Goal: Task Accomplishment & Management: Manage account settings

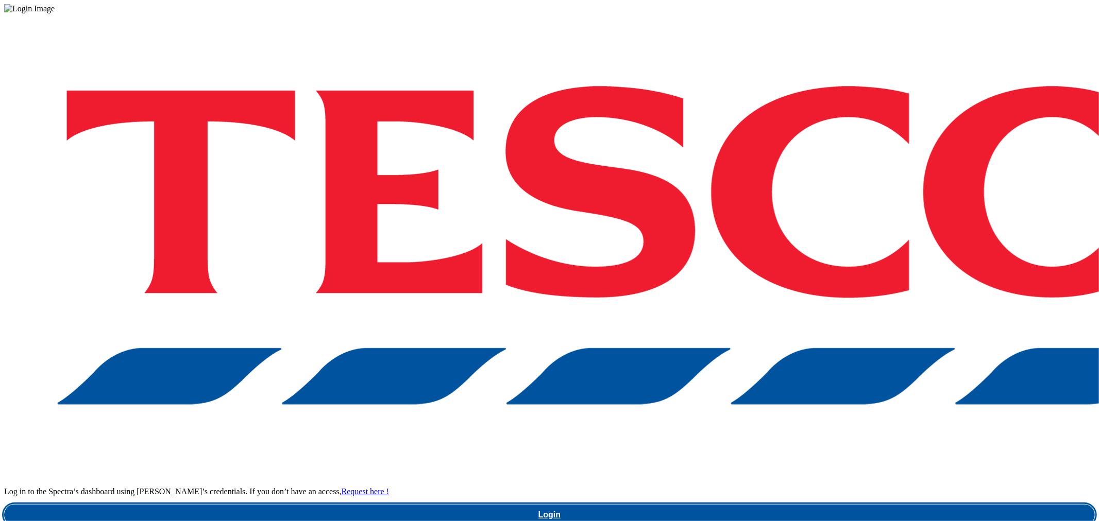
click at [810, 505] on link "Login" at bounding box center [549, 515] width 1091 height 21
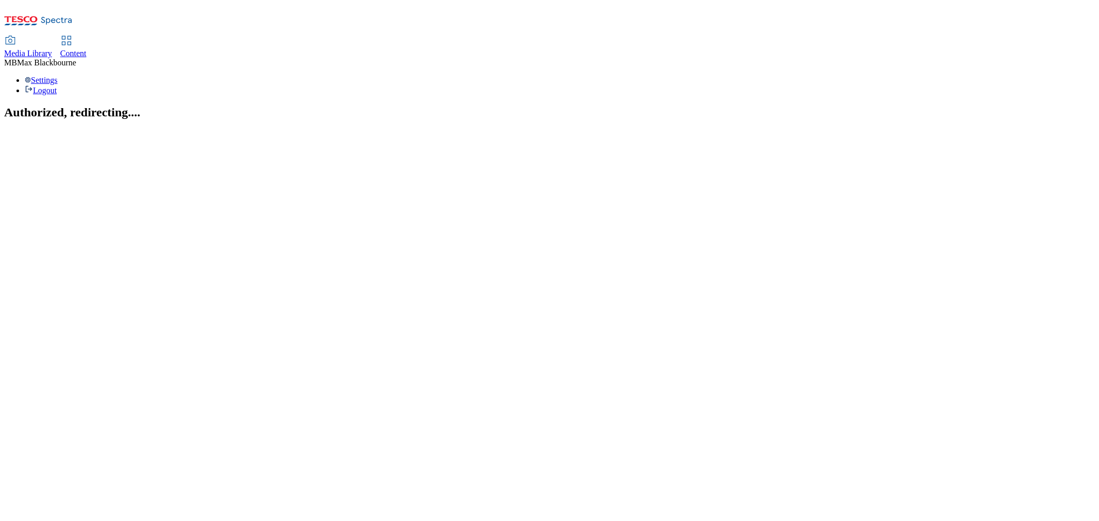
click at [87, 49] on span "Content" at bounding box center [73, 53] width 26 height 9
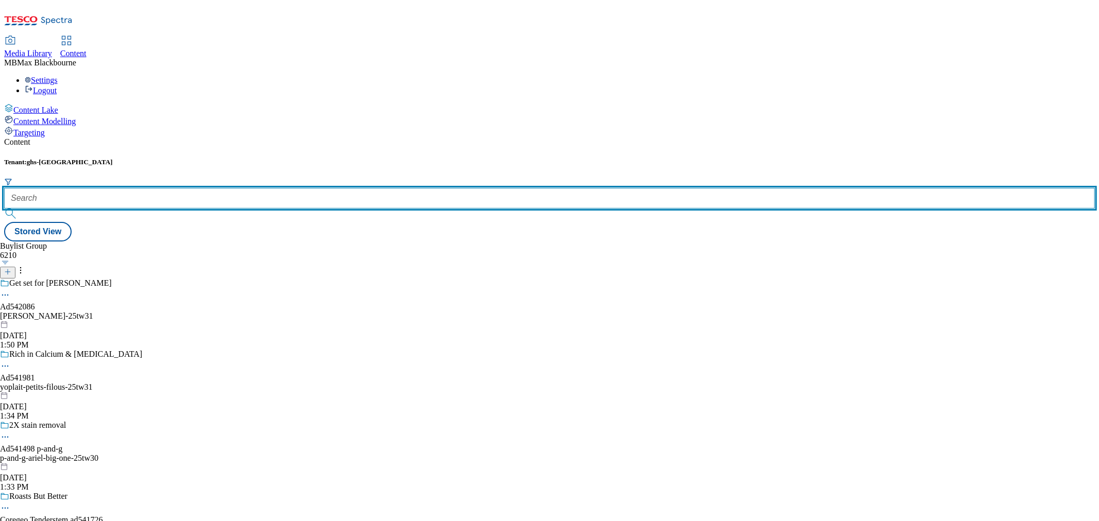
click at [260, 188] on input "text" at bounding box center [549, 198] width 1091 height 21
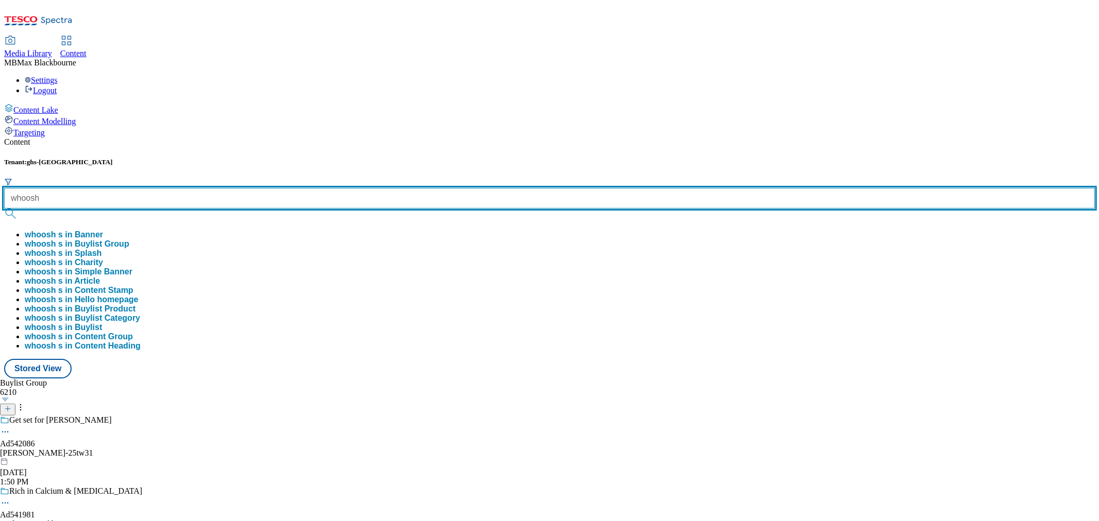
click at [4, 209] on button "submit" at bounding box center [11, 214] width 14 height 10
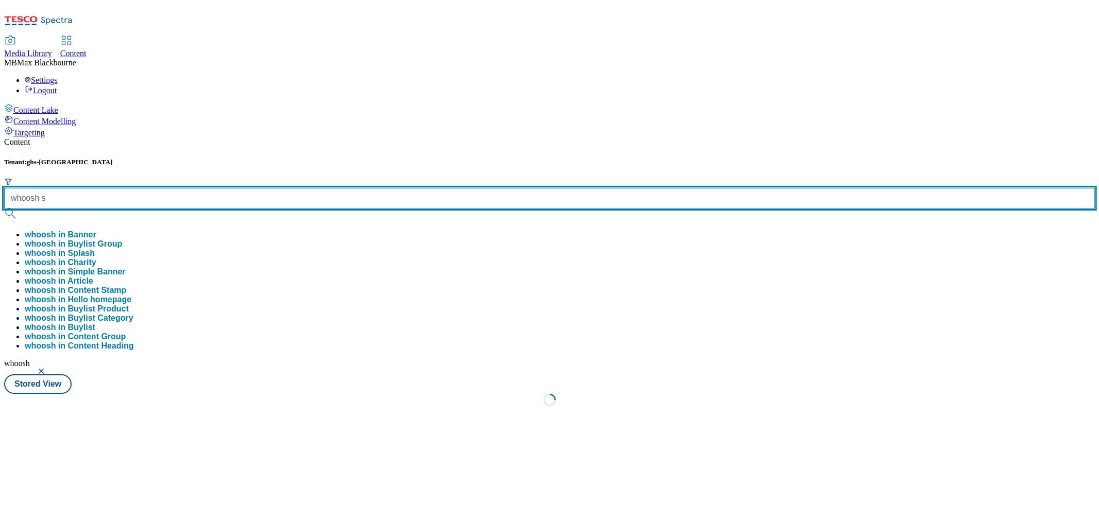
type input "whoosh s"
click at [4, 209] on button "submit" at bounding box center [11, 214] width 14 height 10
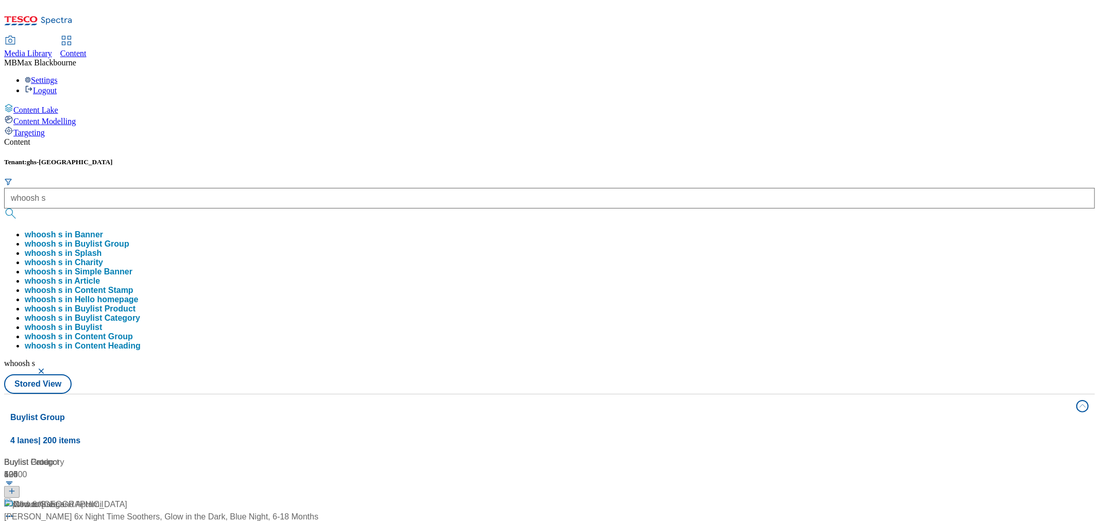
click at [465, 37] on div "Media Library Content MB [PERSON_NAME] Settings Logout" at bounding box center [549, 66] width 1091 height 59
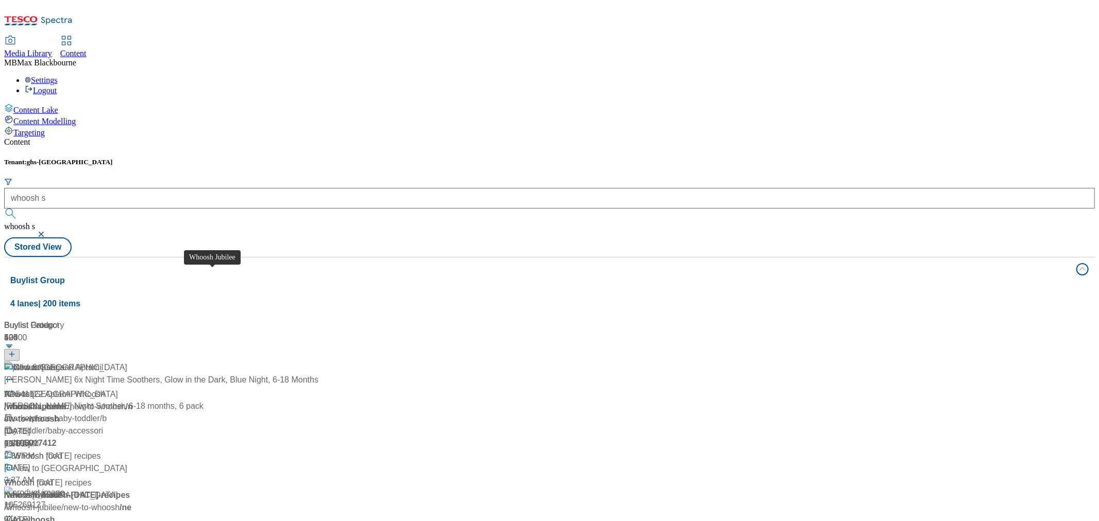
scroll to position [630, 0]
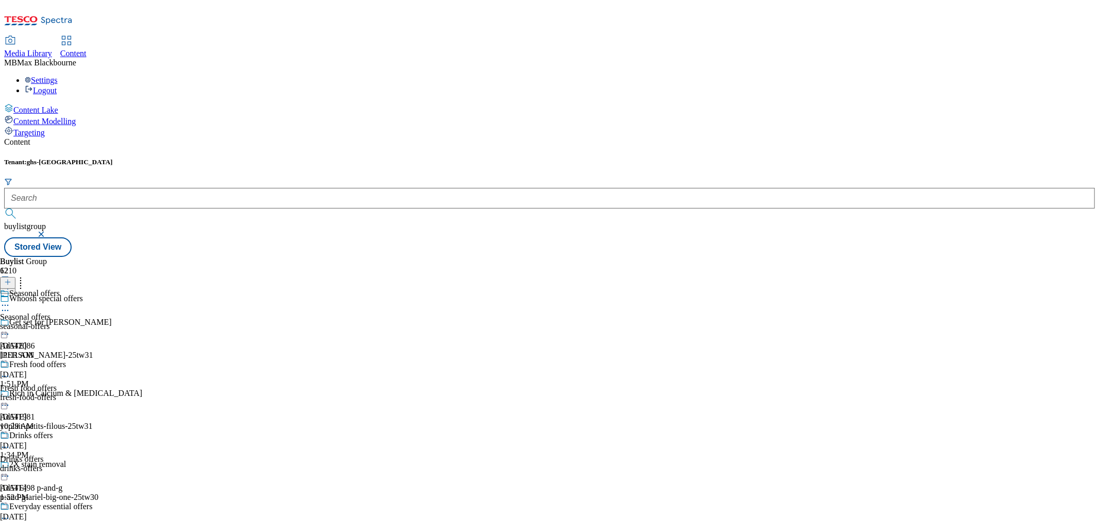
scroll to position [172, 0]
click at [176, 464] on div "drinks-offers" at bounding box center [88, 468] width 176 height 9
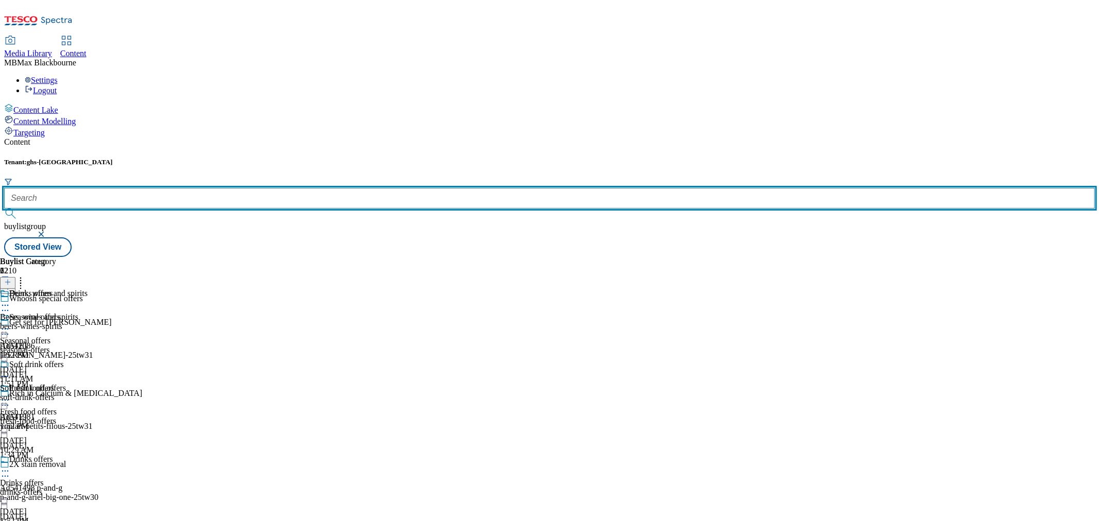
click at [245, 188] on input "text" at bounding box center [549, 198] width 1091 height 21
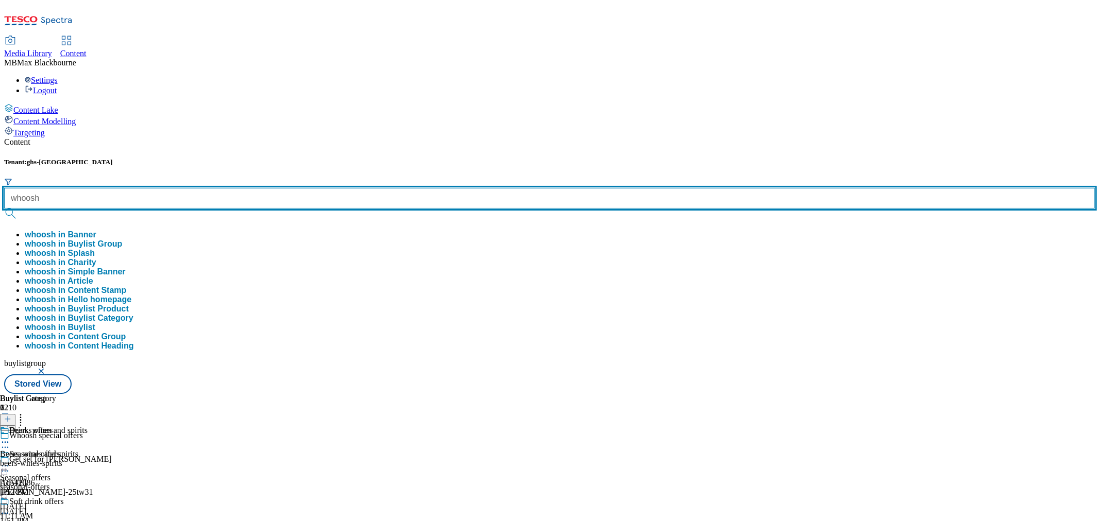
type input "whoosh"
click at [4, 209] on button "submit" at bounding box center [11, 214] width 14 height 10
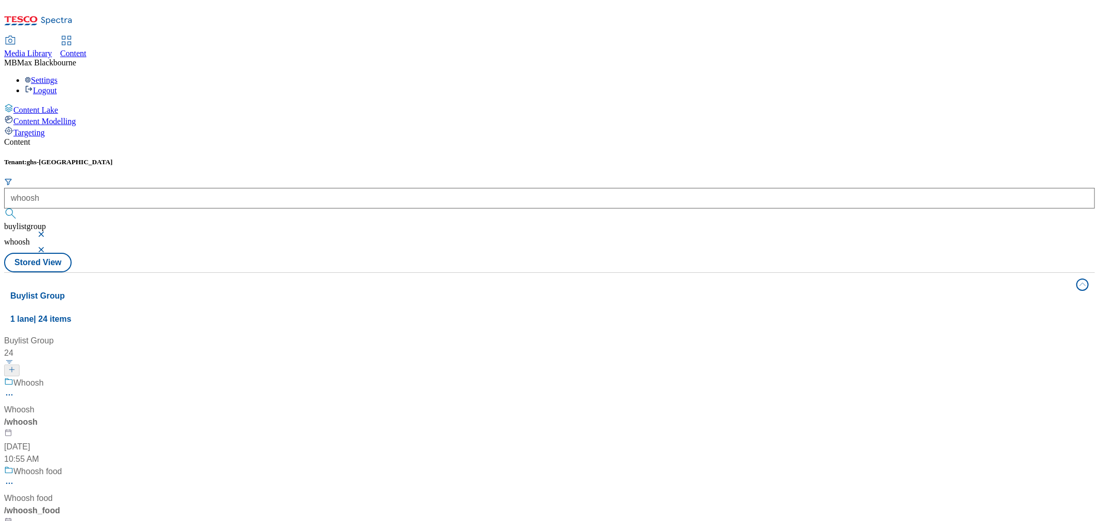
click at [136, 377] on div "Whoosh Whoosh / whoosh [DATE] 10:55 AM" at bounding box center [70, 421] width 132 height 89
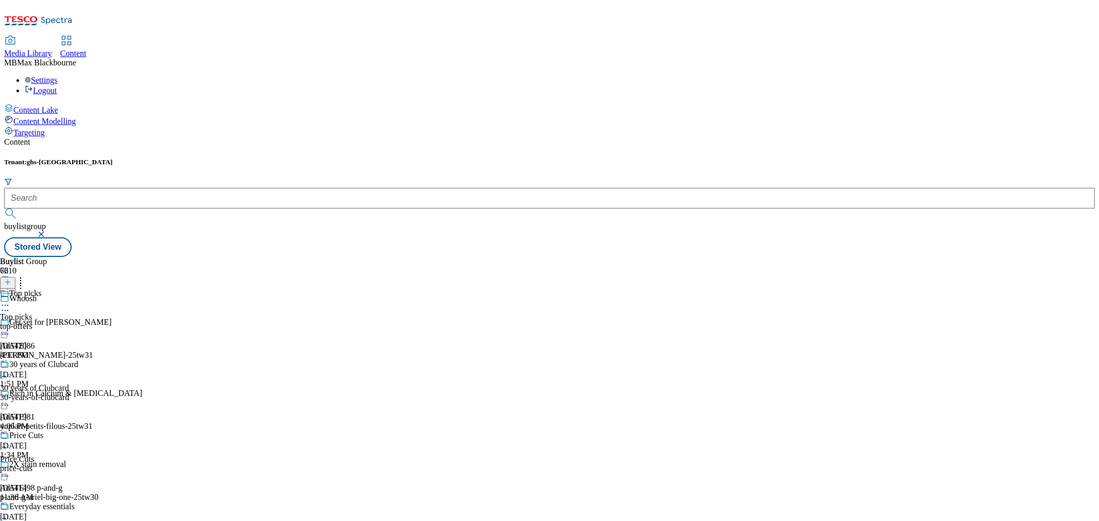
click at [105, 322] on div "top-offers" at bounding box center [52, 326] width 105 height 9
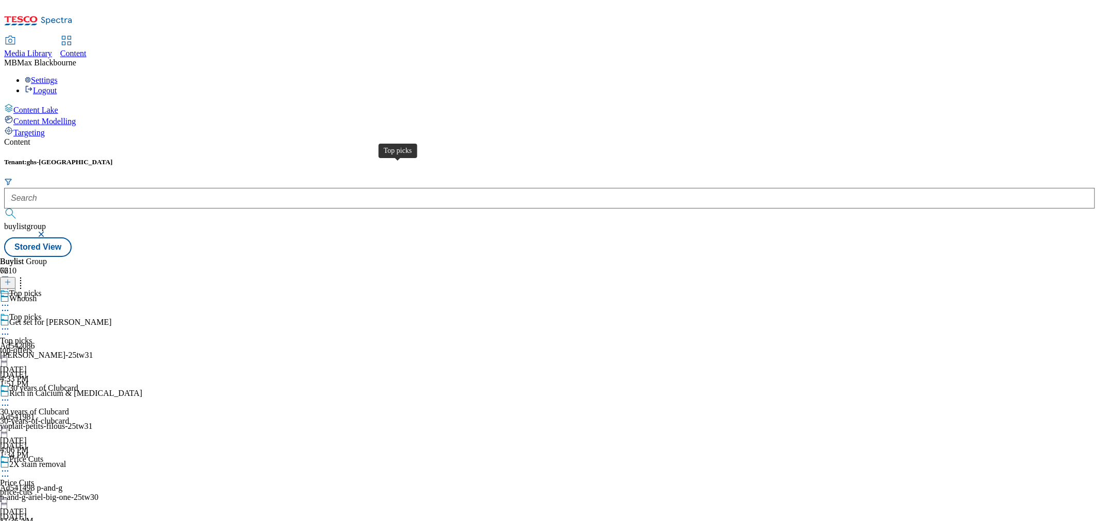
click at [41, 313] on div "Top picks" at bounding box center [25, 317] width 32 height 9
click at [589, 158] on div "Tenant: ghs-uk buylistgroup Stored View" at bounding box center [549, 207] width 1091 height 99
click at [78, 384] on span "30 years of Clubcard" at bounding box center [43, 389] width 69 height 11
click at [41, 313] on div "Top picks" at bounding box center [25, 317] width 32 height 9
click at [43, 289] on div "Top offers" at bounding box center [26, 293] width 34 height 9
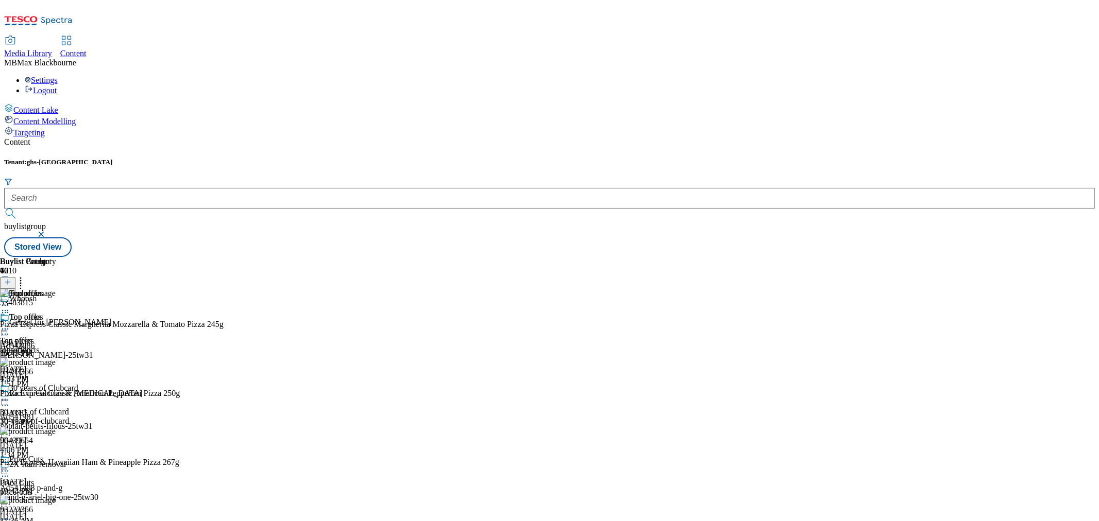
scroll to position [915, 0]
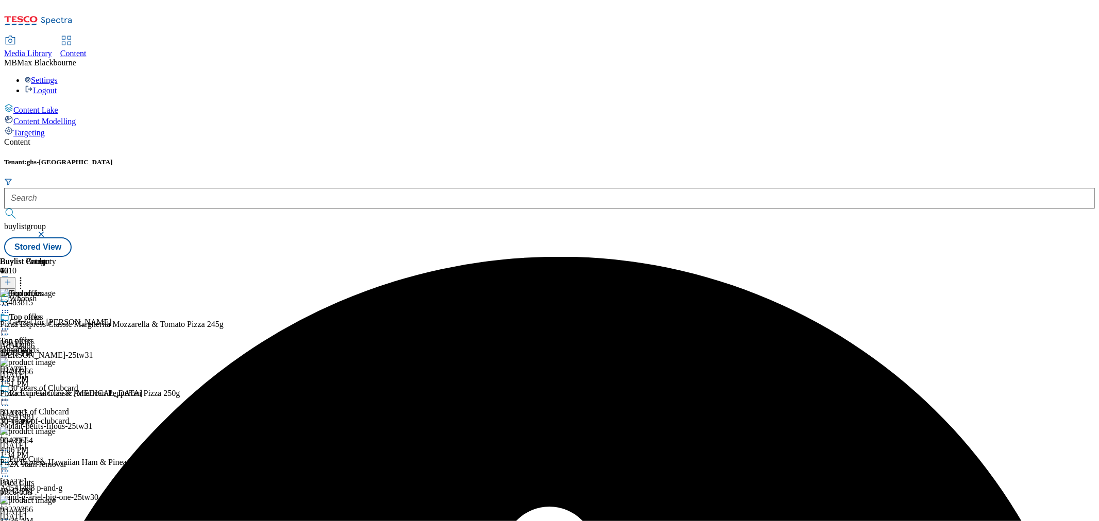
click at [10, 324] on icon at bounding box center [5, 329] width 10 height 10
click at [65, 442] on span "Un-publish" at bounding box center [48, 446] width 33 height 8
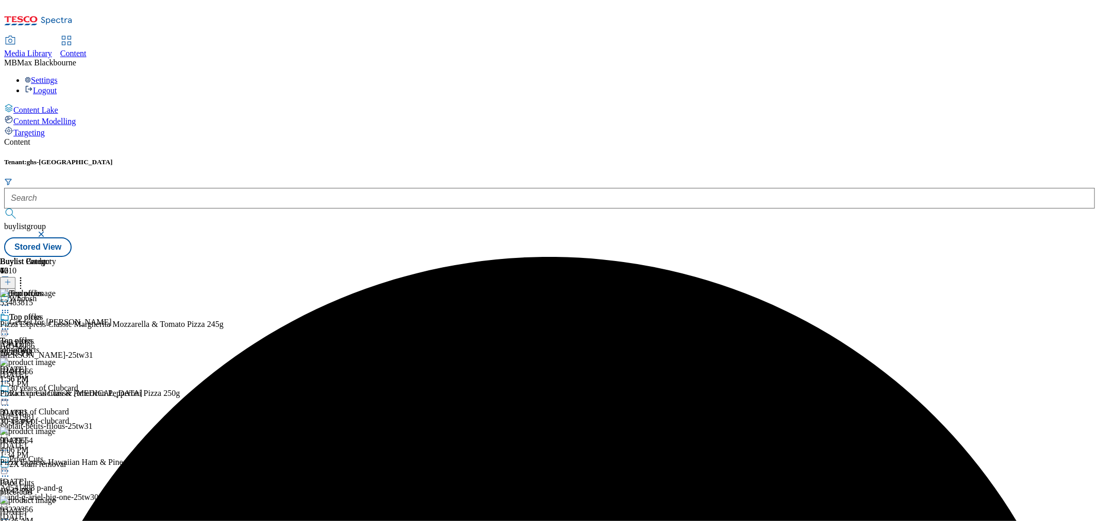
click at [10, 324] on icon at bounding box center [5, 329] width 10 height 10
click at [66, 406] on span "Un-preview" at bounding box center [49, 410] width 35 height 8
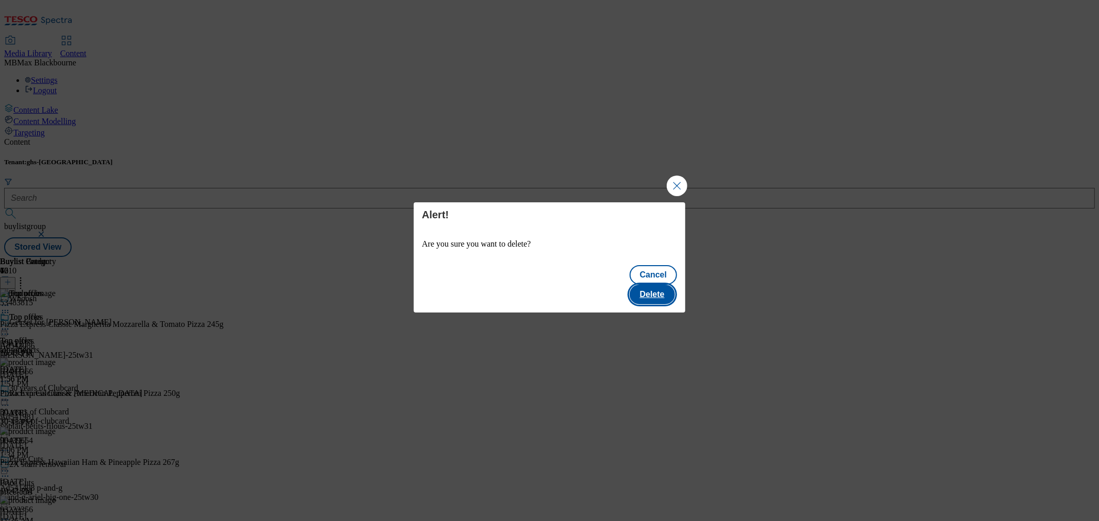
click at [656, 292] on button "Delete" at bounding box center [652, 295] width 45 height 20
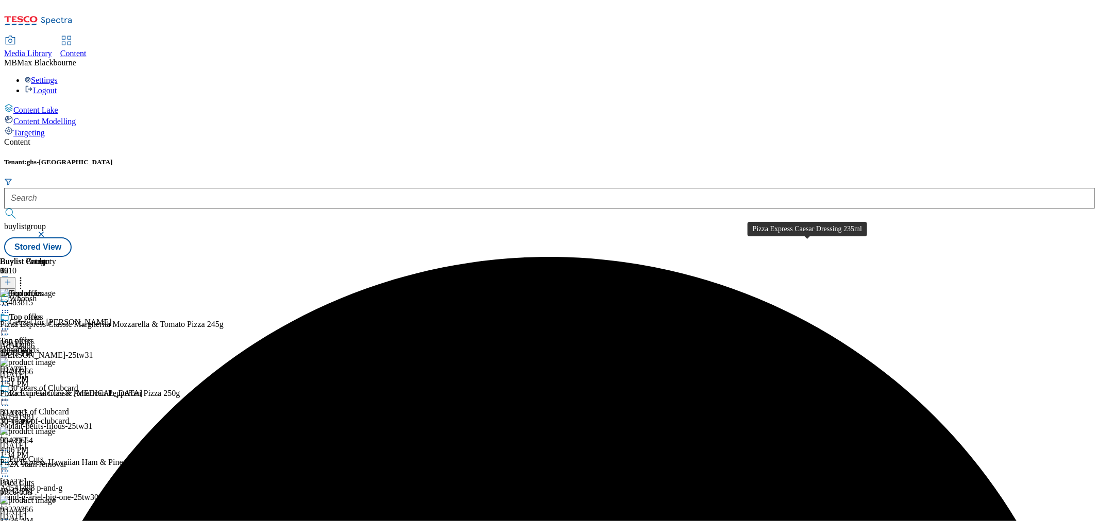
scroll to position [572, 0]
click at [10, 324] on icon at bounding box center [5, 329] width 10 height 10
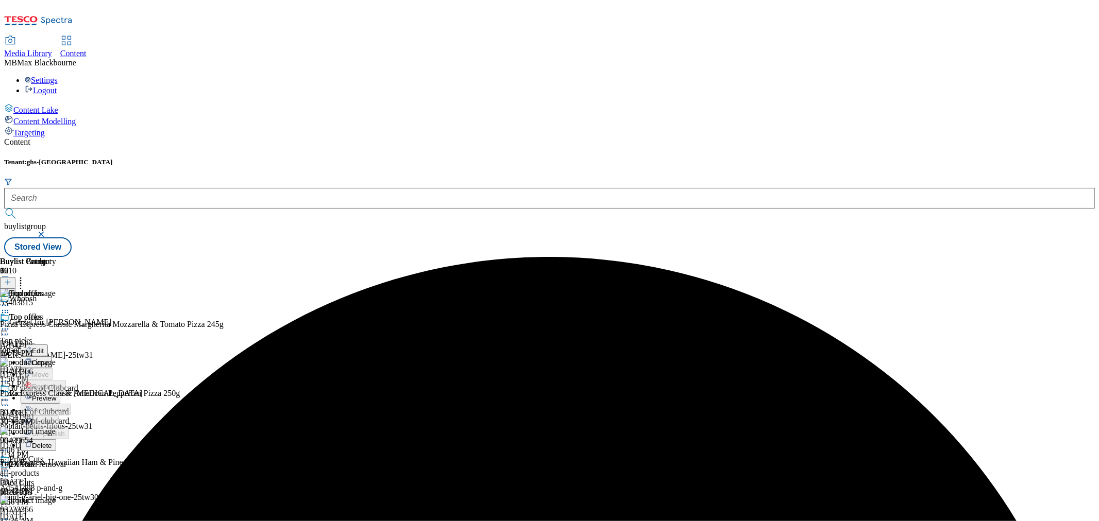
click at [71, 392] on li "Preview" at bounding box center [46, 398] width 50 height 12
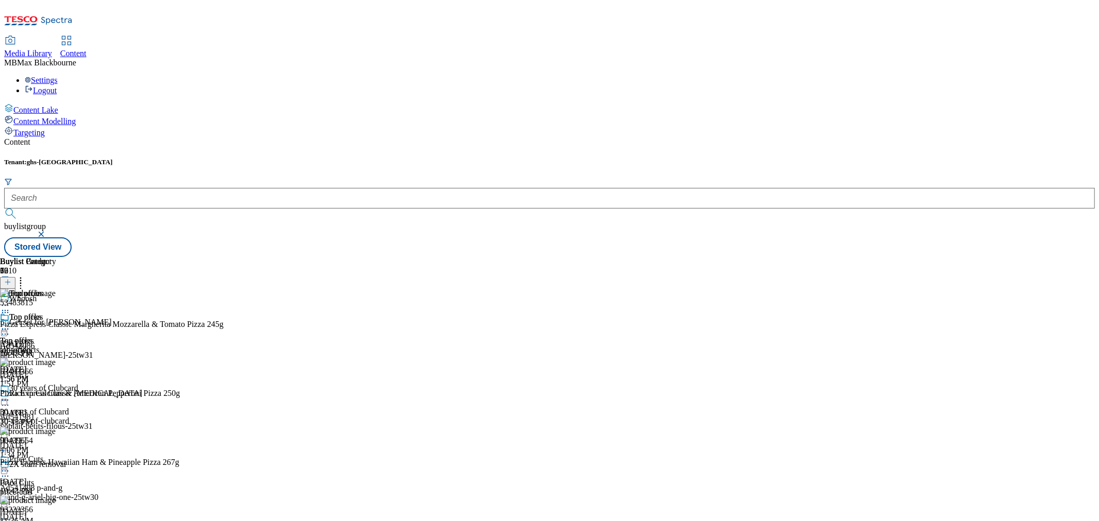
click at [10, 324] on icon at bounding box center [5, 329] width 10 height 10
click at [56, 395] on span "Preview" at bounding box center [44, 399] width 24 height 8
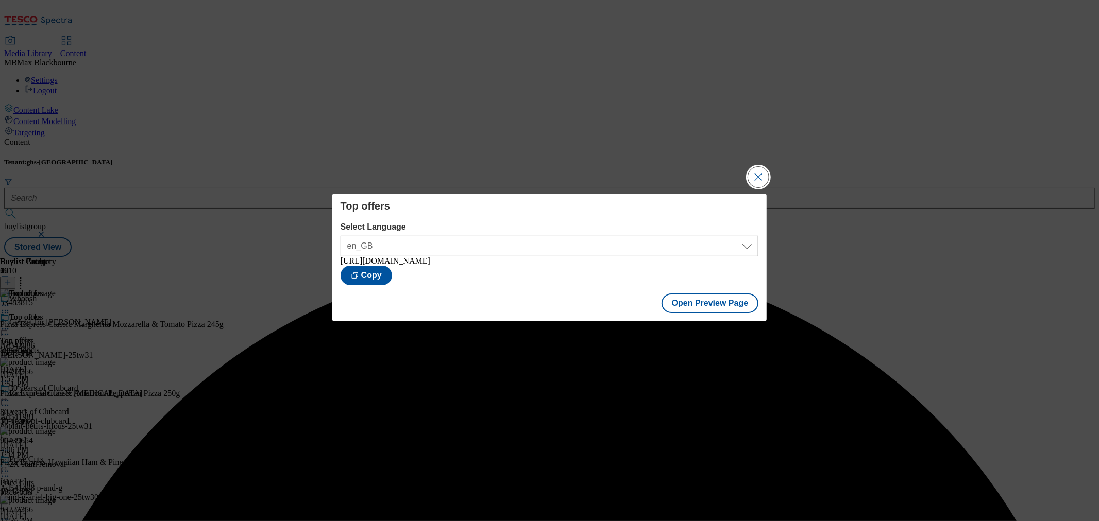
click at [766, 179] on button "Close Modal" at bounding box center [758, 177] width 21 height 21
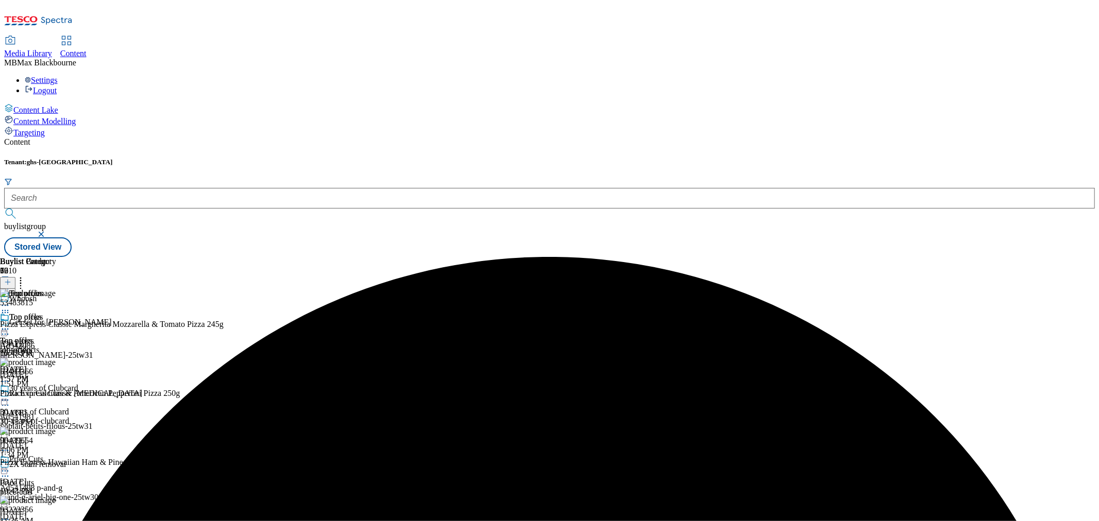
click at [56, 313] on div "Top offers Top offers all-products [DATE] 1:57 PM" at bounding box center [28, 348] width 56 height 71
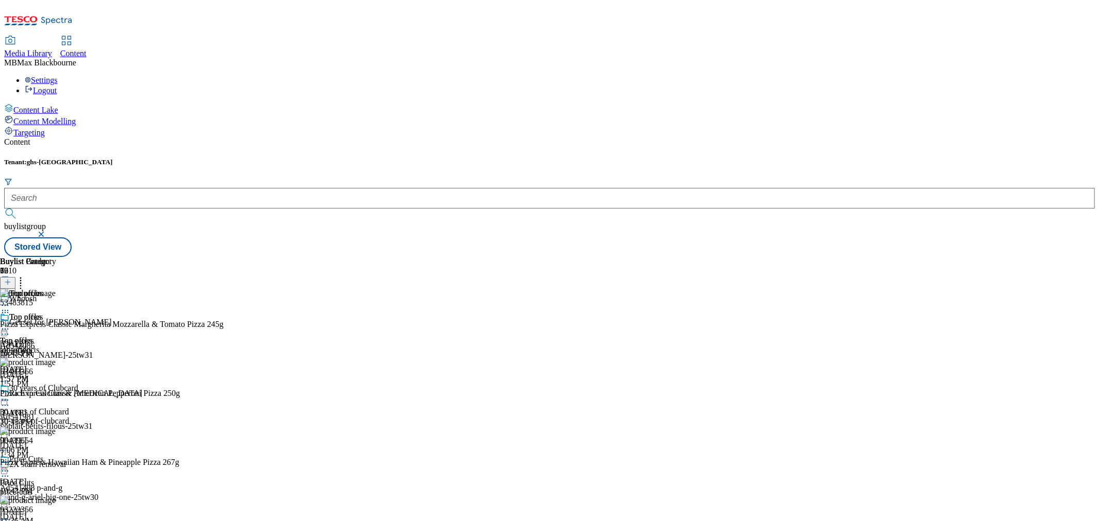
click at [9, 329] on circle at bounding box center [8, 330] width 2 height 2
click at [55, 430] on span "Publish" at bounding box center [43, 434] width 23 height 8
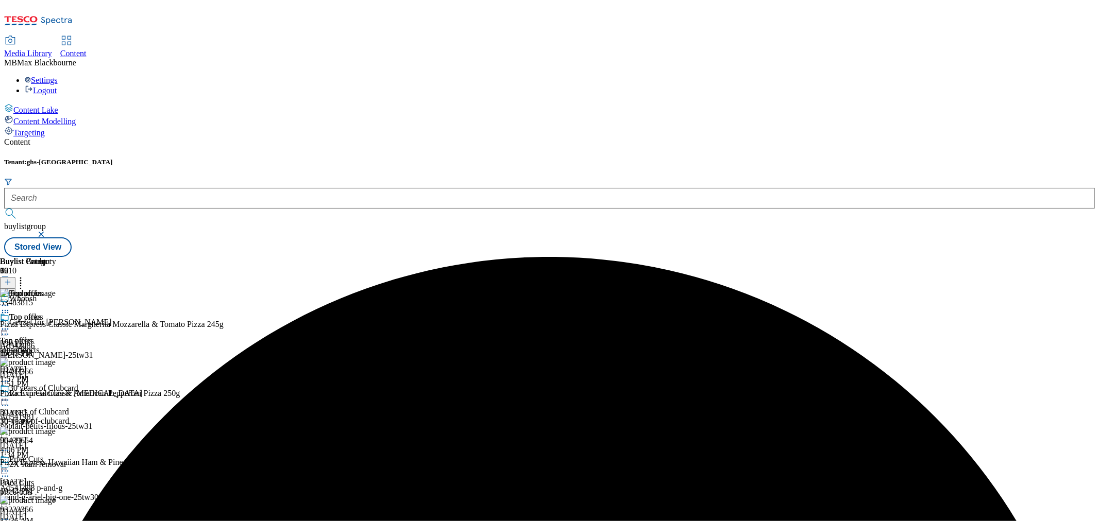
click at [105, 346] on div "top-offers" at bounding box center [52, 350] width 105 height 9
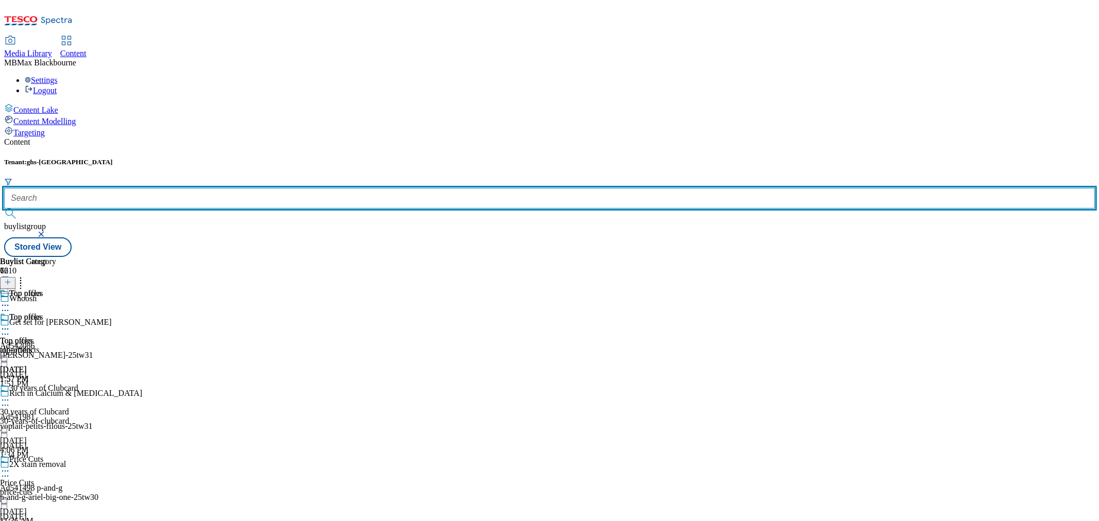
click at [242, 188] on input "text" at bounding box center [549, 198] width 1091 height 21
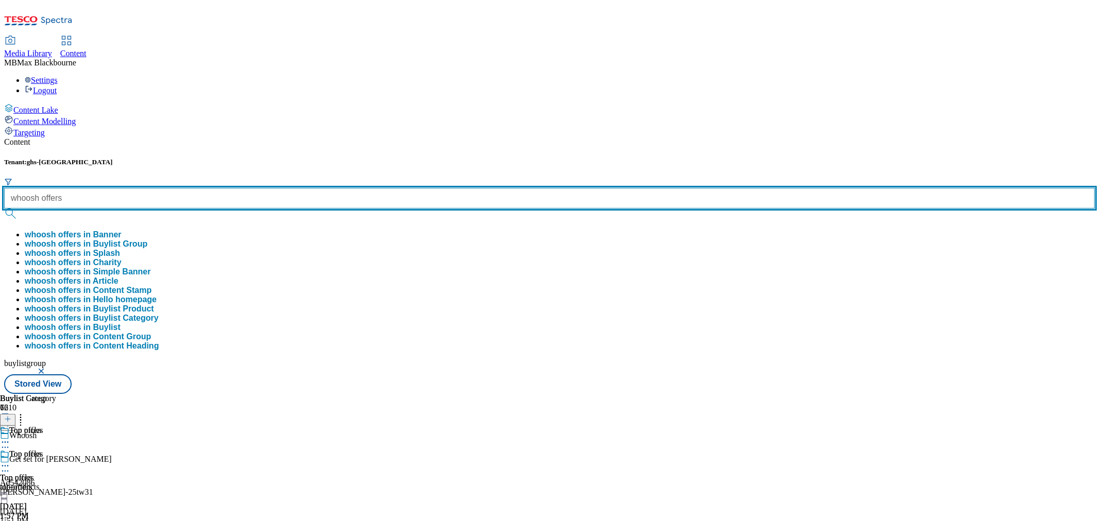
type input "whoosh offers"
click at [4, 209] on button "submit" at bounding box center [11, 214] width 14 height 10
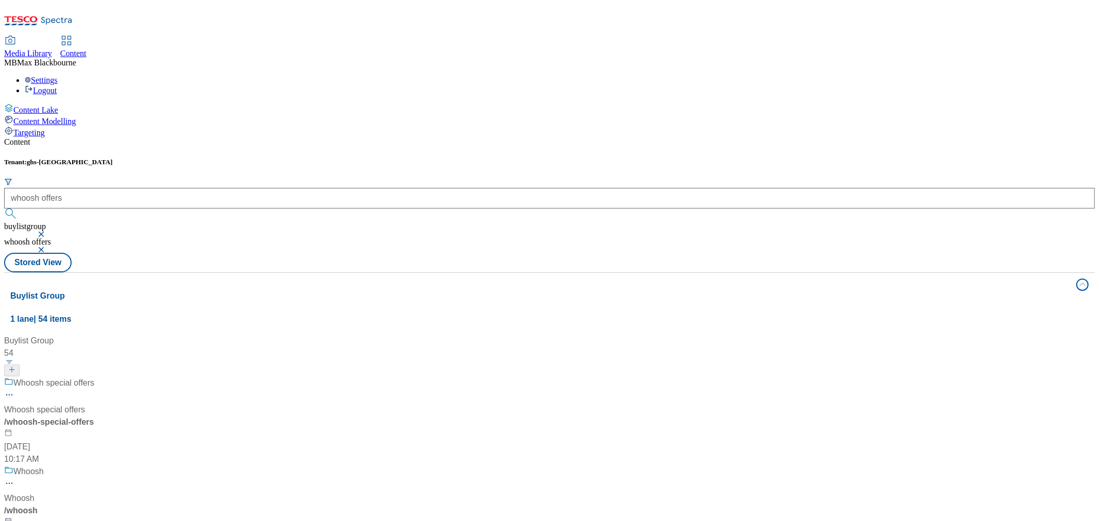
click at [136, 377] on div "Whoosh special offers Whoosh special offers / whoosh-special-offers [DATE] 10:1…" at bounding box center [70, 421] width 132 height 89
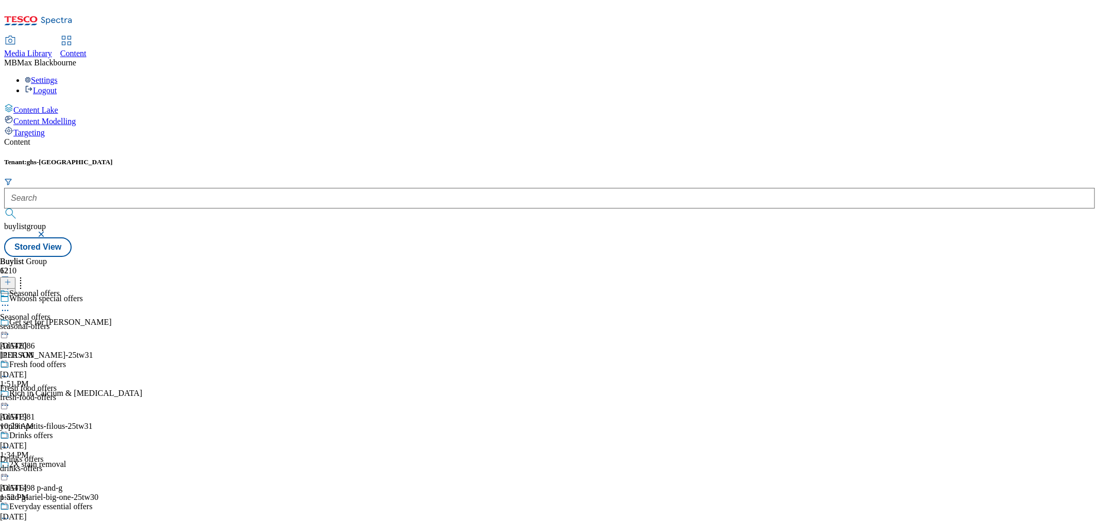
click at [176, 322] on div "seasonal-offers" at bounding box center [88, 326] width 176 height 9
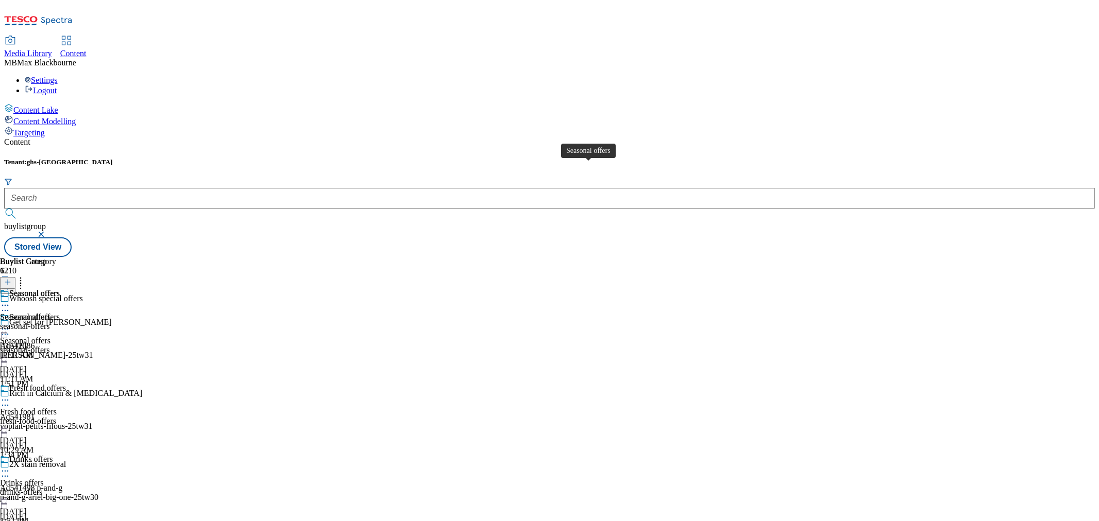
click at [60, 289] on div "Seasonal offers" at bounding box center [34, 293] width 50 height 9
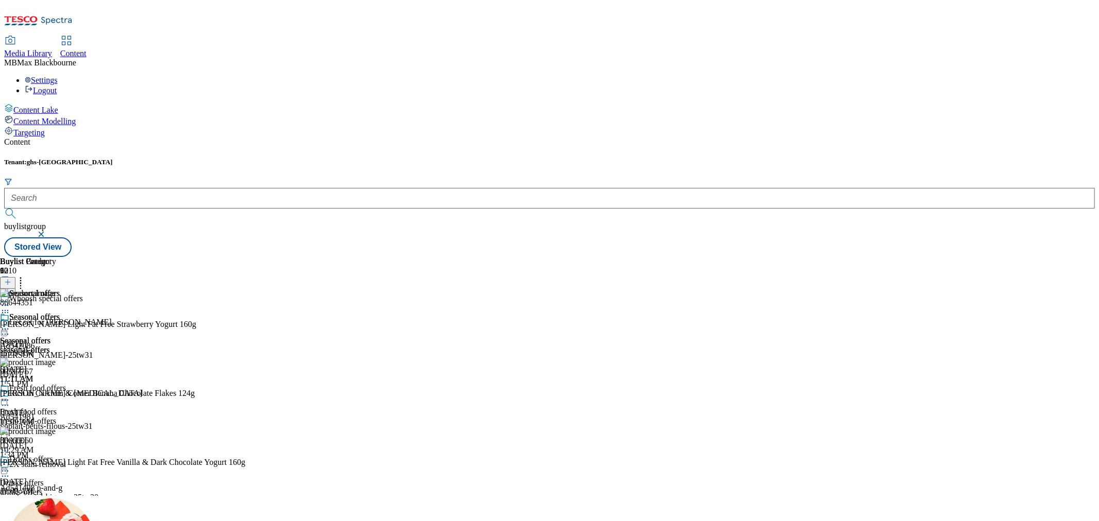
click at [964, 257] on div "Buylist Group 6210 Whoosh special offers Get set for [PERSON_NAME] Ad542086 [PE…" at bounding box center [549, 257] width 1091 height 0
click at [66, 384] on span "Fresh food offers" at bounding box center [37, 389] width 57 height 11
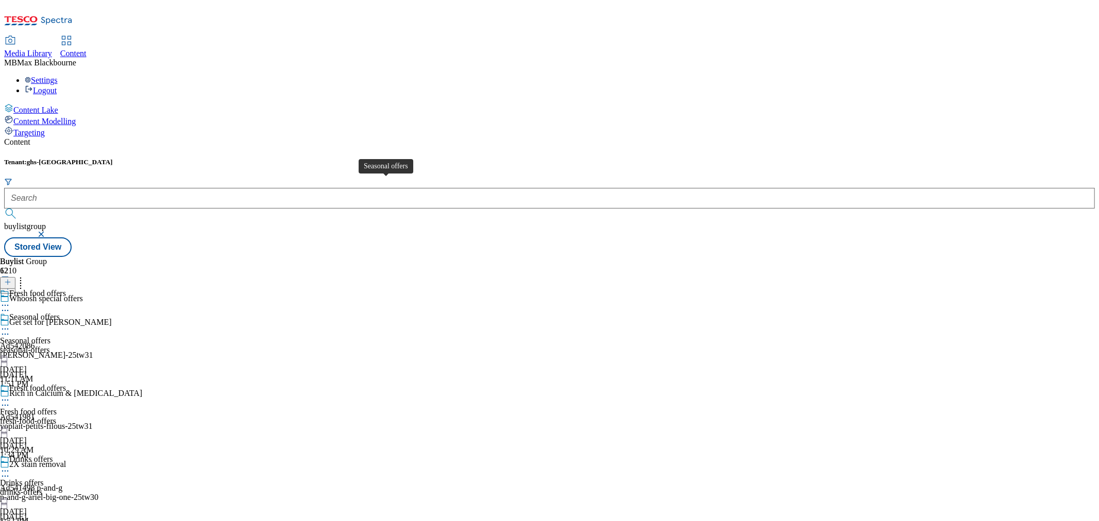
click at [50, 336] on div "Seasonal offers" at bounding box center [25, 340] width 50 height 9
click at [60, 289] on span "Seasonal offers" at bounding box center [34, 294] width 50 height 11
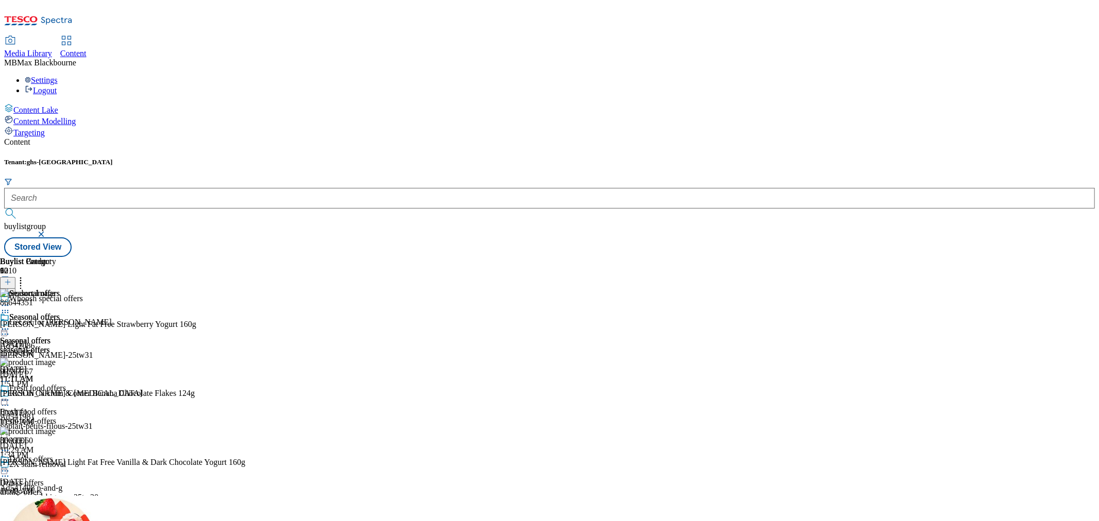
click at [60, 324] on div at bounding box center [30, 330] width 60 height 12
click at [65, 442] on span "Un-publish" at bounding box center [48, 446] width 33 height 8
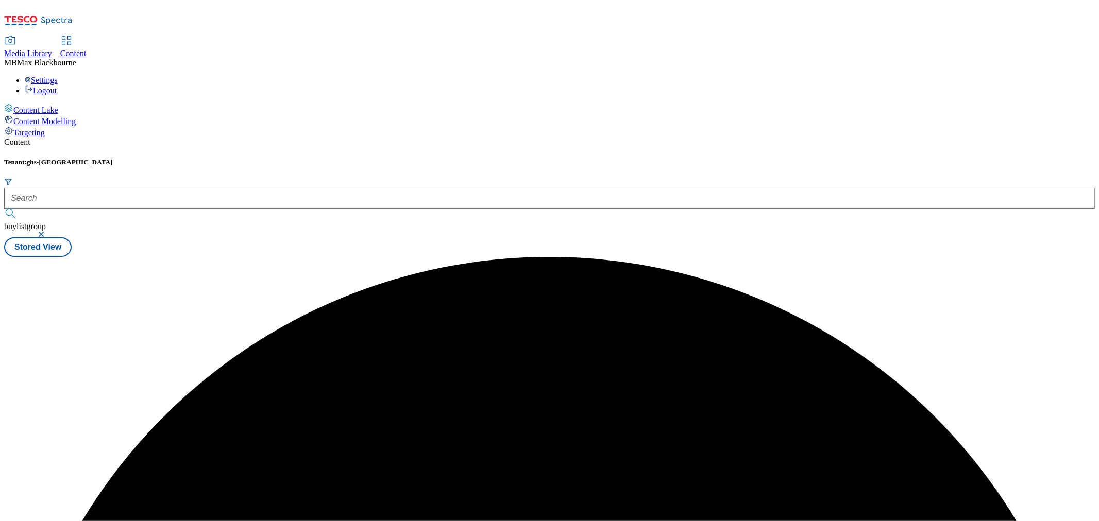
click at [671, 257] on div at bounding box center [549, 257] width 1091 height 0
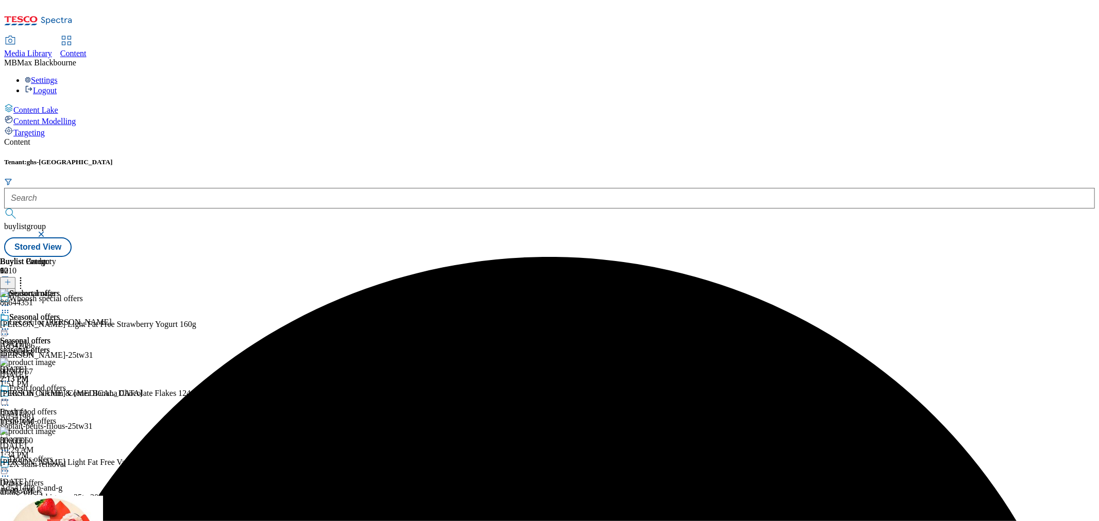
click at [10, 324] on icon at bounding box center [5, 329] width 10 height 10
click at [66, 406] on span "Un-preview" at bounding box center [49, 410] width 35 height 8
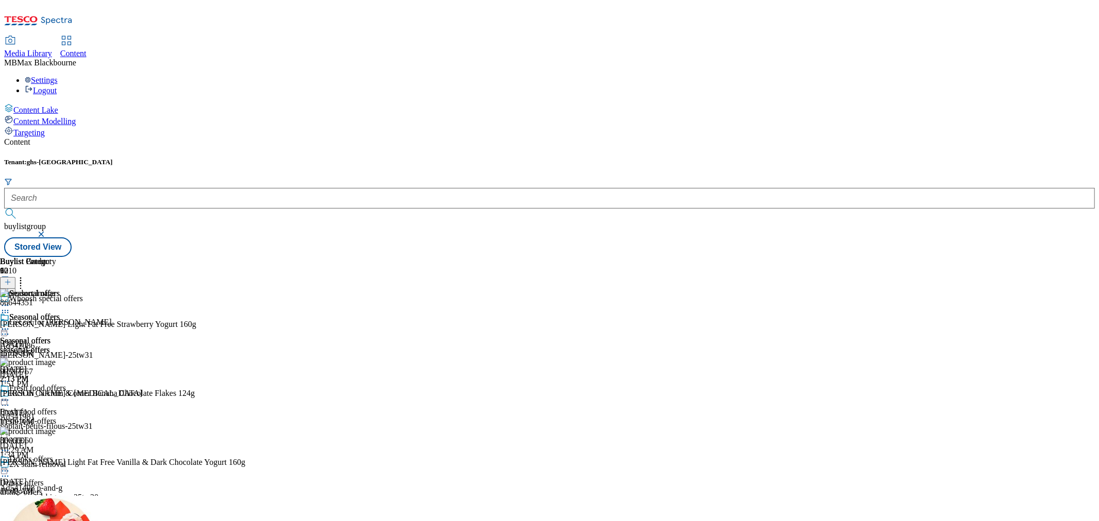
click at [26, 276] on icon at bounding box center [20, 281] width 10 height 10
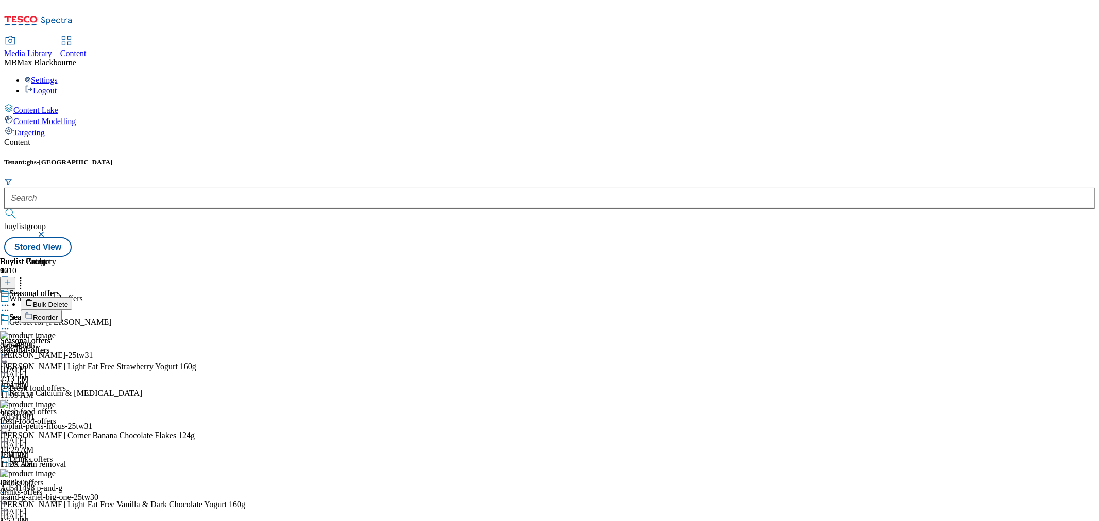
click at [68, 301] on span "Bulk Delete" at bounding box center [50, 305] width 35 height 8
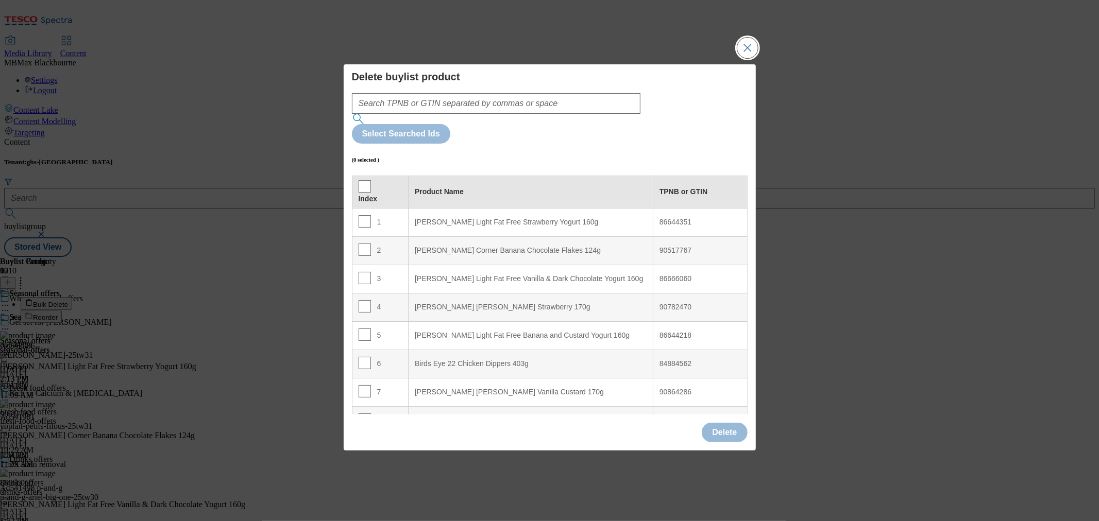
click at [746, 58] on button "Close Modal" at bounding box center [747, 48] width 21 height 21
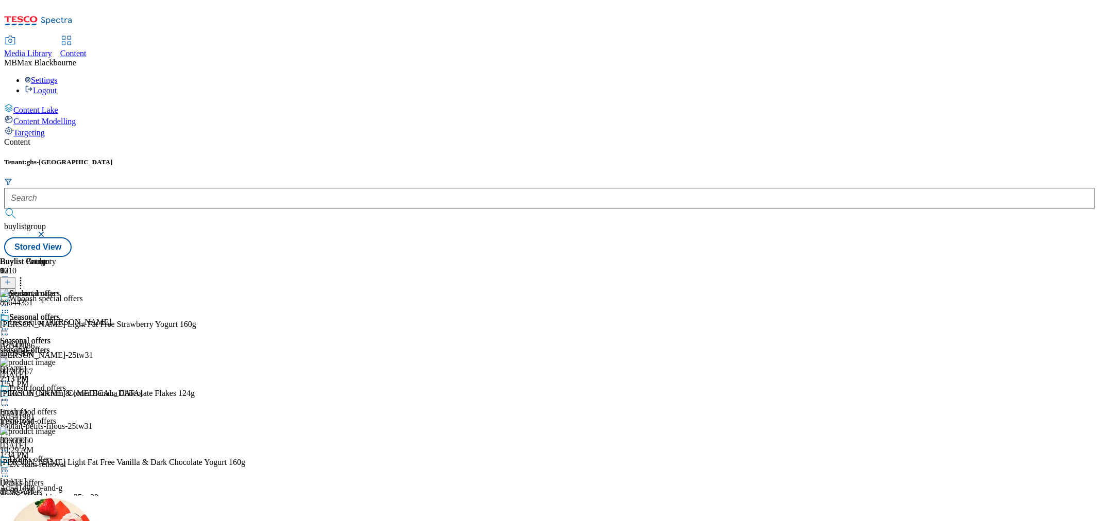
click at [26, 276] on icon at bounding box center [20, 281] width 10 height 10
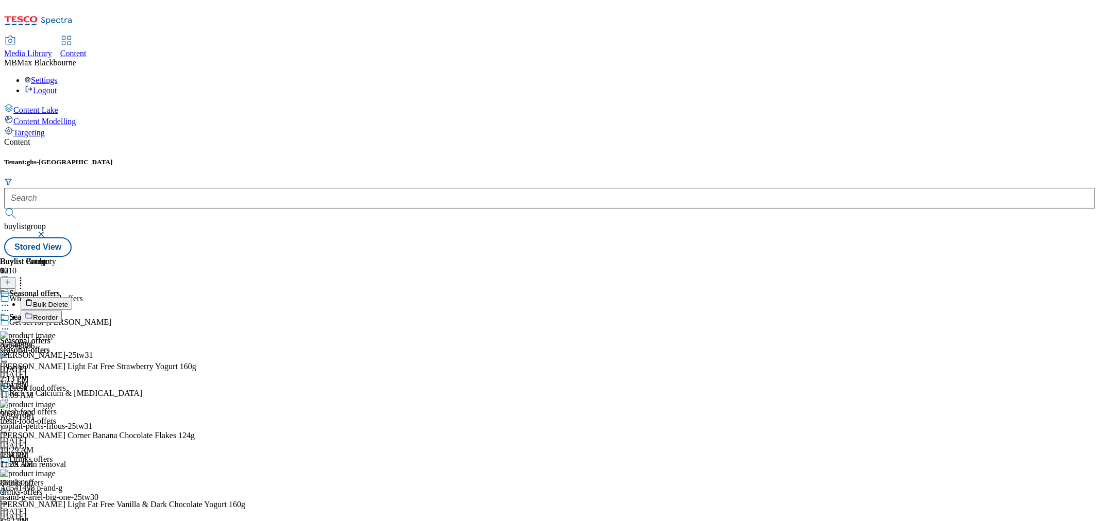
click at [68, 301] on span "Bulk Delete" at bounding box center [50, 305] width 35 height 8
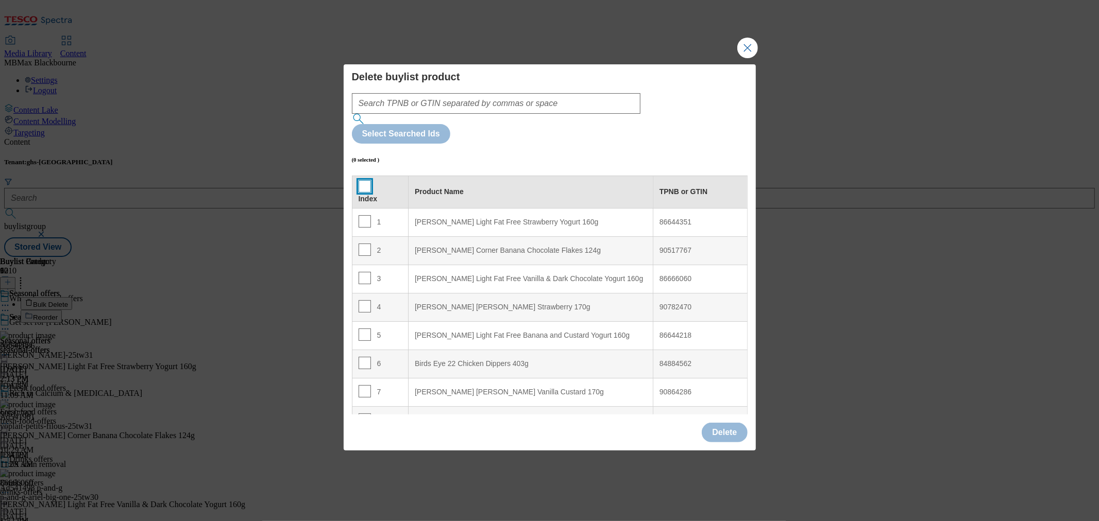
click at [364, 180] on input "Modal" at bounding box center [365, 186] width 12 height 12
checkbox input "true"
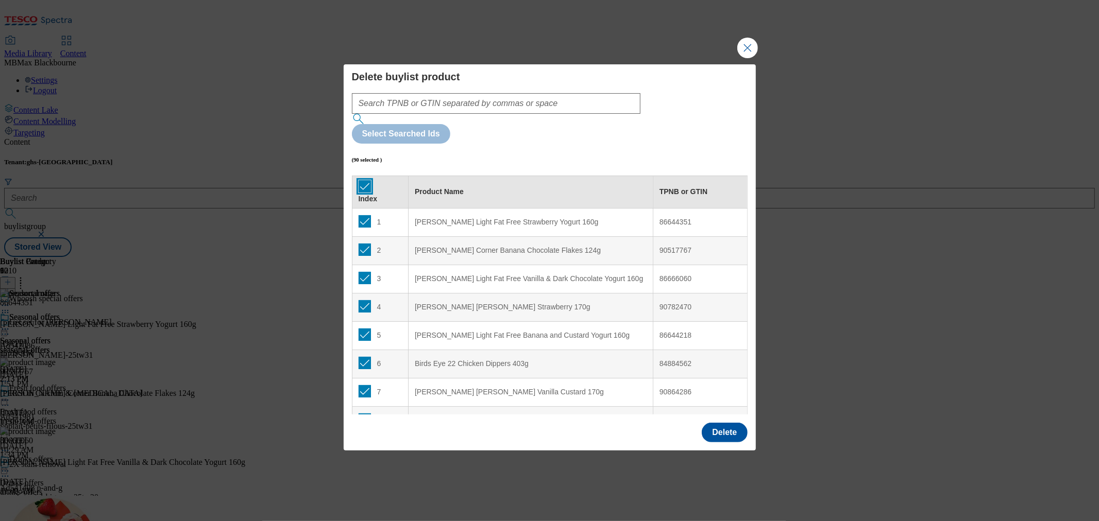
checkbox input "true"
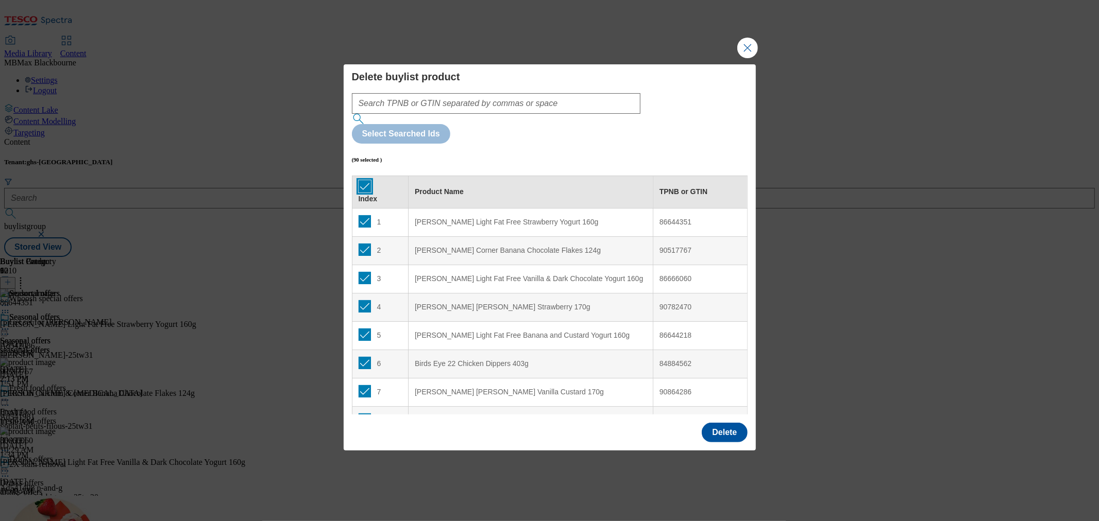
checkbox input "true"
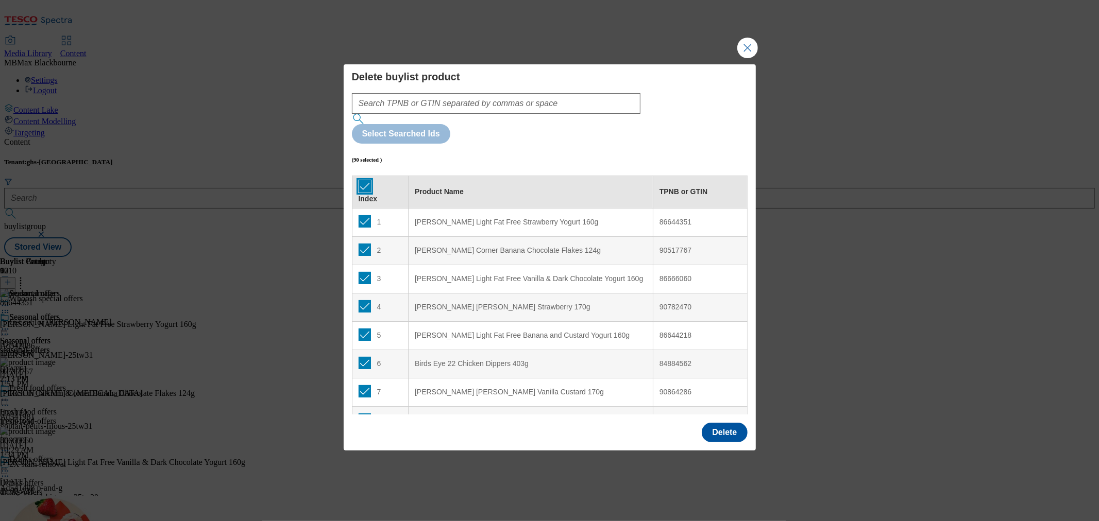
checkbox input "true"
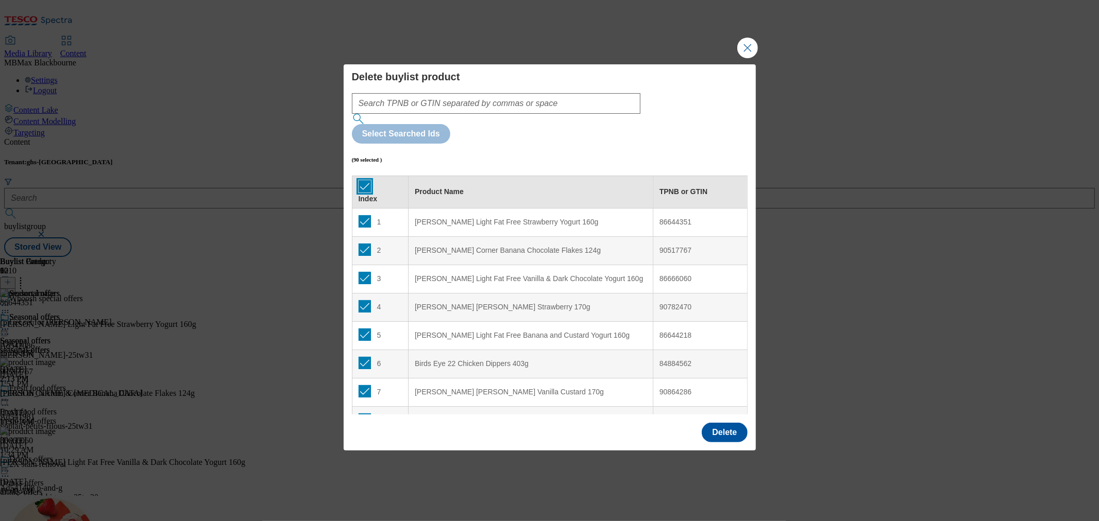
checkbox input "true"
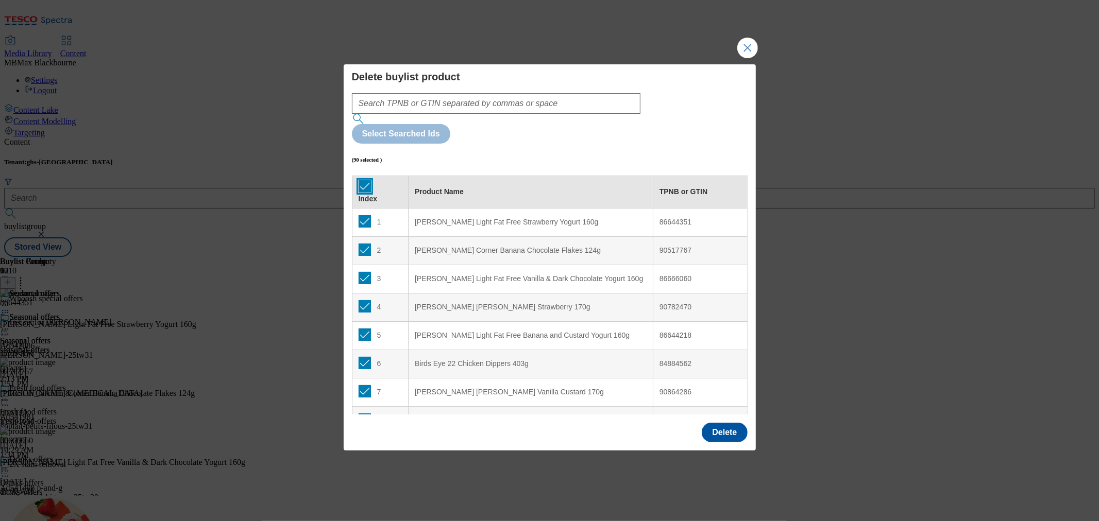
checkbox input "true"
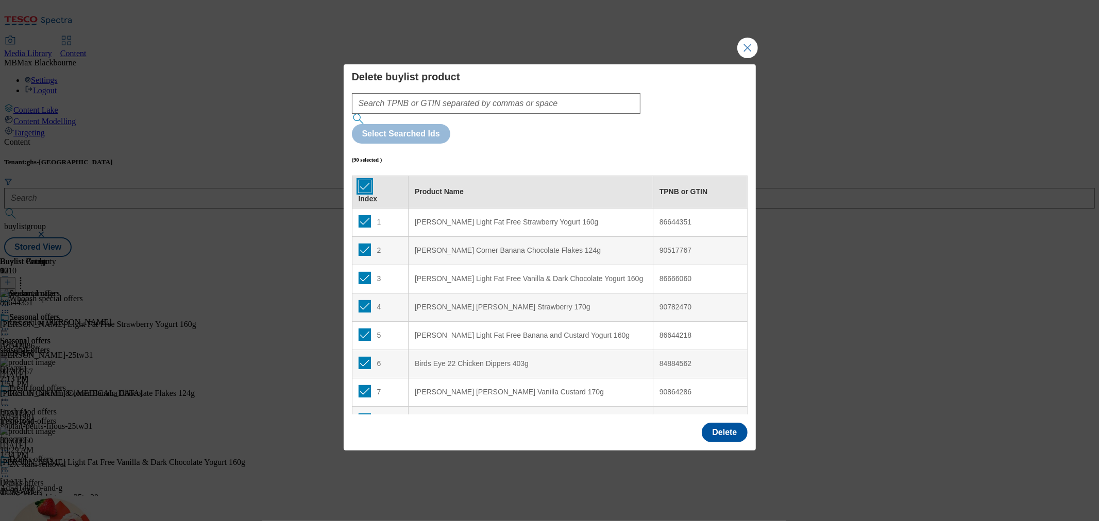
checkbox input "true"
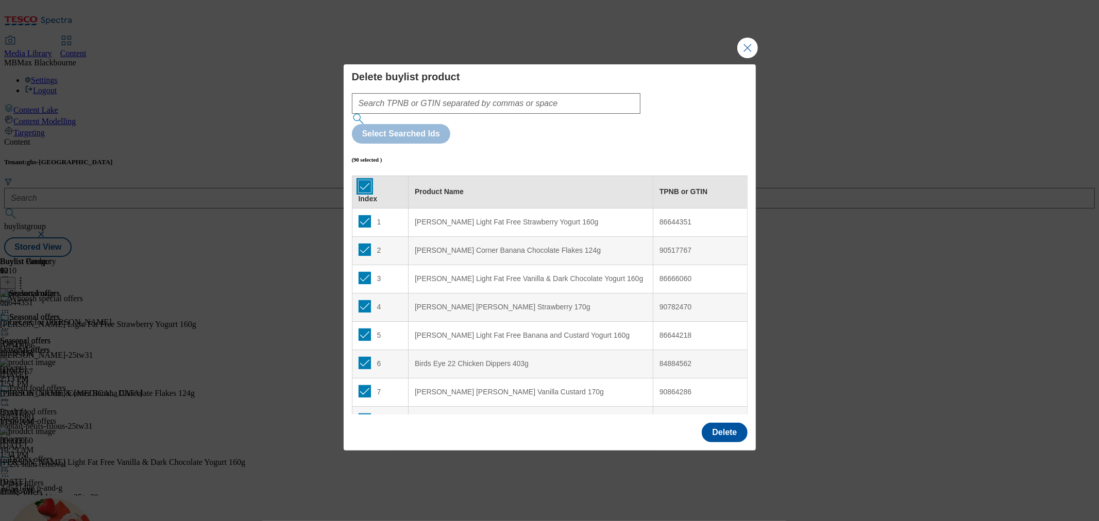
checkbox input "true"
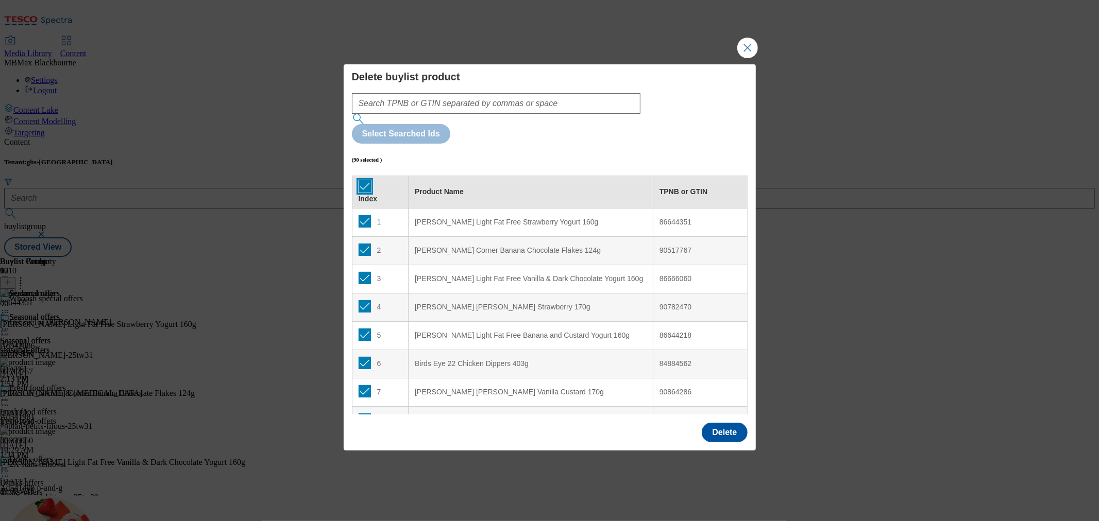
checkbox input "true"
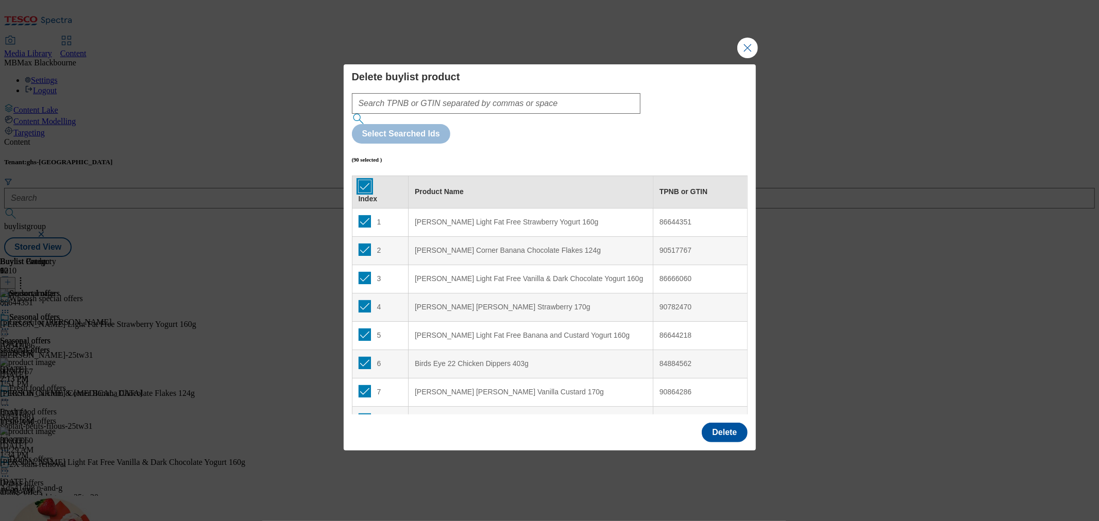
checkbox input "true"
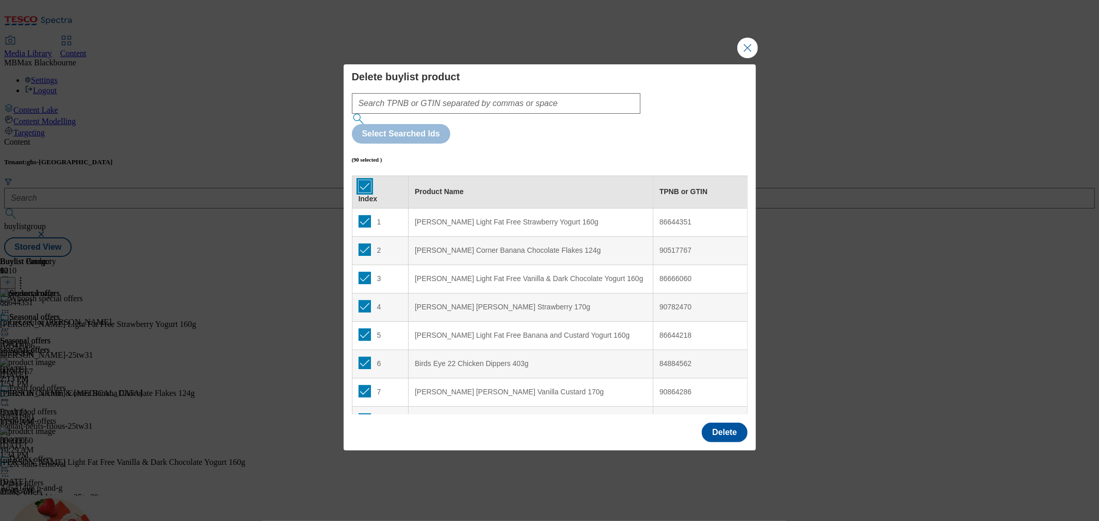
checkbox input "true"
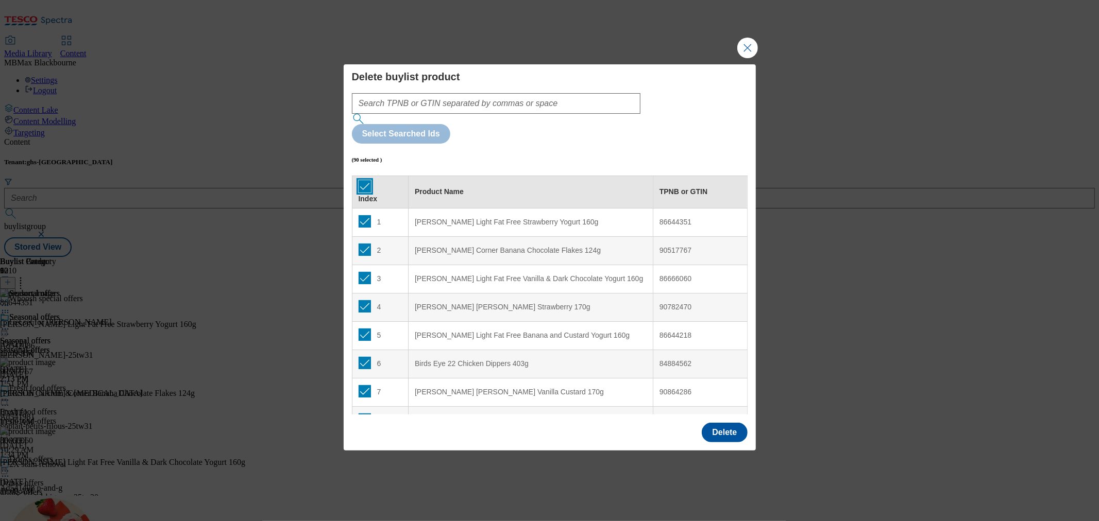
checkbox input "true"
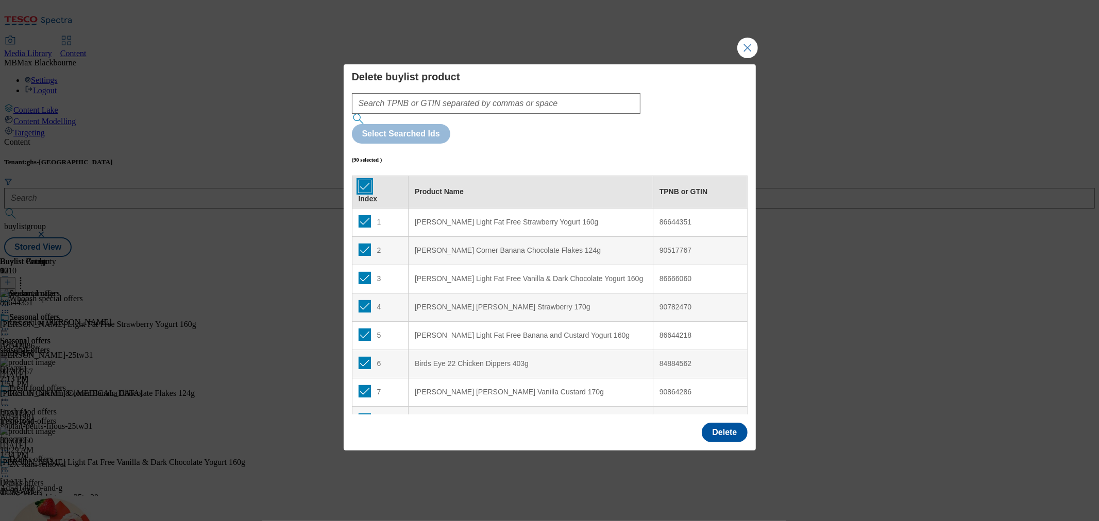
checkbox input "true"
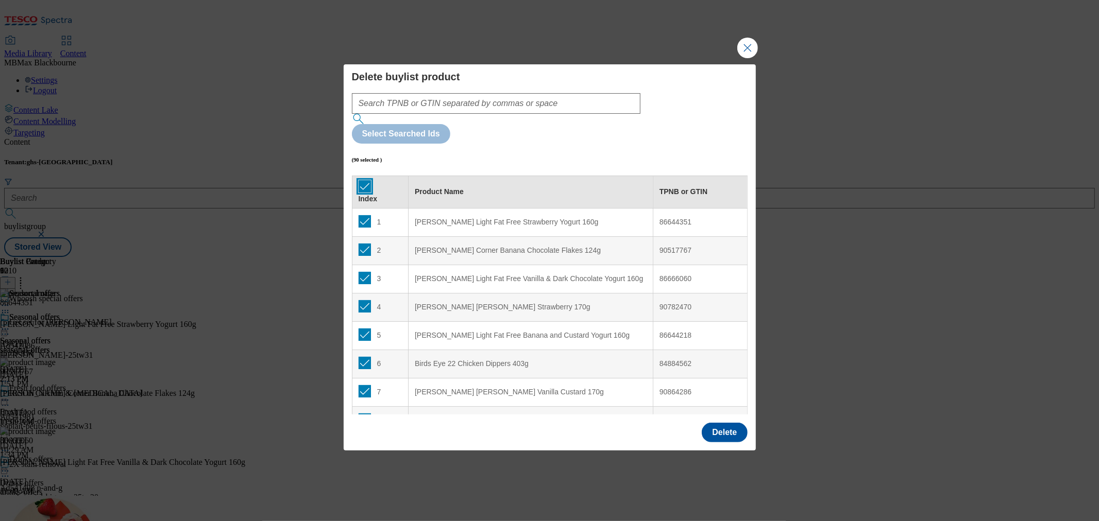
checkbox input "true"
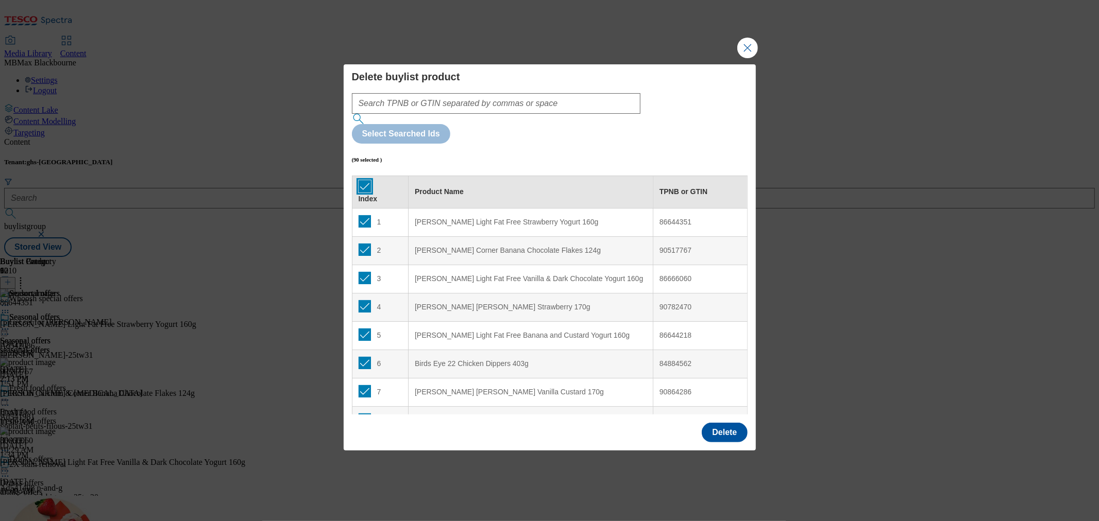
checkbox input "true"
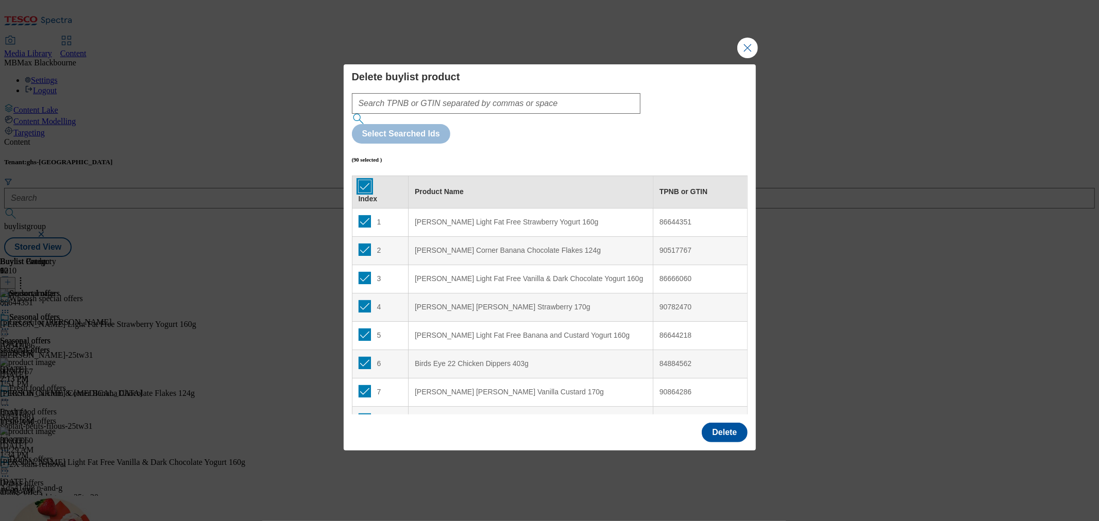
checkbox input "true"
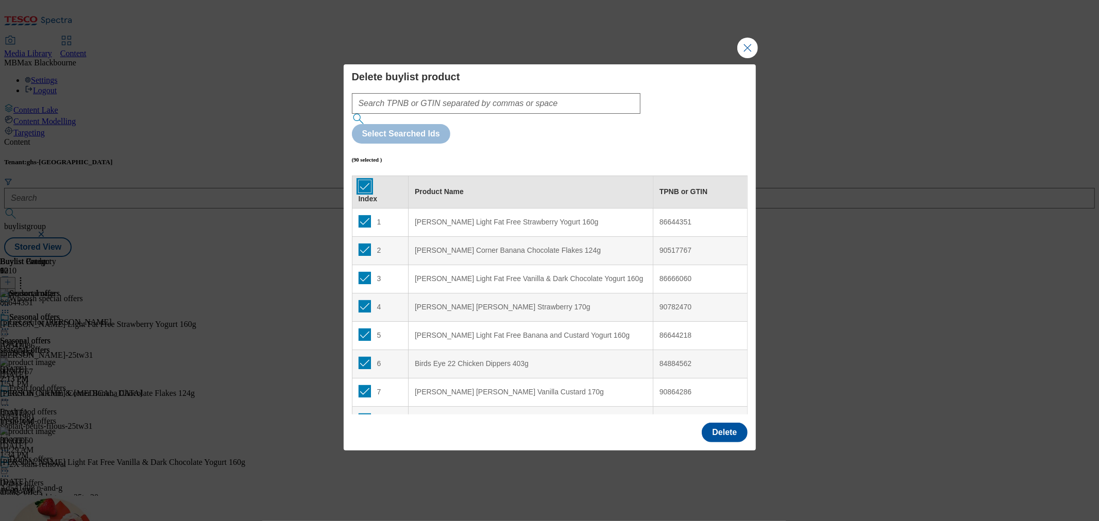
checkbox input "true"
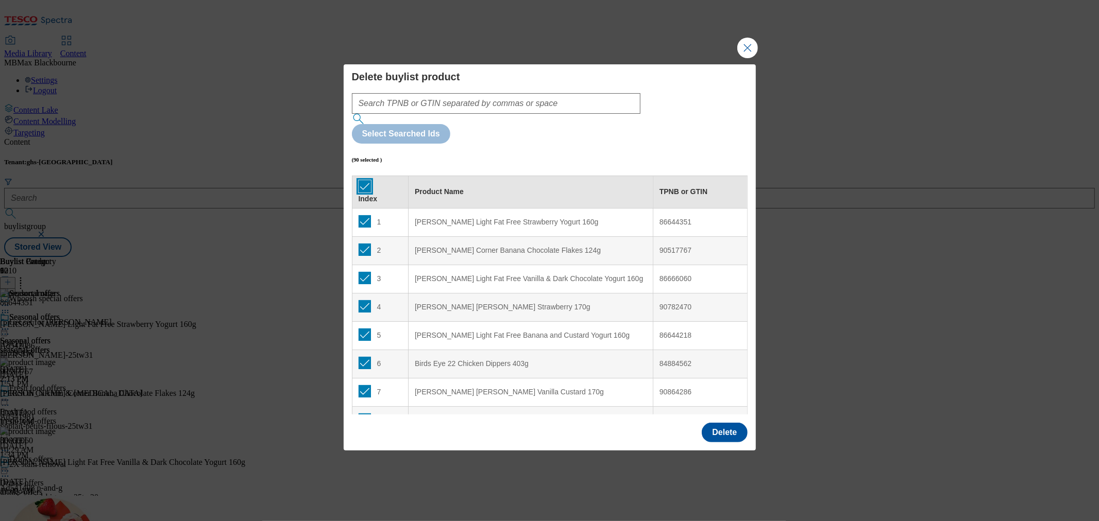
checkbox input "true"
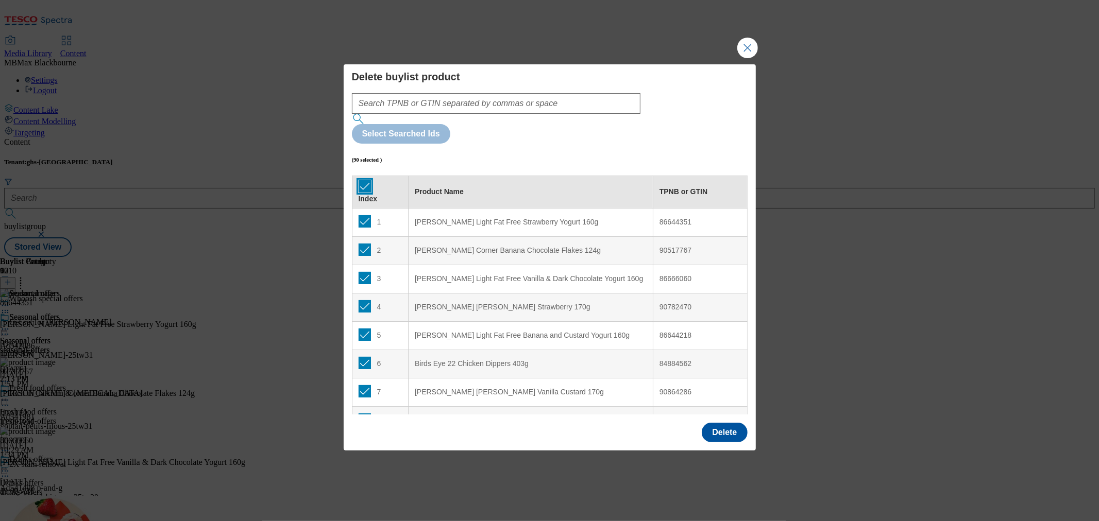
checkbox input "true"
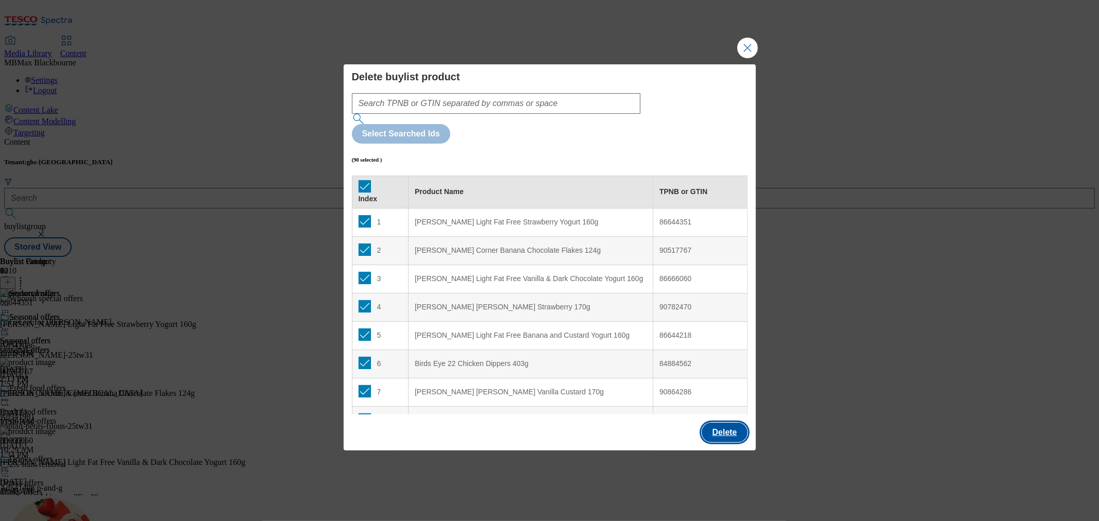
click at [716, 423] on button "Delete" at bounding box center [724, 433] width 45 height 20
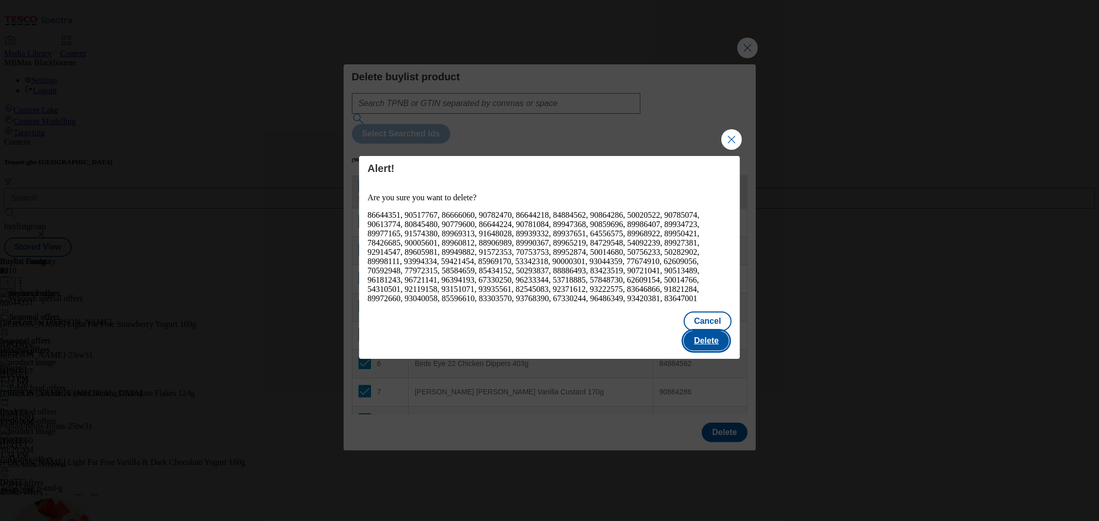
click at [698, 337] on button "Delete" at bounding box center [706, 341] width 45 height 20
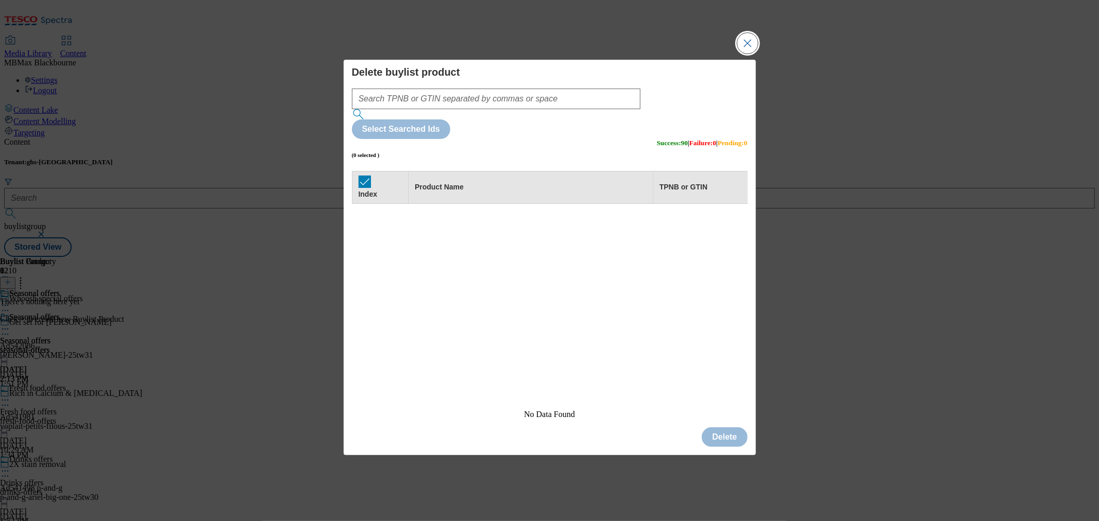
drag, startPoint x: 755, startPoint y: 64, endPoint x: 778, endPoint y: 81, distance: 29.1
click at [754, 54] on button "Close Modal" at bounding box center [747, 43] width 21 height 21
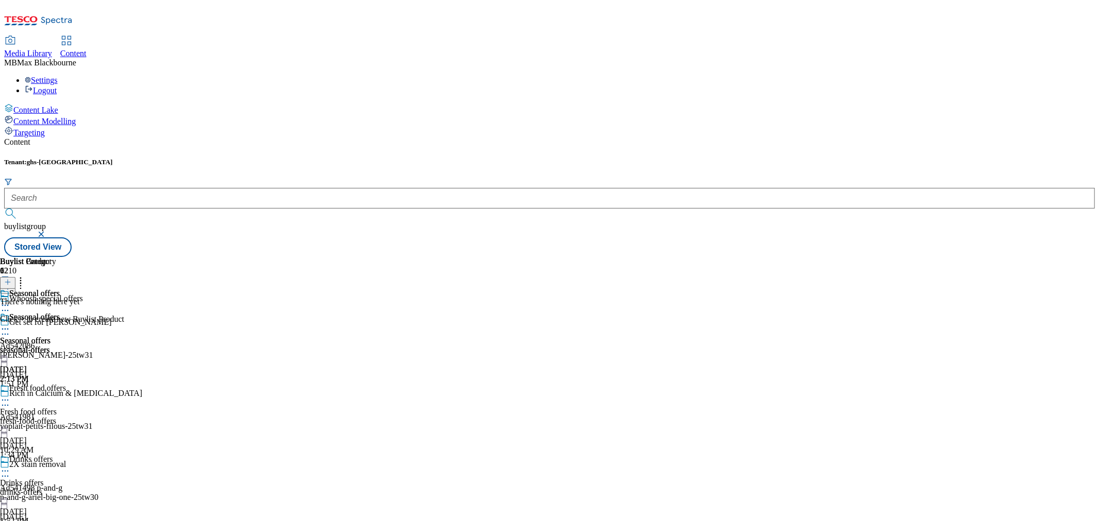
click at [11, 279] on icon at bounding box center [7, 282] width 7 height 7
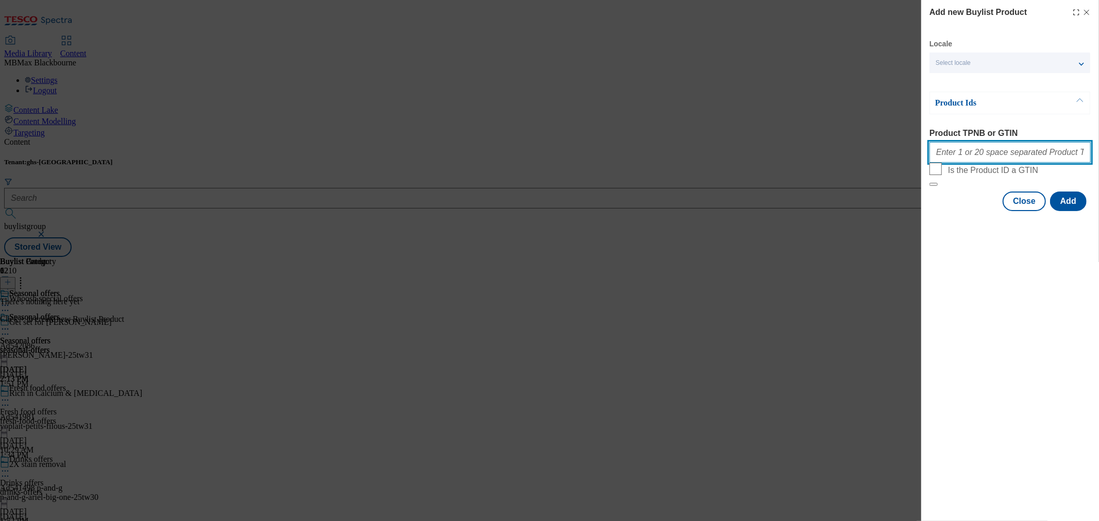
click at [985, 147] on input "Product TPNB or GTIN" at bounding box center [1009, 152] width 161 height 21
paste input "86644224, 90613774, 90779600, 90781084, 50020522, 82545083, 50014680, 50014766,…"
type input "86644224, 90613774, 90779600, 90781084, 50020522, 82545083, 50014680, 50014766,…"
drag, startPoint x: 1039, startPoint y: 337, endPoint x: 1039, endPoint y: 331, distance: 6.7
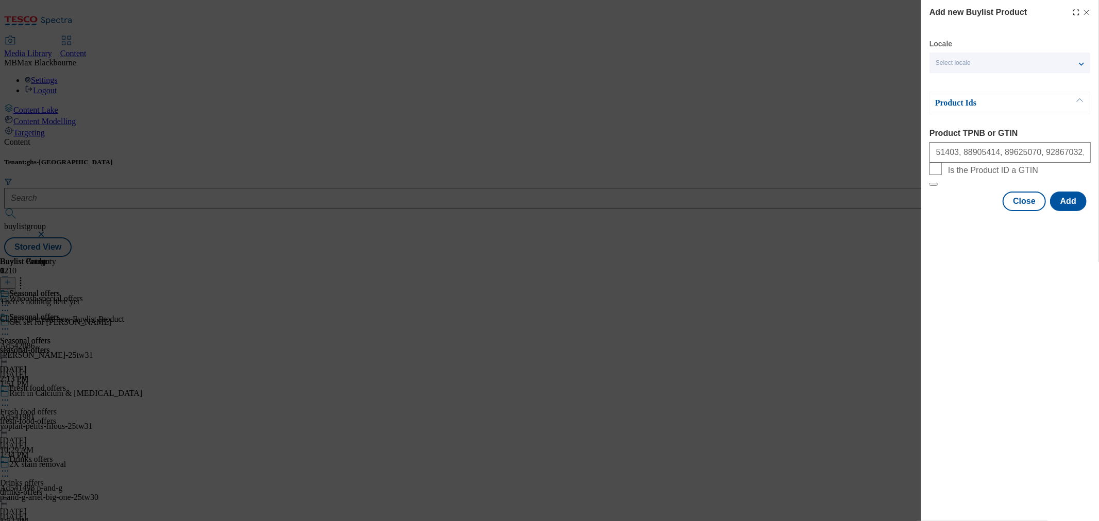
click at [1039, 336] on div "Add new Buylist Product Locale Select locale English Welsh Product Ids Product …" at bounding box center [1010, 260] width 178 height 521
click at [1064, 211] on button "Add" at bounding box center [1068, 202] width 37 height 20
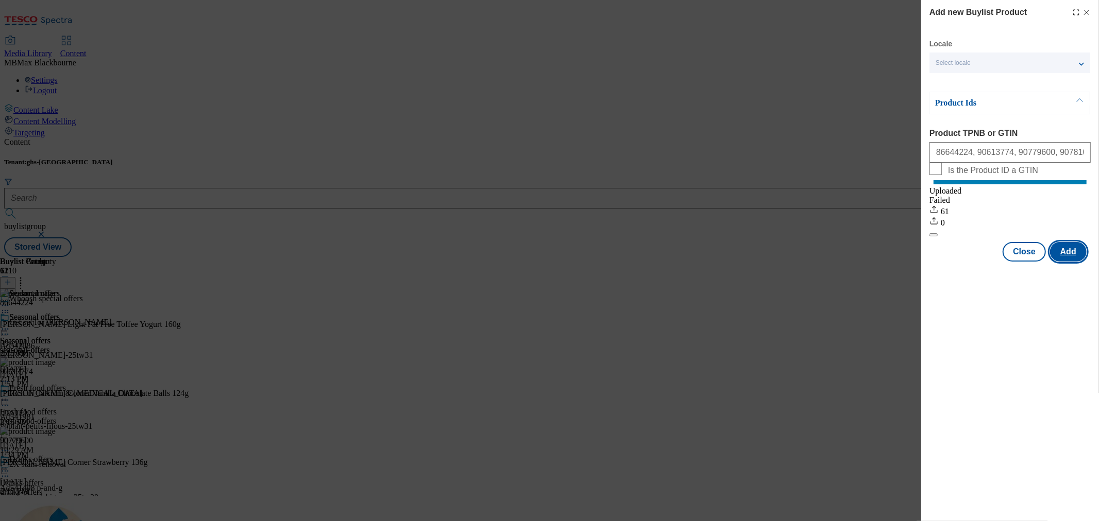
click at [1068, 262] on button "Add" at bounding box center [1068, 252] width 37 height 20
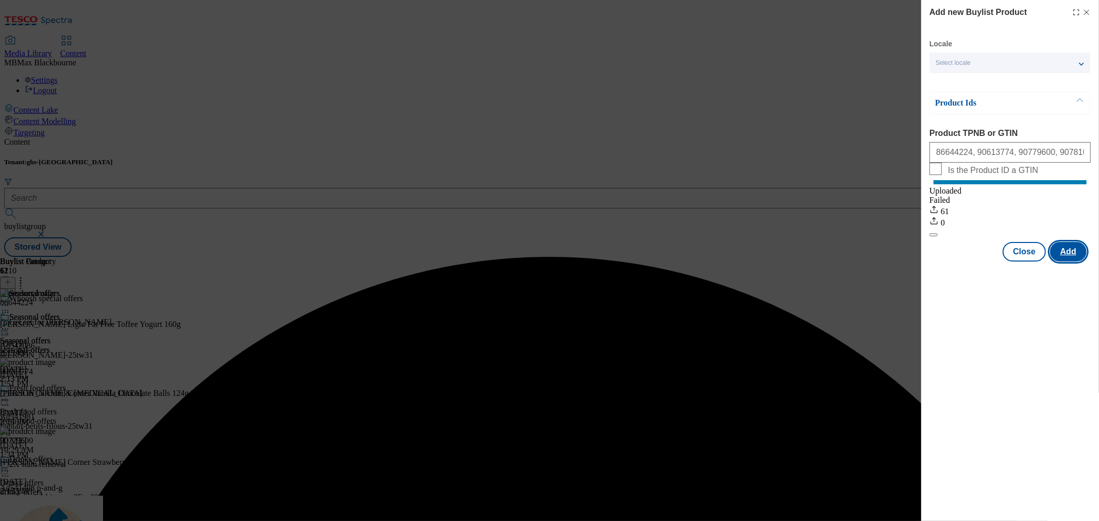
click at [1068, 261] on button "Add" at bounding box center [1068, 252] width 37 height 20
click at [1026, 262] on button "Close" at bounding box center [1024, 252] width 43 height 20
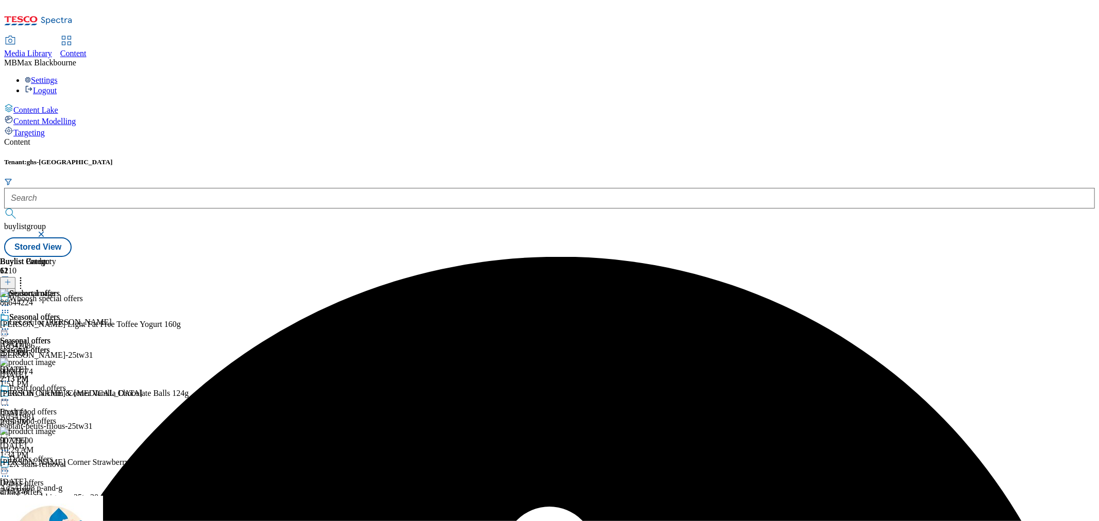
scroll to position [1077, 0]
drag, startPoint x: 879, startPoint y: 336, endPoint x: 880, endPoint y: 326, distance: 9.8
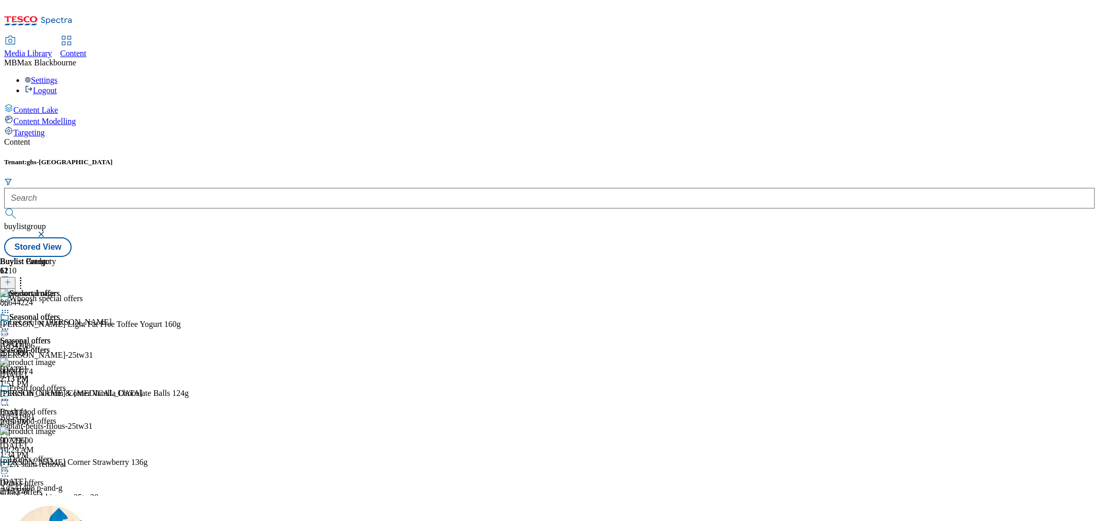
scroll to position [1811, 0]
click at [26, 276] on icon at bounding box center [20, 281] width 10 height 10
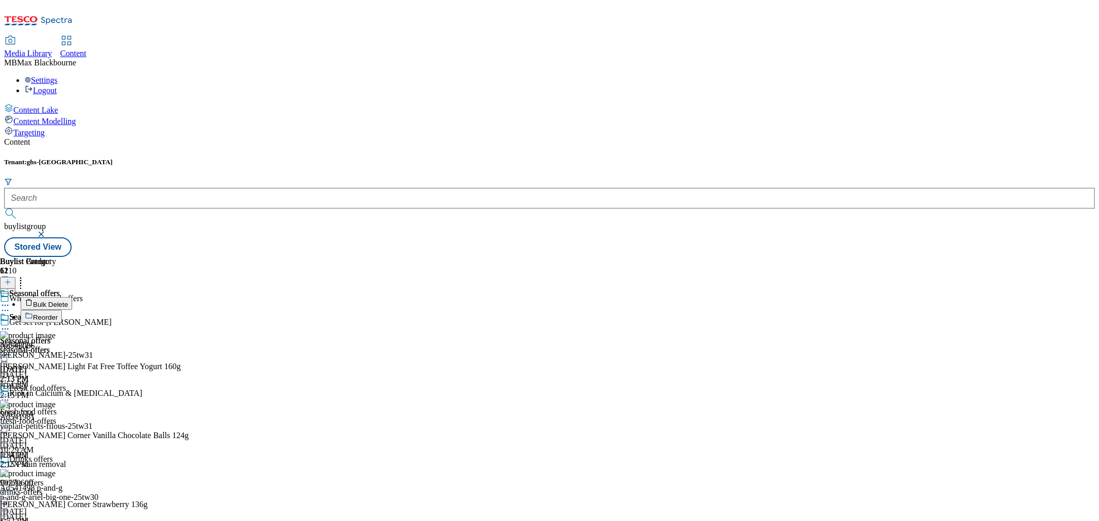
click at [224, 310] on li "Reorder" at bounding box center [122, 316] width 203 height 13
click at [62, 310] on button "Reorder" at bounding box center [41, 316] width 41 height 13
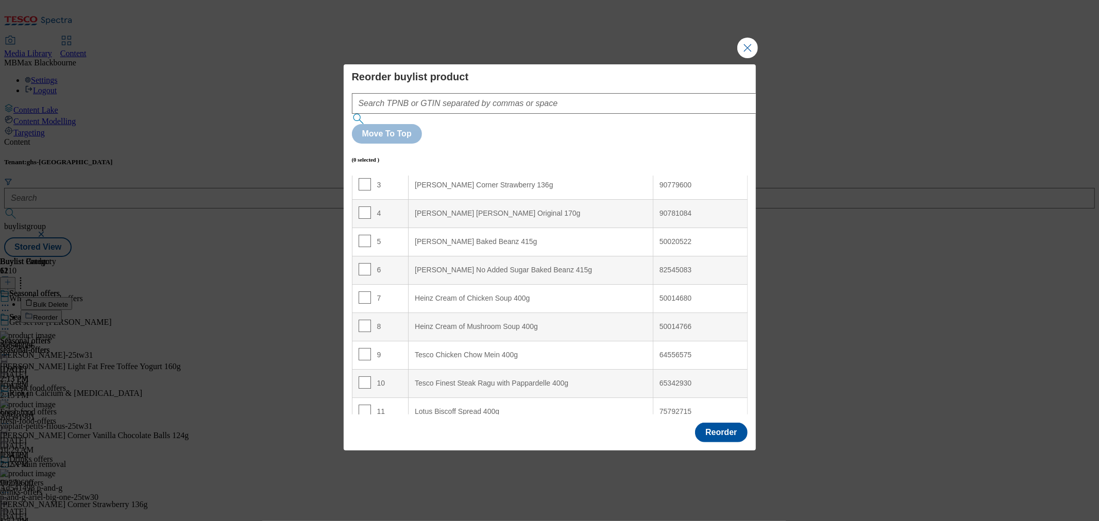
scroll to position [57, 0]
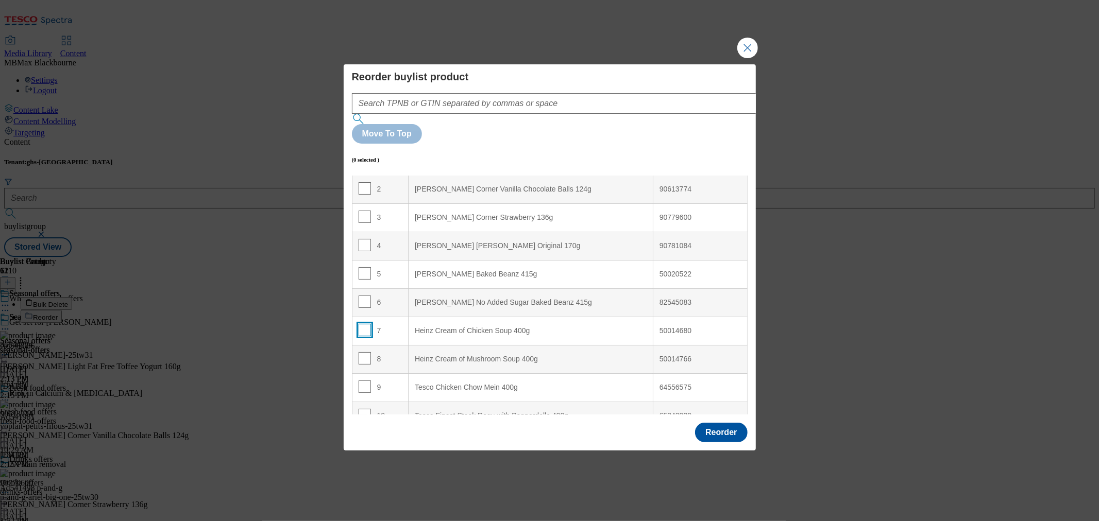
click at [363, 324] on input "Modal" at bounding box center [365, 330] width 12 height 12
checkbox input "true"
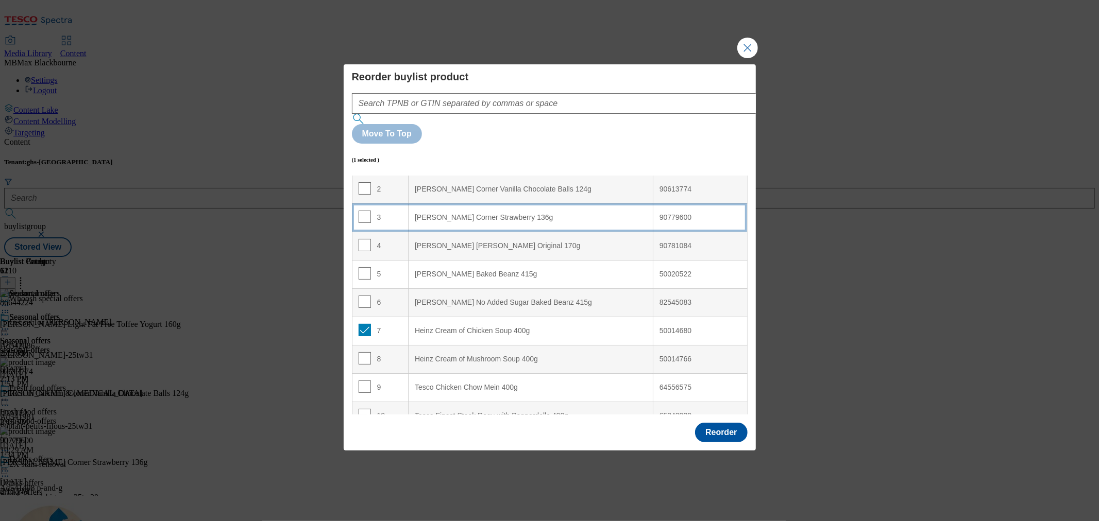
click at [384, 211] on div "3" at bounding box center [381, 218] width 44 height 15
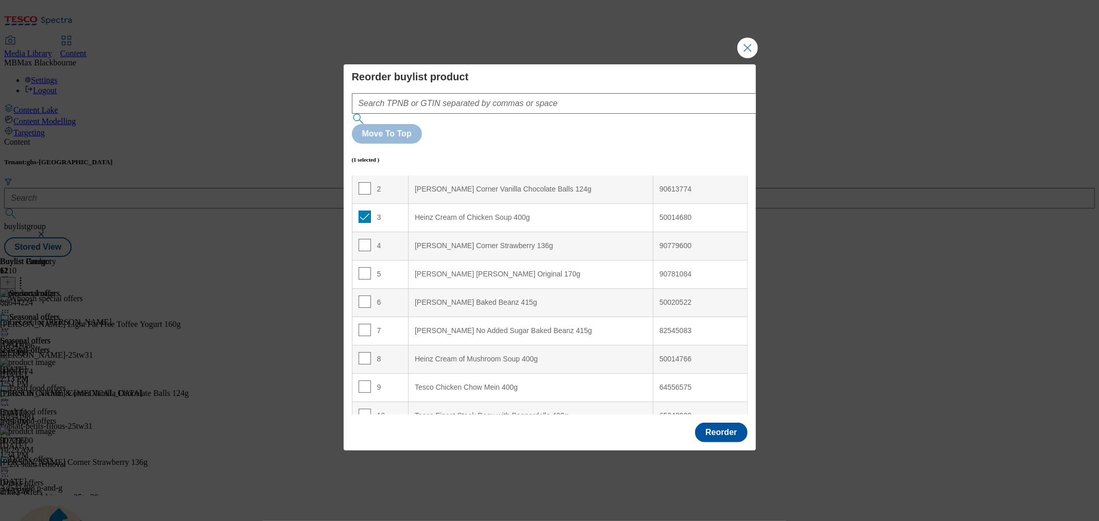
click at [369, 203] on td "3" at bounding box center [380, 217] width 57 height 28
click at [365, 211] on input "Modal" at bounding box center [365, 217] width 12 height 12
checkbox input "false"
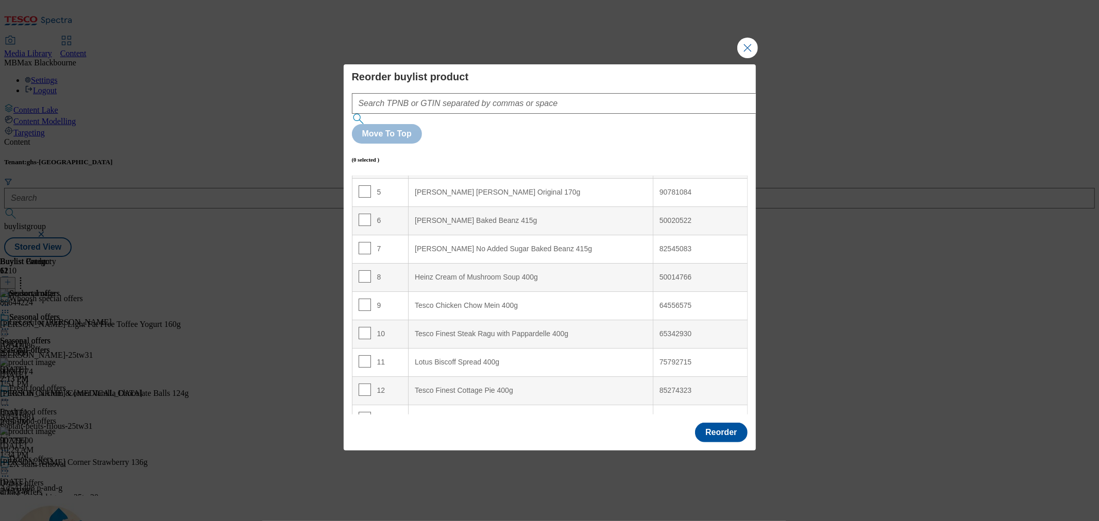
scroll to position [286, 0]
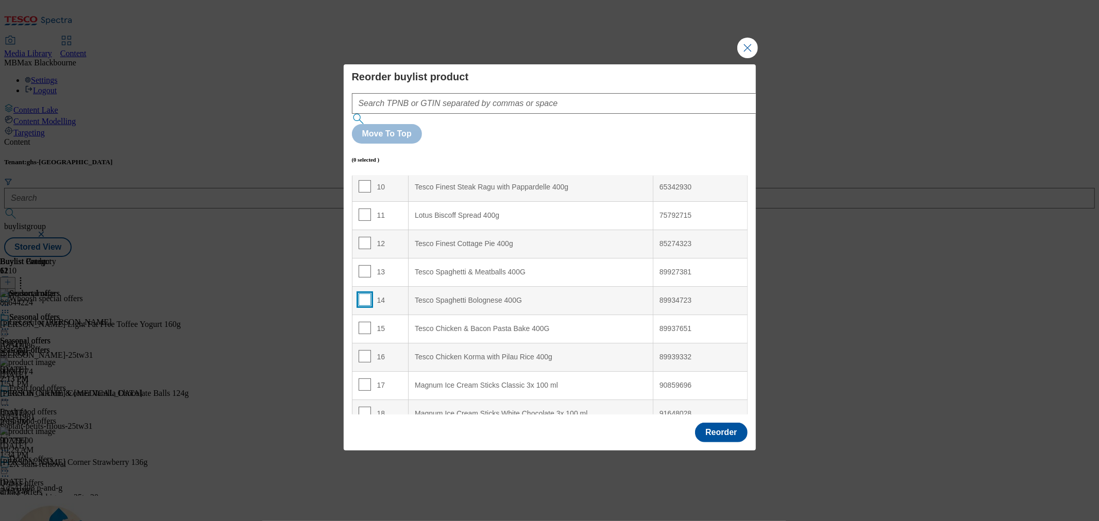
click at [362, 294] on input "Modal" at bounding box center [365, 300] width 12 height 12
checkbox input "true"
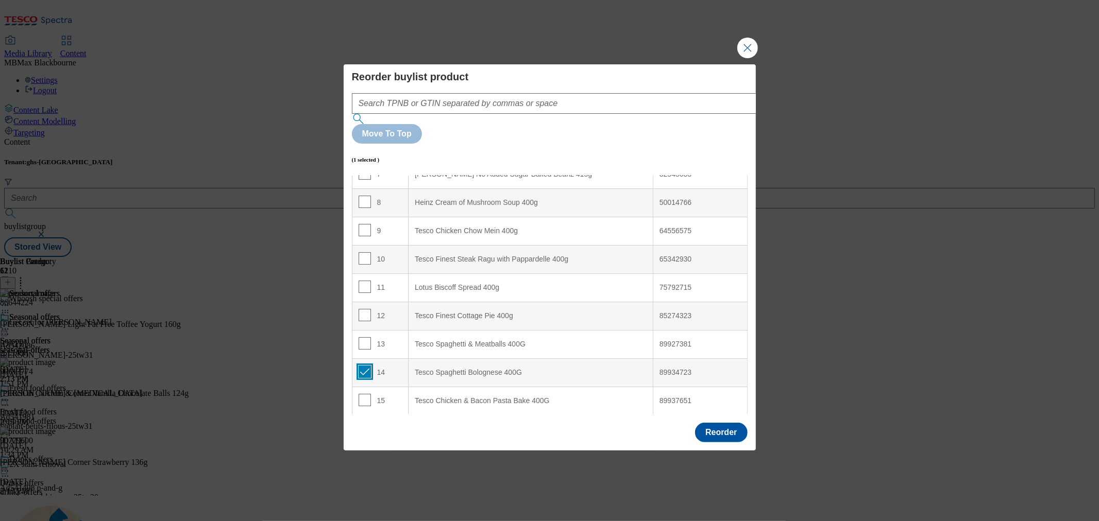
scroll to position [0, 0]
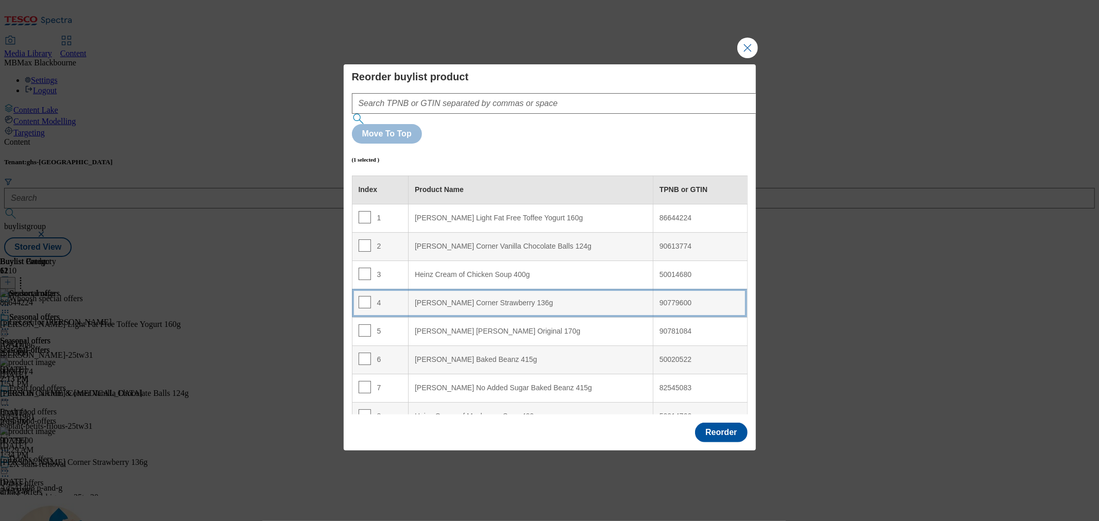
click at [387, 296] on div "4" at bounding box center [381, 303] width 44 height 15
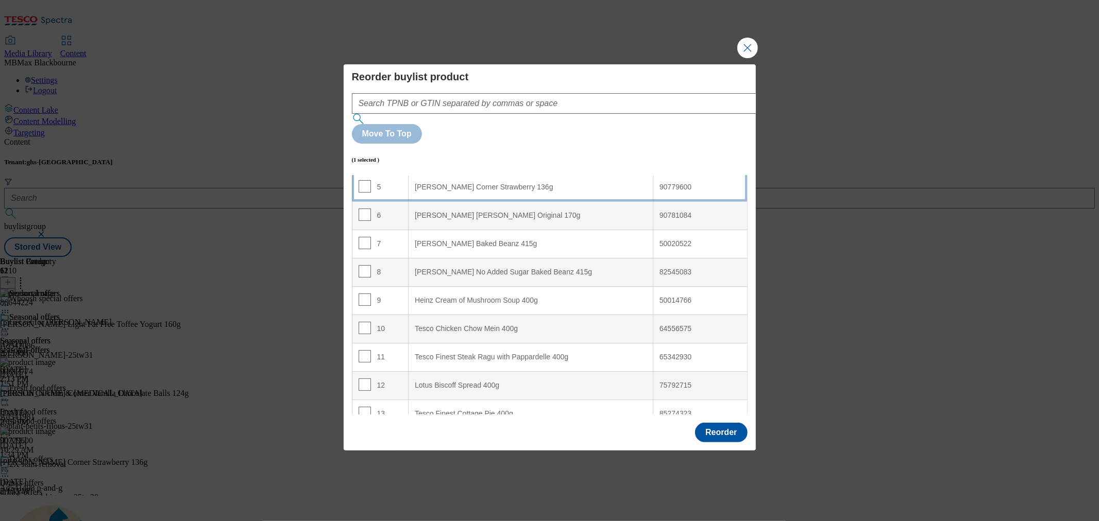
scroll to position [57, 0]
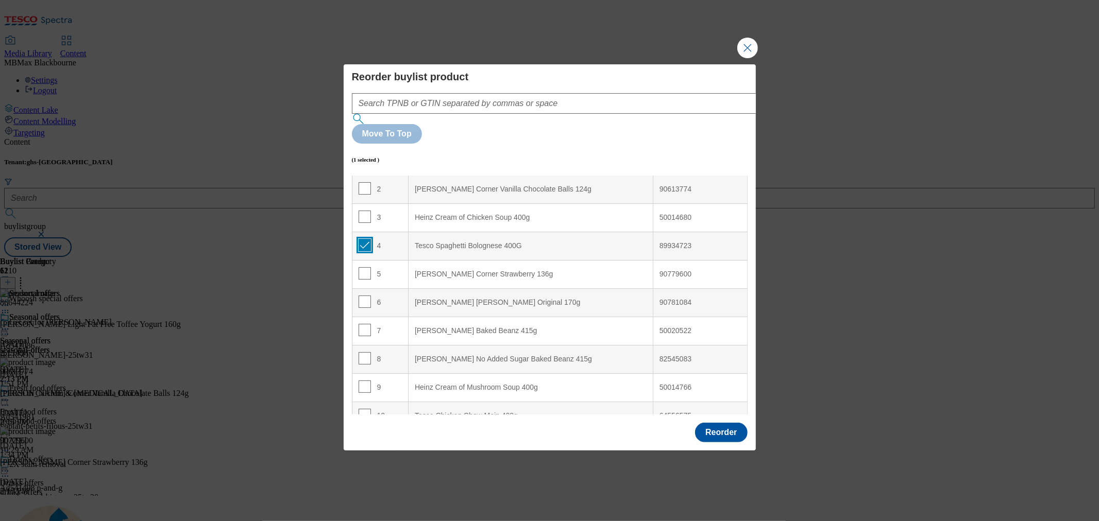
click at [363, 239] on input "Modal" at bounding box center [365, 245] width 12 height 12
checkbox input "false"
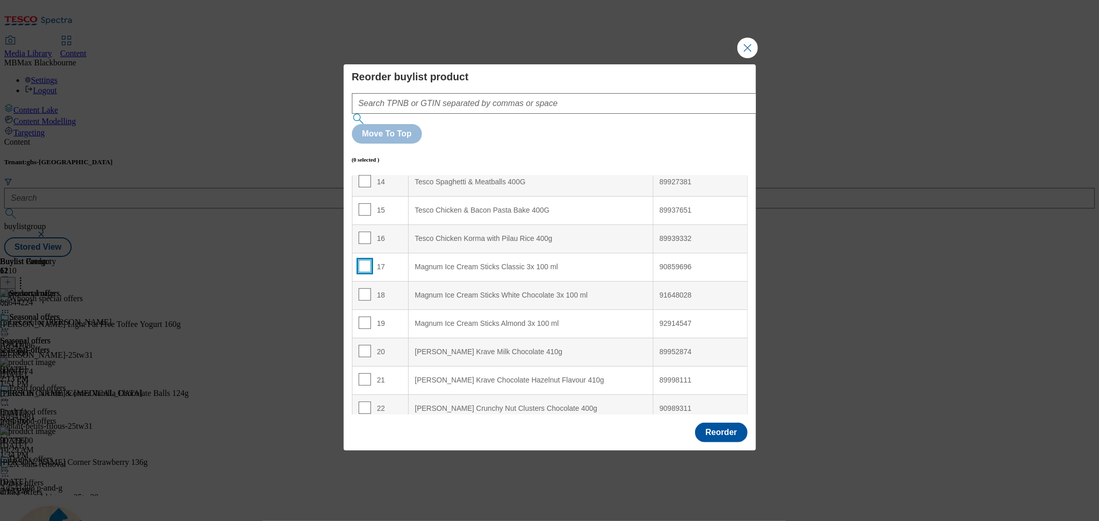
scroll to position [515, 0]
click at [363, 234] on input "Modal" at bounding box center [365, 240] width 12 height 12
checkbox input "true"
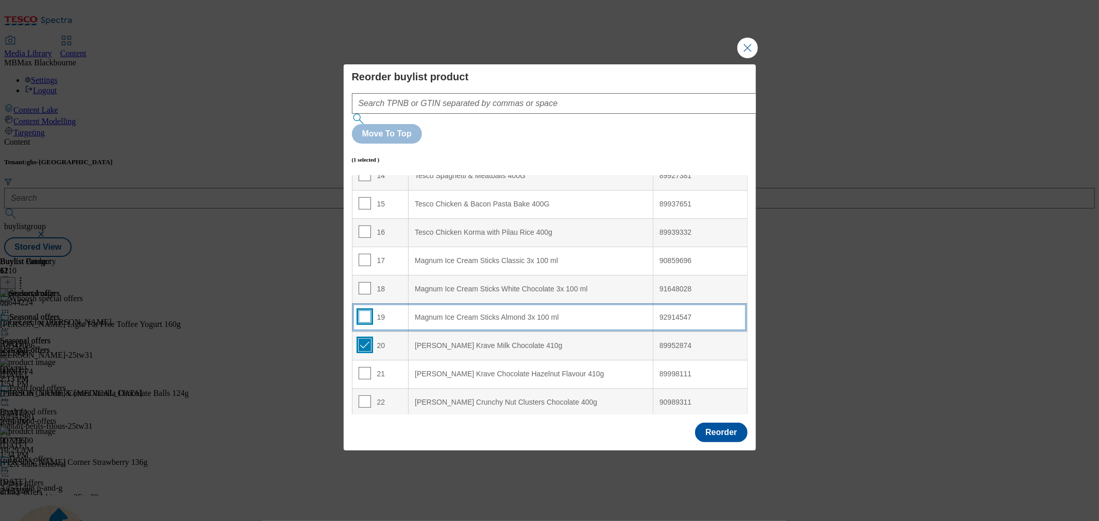
scroll to position [229, 0]
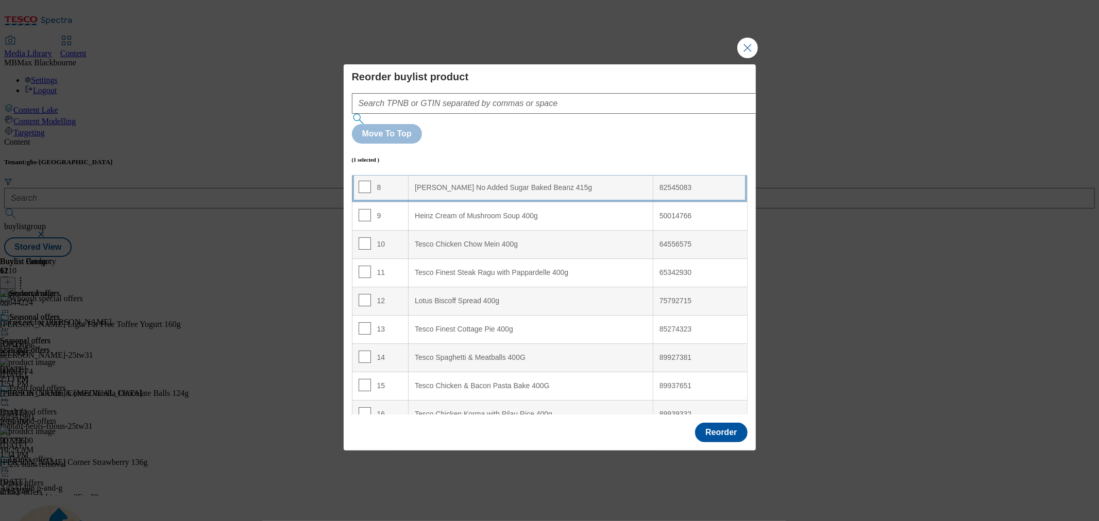
click at [388, 181] on div "8" at bounding box center [381, 188] width 44 height 15
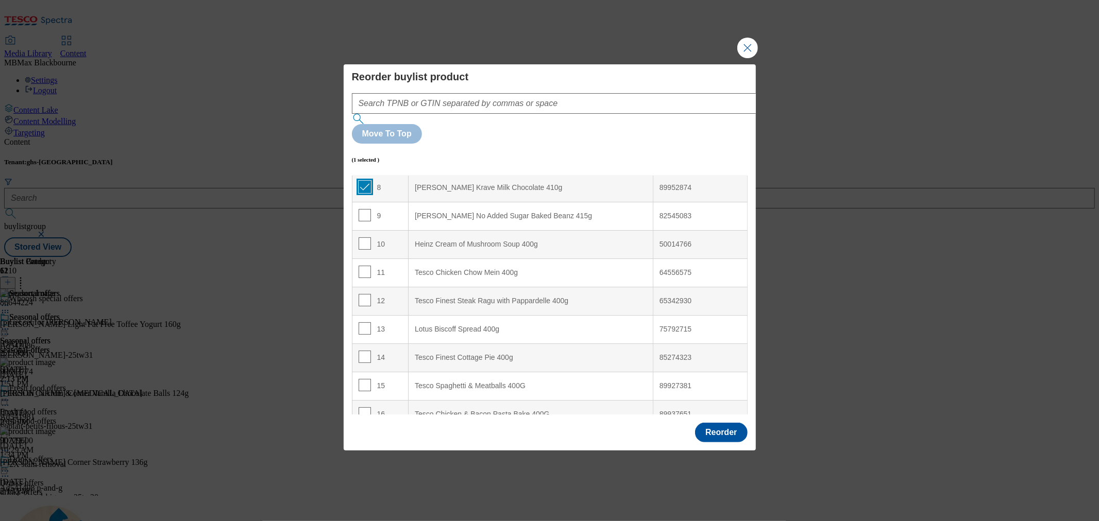
click at [364, 181] on input "Modal" at bounding box center [365, 187] width 12 height 12
checkbox input "false"
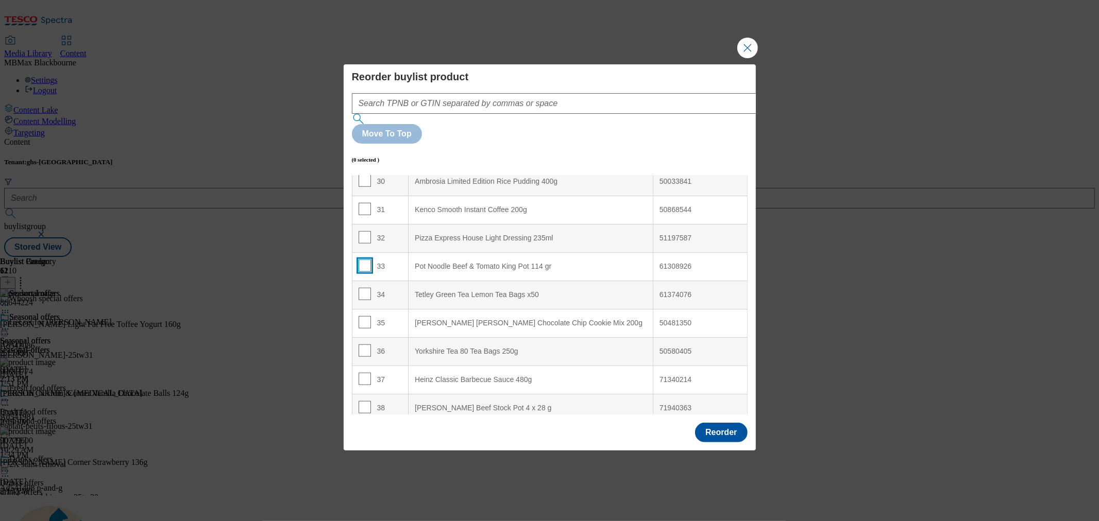
click at [360, 260] on input "Modal" at bounding box center [365, 266] width 12 height 12
checkbox input "true"
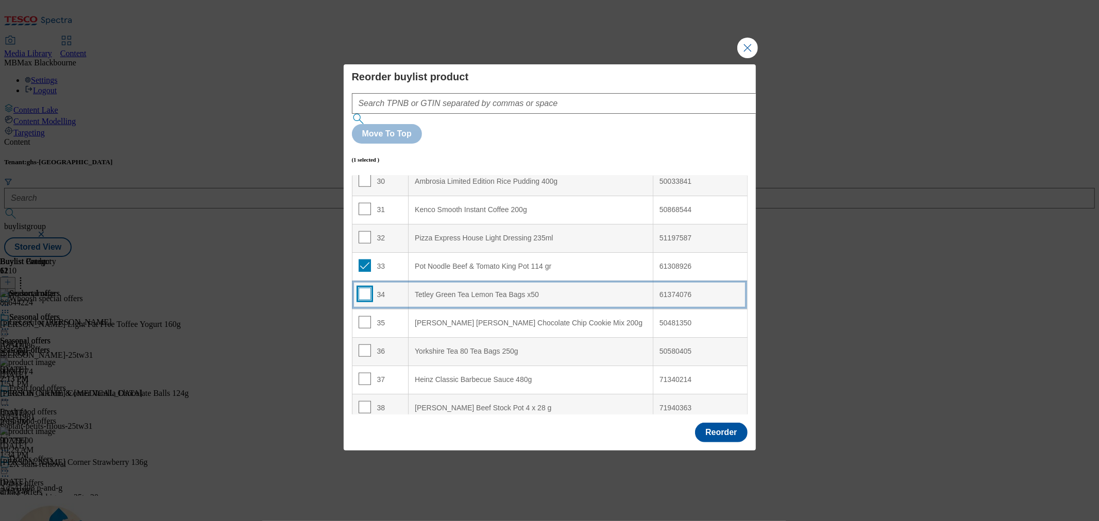
click at [367, 288] on input "Modal" at bounding box center [365, 294] width 12 height 12
checkbox input "true"
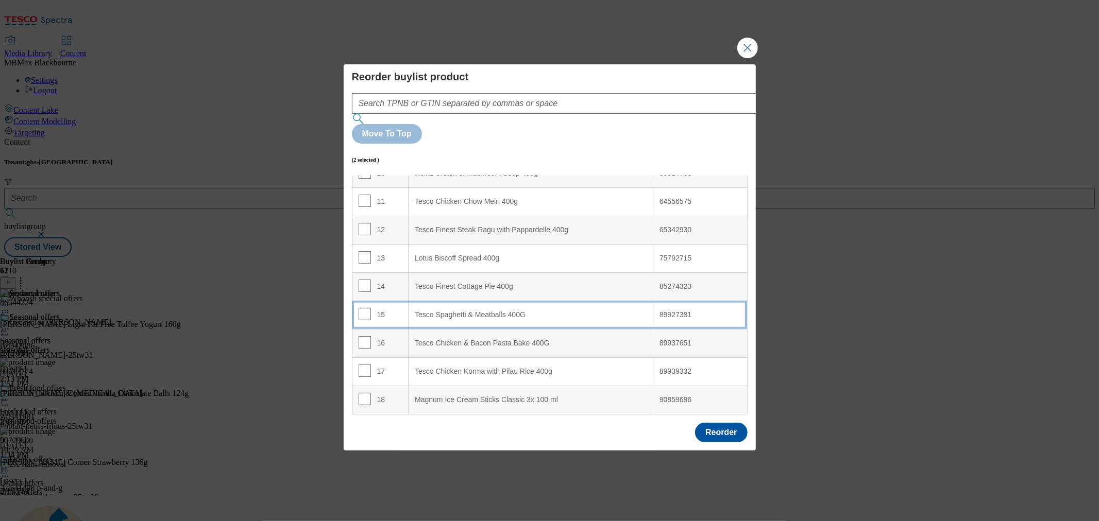
scroll to position [286, 0]
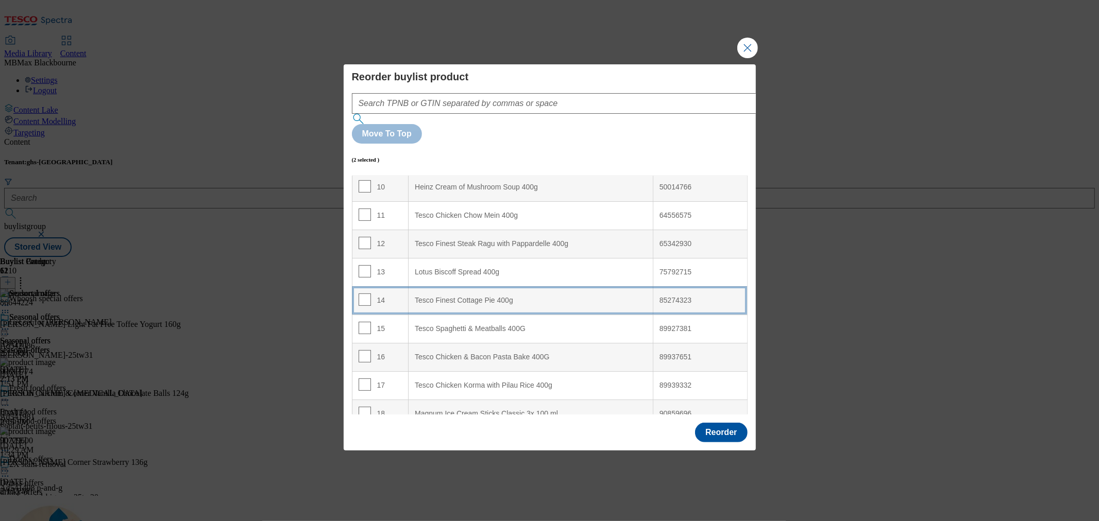
click at [384, 286] on td "14" at bounding box center [380, 300] width 57 height 28
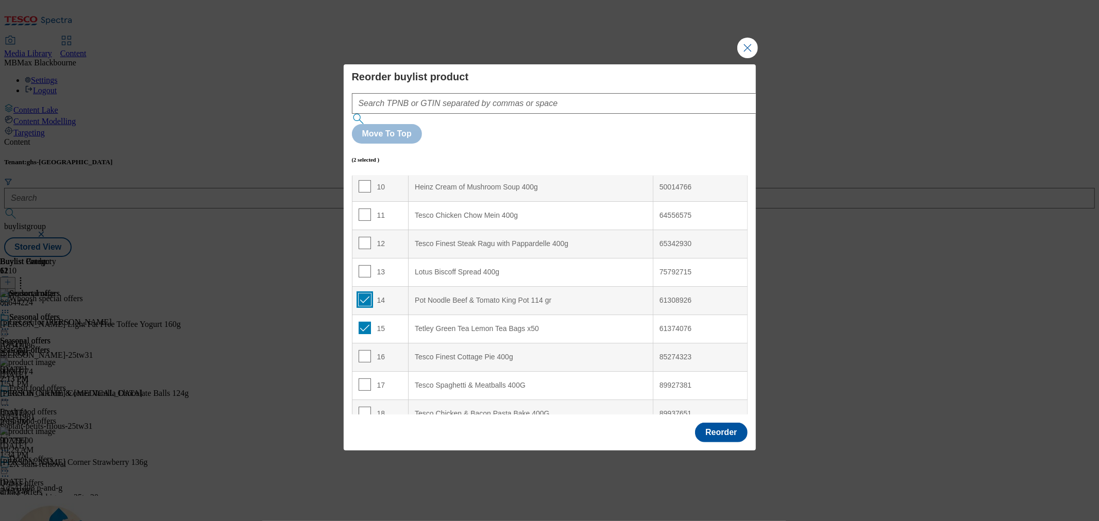
click at [367, 294] on input "Modal" at bounding box center [365, 300] width 12 height 12
checkbox input "false"
click at [362, 322] on input "Modal" at bounding box center [365, 328] width 12 height 12
checkbox input "false"
click at [740, 423] on button "Reorder" at bounding box center [721, 433] width 52 height 20
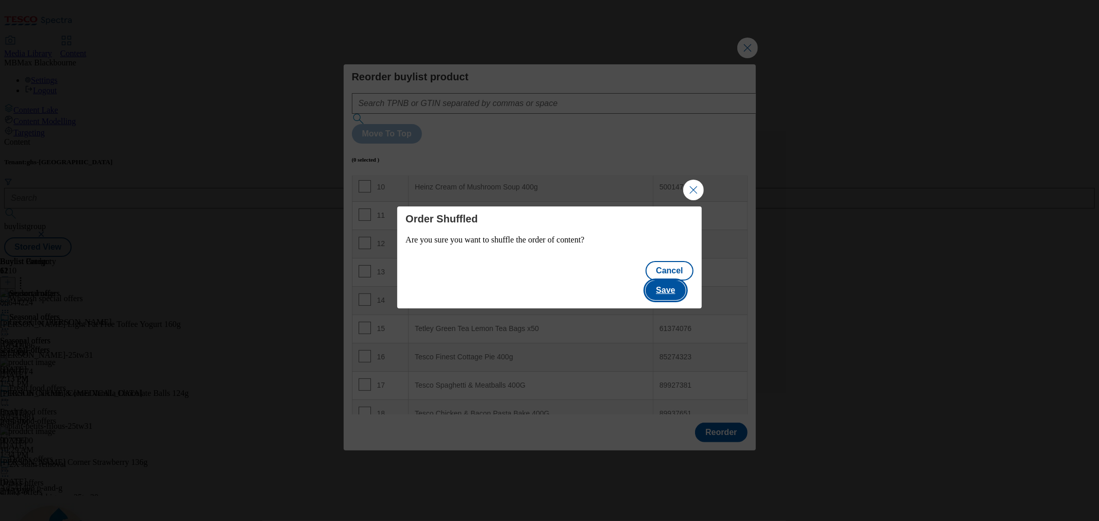
click at [674, 281] on button "Save" at bounding box center [666, 291] width 40 height 20
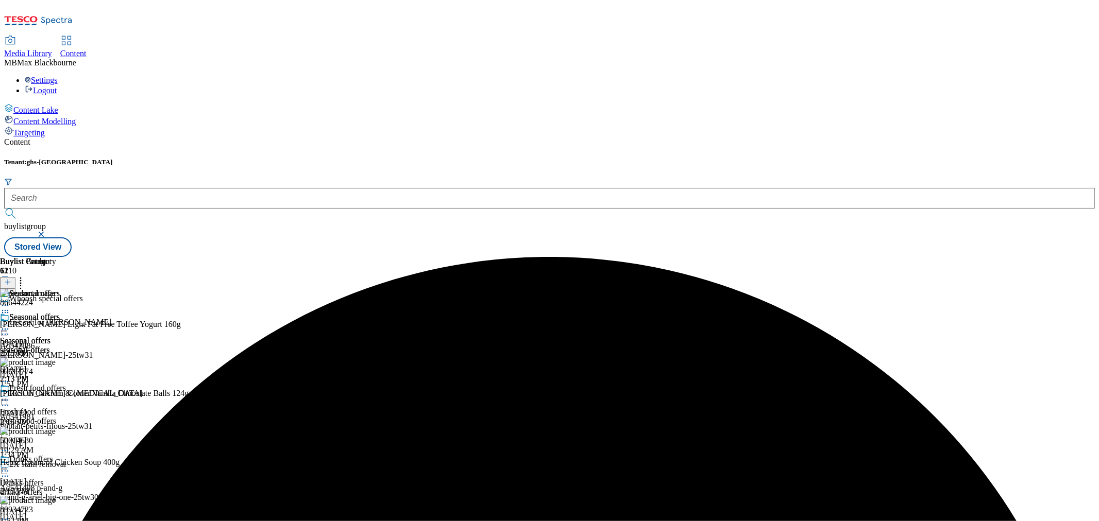
click at [60, 313] on div "Seasonal offers Seasonal offers seasonal-offers [DATE] 2:13 PM" at bounding box center [30, 348] width 60 height 71
click at [10, 324] on icon at bounding box center [5, 329] width 10 height 10
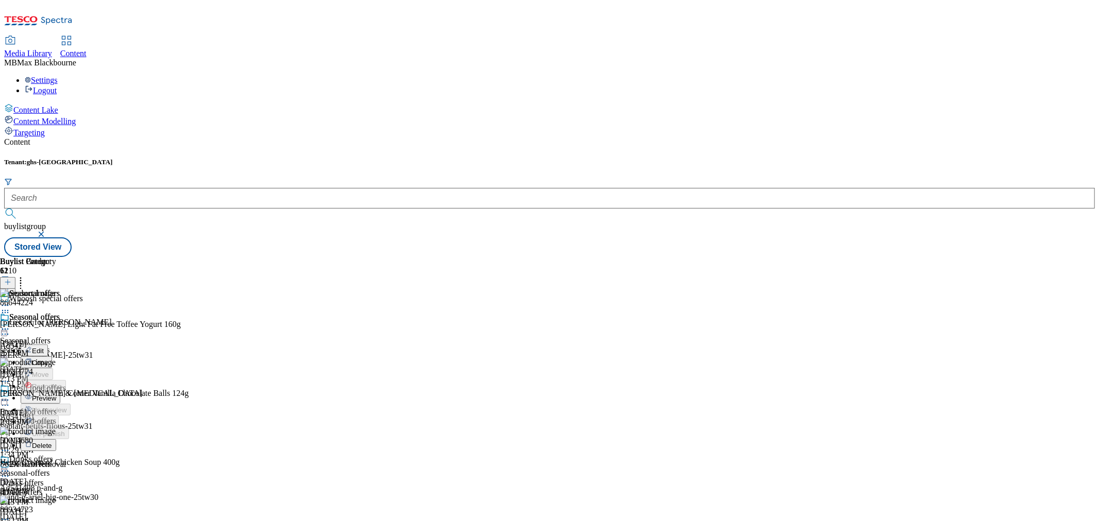
click at [60, 392] on button "Preview" at bounding box center [41, 398] width 40 height 12
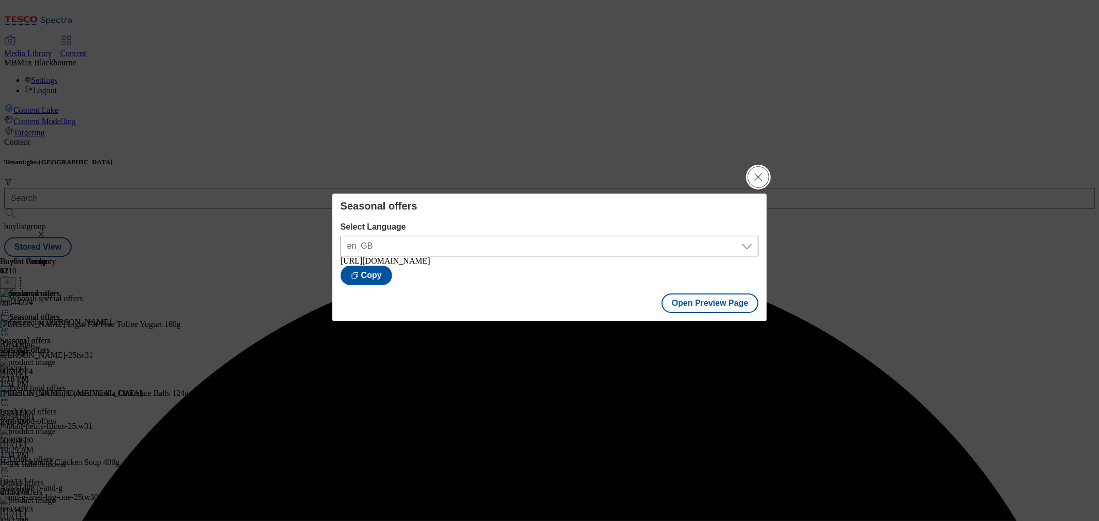
click at [759, 167] on button "Close Modal" at bounding box center [758, 177] width 21 height 21
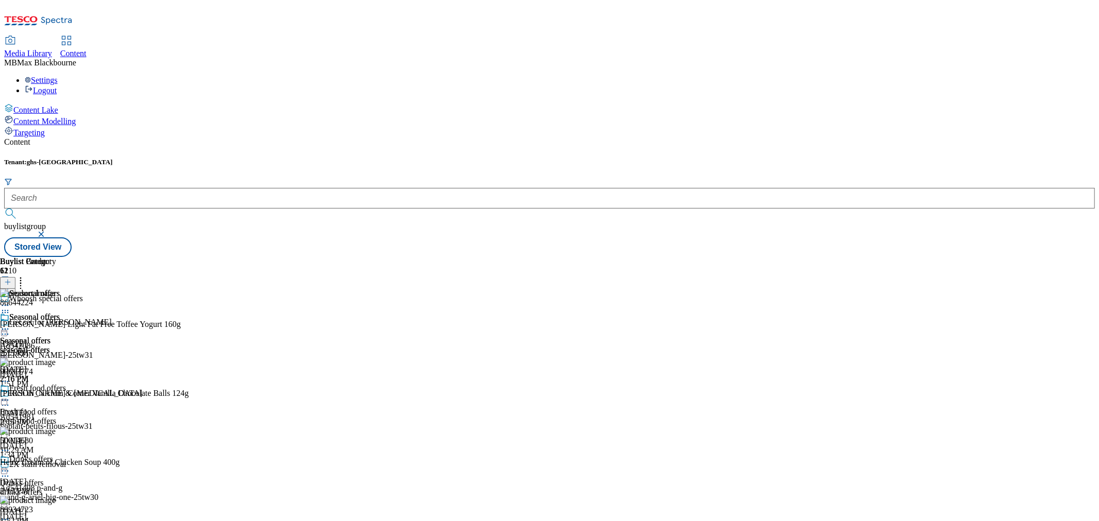
click at [10, 324] on icon at bounding box center [5, 329] width 10 height 10
click at [55, 430] on span "Publish" at bounding box center [43, 434] width 23 height 8
drag, startPoint x: 676, startPoint y: 57, endPoint x: 590, endPoint y: 352, distance: 307.0
click at [60, 352] on div "Seasonal offers Seasonal offers seasonal-offers [DATE] 2:16 PM" at bounding box center [30, 348] width 60 height 71
click at [60, 313] on div "Seasonal offers Seasonal offers seasonal-offers [DATE] 2:16 PM" at bounding box center [30, 348] width 60 height 71
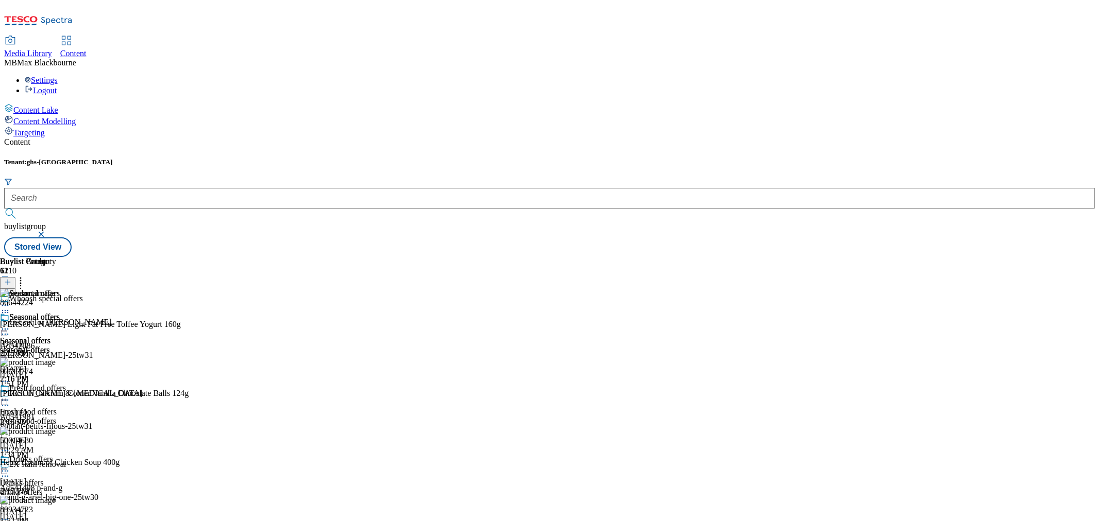
click at [176, 313] on div "Seasonal offers Seasonal offers seasonal-offers [DATE] 2:16 PM" at bounding box center [88, 348] width 176 height 71
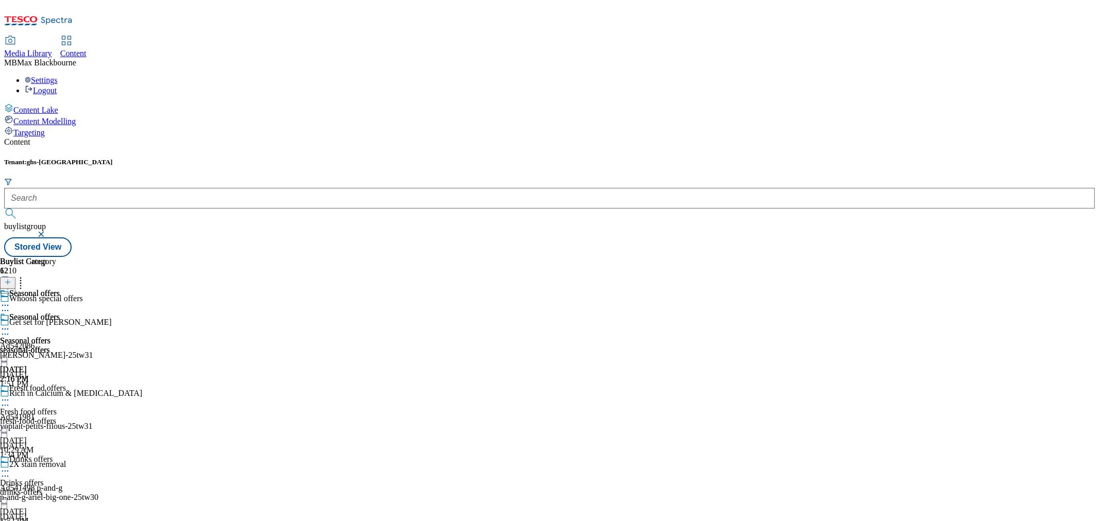
click at [60, 346] on div "seasonal-offers" at bounding box center [30, 350] width 60 height 9
click at [50, 336] on div "Seasonal offers" at bounding box center [25, 340] width 50 height 9
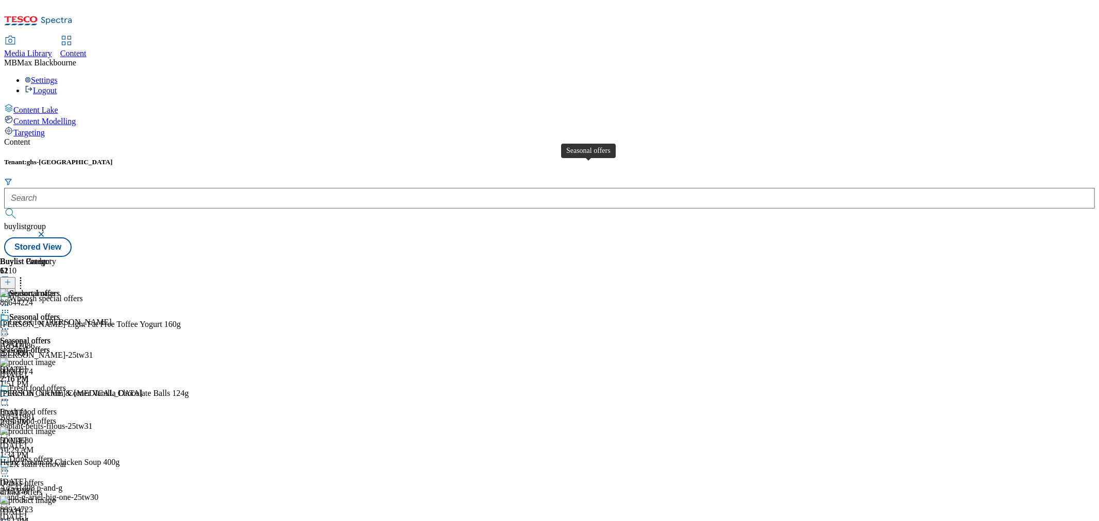
click at [60, 313] on span "Seasonal offers" at bounding box center [34, 318] width 50 height 11
click at [60, 338] on div "Seasonal offers Seasonal offers seasonal-offers [DATE] 2:16 PM" at bounding box center [30, 348] width 60 height 71
click at [176, 455] on div "Drinks offers Drinks offers drinks-offers [DATE] 1:52 PM" at bounding box center [88, 490] width 176 height 71
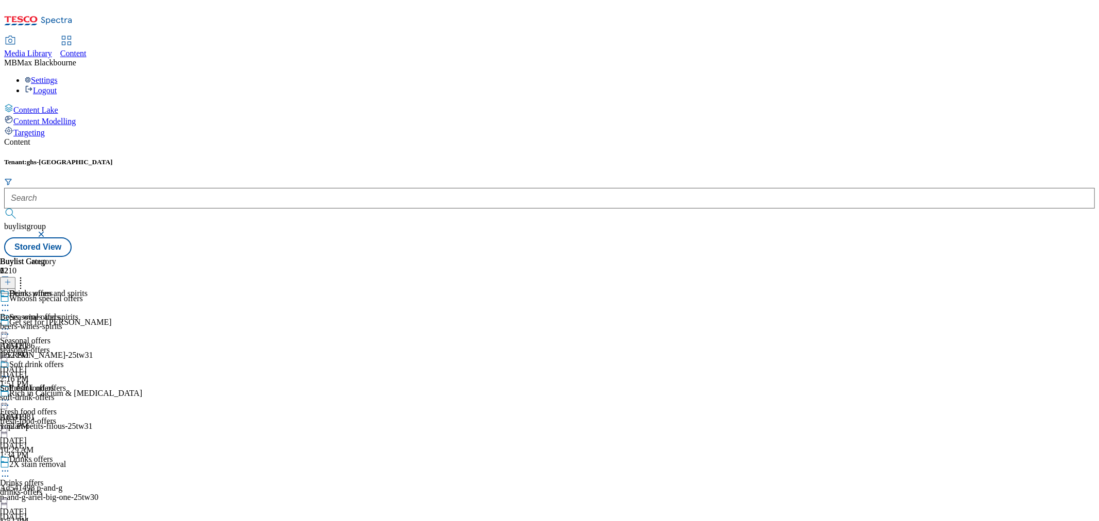
click at [88, 410] on div "Beers, wines and spirits Beers, wines and spirits beers-wines-spirits [DATE] 1:…" at bounding box center [44, 360] width 88 height 142
click at [88, 289] on span "Beers, wines and spirits" at bounding box center [48, 294] width 78 height 11
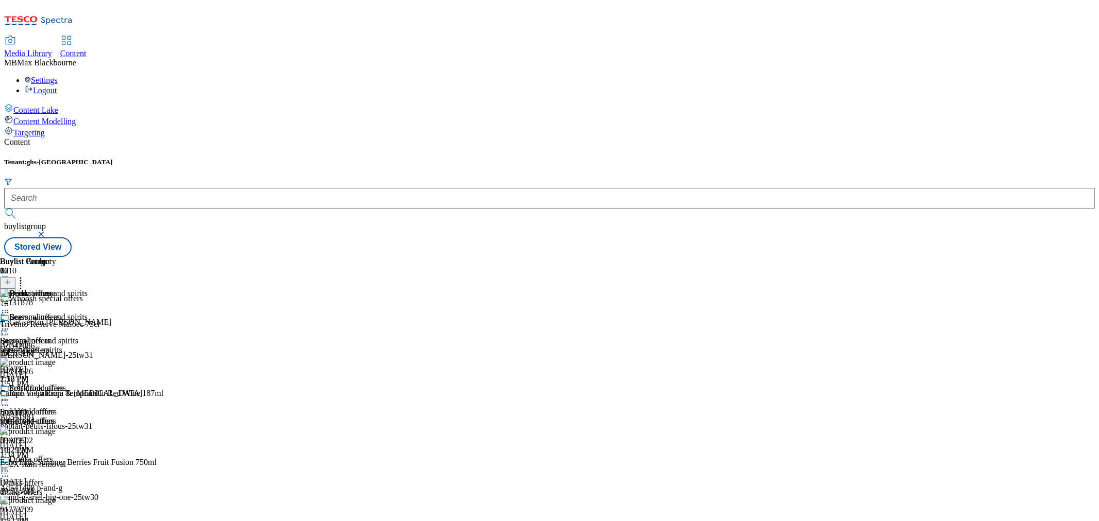
click at [26, 276] on icon at bounding box center [20, 281] width 10 height 10
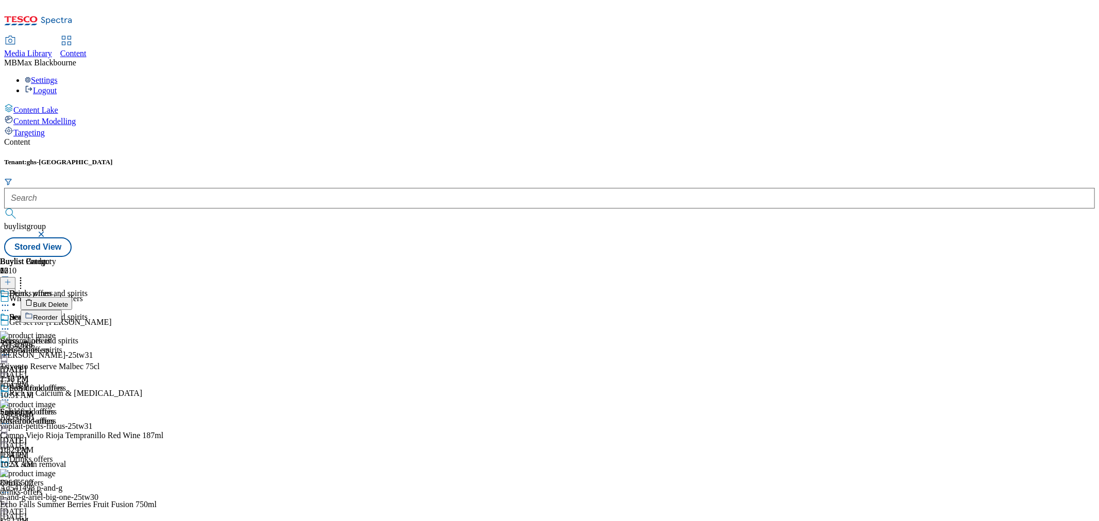
click at [10, 324] on icon at bounding box center [5, 329] width 10 height 10
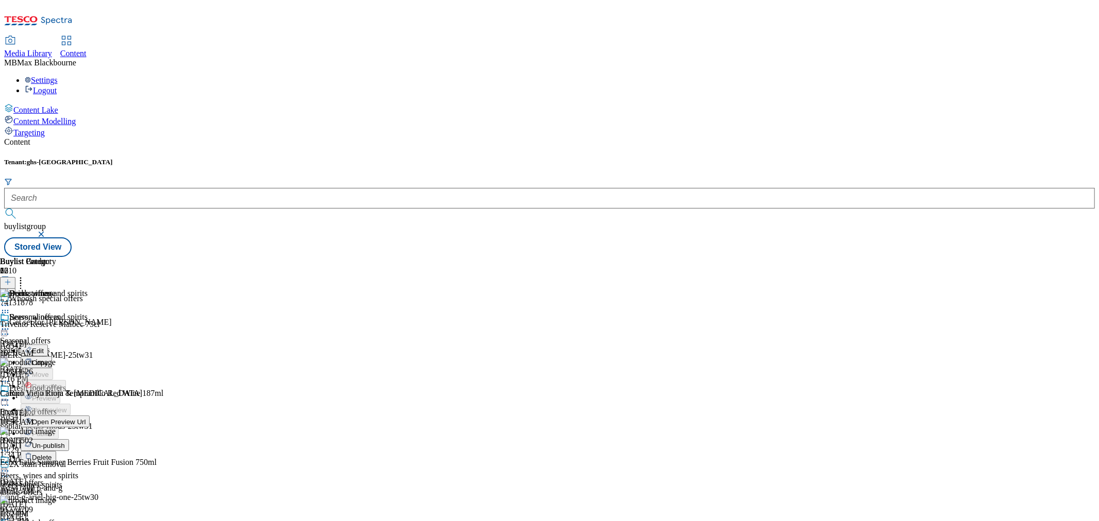
click at [65, 442] on span "Un-publish" at bounding box center [48, 446] width 33 height 8
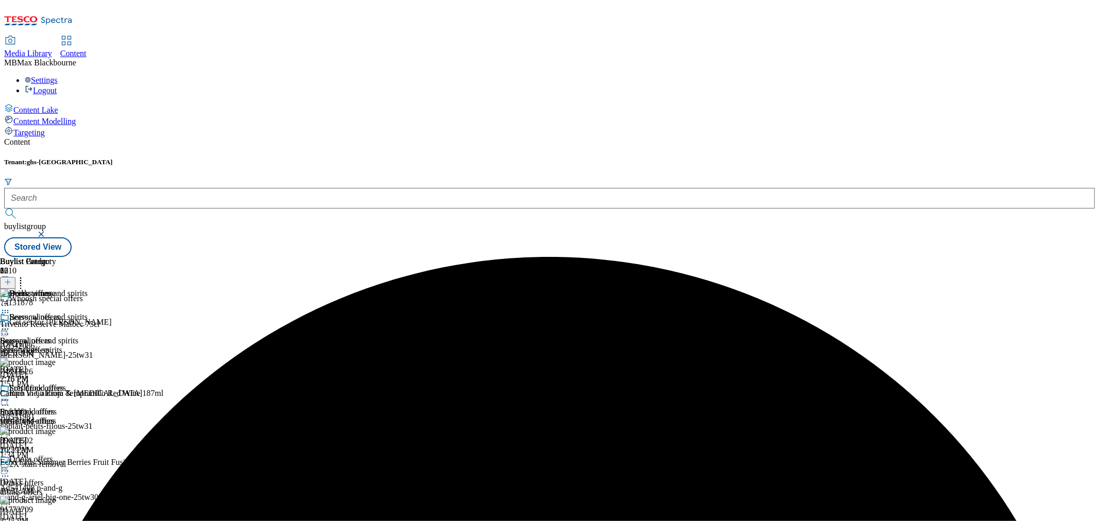
click at [10, 324] on icon at bounding box center [5, 329] width 10 height 10
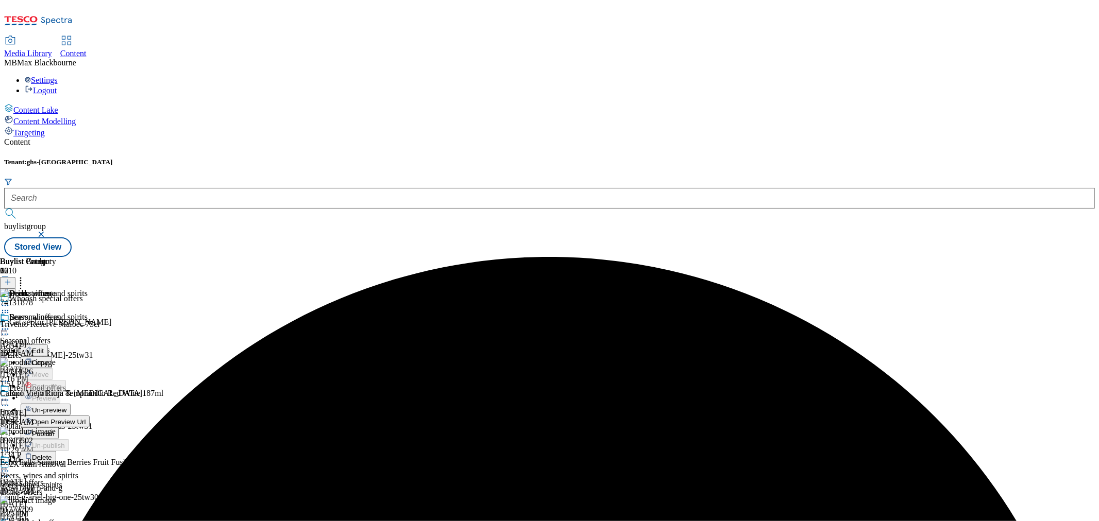
click at [71, 404] on button "Un-preview" at bounding box center [46, 410] width 50 height 12
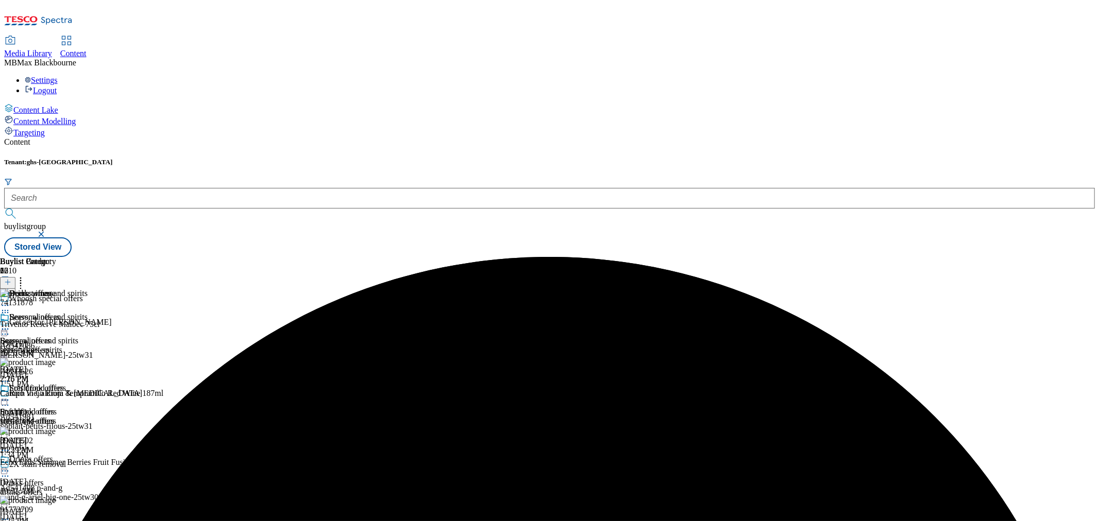
click at [298, 257] on header "Buylist Product 16" at bounding box center [149, 273] width 298 height 32
click at [26, 276] on icon at bounding box center [20, 281] width 10 height 10
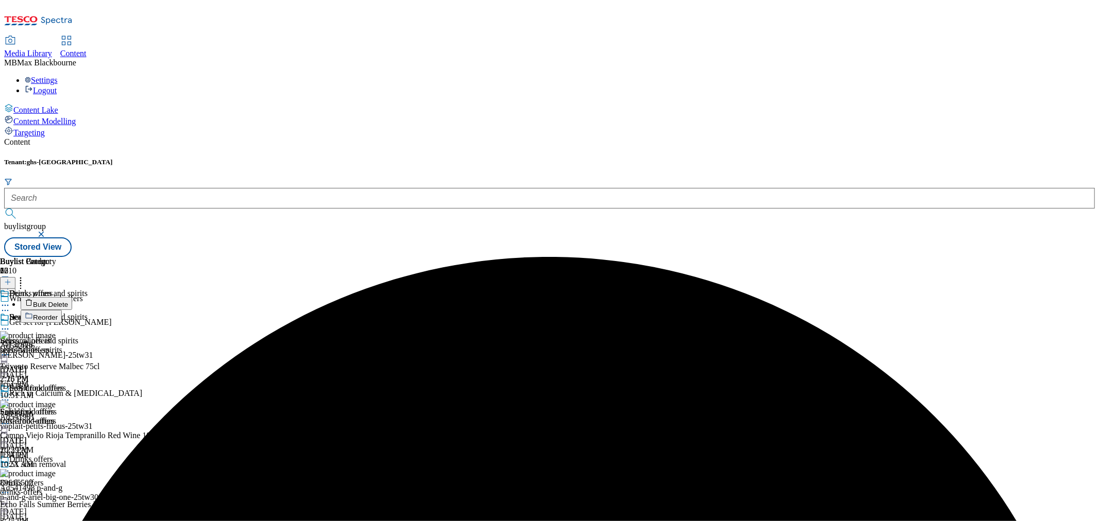
click at [72, 297] on button "Bulk Delete" at bounding box center [47, 303] width 52 height 13
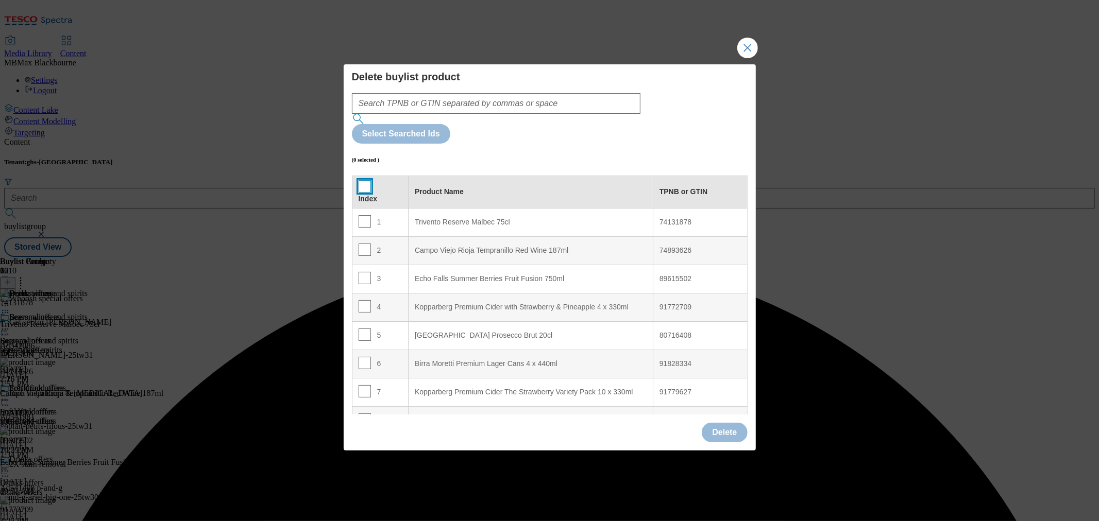
click at [359, 180] on input "Modal" at bounding box center [365, 186] width 12 height 12
checkbox input "true"
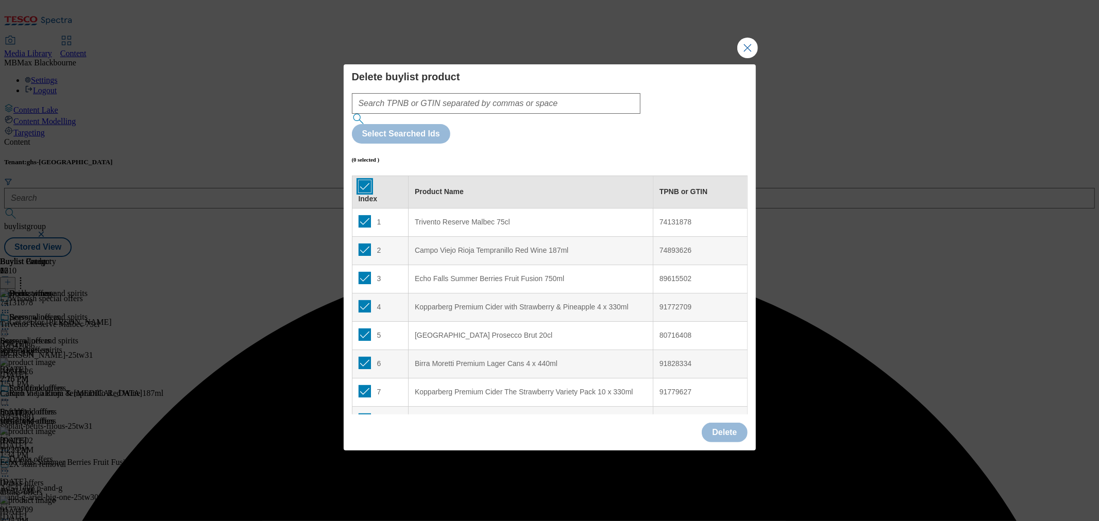
checkbox input "true"
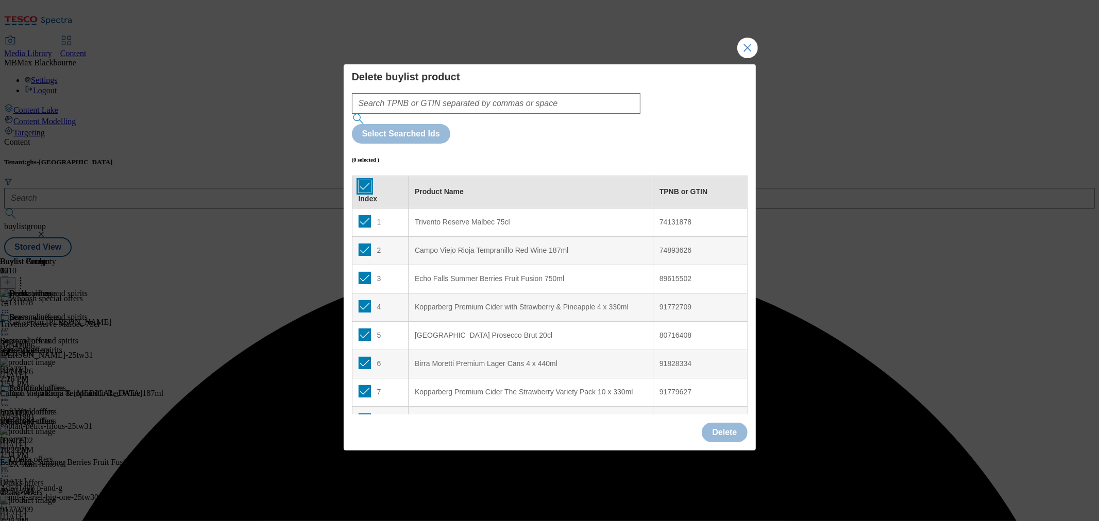
checkbox input "true"
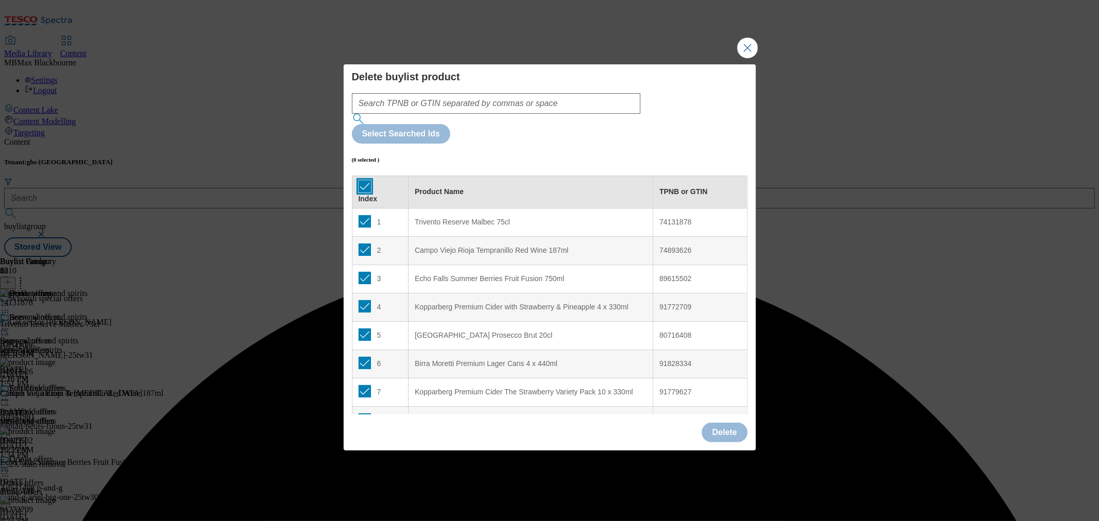
checkbox input "true"
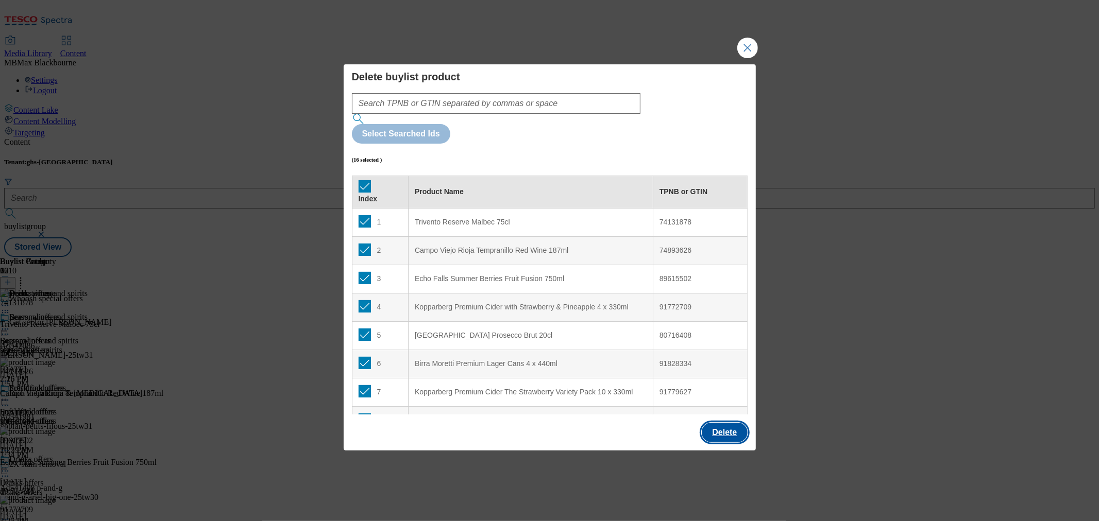
click at [719, 423] on button "Delete" at bounding box center [724, 433] width 45 height 20
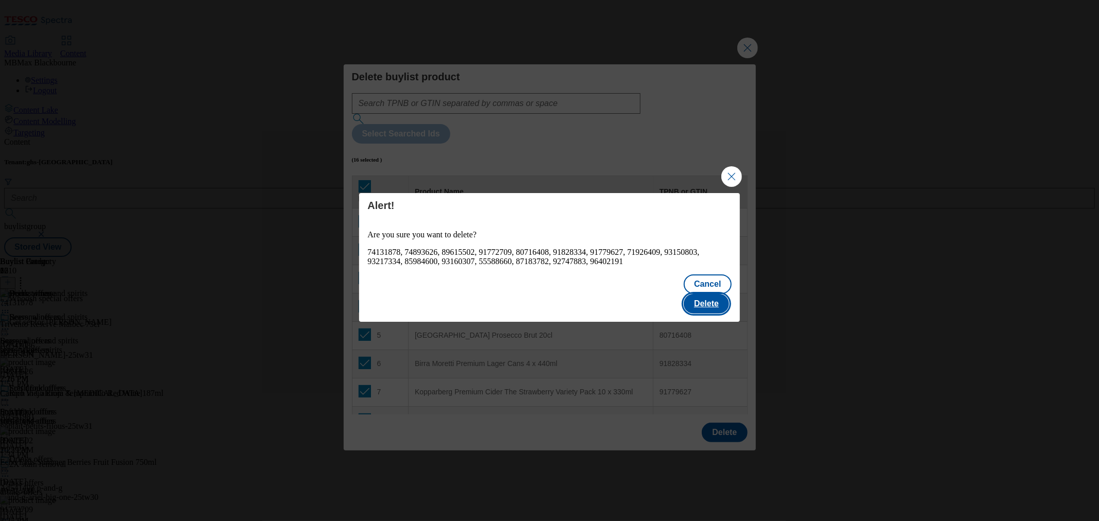
click at [719, 294] on button "Delete" at bounding box center [706, 304] width 45 height 20
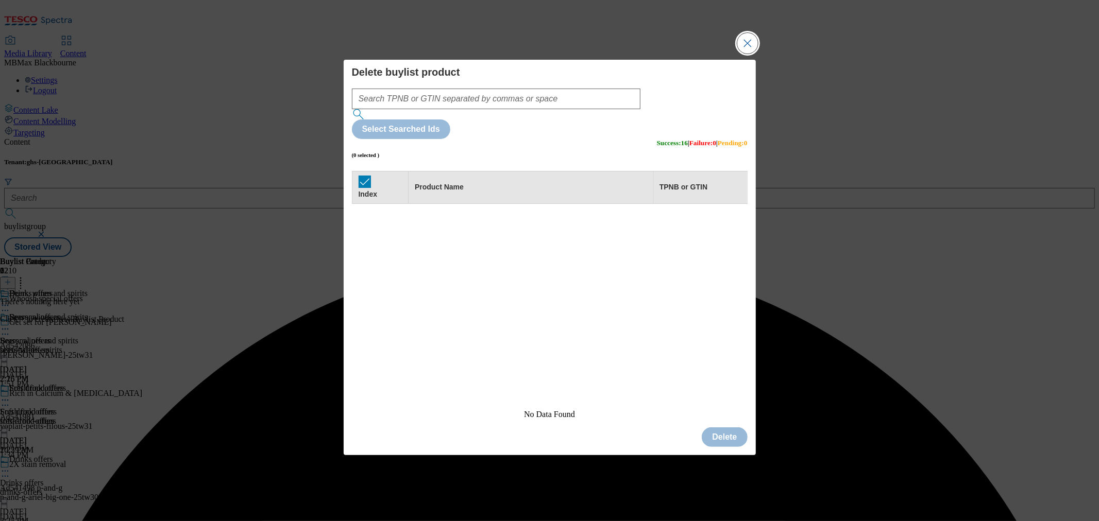
click at [740, 54] on button "Close Modal" at bounding box center [747, 43] width 21 height 21
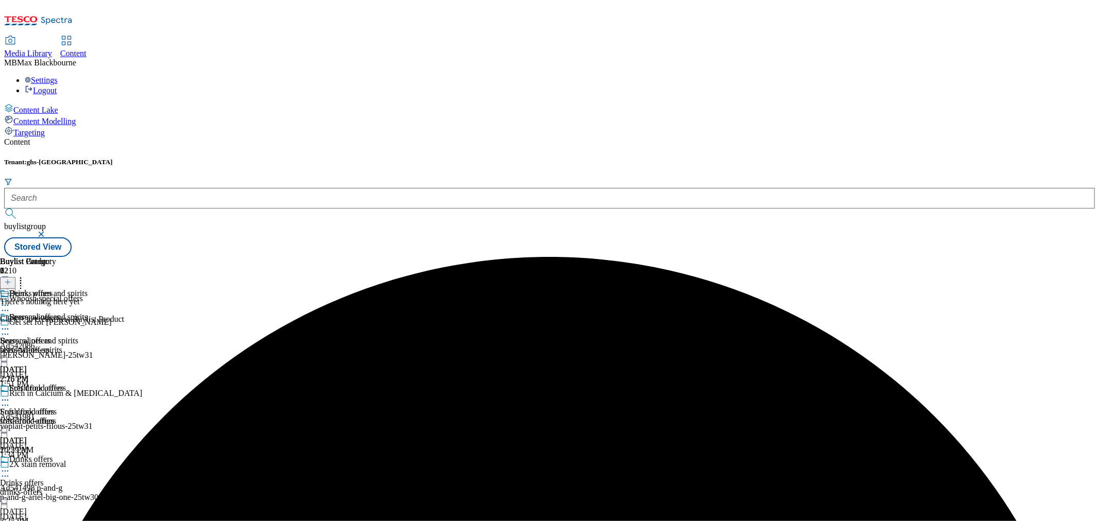
click at [124, 257] on header "Buylist Product 0" at bounding box center [62, 273] width 124 height 32
click at [11, 279] on icon at bounding box center [7, 282] width 7 height 7
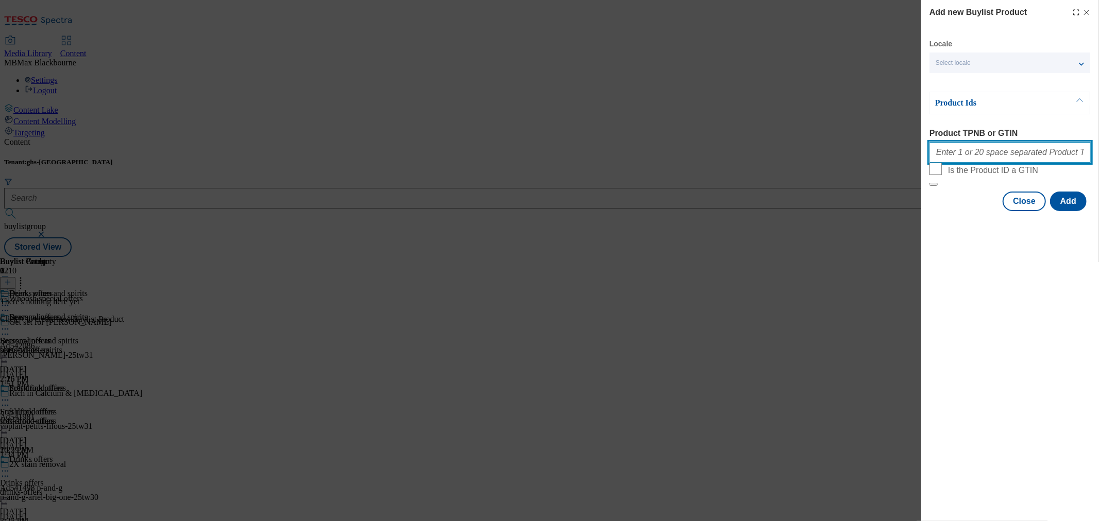
click at [974, 152] on input "Product TPNB or GTIN" at bounding box center [1009, 152] width 161 height 21
paste input "54930308, 57075060, 87233323, 50237502, 91486069, 78569613, 89984375, 57844158,…"
type input "54930308, 57075060, 87233323, 50237502, 91486069, 78569613, 89984375, 57844158,…"
click at [1062, 211] on button "Add" at bounding box center [1068, 202] width 37 height 20
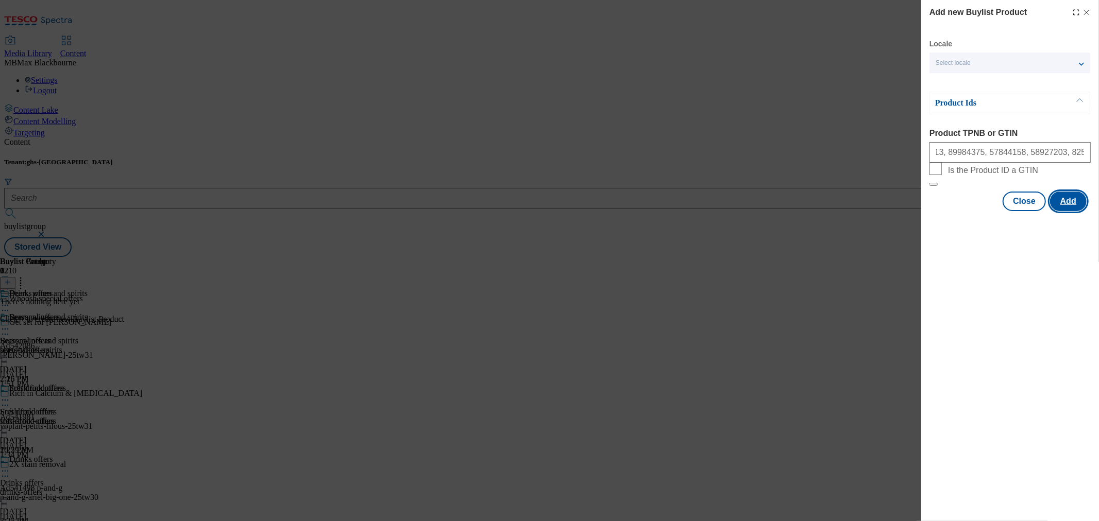
scroll to position [0, 0]
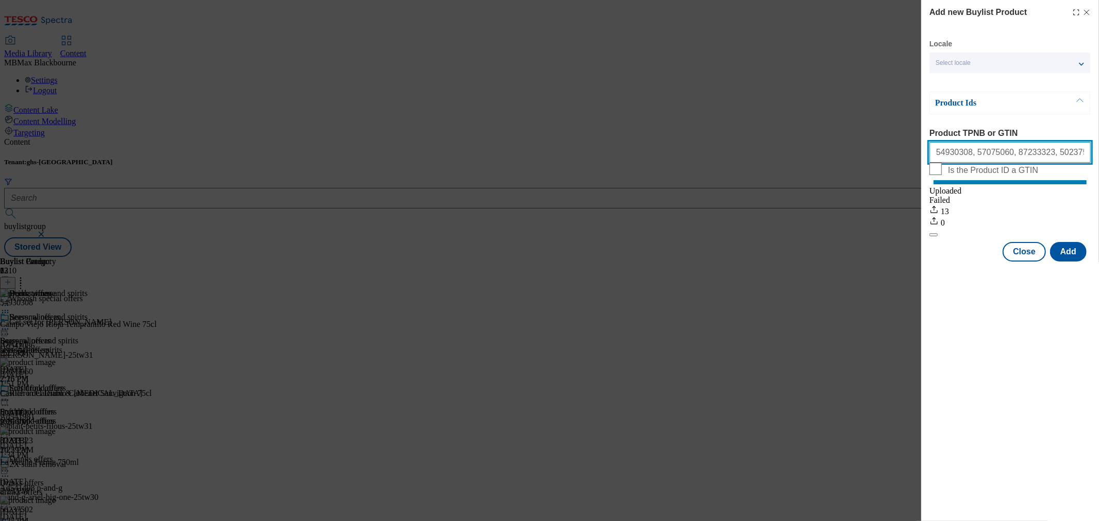
click at [1042, 151] on input "54930308, 57075060, 87233323, 50237502, 91486069, 78569613, 89984375, 57844158,…" at bounding box center [1009, 152] width 161 height 21
drag, startPoint x: 1040, startPoint y: 151, endPoint x: 1239, endPoint y: 167, distance: 200.0
click at [1098, 167] on html "Icons icon_account icon_add icon_backward_link icon_basket icon_benefits icon_c…" at bounding box center [549, 130] width 1099 height 261
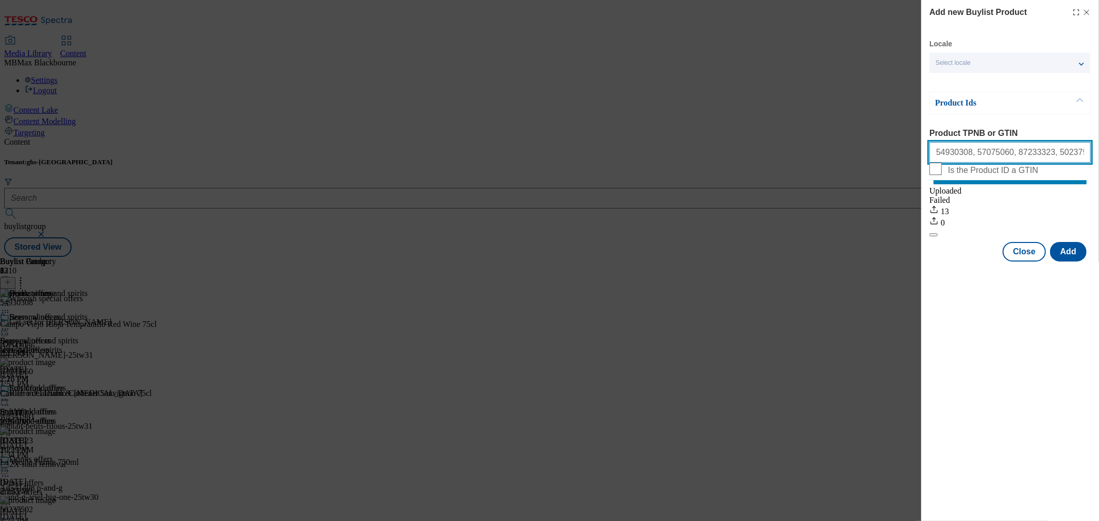
click at [1073, 152] on input "54930308, 57075060, 87233323, 50237502, 91486069, 78569613, 89984375, 57844158,…" at bounding box center [1009, 152] width 161 height 21
click at [1081, 152] on input "54930308, 57075060, 87233323, 50237502, 91486069, 78569613, 89984375, 57844158,…" at bounding box center [1009, 152] width 161 height 21
click at [1085, 155] on input "54930308, 57075060, 87233323, 50237502, 91486069, 78569613, 89984375, 57844158,…" at bounding box center [1009, 152] width 161 height 21
click at [1070, 262] on button "Add" at bounding box center [1068, 252] width 37 height 20
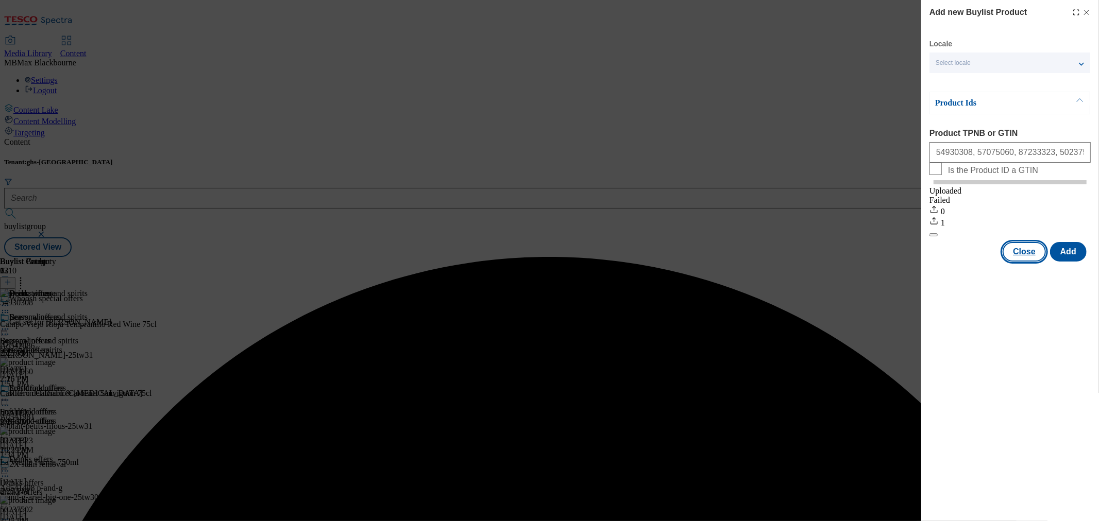
click at [1022, 261] on button "Close" at bounding box center [1024, 252] width 43 height 20
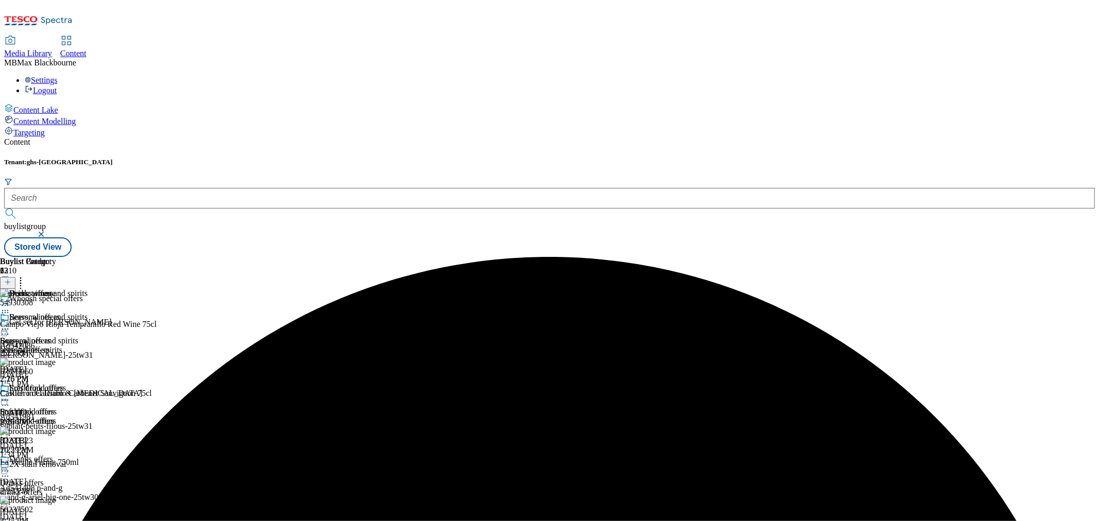
click at [15, 277] on button at bounding box center [7, 283] width 15 height 12
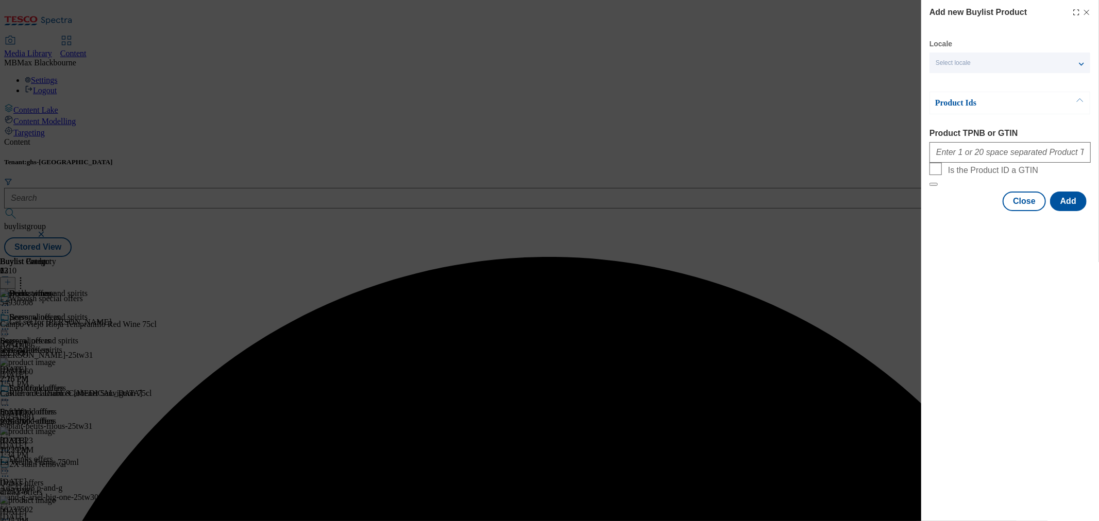
click at [1007, 163] on div "Modal" at bounding box center [1009, 150] width 161 height 25
click at [1008, 160] on input "Product TPNB or GTIN" at bounding box center [1009, 152] width 161 height 21
paste input "50234845, 61780307, 64143303, 83190684, 50237531, 91063437, 92197703,"
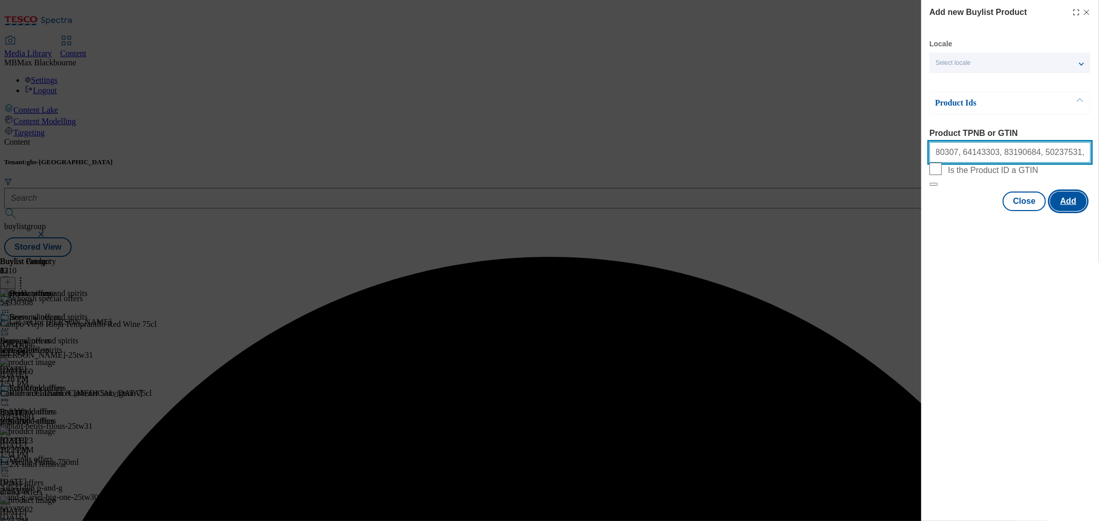
type input "50234845, 61780307, 64143303, 83190684, 50237531, 91063437, 92197703,"
click at [1068, 211] on button "Add" at bounding box center [1068, 202] width 37 height 20
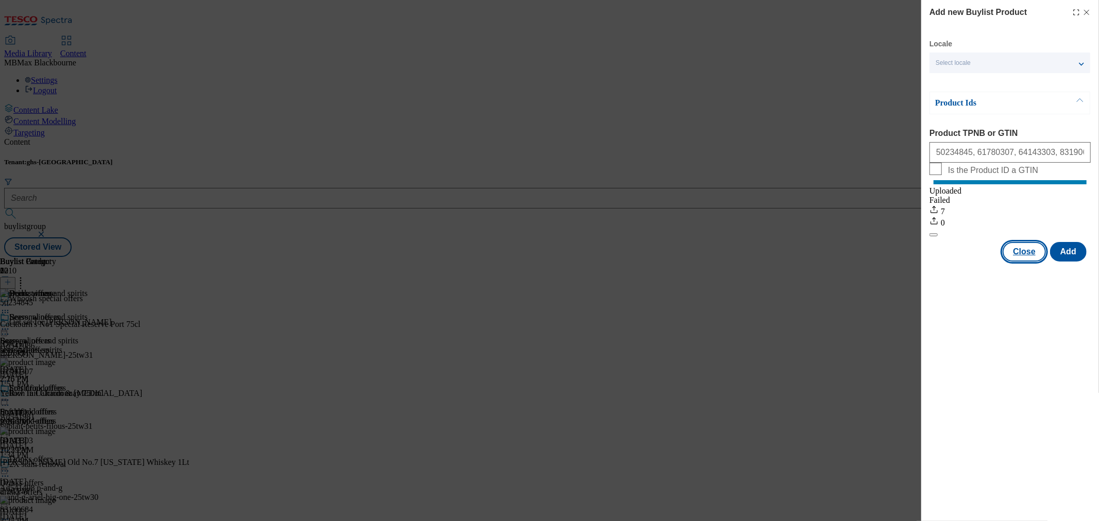
click at [1036, 260] on button "Close" at bounding box center [1024, 252] width 43 height 20
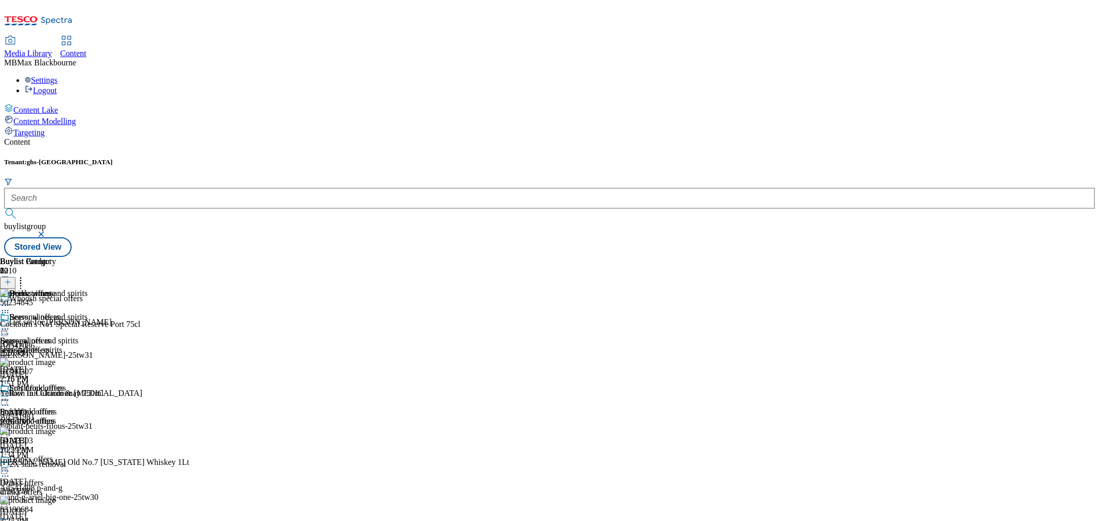
click at [218, 257] on header "Buylist Product 20" at bounding box center [109, 273] width 218 height 32
click at [26, 276] on icon at bounding box center [20, 281] width 10 height 10
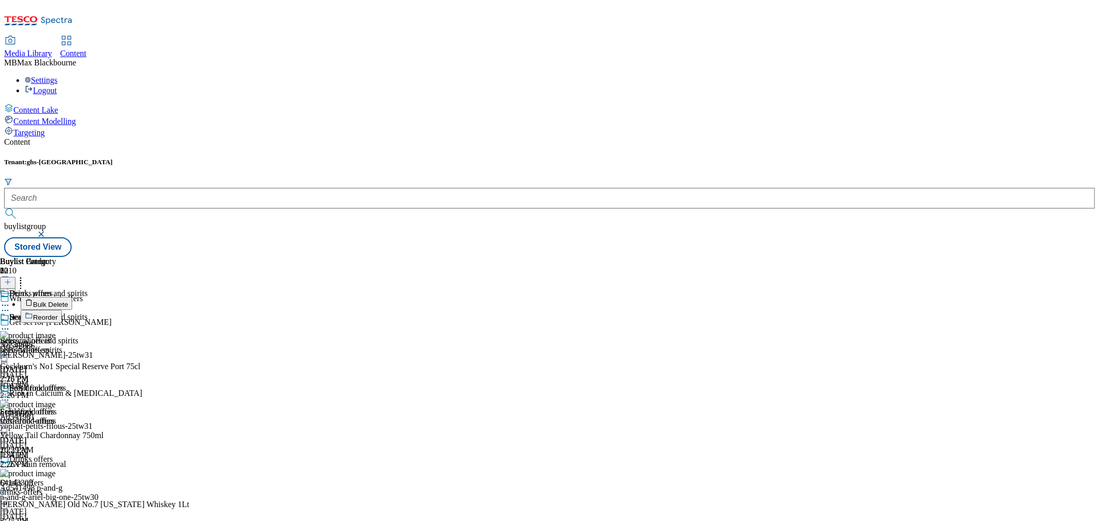
click at [62, 310] on button "Reorder" at bounding box center [41, 316] width 41 height 13
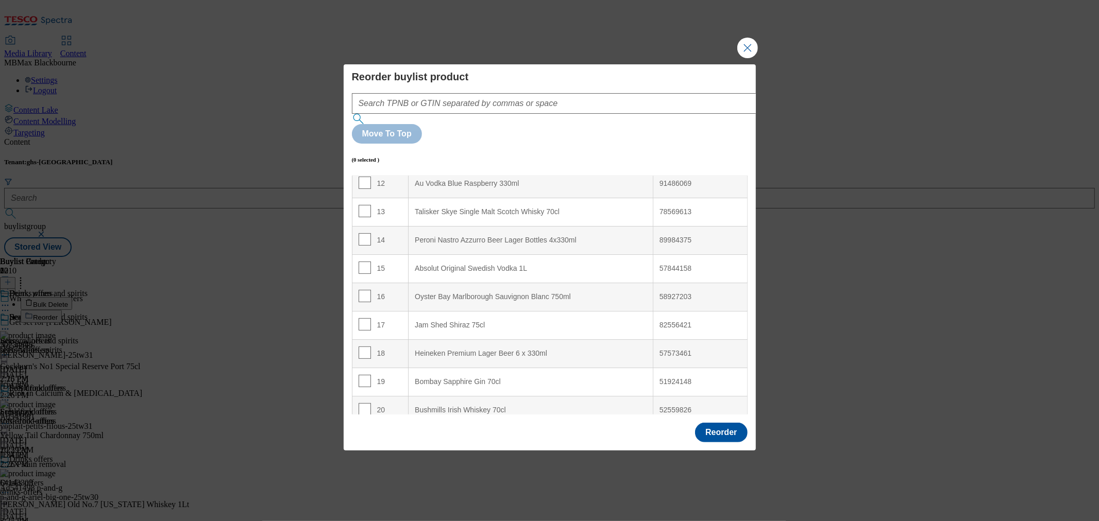
scroll to position [356, 0]
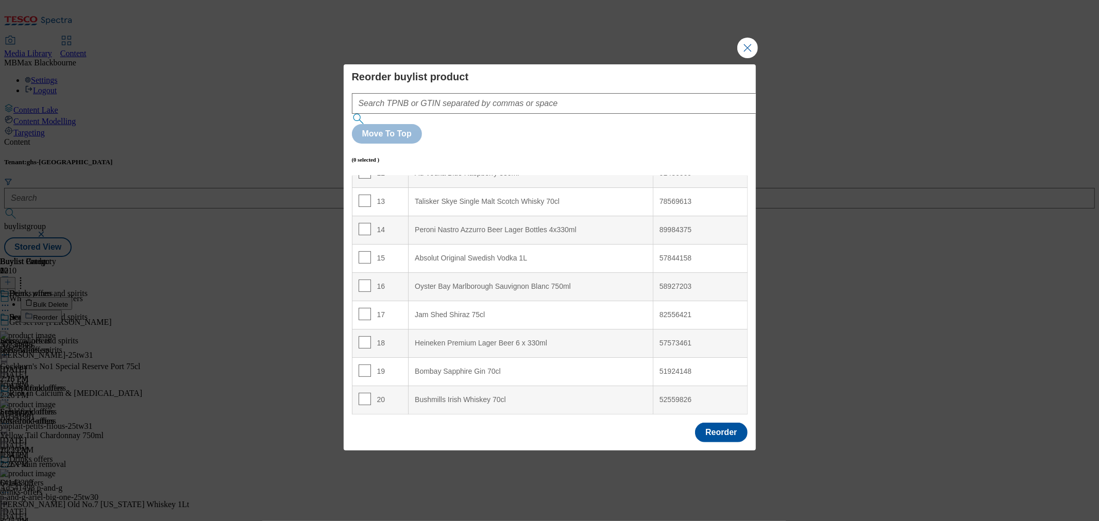
click at [359, 358] on td "19" at bounding box center [380, 372] width 57 height 28
click at [361, 393] on input "Modal" at bounding box center [365, 399] width 12 height 12
checkbox input "true"
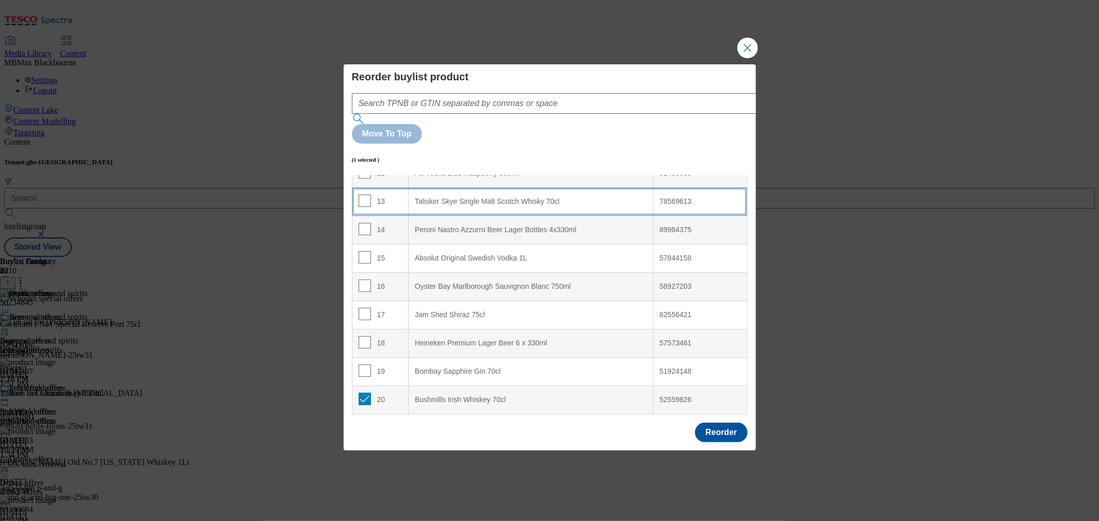
click at [388, 188] on td "13" at bounding box center [380, 202] width 57 height 28
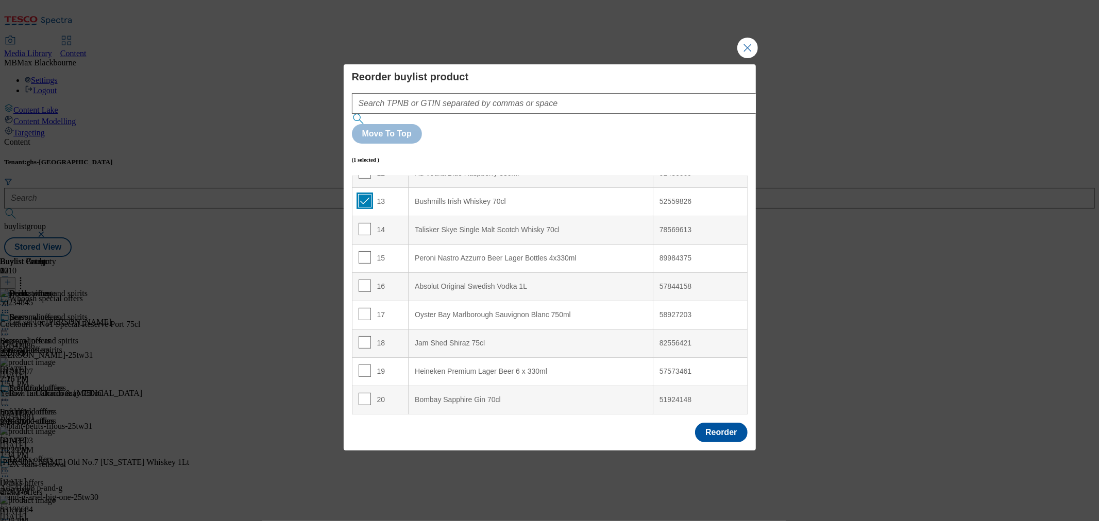
click at [364, 195] on input "Modal" at bounding box center [365, 201] width 12 height 12
checkbox input "false"
click at [359, 280] on input "Modal" at bounding box center [365, 286] width 12 height 12
checkbox input "true"
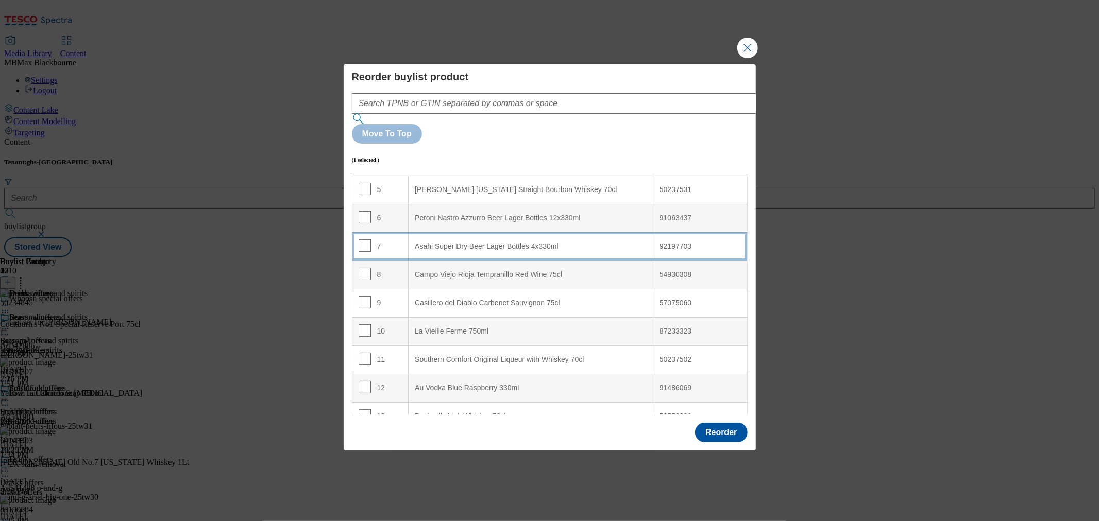
scroll to position [127, 0]
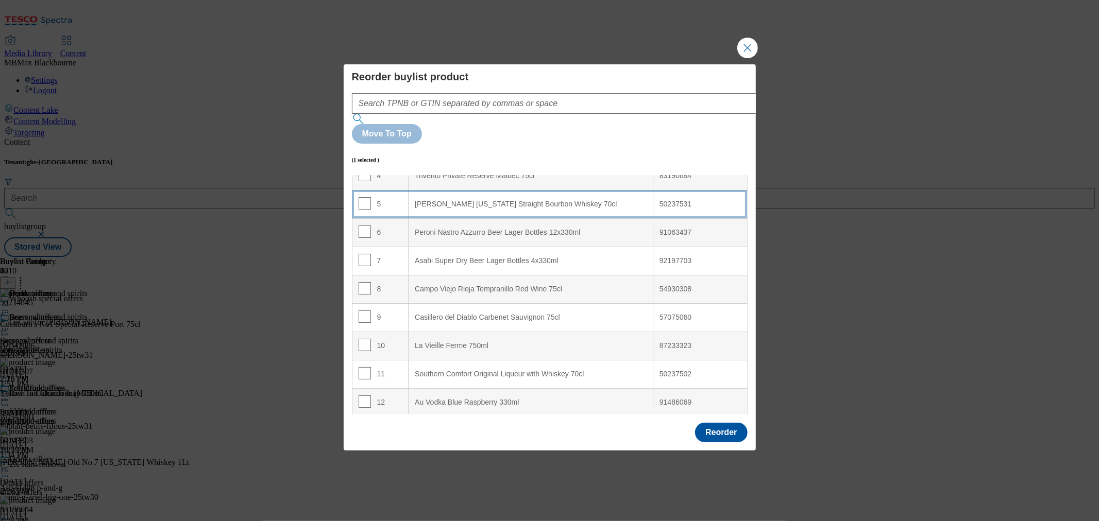
click at [392, 190] on td "5" at bounding box center [380, 204] width 57 height 28
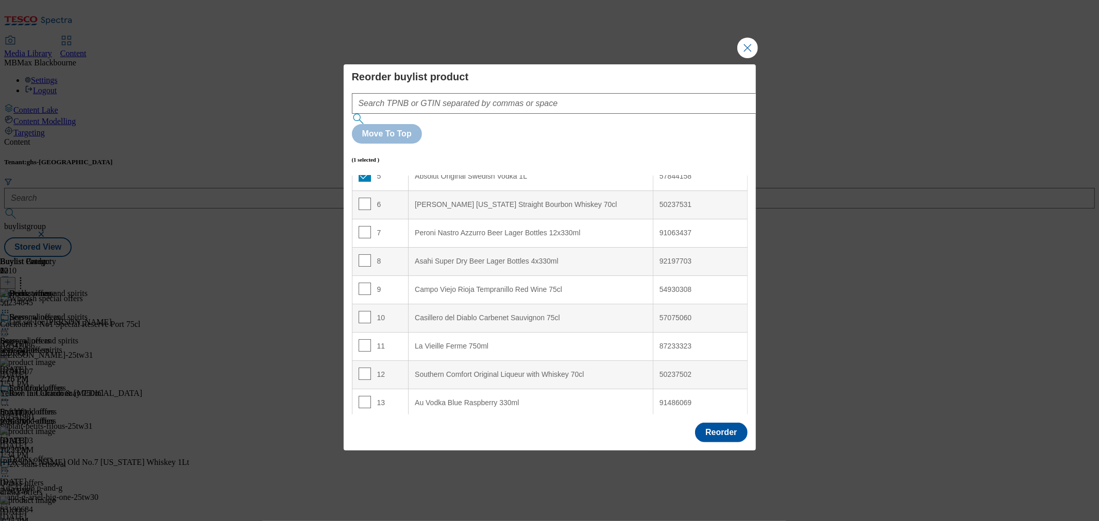
scroll to position [70, 0]
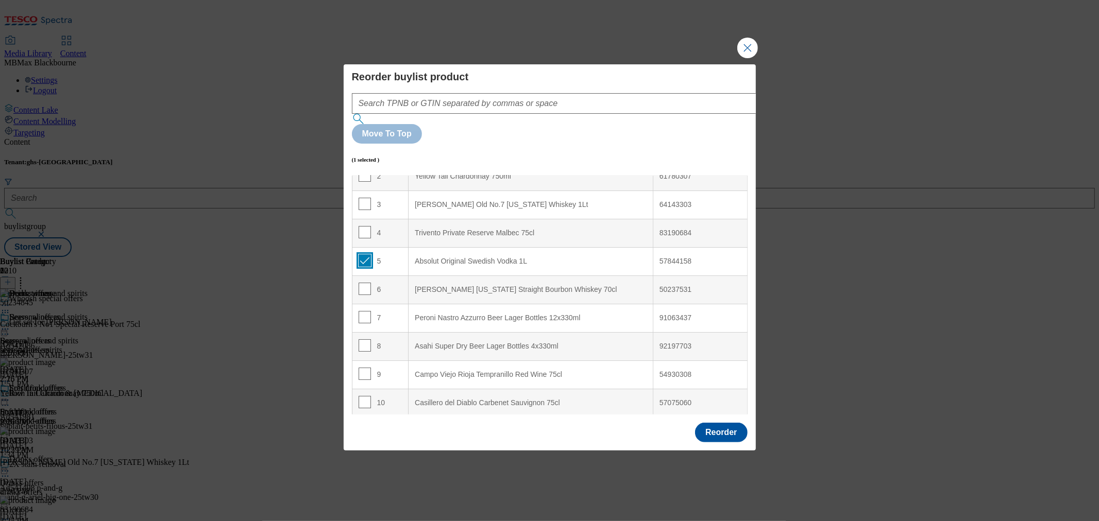
click at [362, 254] on input "Modal" at bounding box center [365, 260] width 12 height 12
checkbox input "false"
click at [365, 282] on input "Modal" at bounding box center [365, 288] width 12 height 12
checkbox input "true"
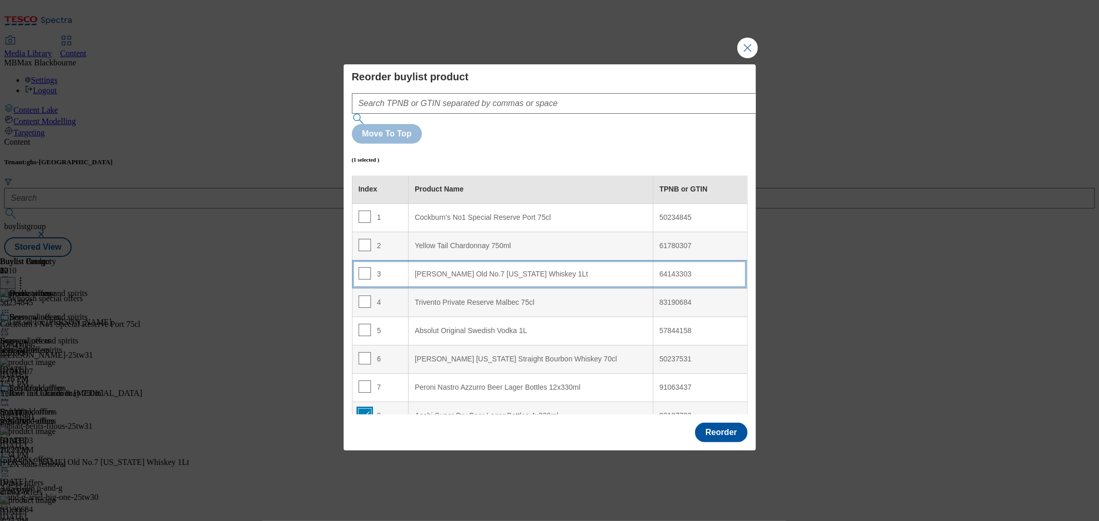
scroll to position [0, 0]
click at [383, 261] on td "3" at bounding box center [380, 275] width 57 height 28
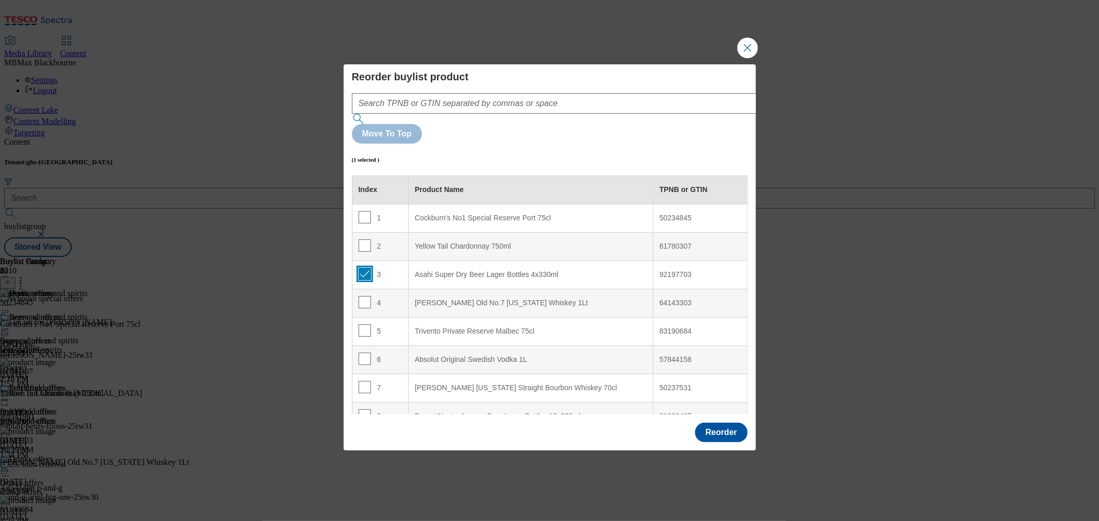
click at [359, 268] on input "Modal" at bounding box center [365, 274] width 12 height 12
checkbox input "false"
click at [363, 211] on input "Modal" at bounding box center [365, 217] width 12 height 12
checkbox input "true"
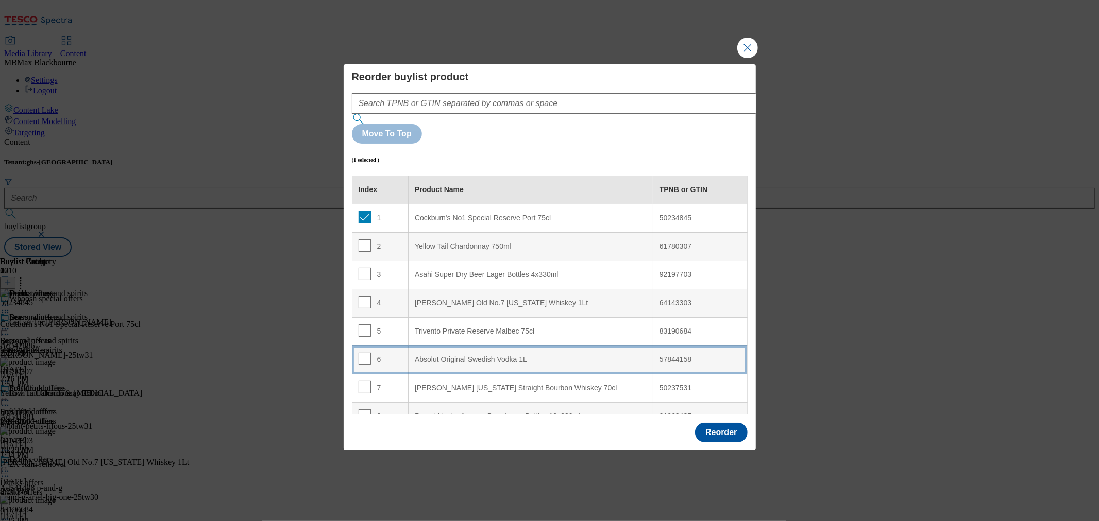
click at [387, 353] on div "6" at bounding box center [381, 360] width 44 height 15
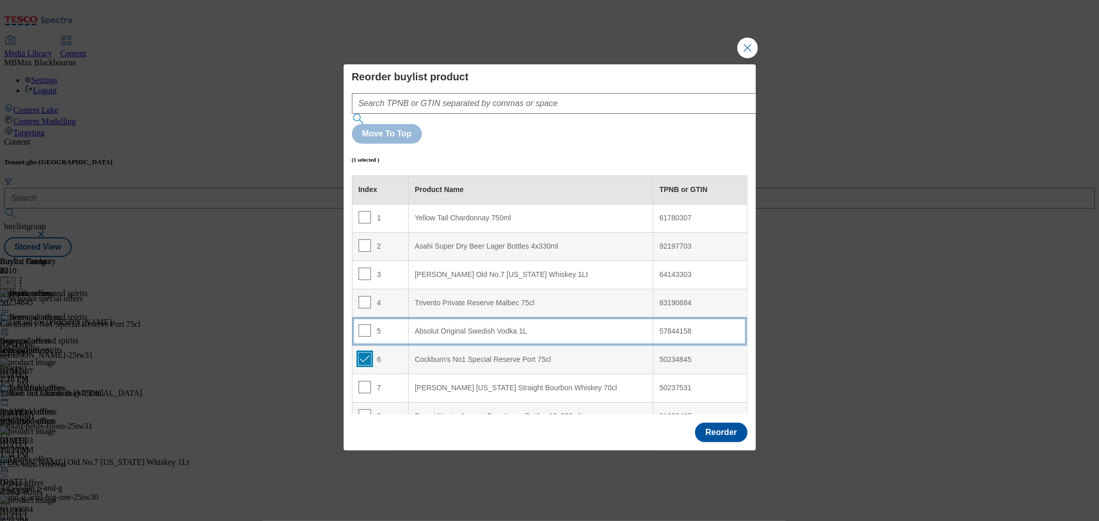
click at [367, 353] on input "Modal" at bounding box center [365, 359] width 12 height 12
checkbox input "false"
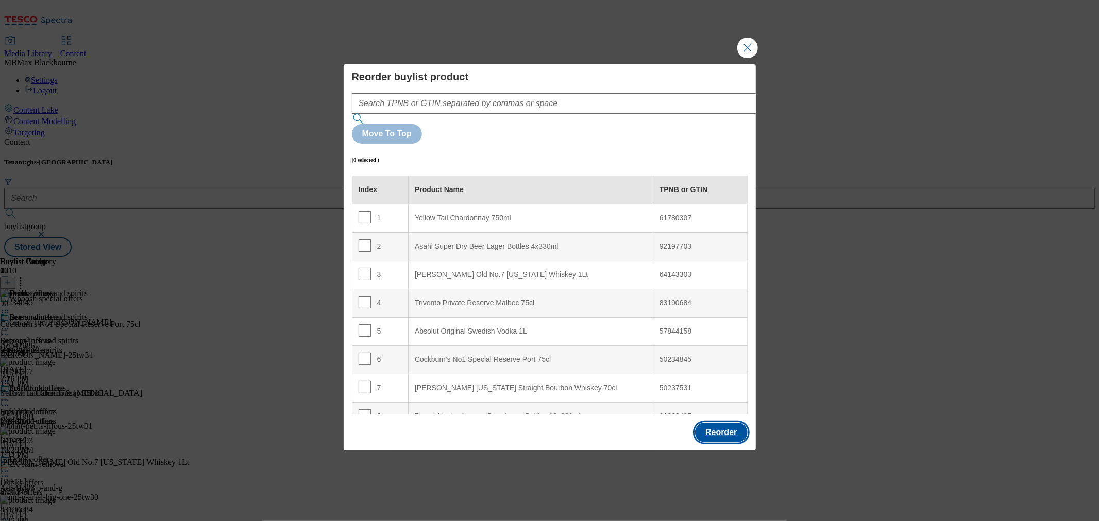
click at [732, 423] on button "Reorder" at bounding box center [721, 433] width 52 height 20
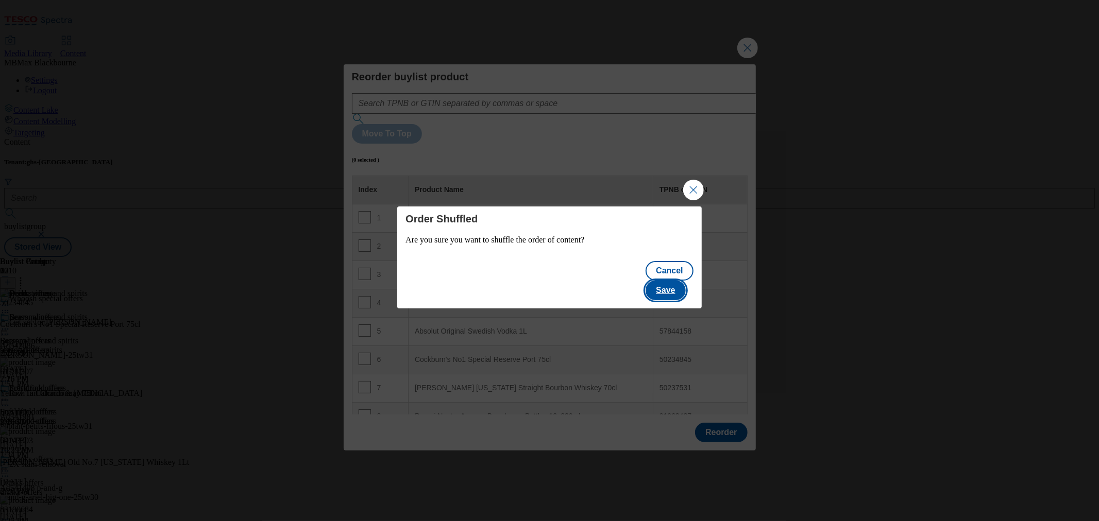
click at [673, 281] on button "Save" at bounding box center [666, 291] width 40 height 20
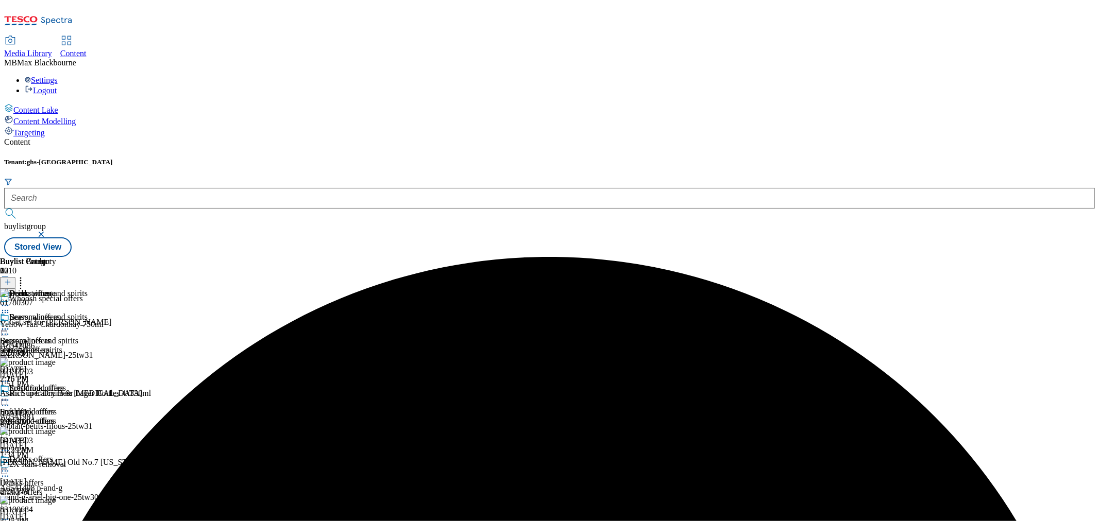
click at [10, 324] on icon at bounding box center [5, 329] width 10 height 10
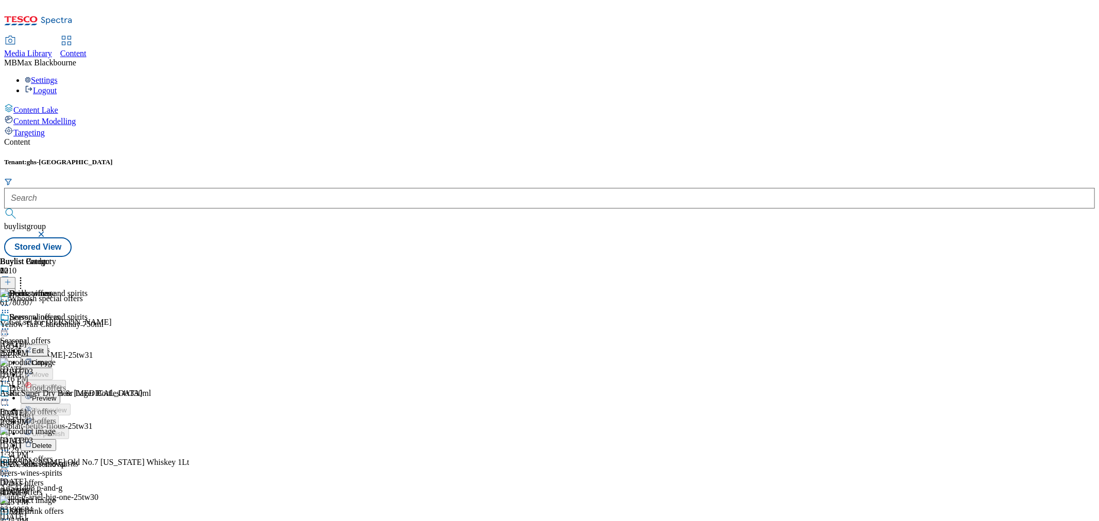
click at [60, 392] on button "Preview" at bounding box center [41, 398] width 40 height 12
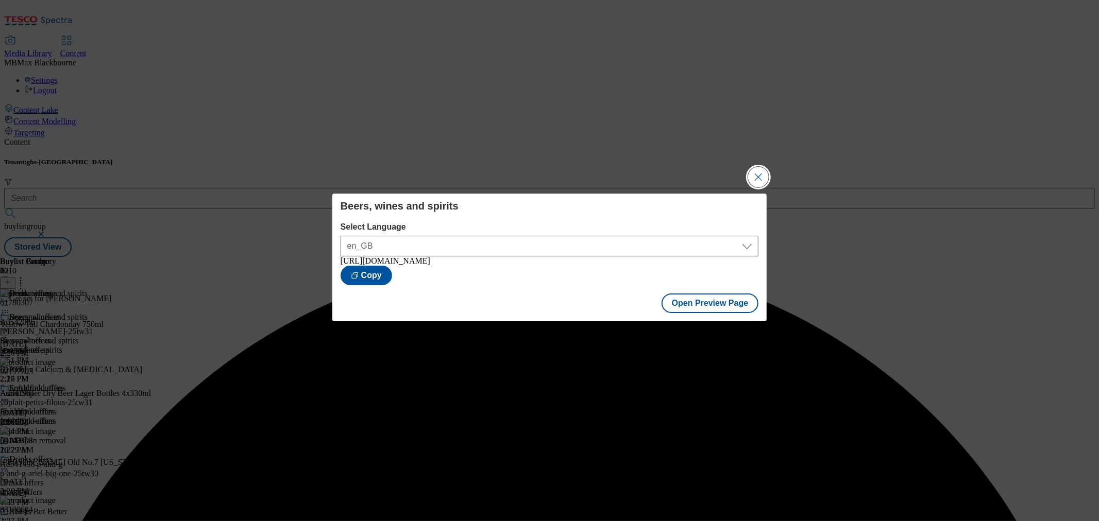
click at [754, 181] on button "Close Modal" at bounding box center [758, 177] width 21 height 21
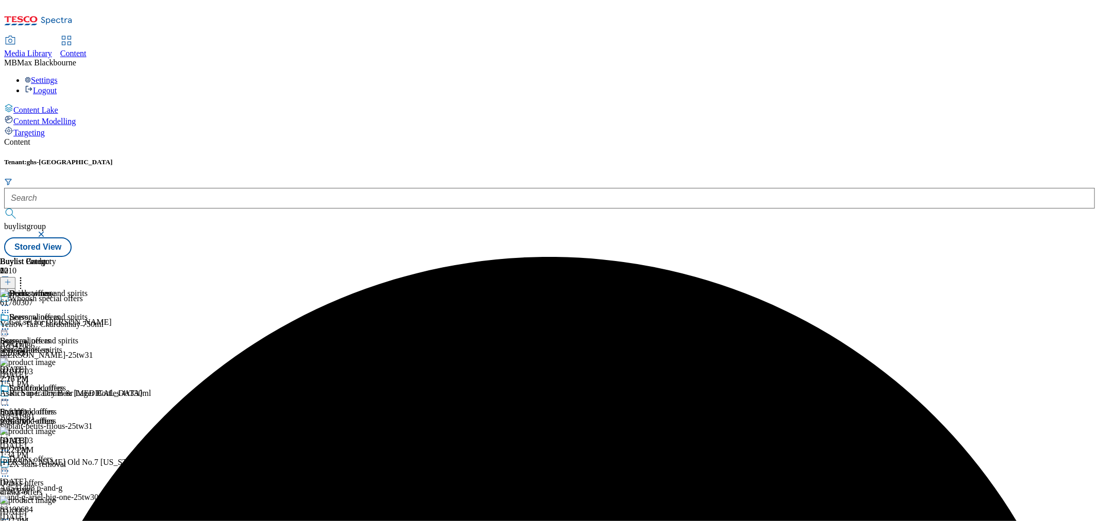
click at [10, 324] on icon at bounding box center [5, 329] width 10 height 10
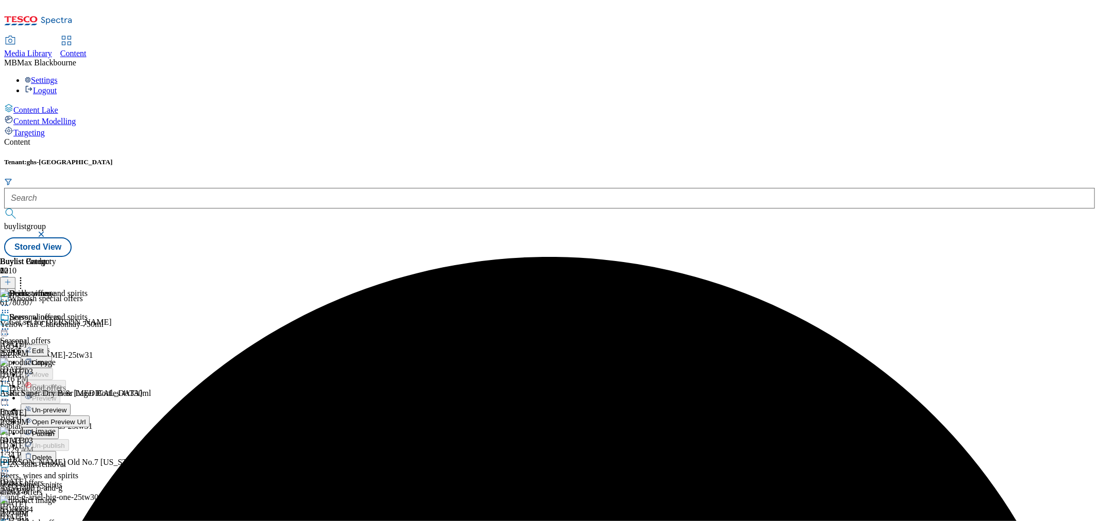
click at [55, 430] on span "Publish" at bounding box center [43, 434] width 23 height 8
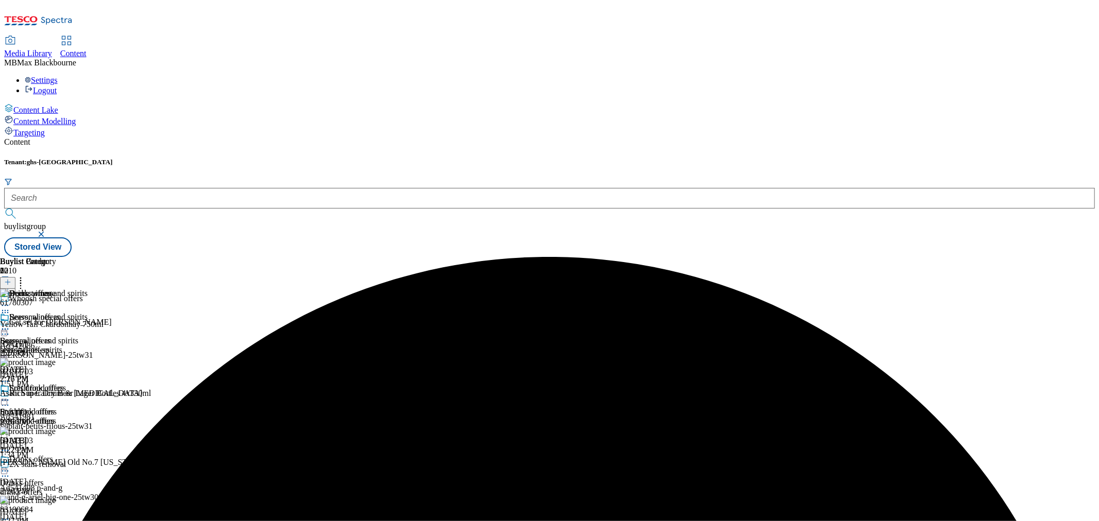
click at [88, 367] on div "Beers, wines and spirits Beers, wines and spirits beers-wines-spirits [DATE] 2:…" at bounding box center [44, 384] width 88 height 142
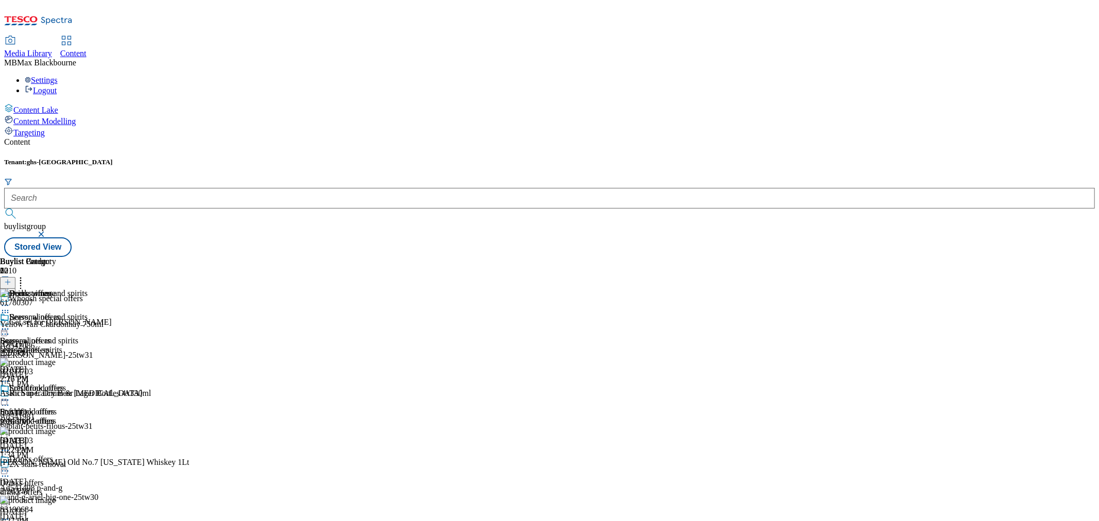
scroll to position [172, 0]
click at [92, 521] on div "Everyday essential offers" at bounding box center [50, 530] width 83 height 9
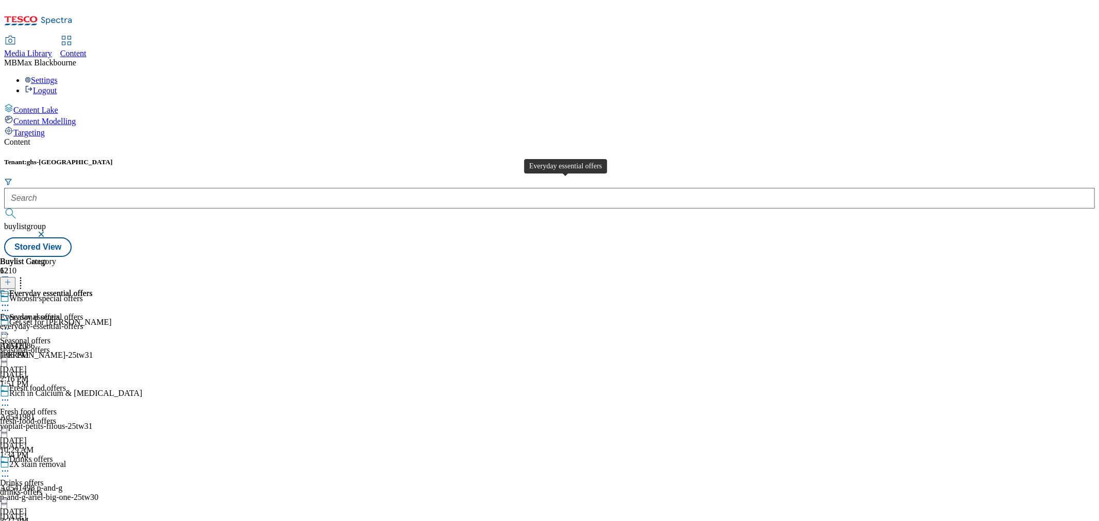
click at [83, 313] on div "Everyday essential offers" at bounding box center [41, 317] width 83 height 9
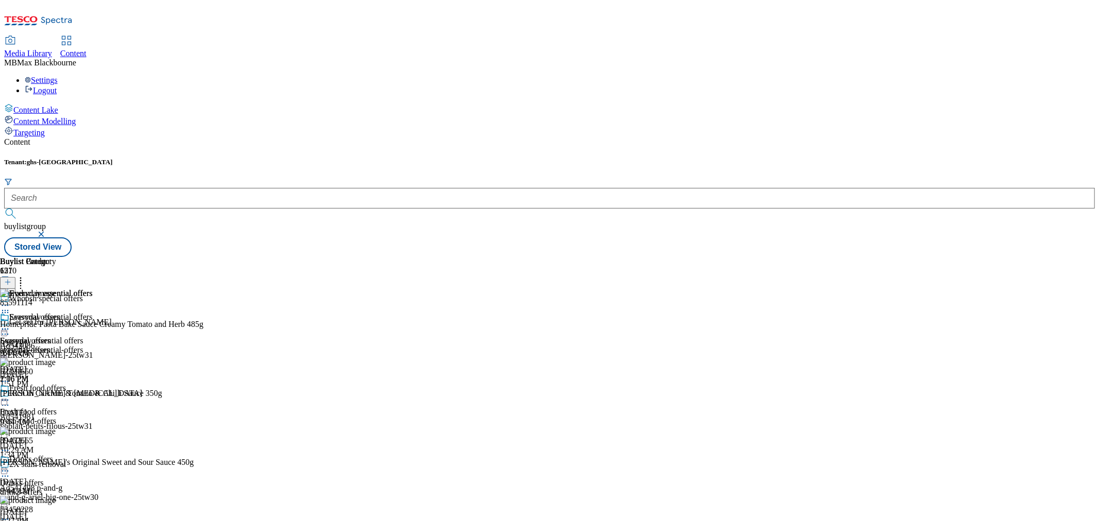
click at [176, 455] on div "Drinks offers Drinks offers drinks-offers [DATE] 2:27 PM" at bounding box center [88, 490] width 176 height 71
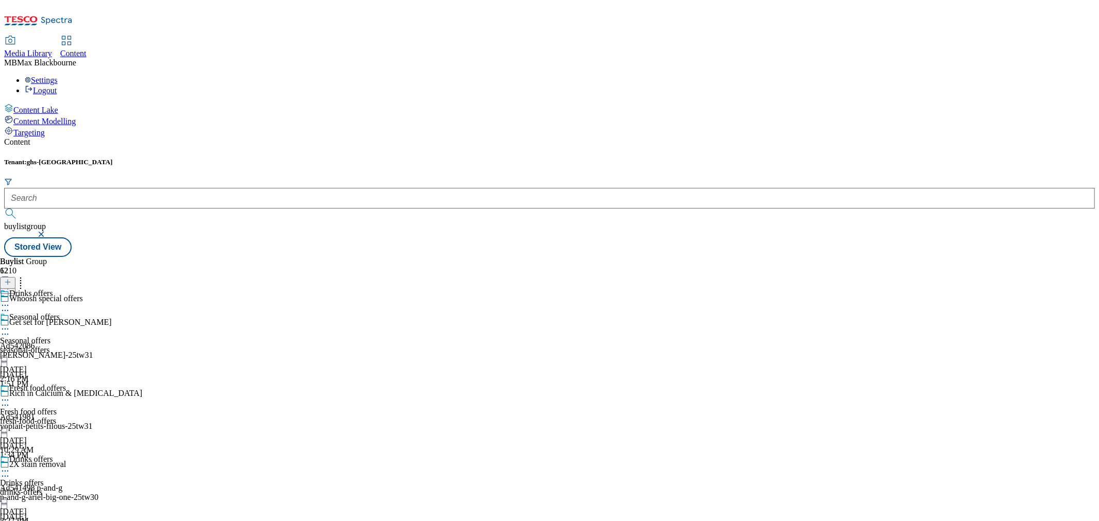
click at [656, 257] on div "Buylist Category 1 Everyday essential offers Everyday essential offers everyday…" at bounding box center [549, 257] width 1091 height 0
click at [92, 289] on div "Everyday essential offers" at bounding box center [50, 293] width 83 height 9
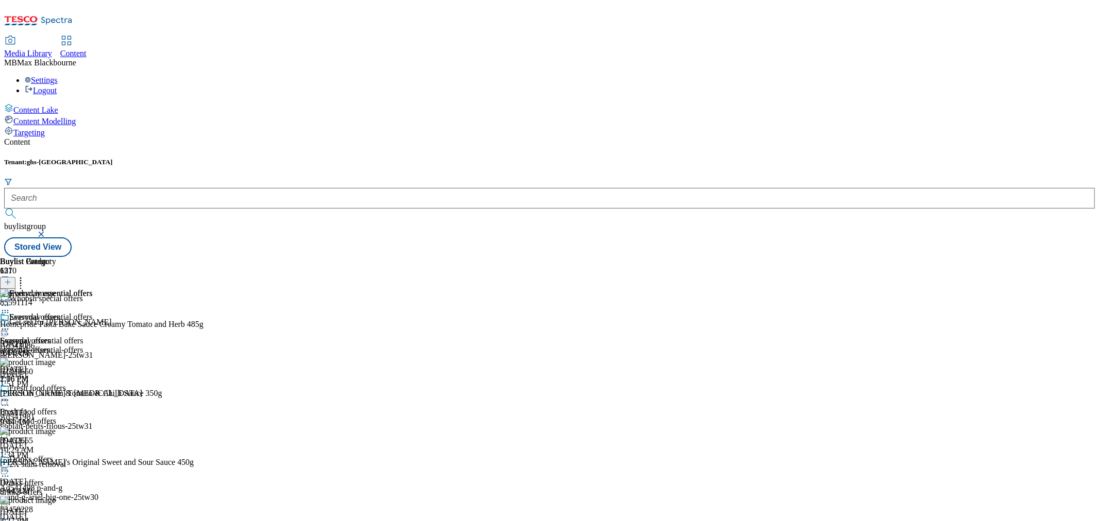
click at [10, 324] on icon at bounding box center [5, 329] width 10 height 10
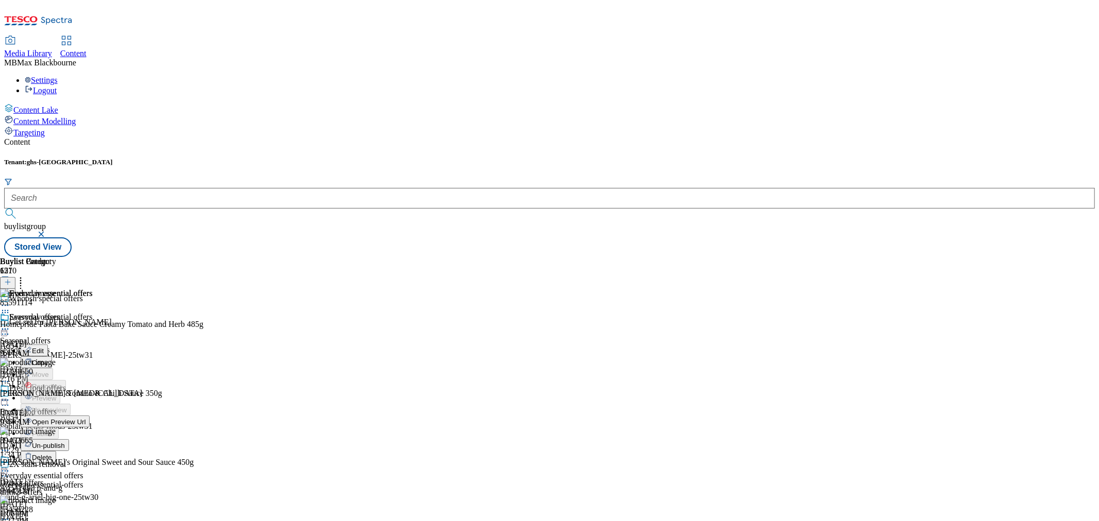
click at [92, 315] on div "Buylist Category 1 Everyday essential offers Everyday essential offers Edit Cop…" at bounding box center [46, 388] width 92 height 262
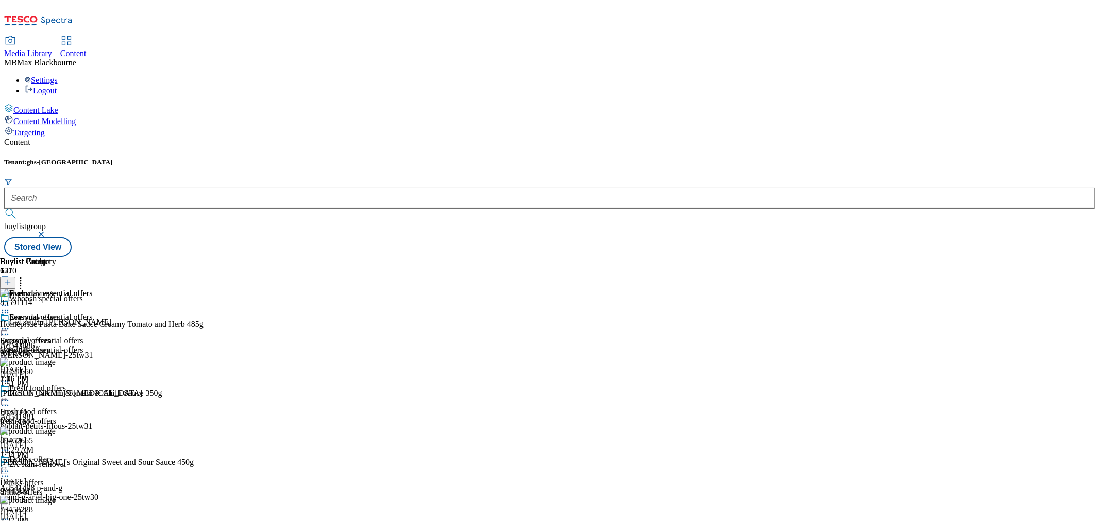
click at [10, 324] on icon at bounding box center [5, 329] width 10 height 10
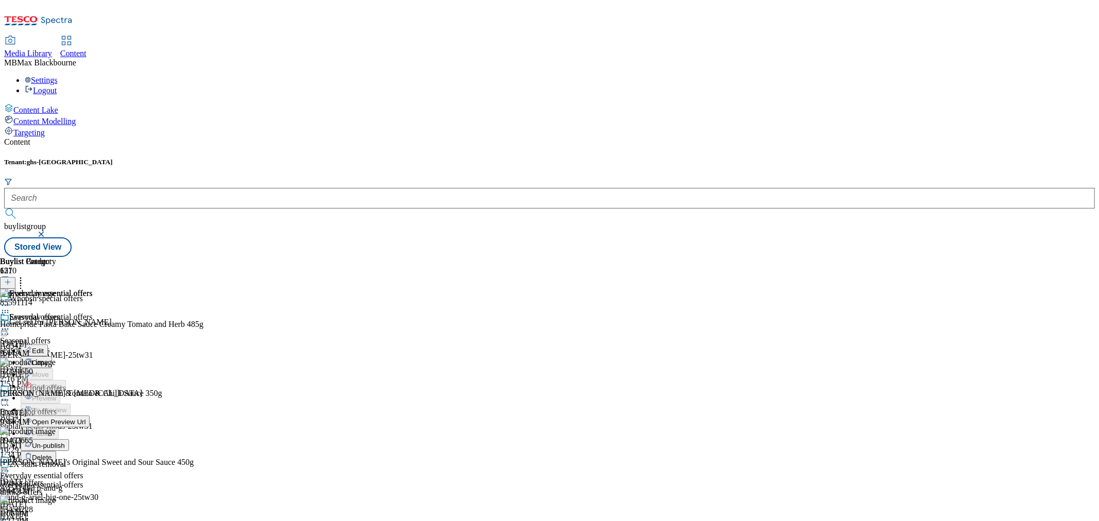
click at [65, 442] on span "Un-publish" at bounding box center [48, 446] width 33 height 8
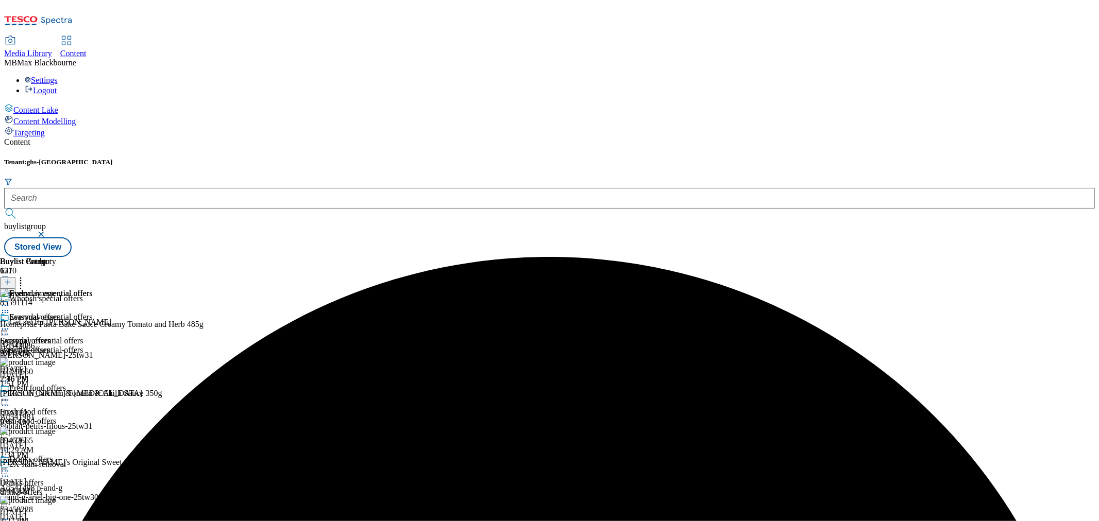
click at [10, 324] on icon at bounding box center [5, 329] width 10 height 10
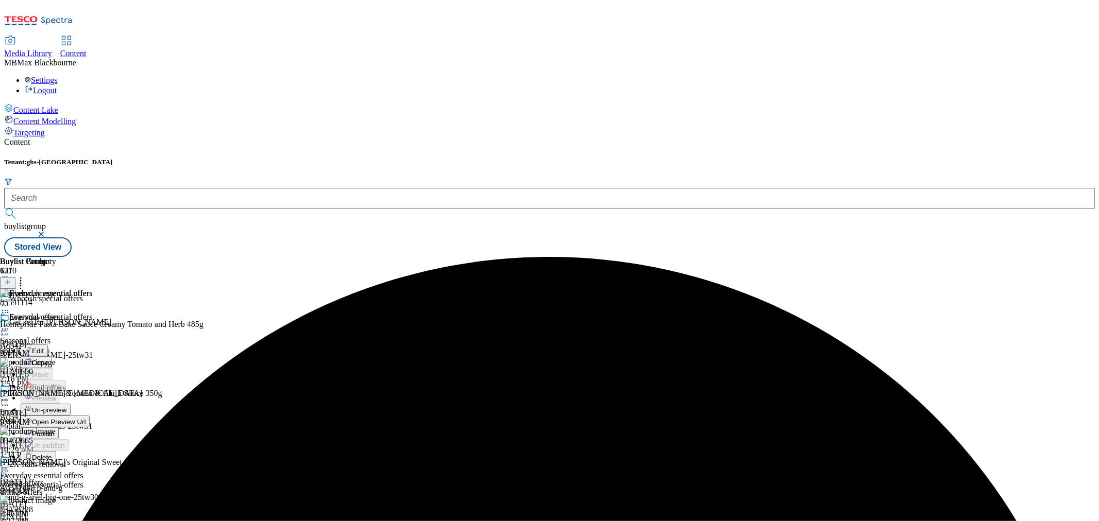
click at [66, 406] on span "Un-preview" at bounding box center [49, 410] width 35 height 8
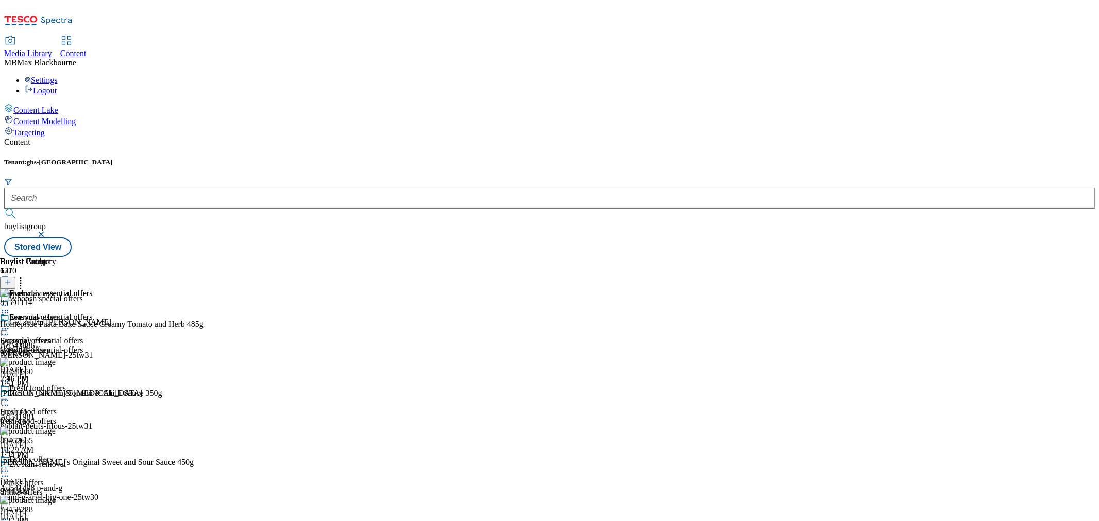
click at [227, 257] on header "Buylist Product 157" at bounding box center [113, 273] width 227 height 32
click at [26, 276] on icon at bounding box center [20, 281] width 10 height 10
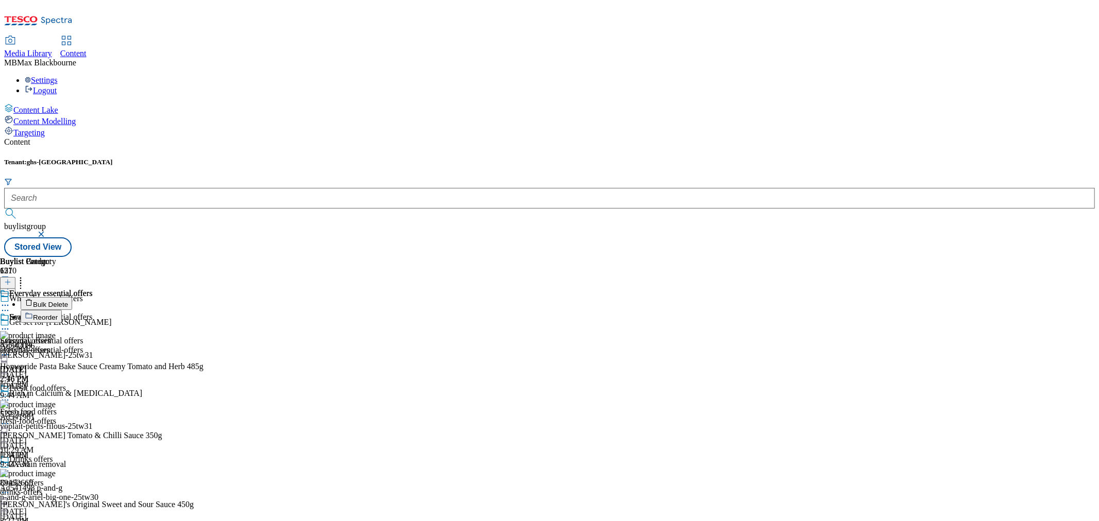
click at [68, 301] on span "Bulk Delete" at bounding box center [50, 305] width 35 height 8
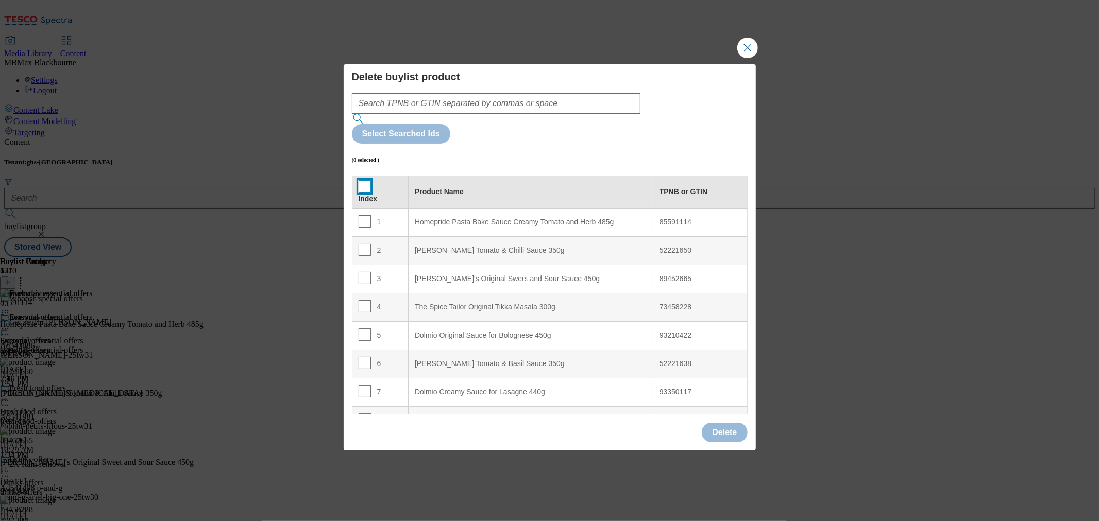
click at [359, 180] on input "Modal" at bounding box center [365, 186] width 12 height 12
checkbox input "true"
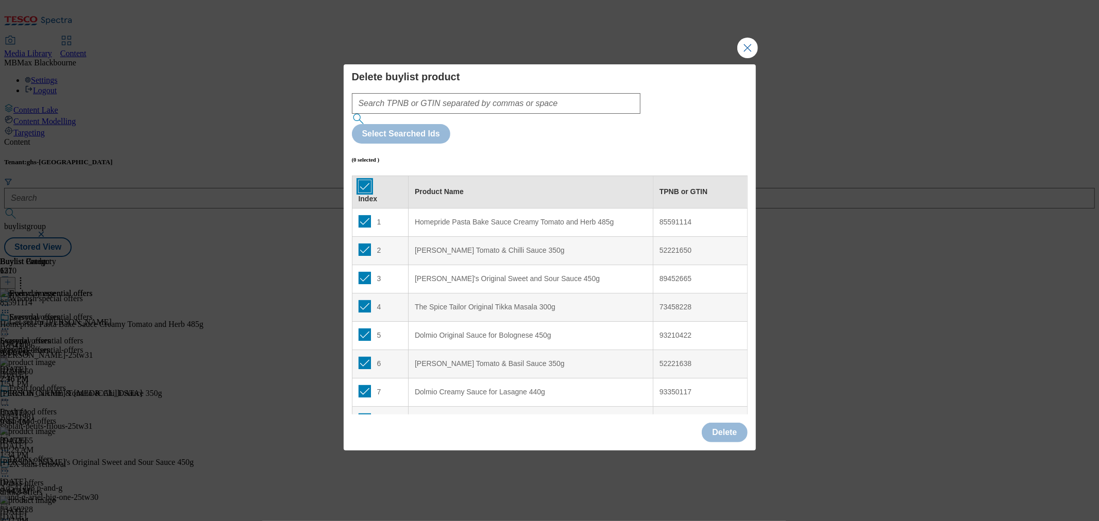
checkbox input "true"
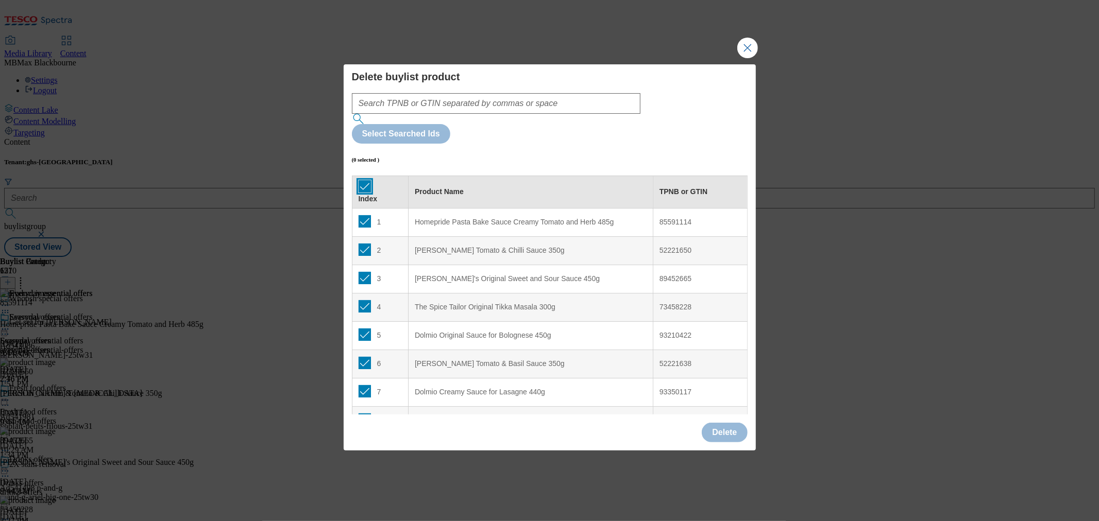
checkbox input "true"
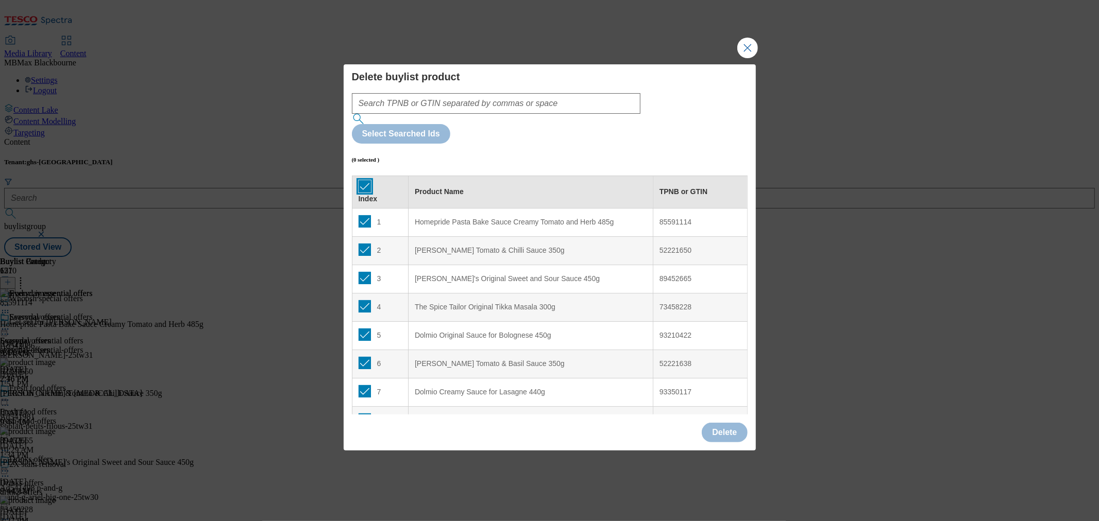
checkbox input "true"
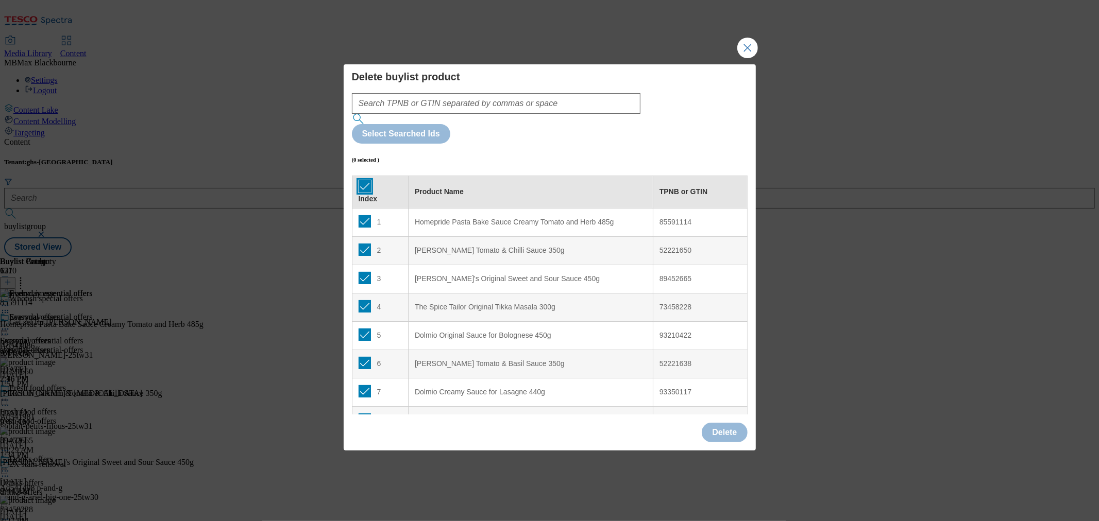
checkbox input "true"
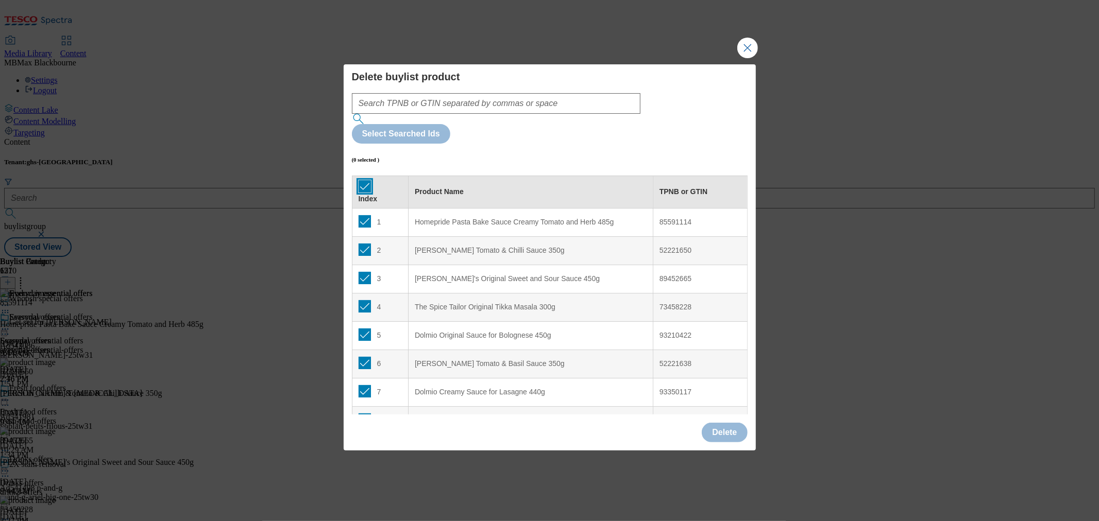
checkbox input "true"
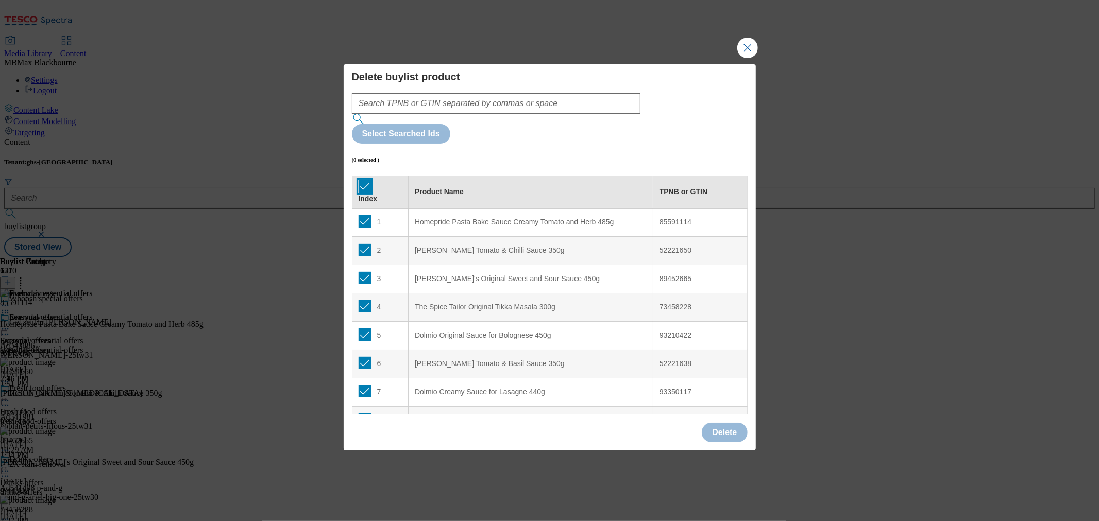
checkbox input "true"
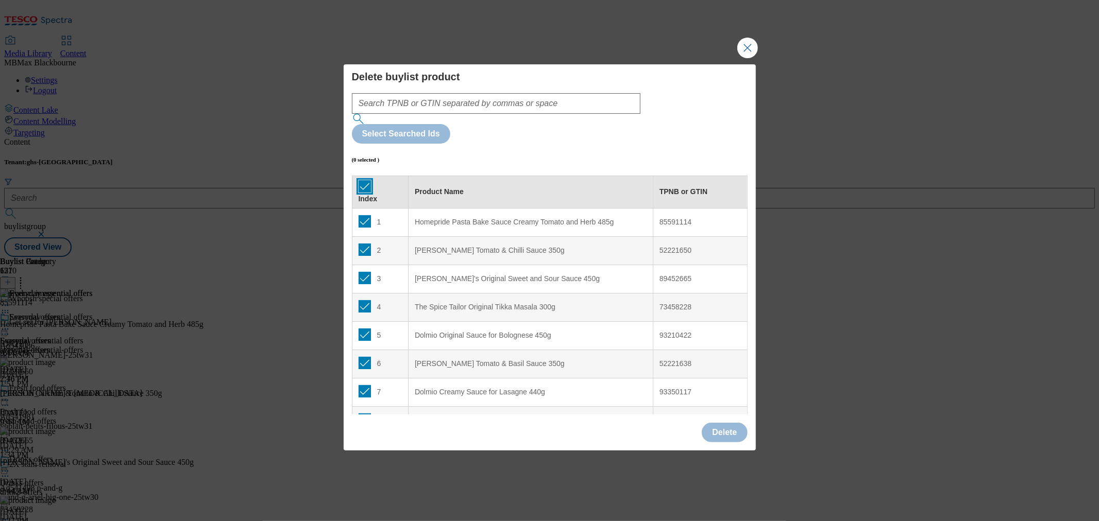
checkbox input "true"
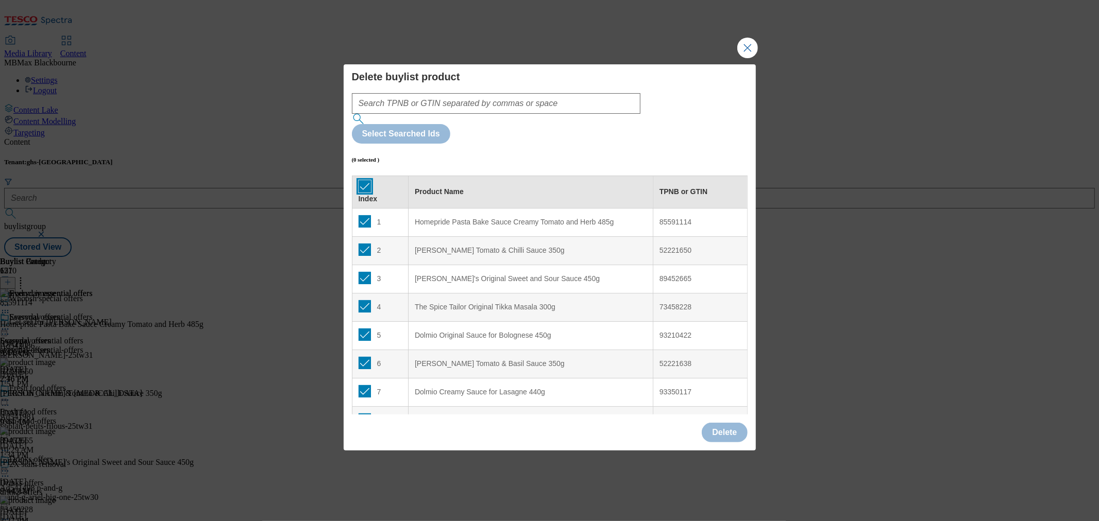
checkbox input "true"
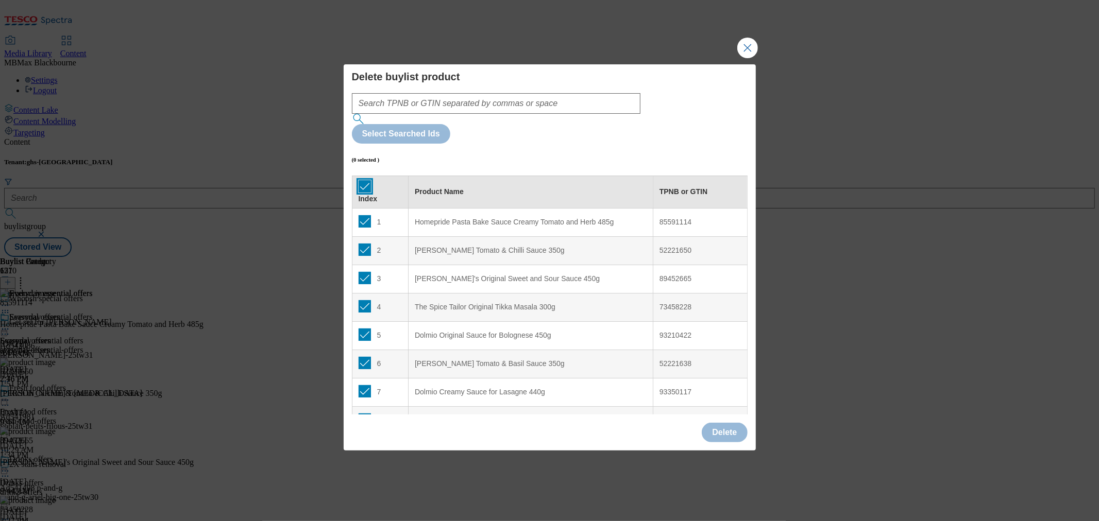
checkbox input "true"
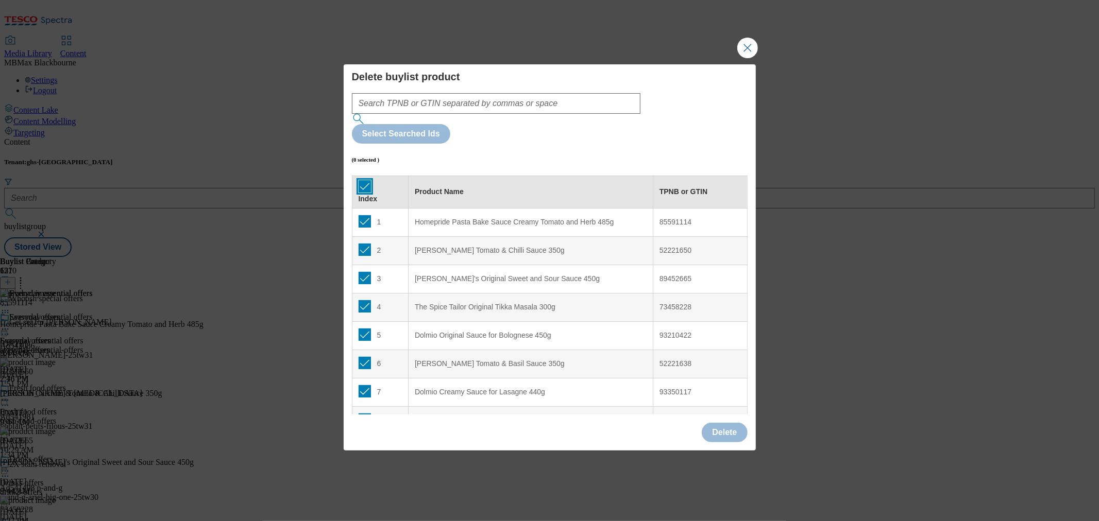
checkbox input "true"
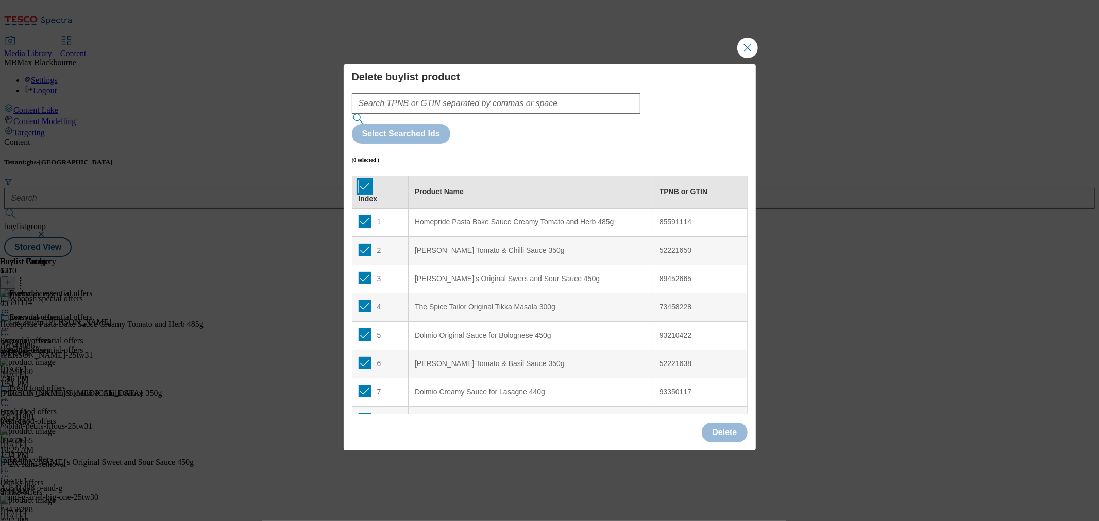
checkbox input "true"
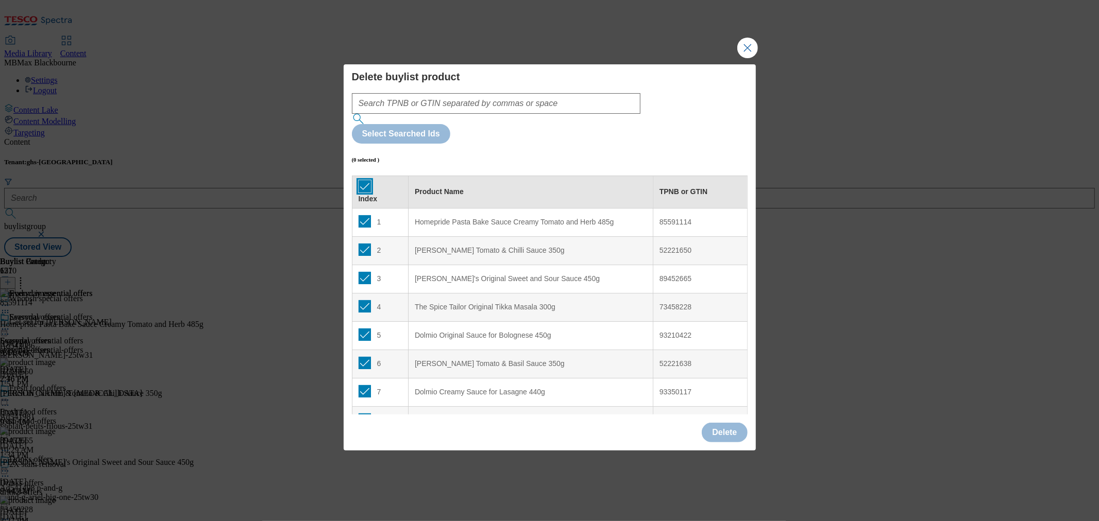
checkbox input "true"
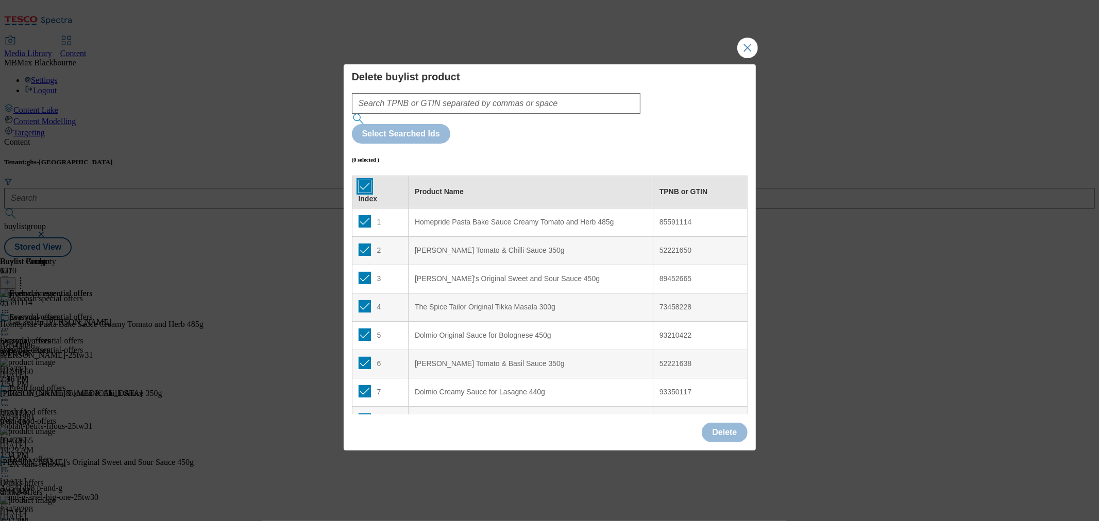
checkbox input "true"
click at [733, 423] on button "Delete" at bounding box center [724, 433] width 45 height 20
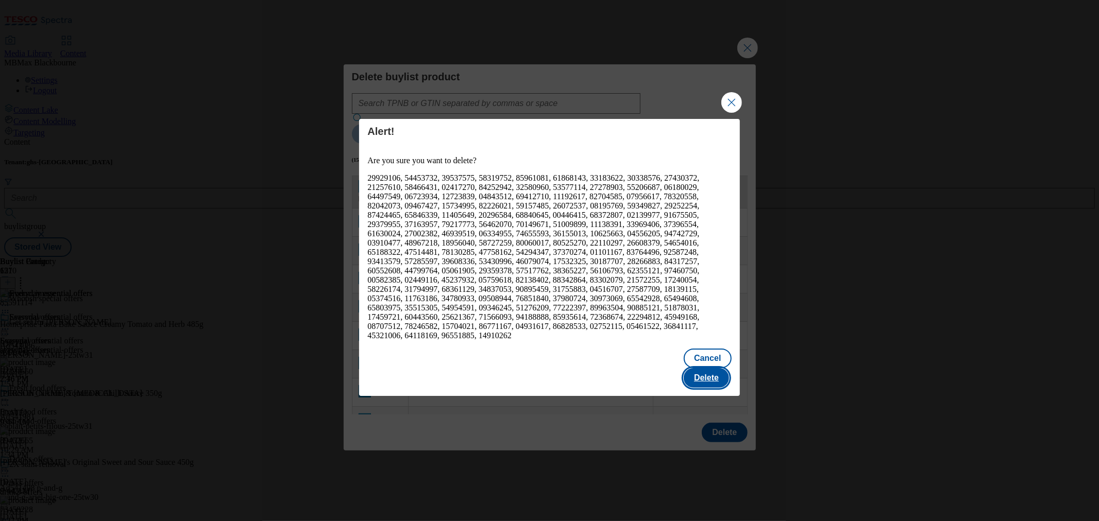
click at [713, 368] on button "Delete" at bounding box center [706, 378] width 45 height 20
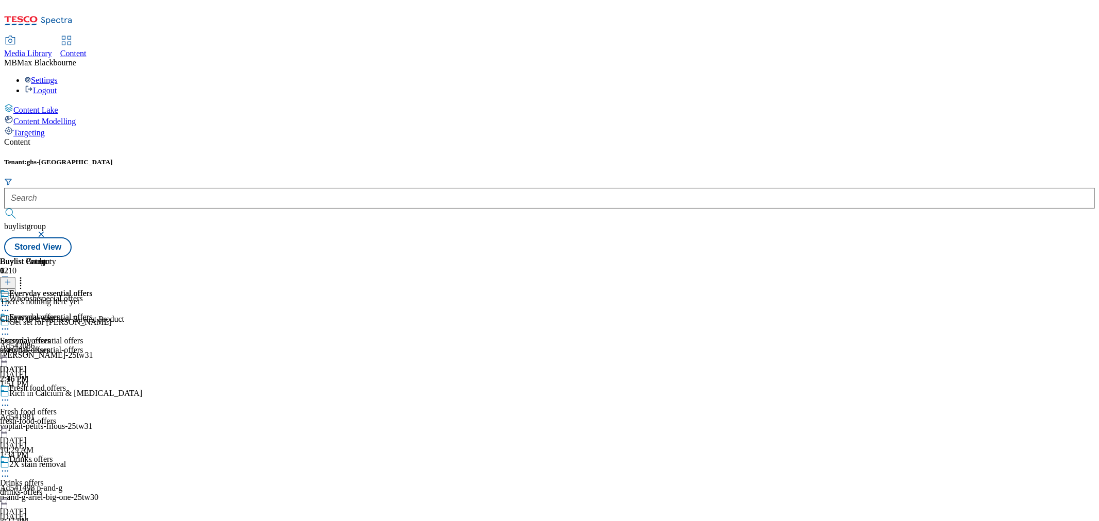
click at [15, 277] on button at bounding box center [7, 283] width 15 height 12
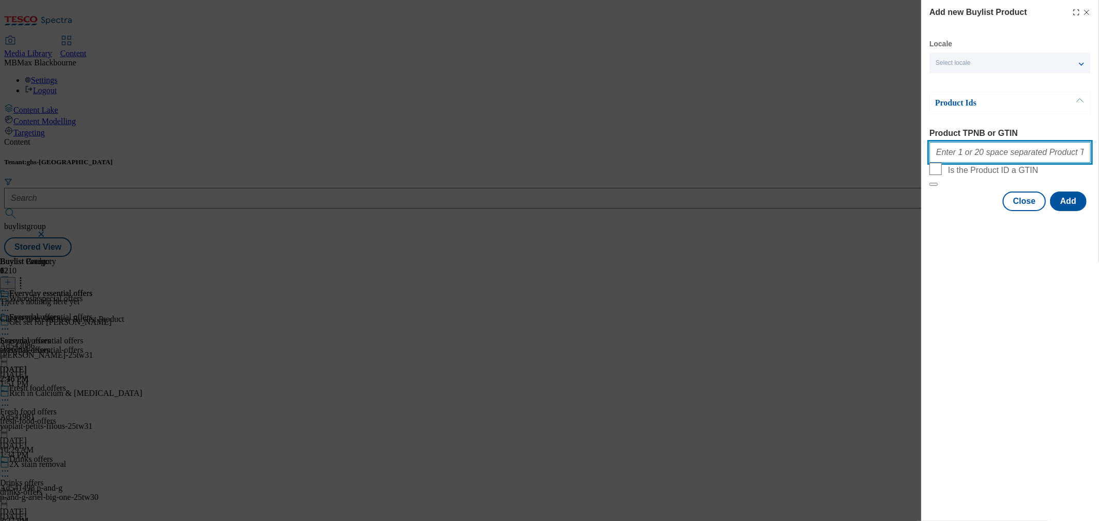
click at [998, 159] on input "Product TPNB or GTIN" at bounding box center [1009, 152] width 161 height 21
paste input "85591114, 52221650, 89452665, 73458228, 93210422, 52221638, 89452665, 93350117,…"
click at [1017, 351] on div "Add new Buylist Product Locale Select locale English Welsh Product Ids Product …" at bounding box center [1010, 260] width 178 height 521
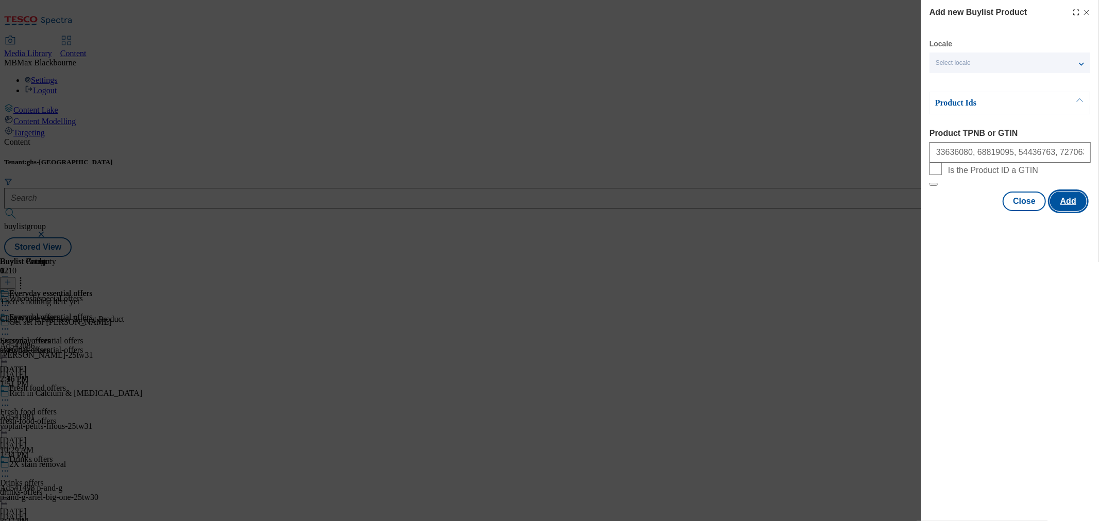
click at [1078, 211] on button "Add" at bounding box center [1068, 202] width 37 height 20
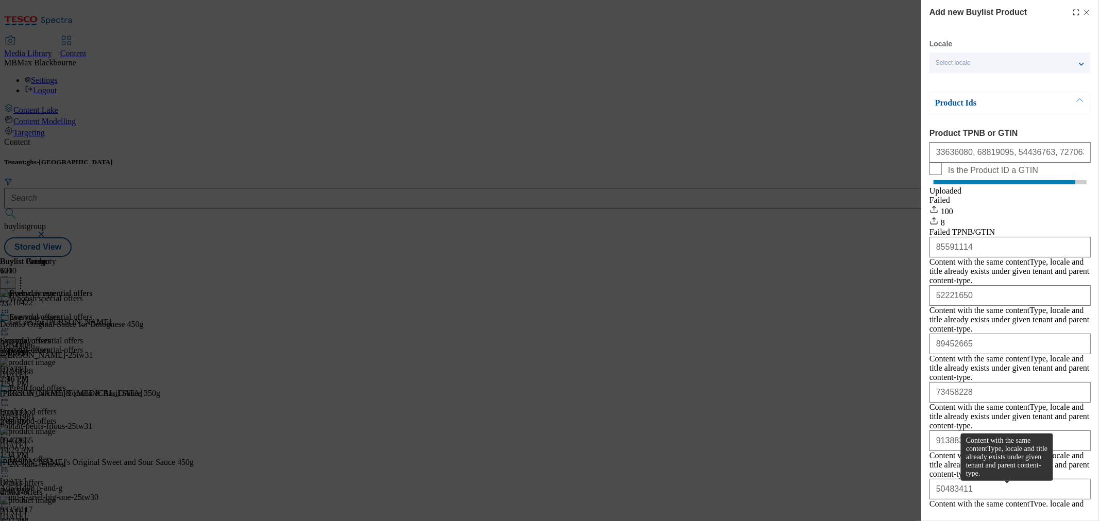
drag, startPoint x: 1013, startPoint y: 239, endPoint x: 1005, endPoint y: 490, distance: 251.5
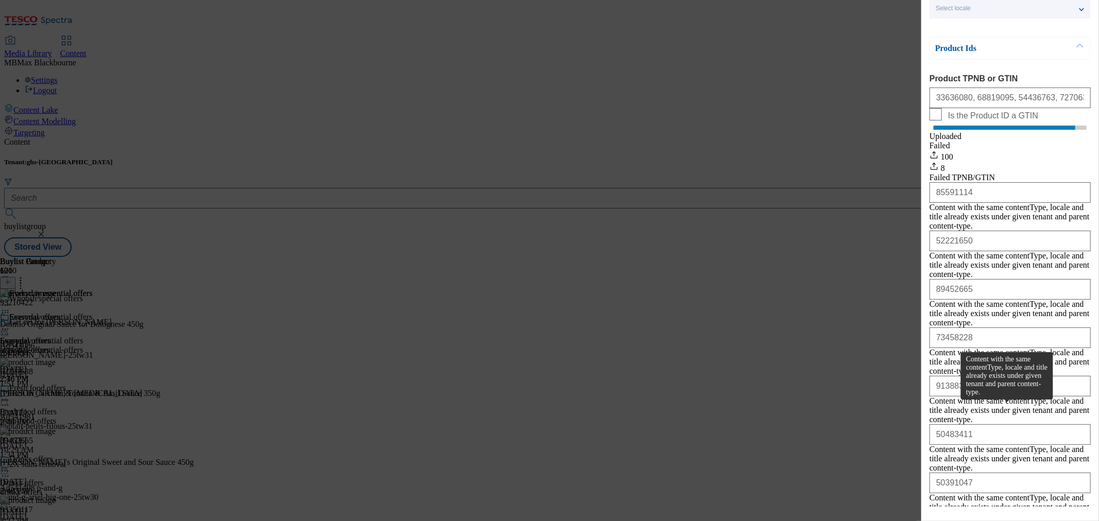
scroll to position [108, 0]
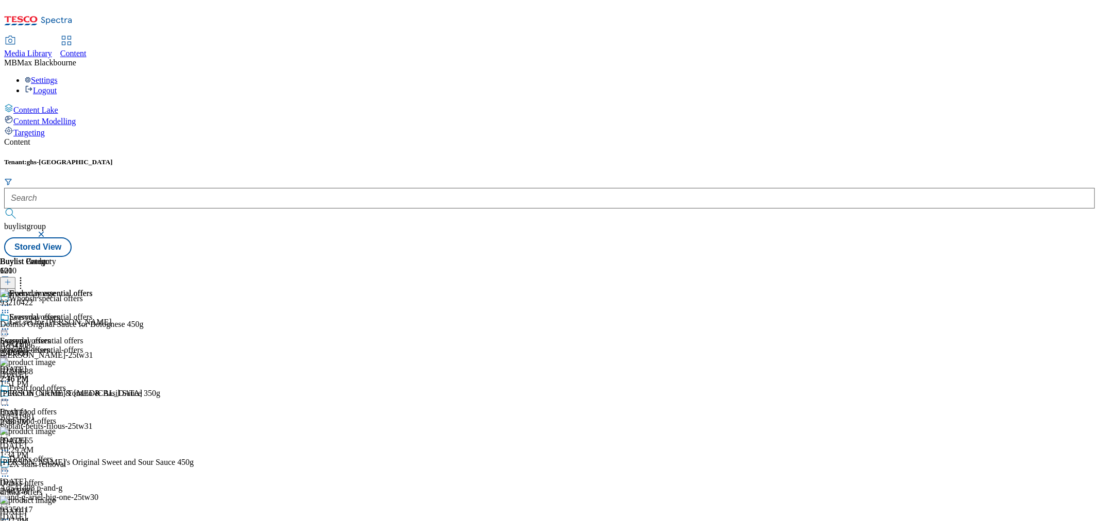
scroll to position [0, 0]
click at [964, 257] on div "Buylist Group 6210 Whoosh special offers Get set for [PERSON_NAME] Ad542086 [PE…" at bounding box center [549, 257] width 1091 height 0
click at [92, 313] on div "Everyday essential offers" at bounding box center [50, 317] width 83 height 9
click at [10, 324] on icon at bounding box center [5, 329] width 10 height 10
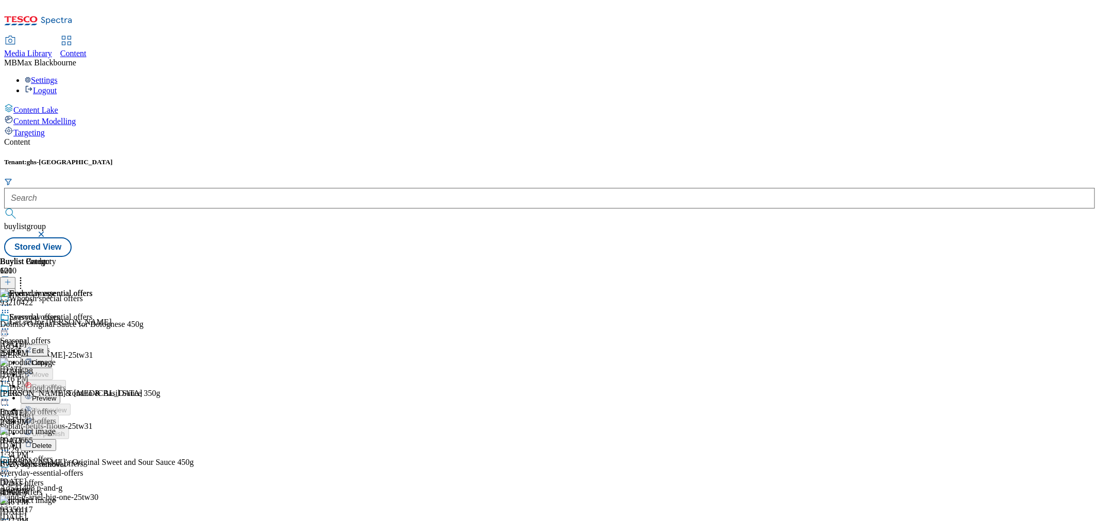
click at [56, 395] on span "Preview" at bounding box center [44, 399] width 24 height 8
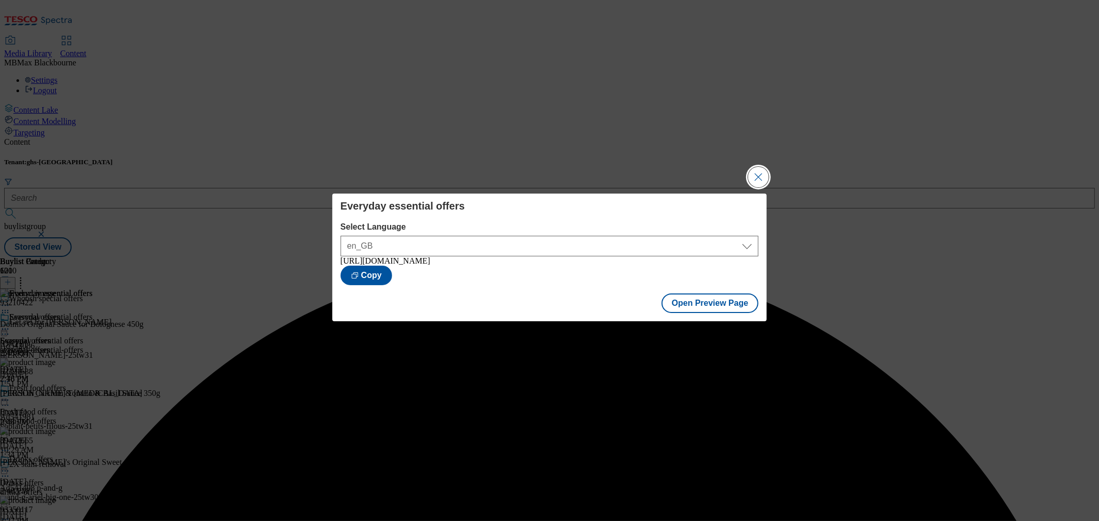
click at [758, 176] on button "Close Modal" at bounding box center [758, 177] width 21 height 21
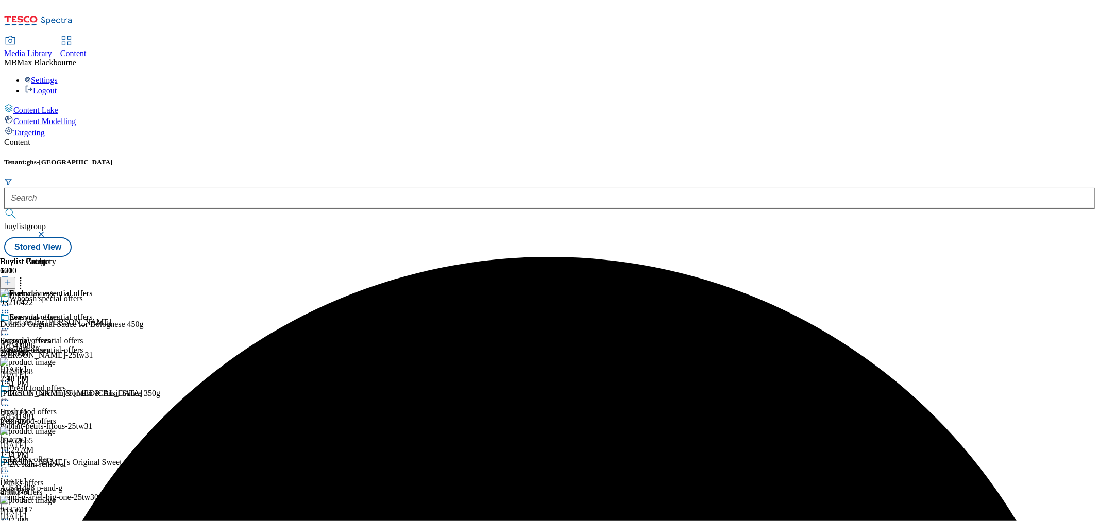
click at [10, 324] on icon at bounding box center [5, 329] width 10 height 10
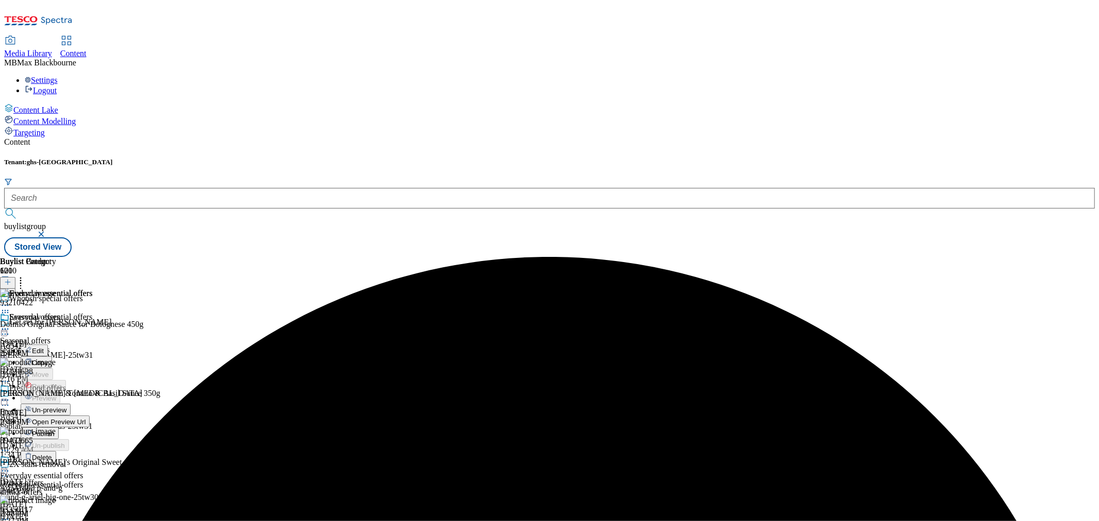
click at [55, 430] on span "Publish" at bounding box center [43, 434] width 23 height 8
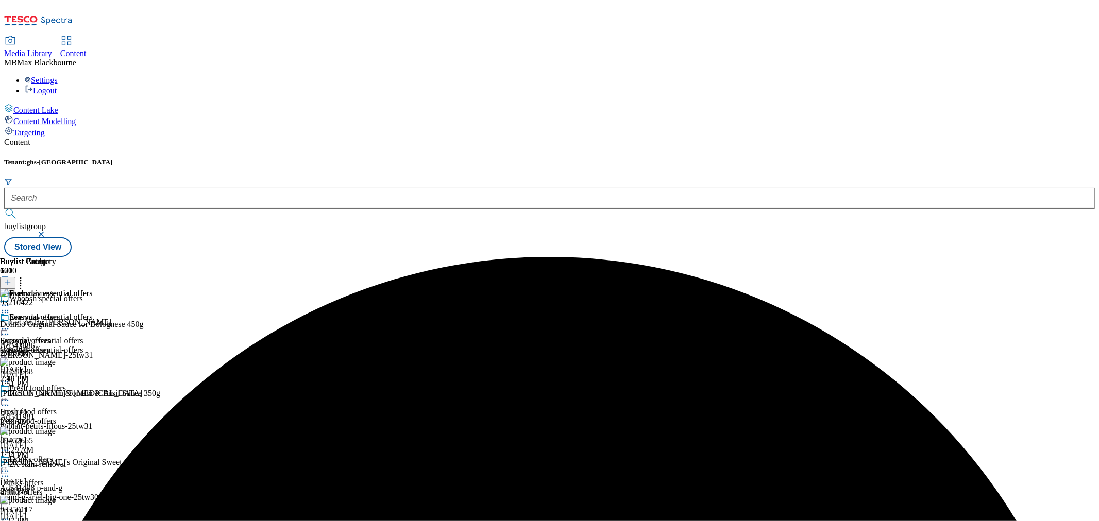
click at [92, 355] on div "Everyday essential offers Everyday essential offers everyday-essential-offers […" at bounding box center [46, 348] width 92 height 71
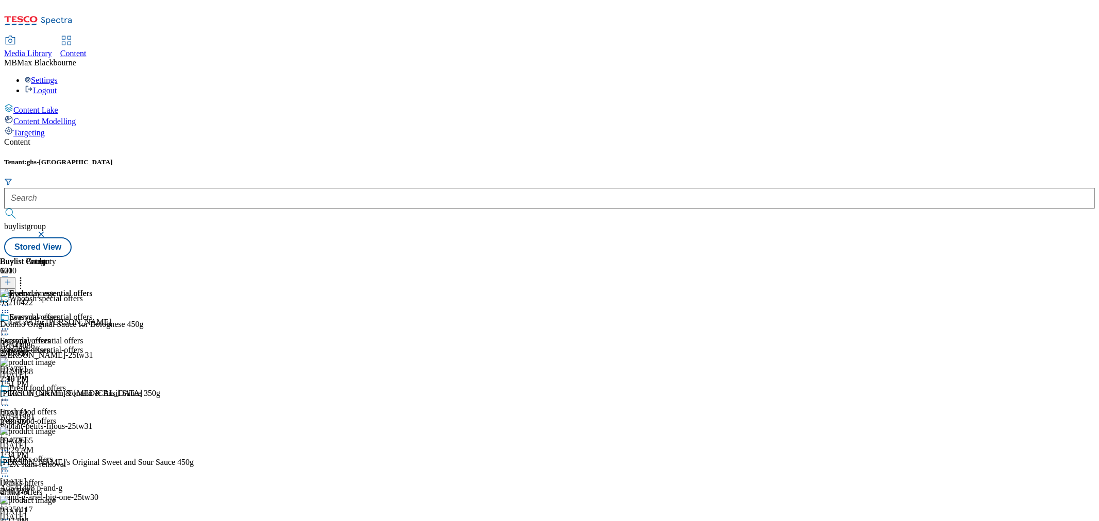
scroll to position [280, 0]
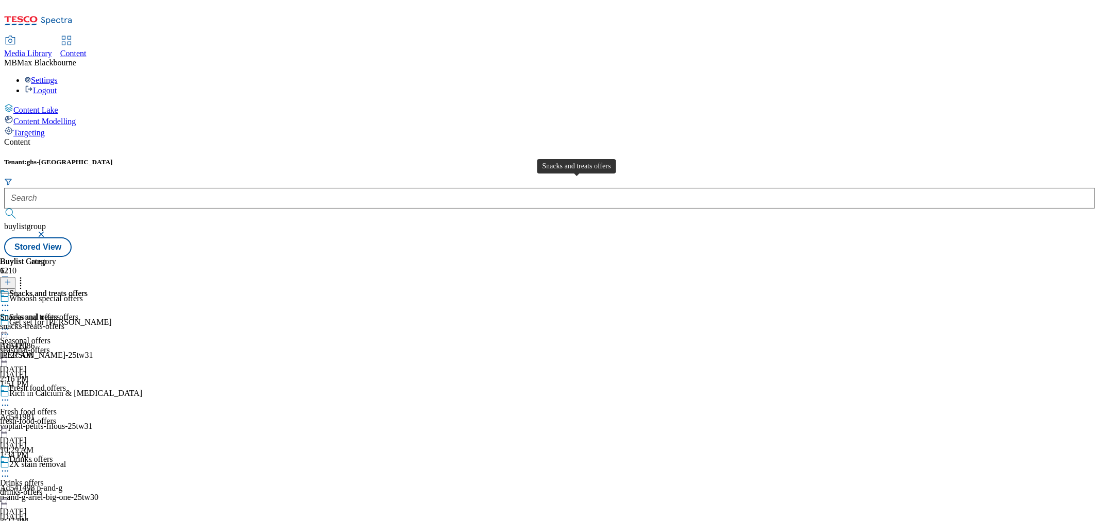
click at [78, 313] on div "Snacks and treats offers" at bounding box center [39, 317] width 78 height 9
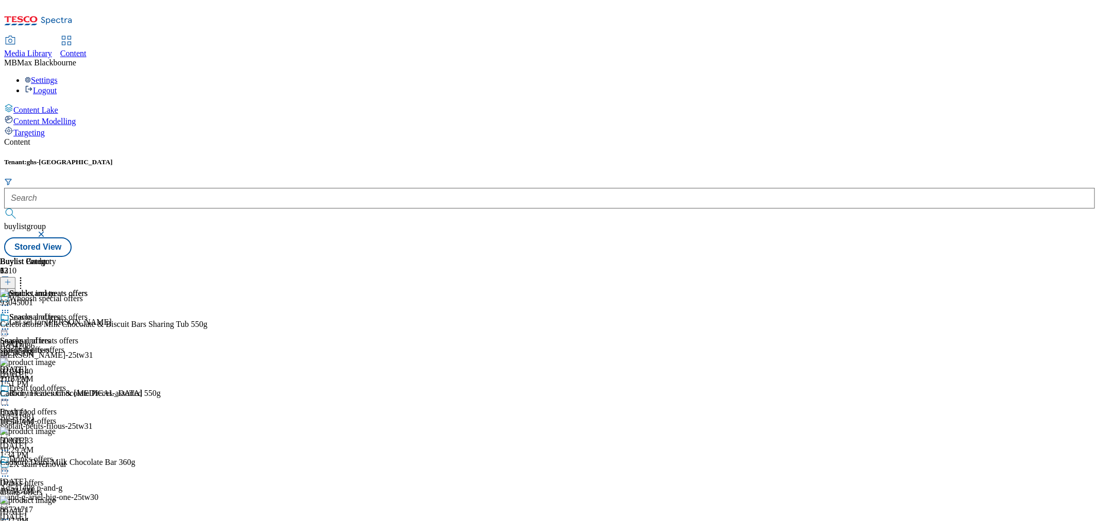
scroll to position [687, 0]
click at [26, 276] on icon at bounding box center [20, 281] width 10 height 10
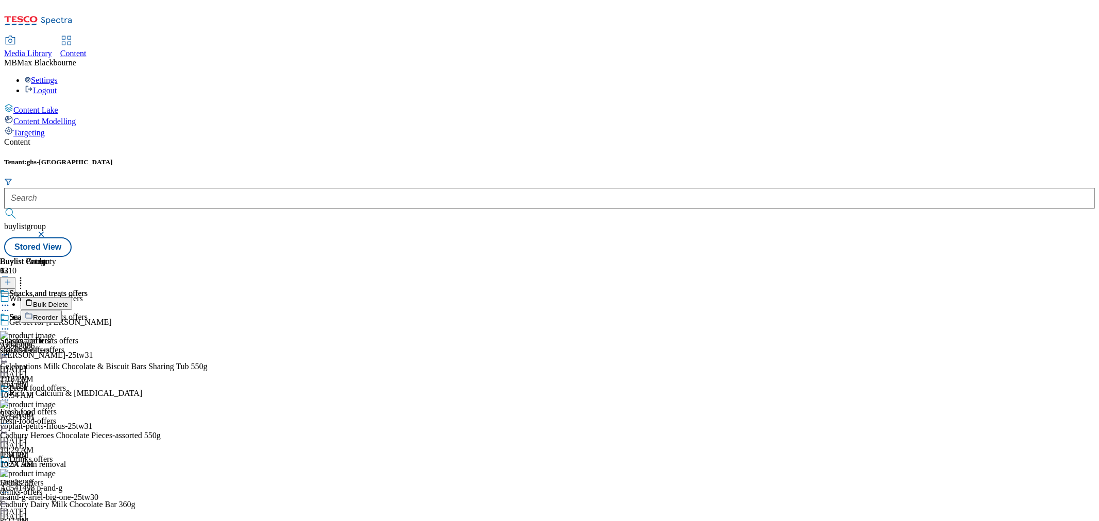
click at [88, 313] on div "Snacks and treats offers Snacks and treats offers snacks-treats-offers [DATE] 1…" at bounding box center [44, 348] width 88 height 71
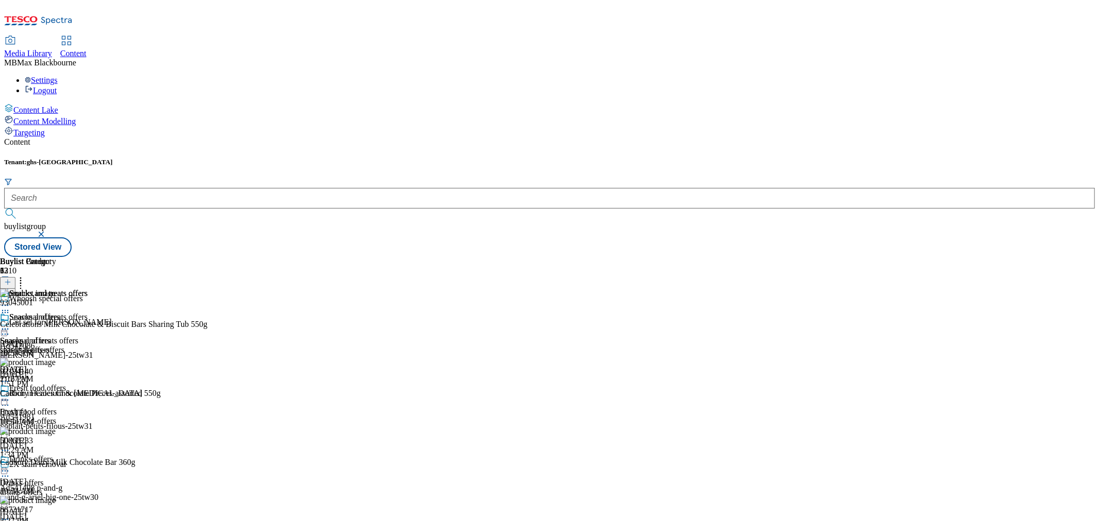
click at [10, 324] on icon at bounding box center [5, 329] width 10 height 10
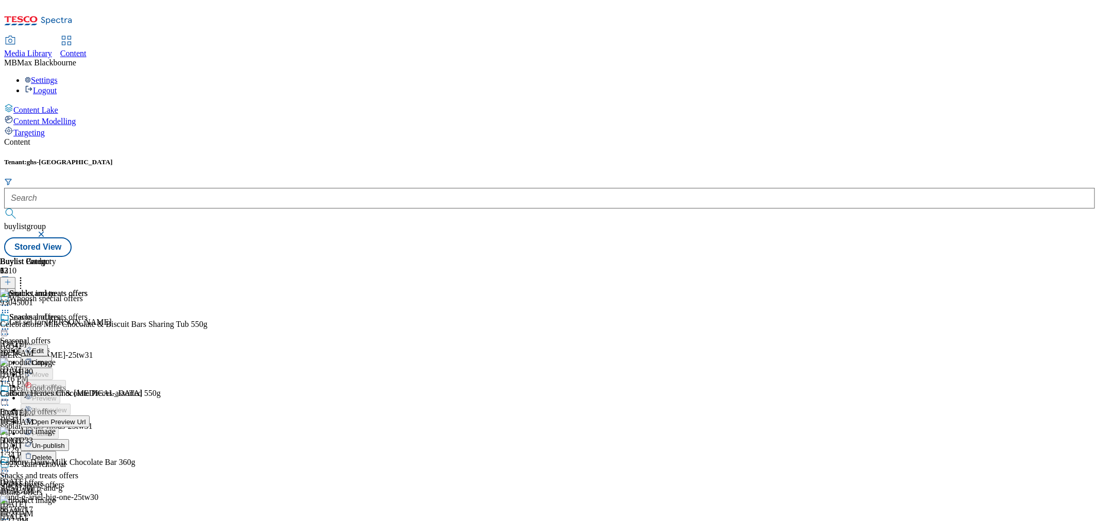
click at [65, 442] on span "Un-publish" at bounding box center [48, 446] width 33 height 8
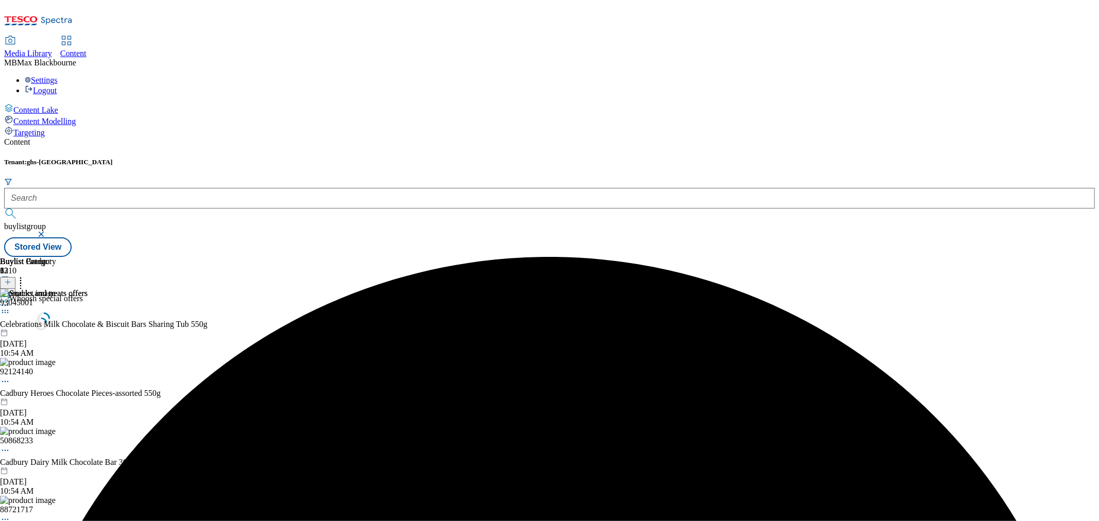
scroll to position [0, 0]
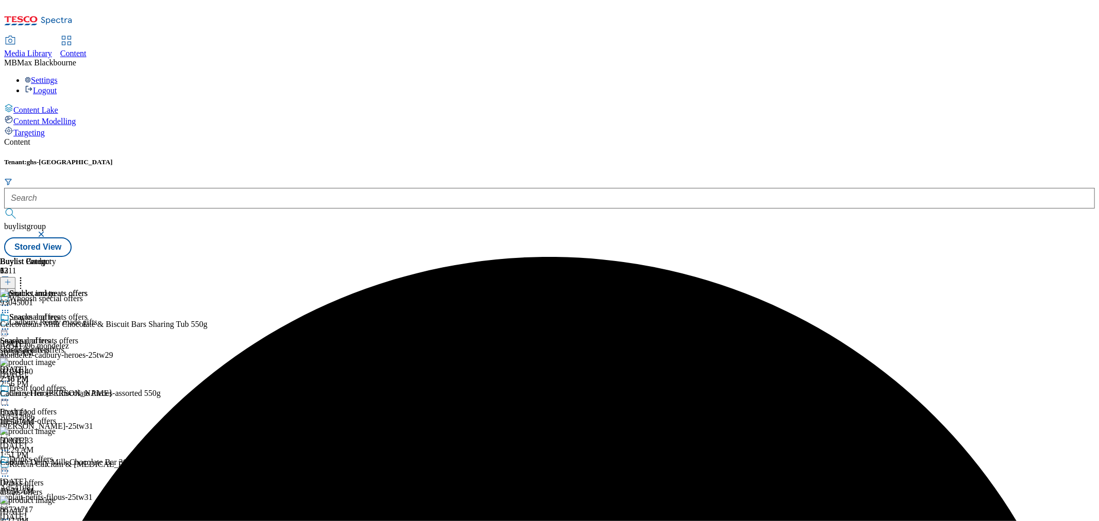
click at [10, 324] on icon at bounding box center [5, 329] width 10 height 10
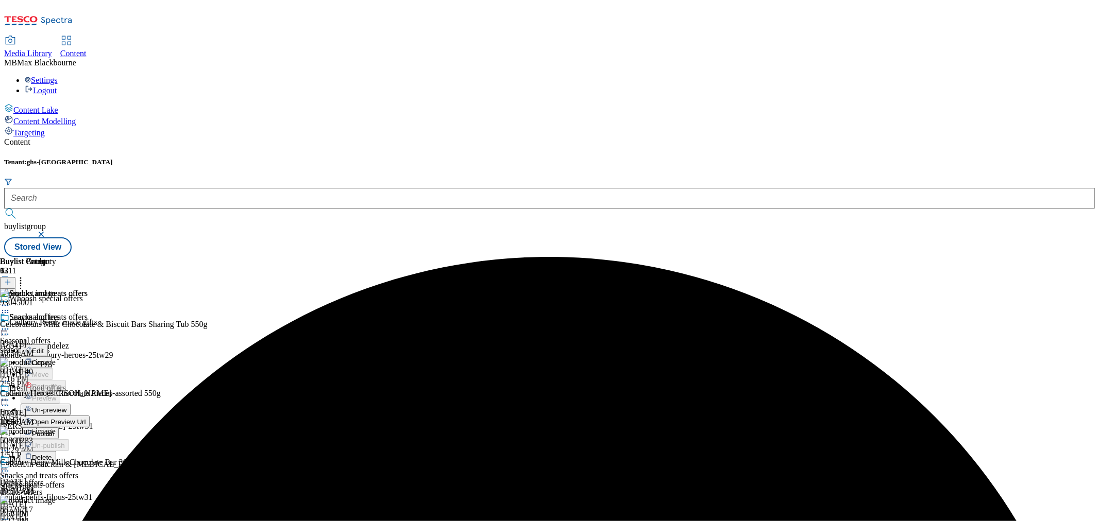
click at [66, 406] on span "Un-preview" at bounding box center [49, 410] width 35 height 8
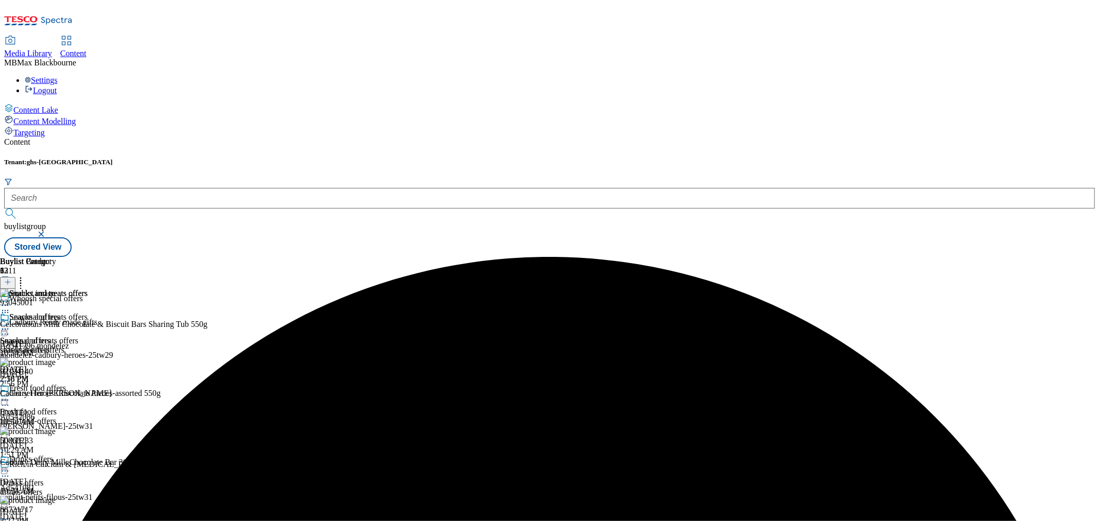
click at [261, 257] on header "Buylist Product 33" at bounding box center [130, 273] width 261 height 32
click at [26, 276] on icon at bounding box center [20, 281] width 10 height 10
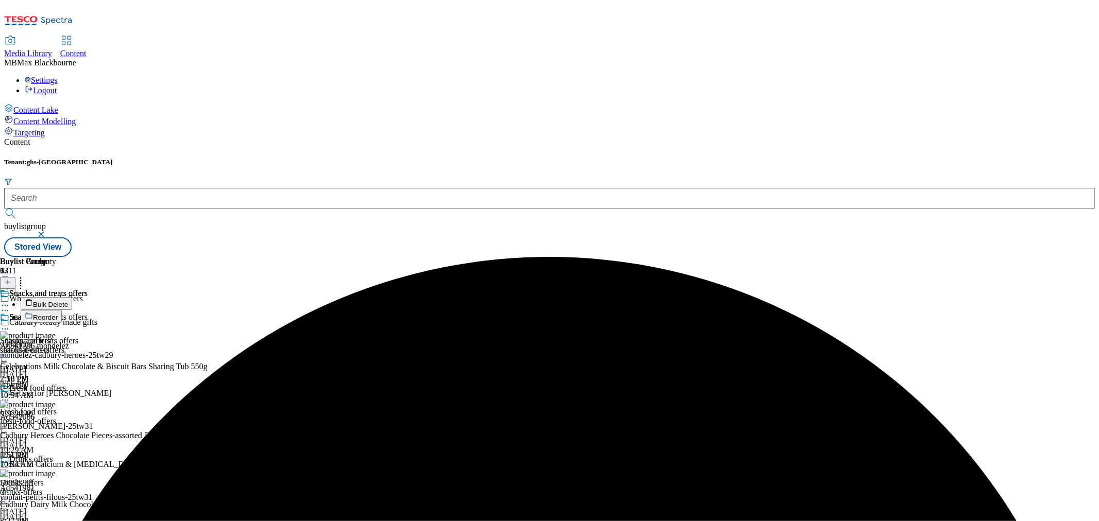
click at [68, 301] on span "Bulk Delete" at bounding box center [50, 305] width 35 height 8
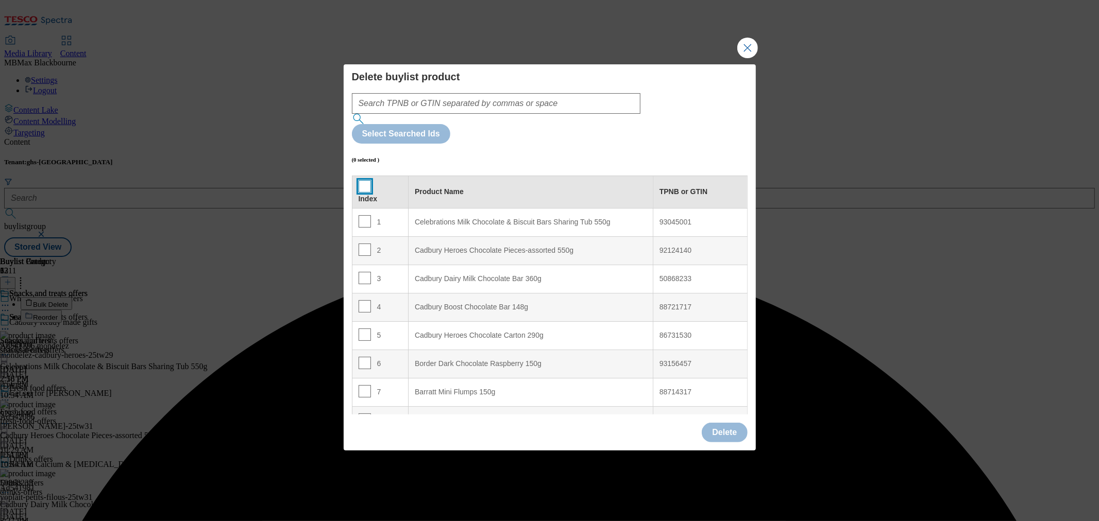
click at [363, 180] on input "Modal" at bounding box center [365, 186] width 12 height 12
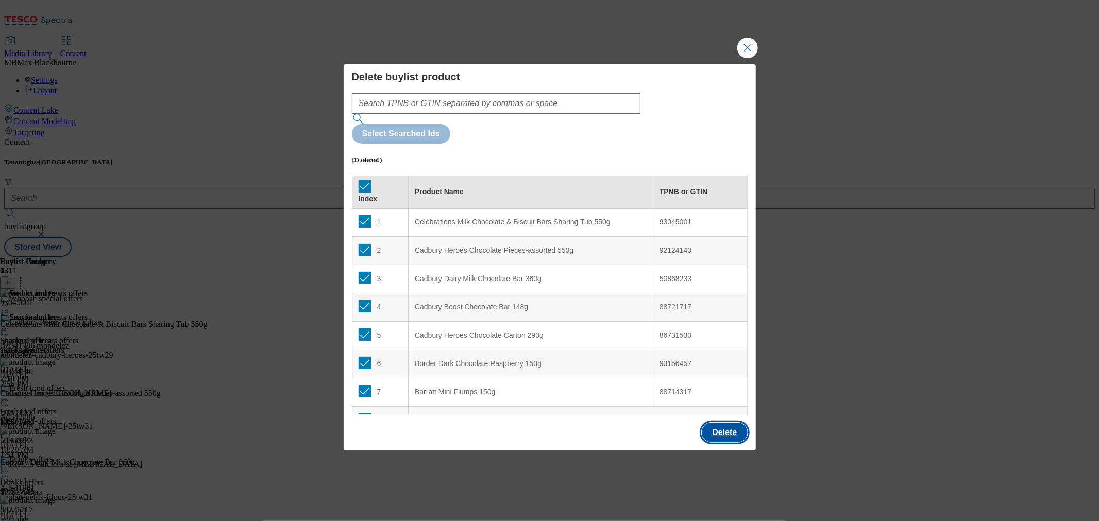
click at [726, 423] on button "Delete" at bounding box center [724, 433] width 45 height 20
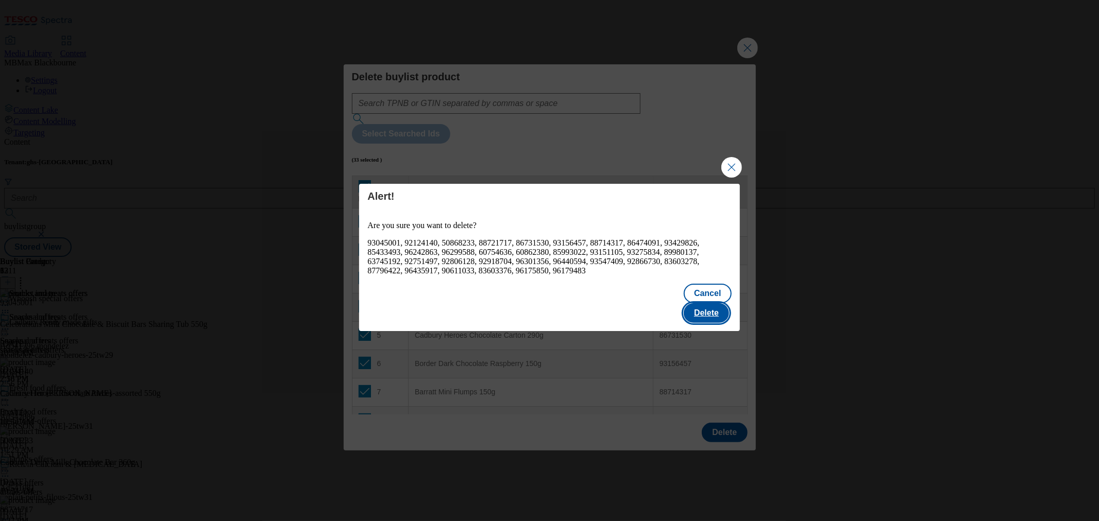
click at [707, 305] on button "Delete" at bounding box center [706, 313] width 45 height 20
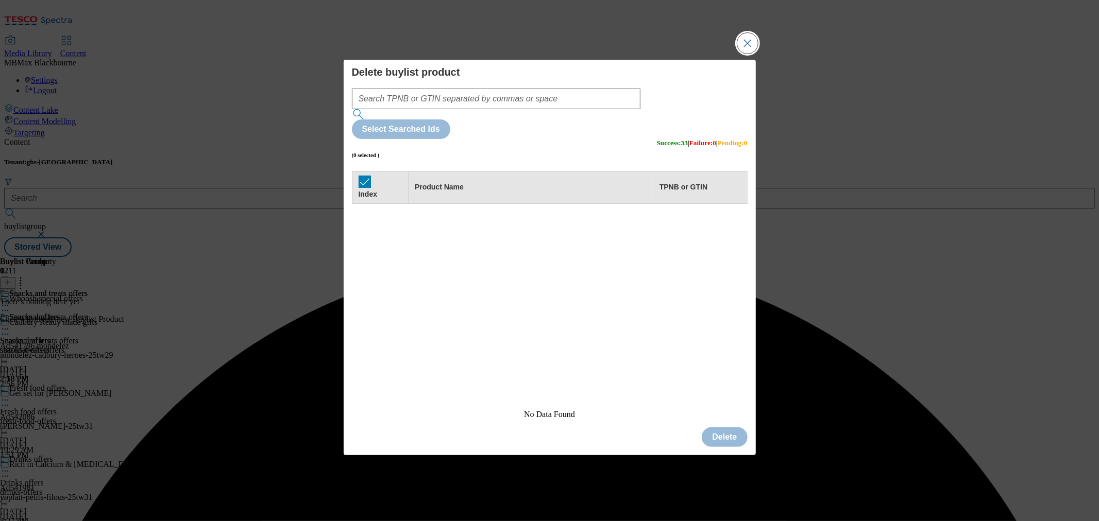
click at [740, 54] on button "Close Modal" at bounding box center [747, 43] width 21 height 21
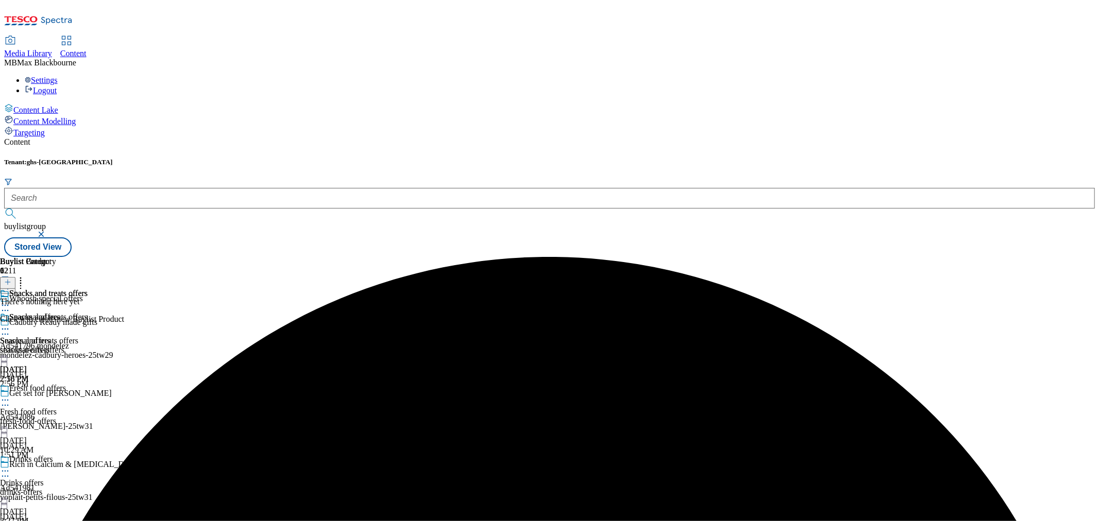
click at [11, 279] on icon at bounding box center [7, 282] width 7 height 7
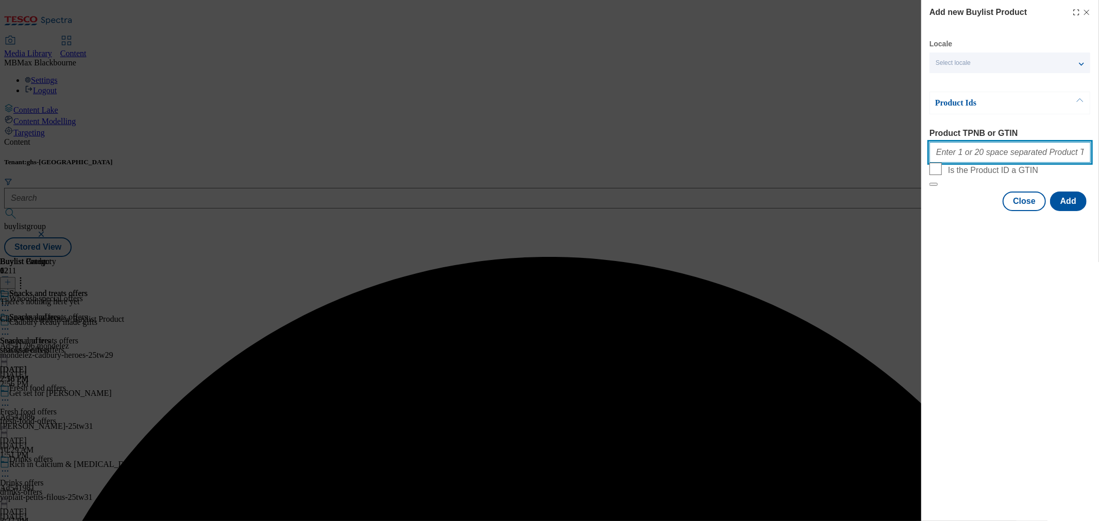
click at [1031, 158] on input "Product TPNB or GTIN" at bounding box center [1009, 152] width 161 height 21
paste input "50868233, 92124140, 57047203, 87895466, 89988912, 92753541, 93419562, 58974098,…"
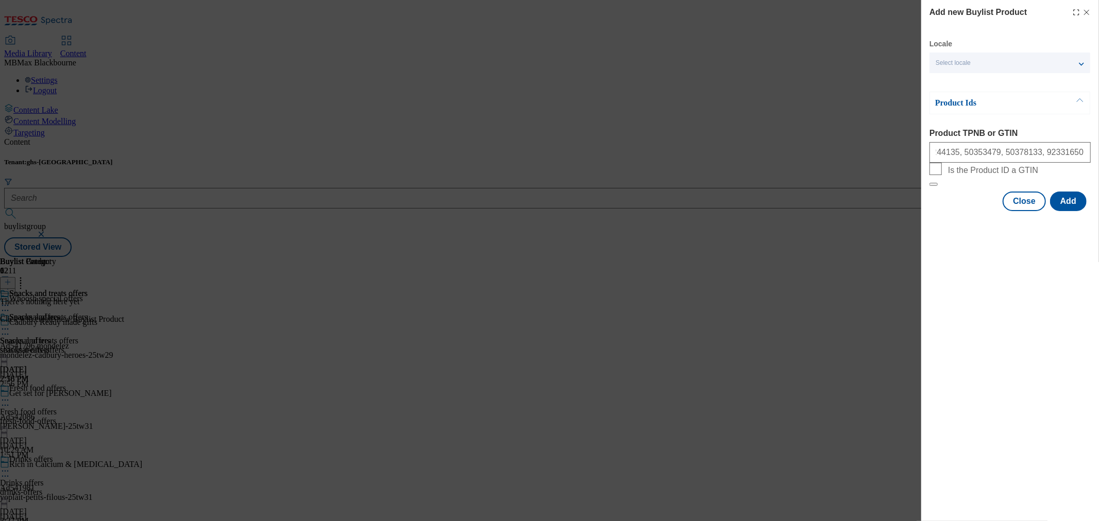
drag, startPoint x: 1018, startPoint y: 383, endPoint x: 1055, endPoint y: 293, distance: 98.0
click at [1018, 380] on div "Add new Buylist Product Locale Select locale English Welsh Product Ids Product …" at bounding box center [1010, 260] width 178 height 521
click at [1065, 211] on button "Add" at bounding box center [1068, 202] width 37 height 20
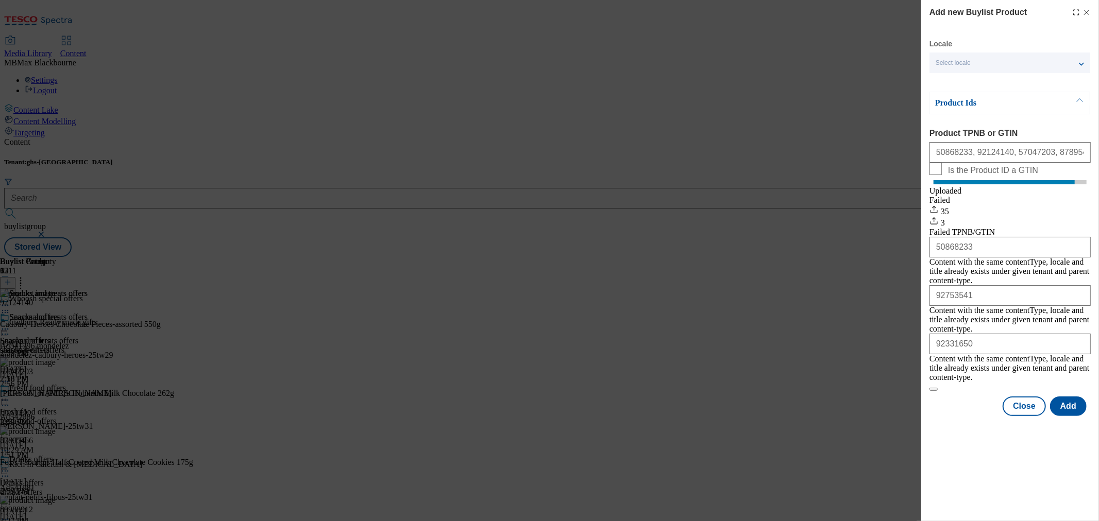
click at [1012, 418] on div "Modal" at bounding box center [1010, 425] width 178 height 14
click at [1034, 397] on button "Close" at bounding box center [1024, 407] width 43 height 20
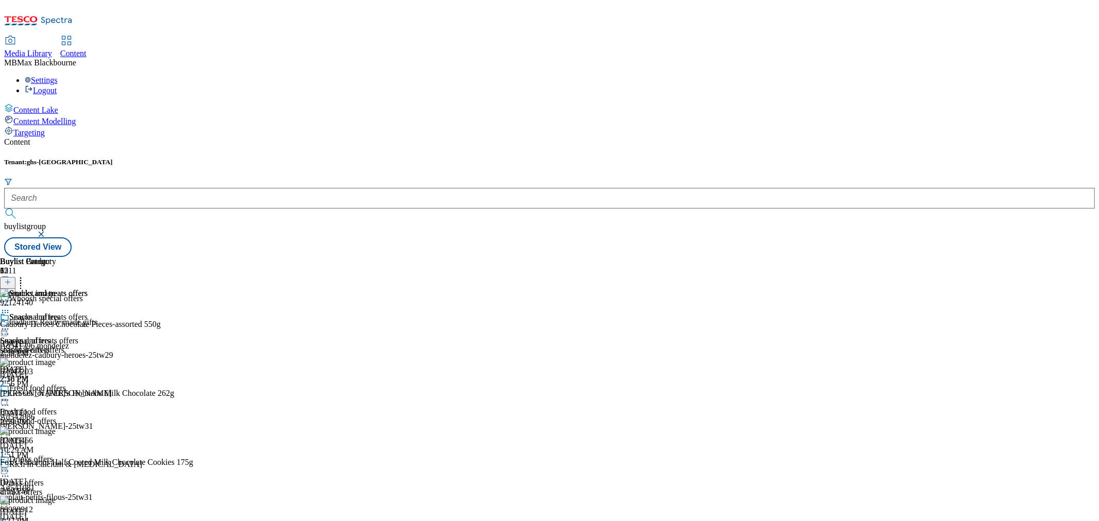
click at [10, 324] on icon at bounding box center [5, 329] width 10 height 10
click at [56, 395] on span "Preview" at bounding box center [44, 399] width 24 height 8
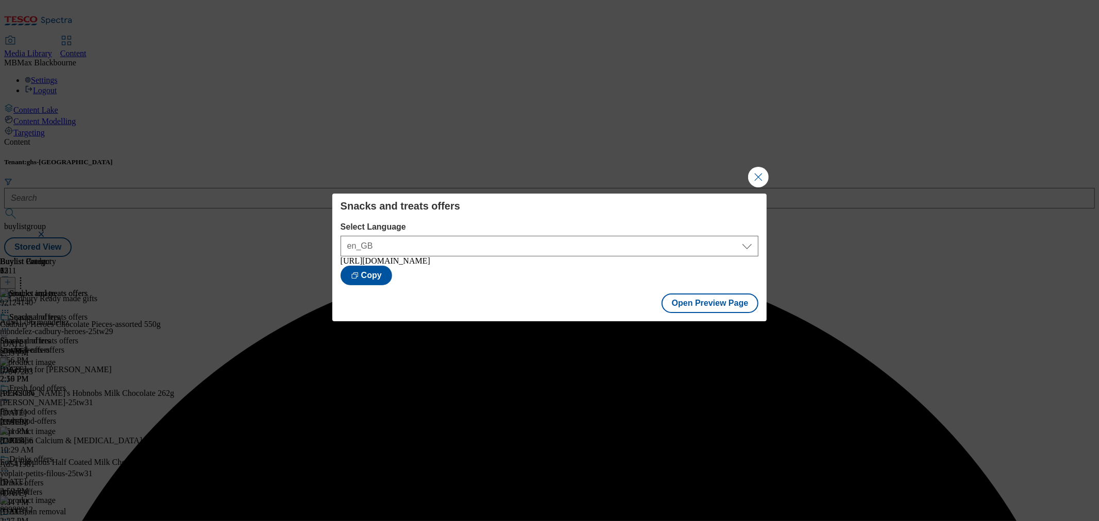
click at [671, 172] on div "Snacks and treats offers Select Language en_GB en_GB [URL][DOMAIN_NAME] Copy Op…" at bounding box center [549, 260] width 1099 height 521
click at [768, 177] on div "Snacks and treats offers Select Language en_GB en_GB [URL][DOMAIN_NAME] Copy Op…" at bounding box center [549, 260] width 1099 height 521
click at [759, 176] on button "Close Modal" at bounding box center [758, 177] width 21 height 21
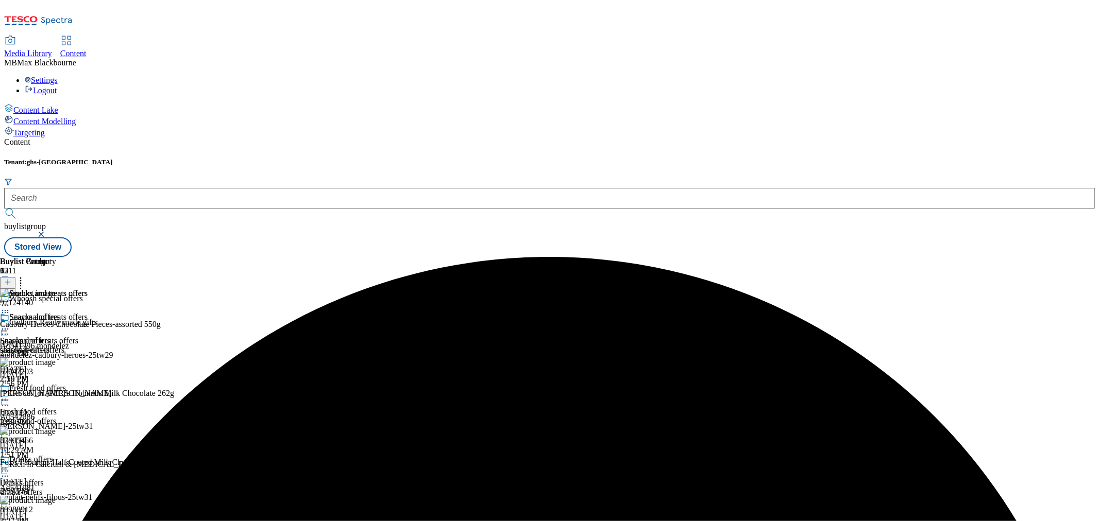
click at [10, 324] on icon at bounding box center [5, 329] width 10 height 10
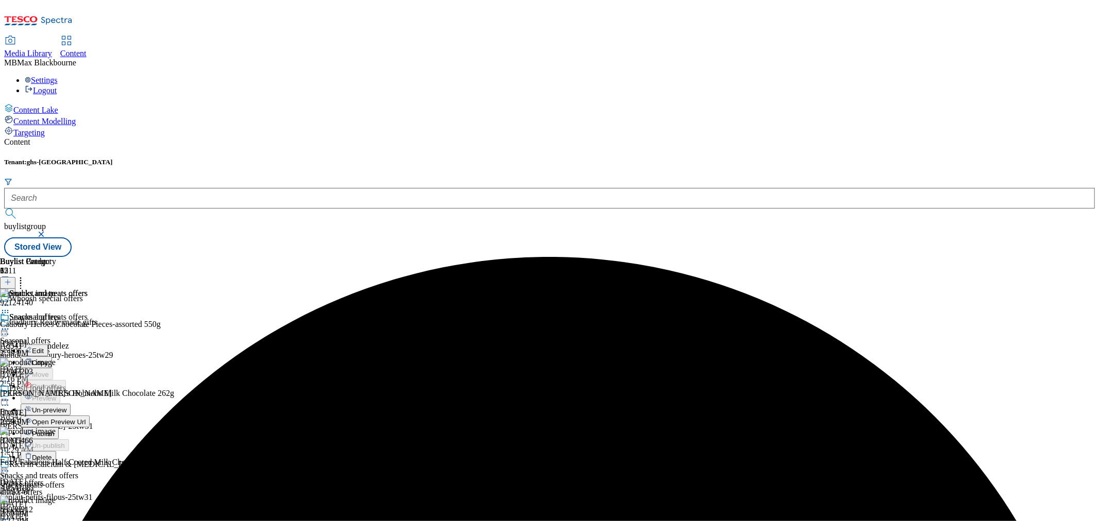
click at [55, 430] on span "Publish" at bounding box center [43, 434] width 23 height 8
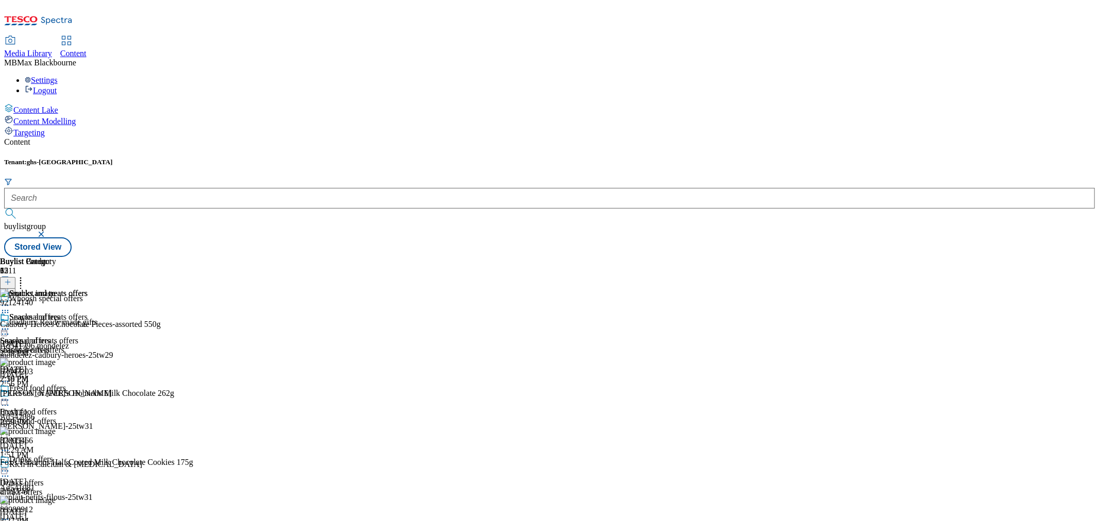
click at [87, 49] on span "Content" at bounding box center [73, 53] width 26 height 9
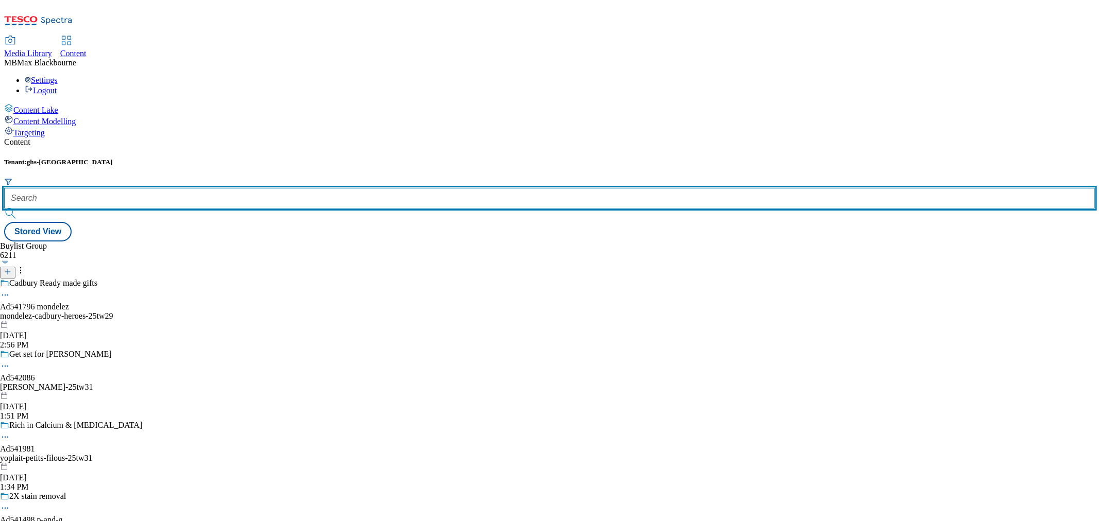
click at [249, 188] on input "text" at bounding box center [549, 198] width 1091 height 21
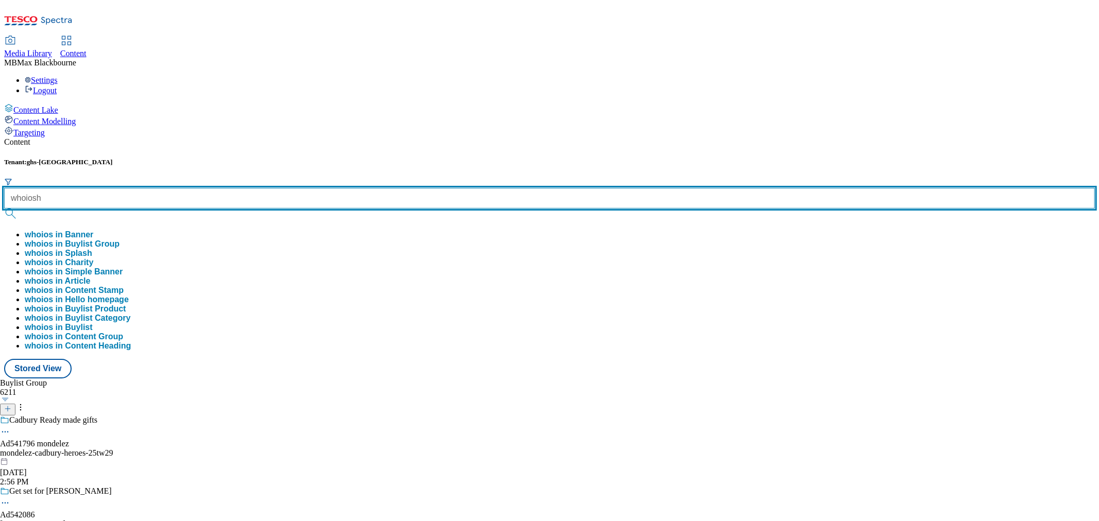
click at [4, 209] on button "submit" at bounding box center [11, 214] width 14 height 10
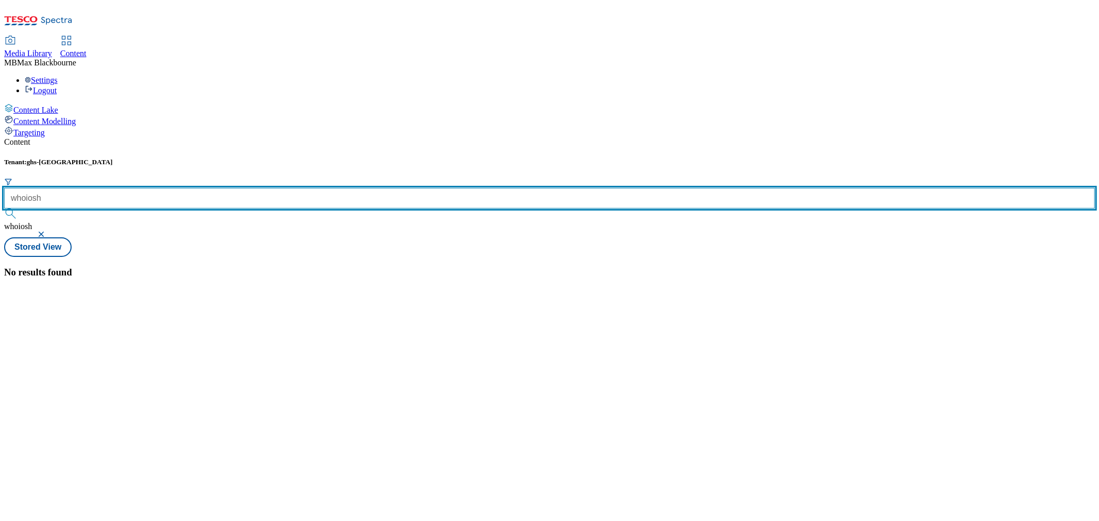
click at [224, 188] on input "whoiosh" at bounding box center [549, 198] width 1091 height 21
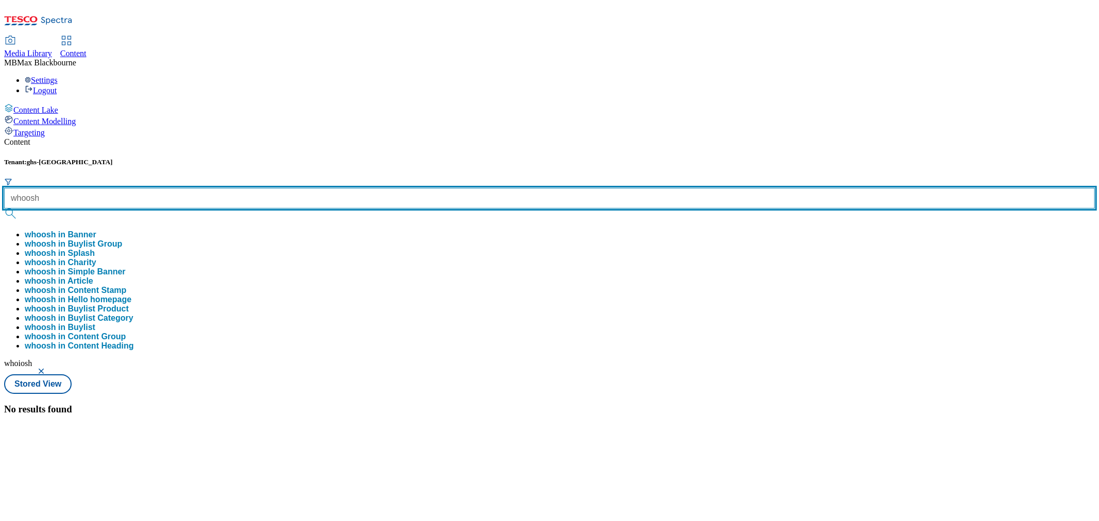
click at [4, 209] on button "submit" at bounding box center [11, 214] width 14 height 10
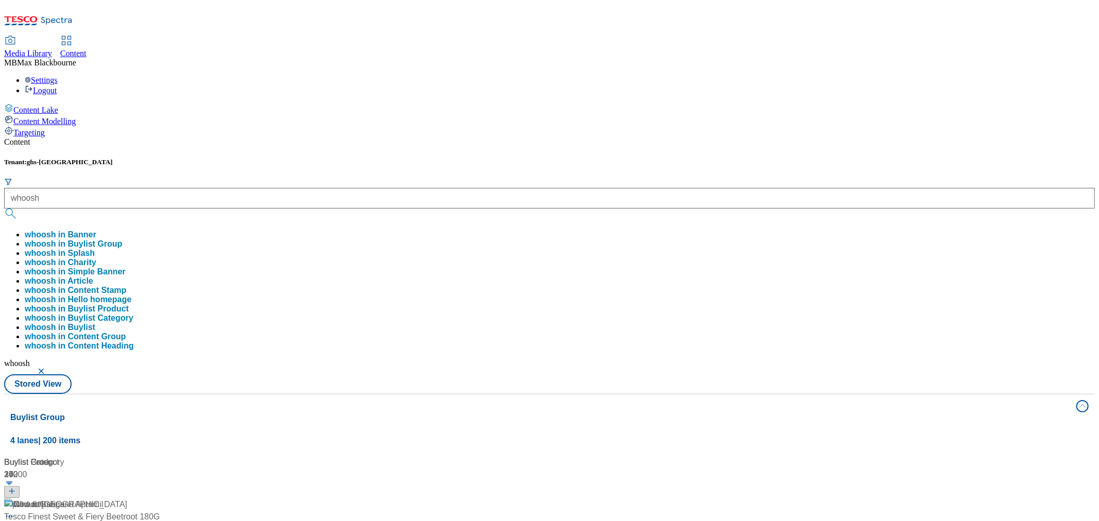
click at [281, 138] on div "Content Tenant: ghs-uk whoosh whoosh in Banner whoosh in Buylist Group whoosh i…" at bounding box center [549, 491] width 1091 height 706
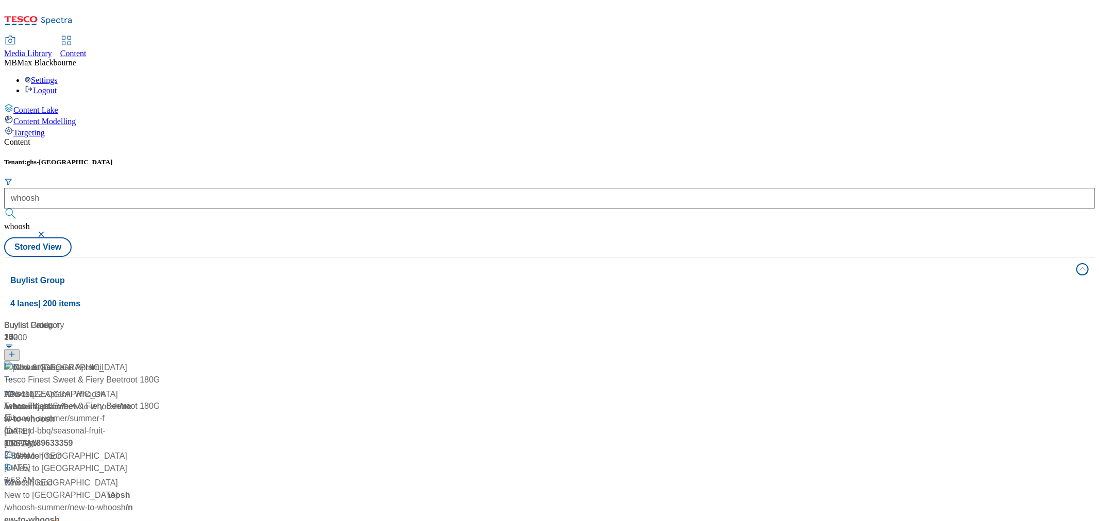
scroll to position [1015, 0]
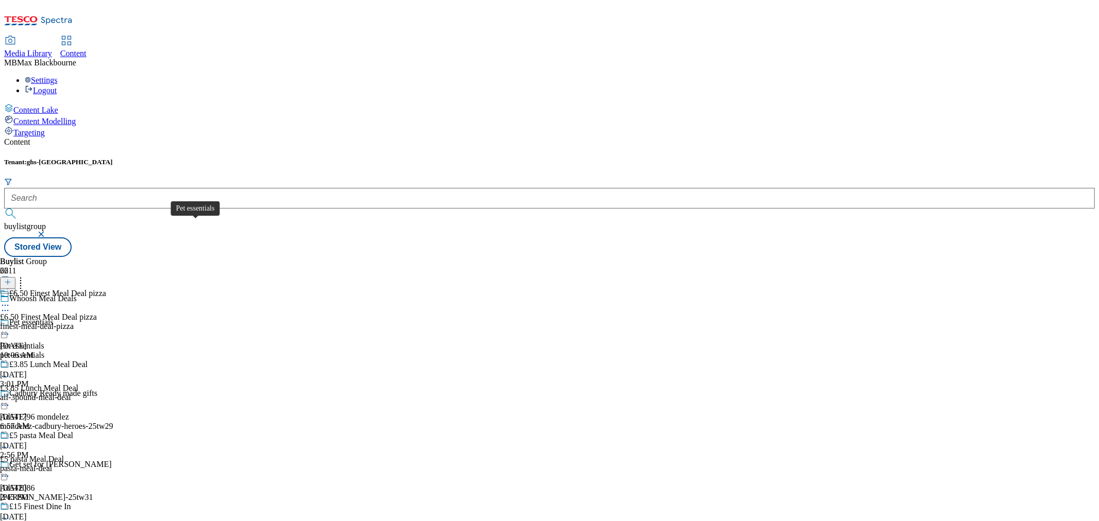
scroll to position [400, 0]
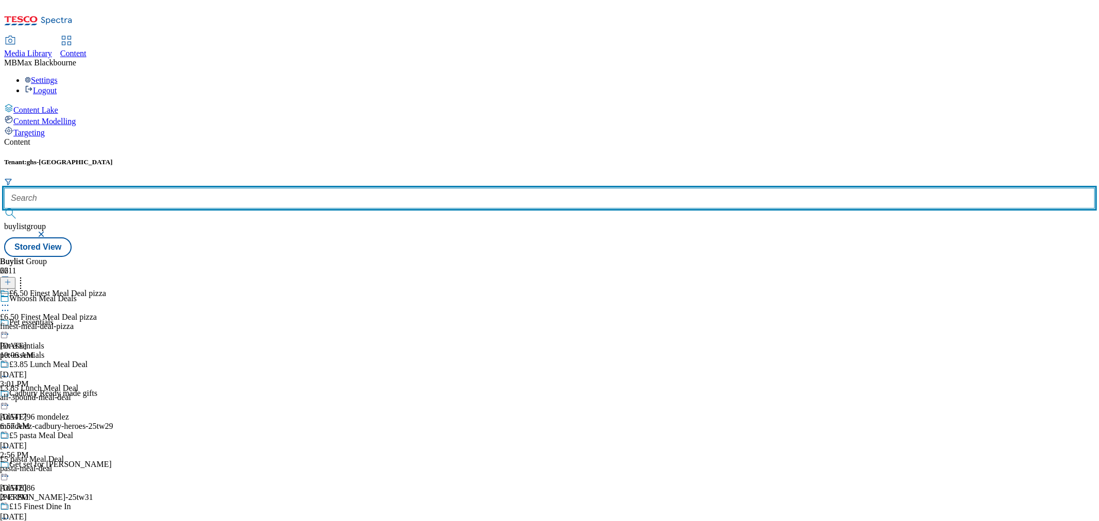
click at [259, 188] on input "text" at bounding box center [549, 198] width 1091 height 21
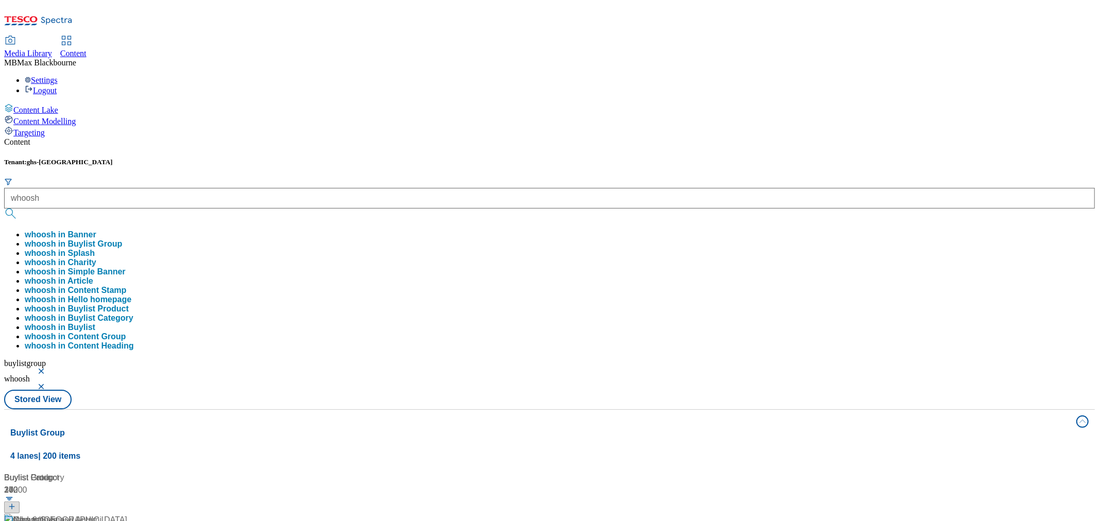
drag, startPoint x: 375, startPoint y: 44, endPoint x: 352, endPoint y: 44, distance: 22.7
click at [375, 138] on div "Content" at bounding box center [549, 142] width 1091 height 9
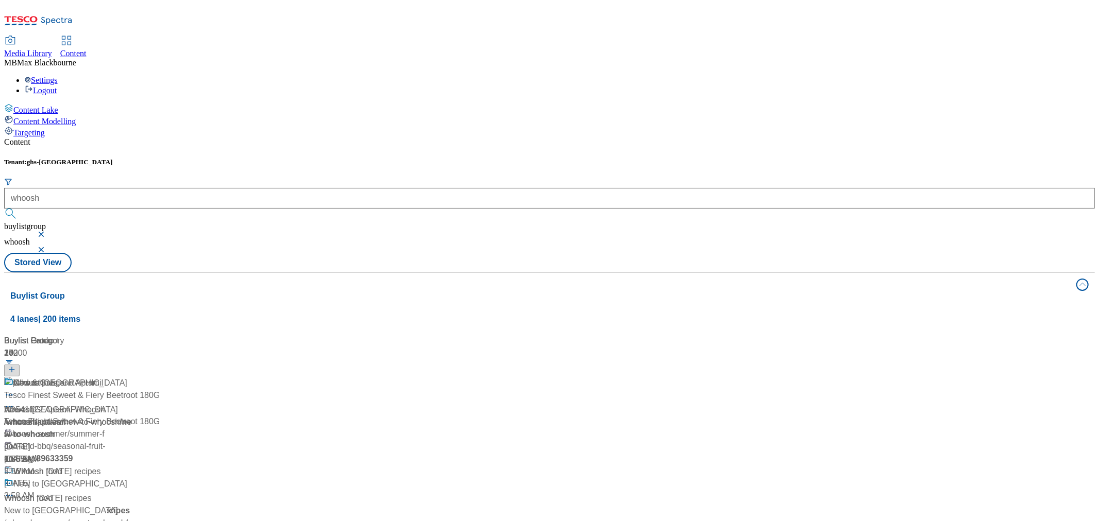
scroll to position [57, 0]
click at [136, 377] on div "Whoosh Whoosh / whoosh [DATE] 10:55 AM" at bounding box center [70, 421] width 132 height 89
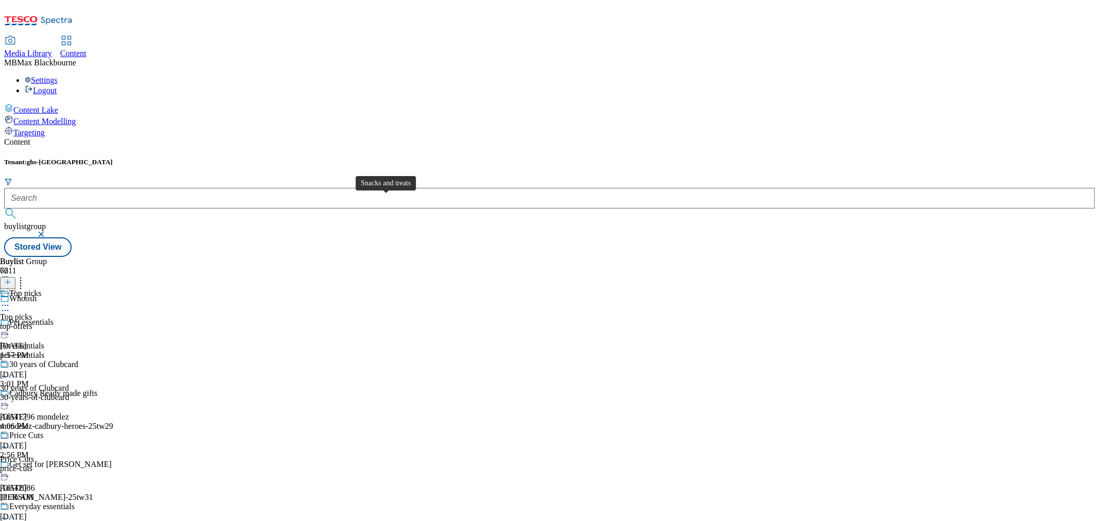
scroll to position [1316, 0]
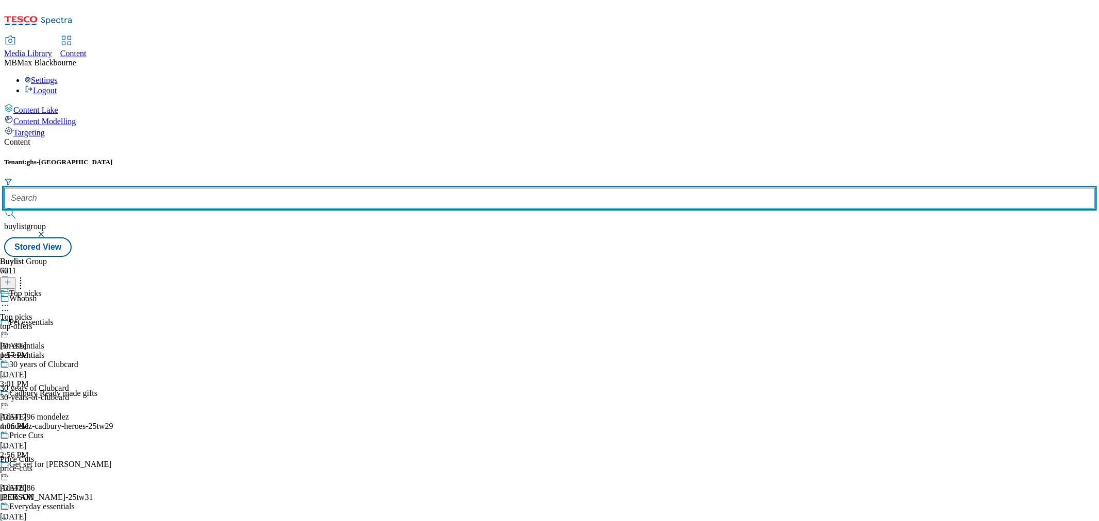
click at [251, 188] on input "text" at bounding box center [549, 198] width 1091 height 21
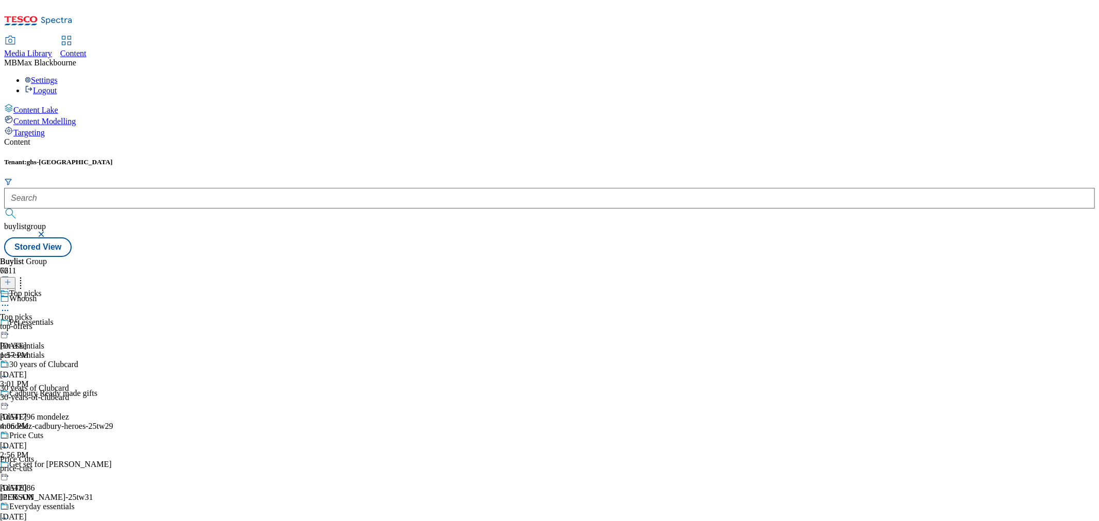
click at [87, 49] on span "Content" at bounding box center [73, 53] width 26 height 9
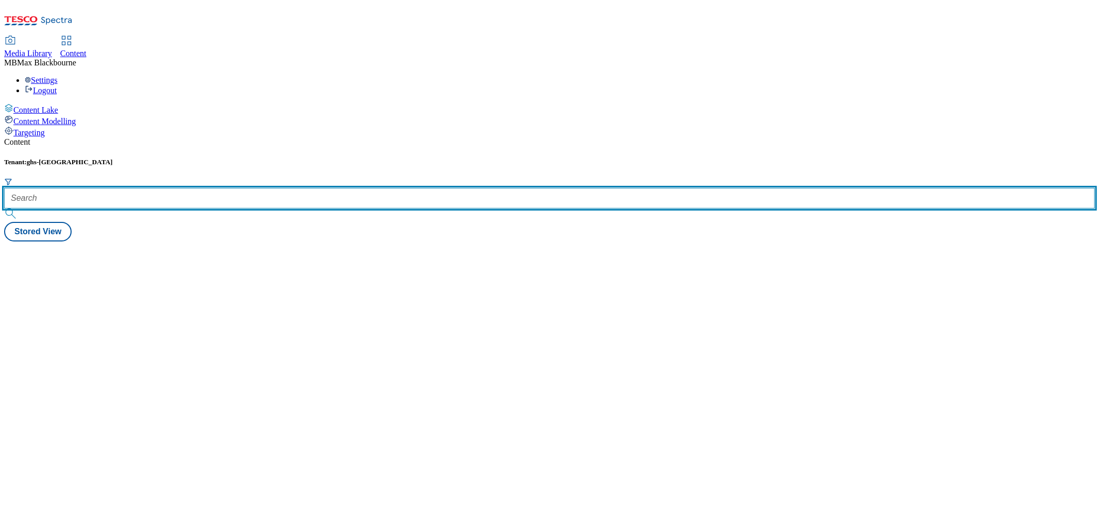
click at [249, 188] on input "text" at bounding box center [549, 198] width 1091 height 21
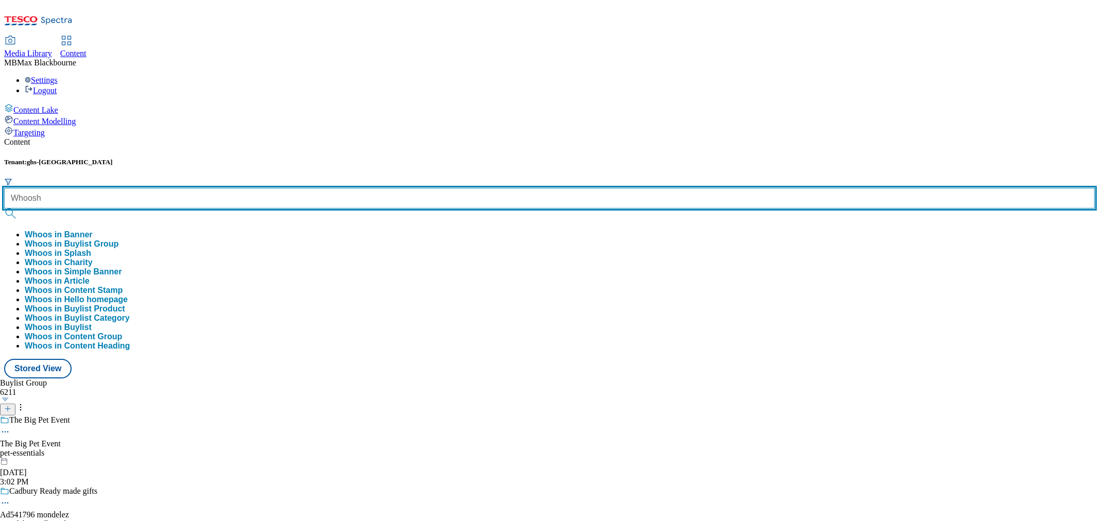
click at [4, 209] on button "submit" at bounding box center [11, 214] width 14 height 10
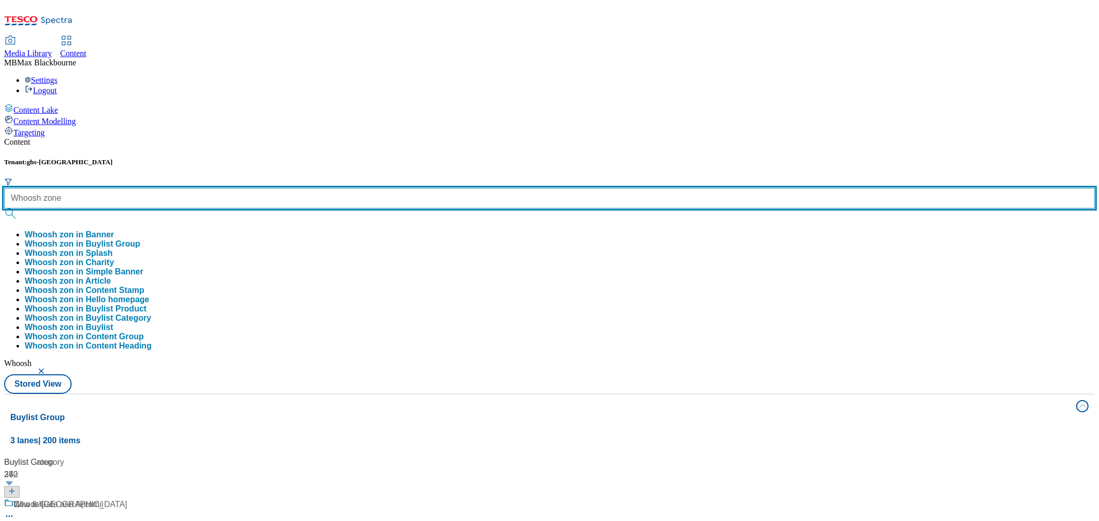
click at [4, 209] on button "submit" at bounding box center [11, 214] width 14 height 10
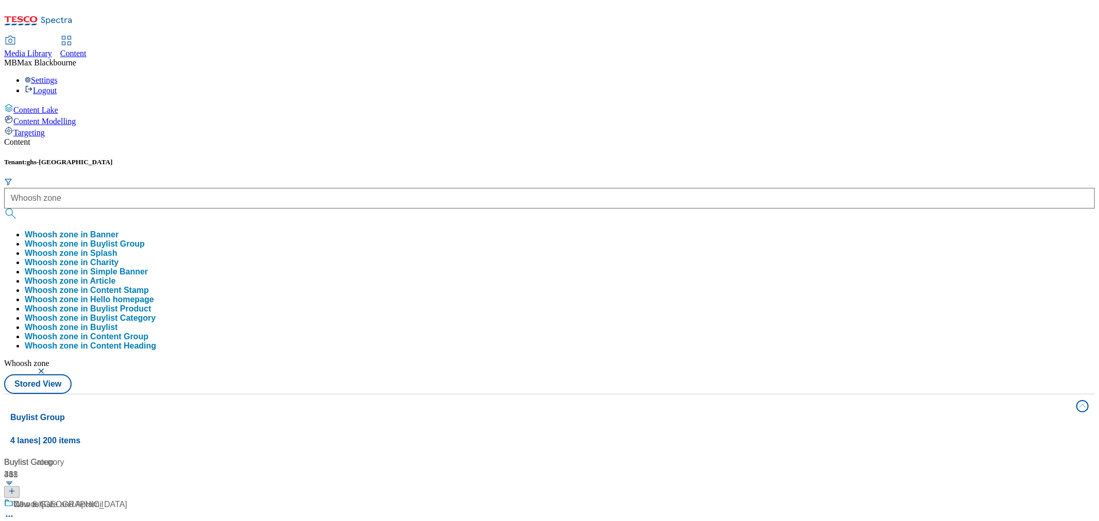
click at [312, 138] on div "Content Tenant: ghs-uk Whoosh zone Whoosh zone in Banner Whoosh zone in Buylist…" at bounding box center [549, 491] width 1091 height 706
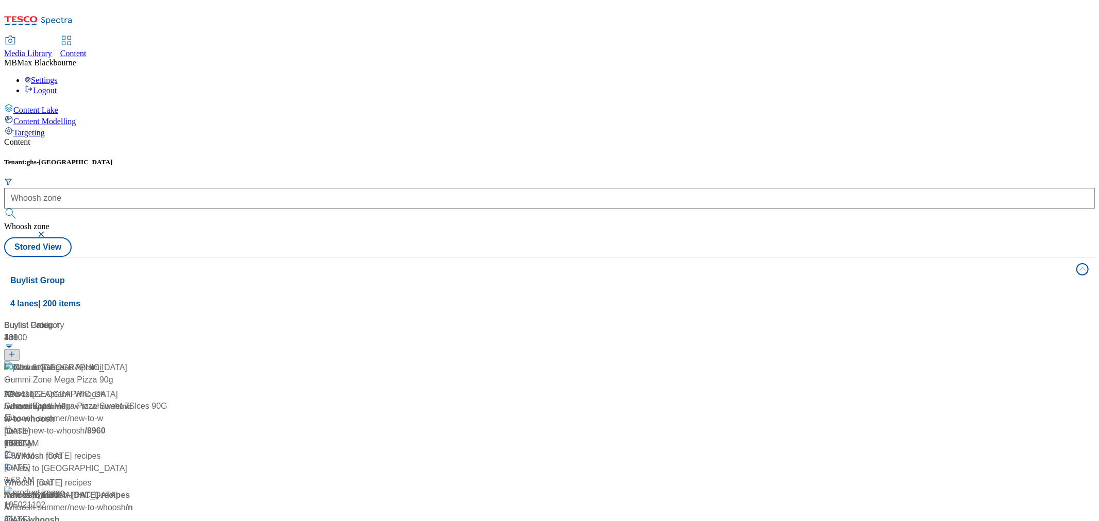
scroll to position [744, 0]
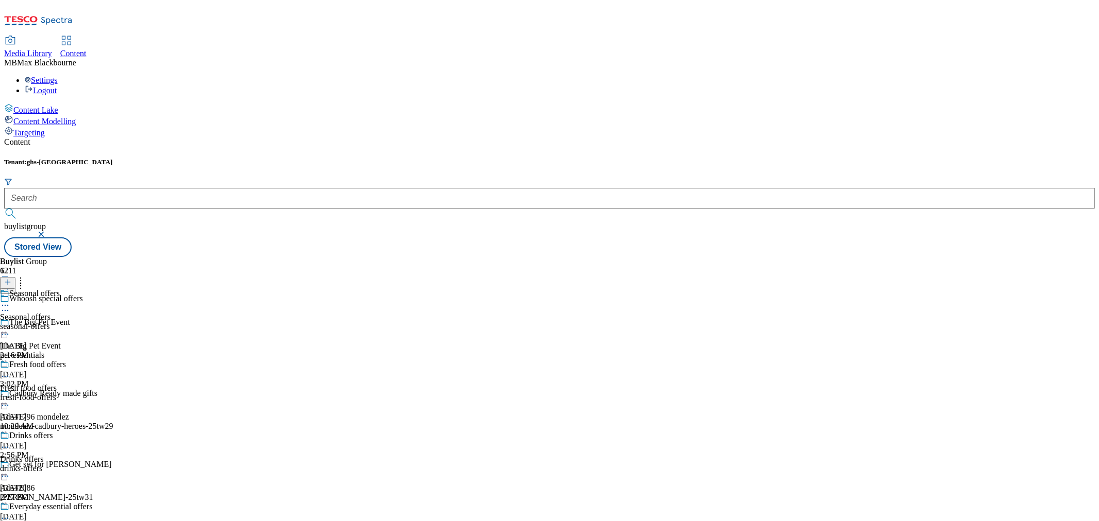
scroll to position [16, 0]
click at [26, 276] on icon at bounding box center [20, 281] width 10 height 10
click at [559, 257] on div "Buylist Group 6211 Whoosh special offers The Big Pet Event The Big Pet Event pe…" at bounding box center [549, 257] width 1091 height 0
drag, startPoint x: 497, startPoint y: 191, endPoint x: 480, endPoint y: 387, distance: 197.5
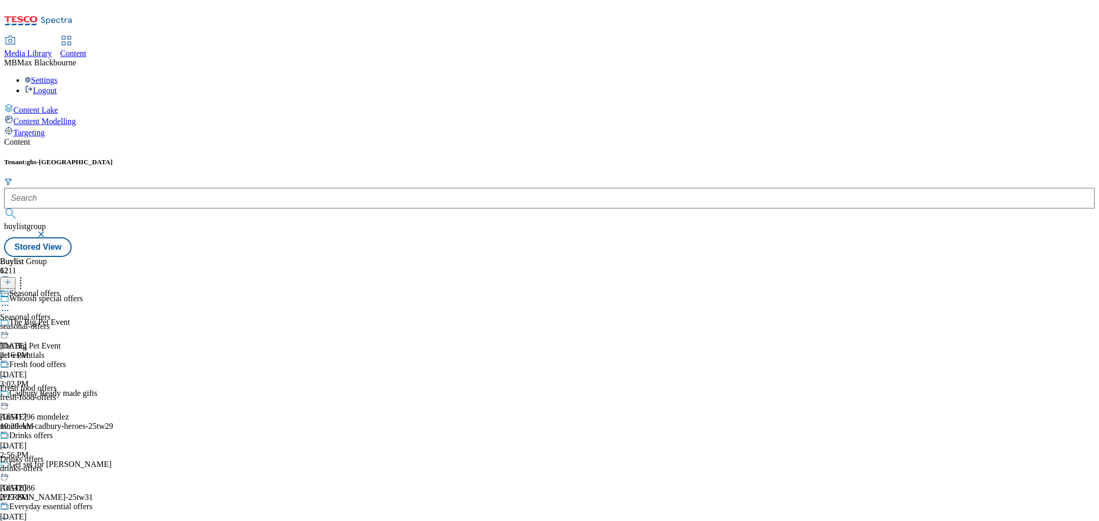
scroll to position [0, 0]
drag, startPoint x: 389, startPoint y: 384, endPoint x: 383, endPoint y: 361, distance: 24.1
click at [53, 431] on span "Drinks offers" at bounding box center [31, 436] width 44 height 11
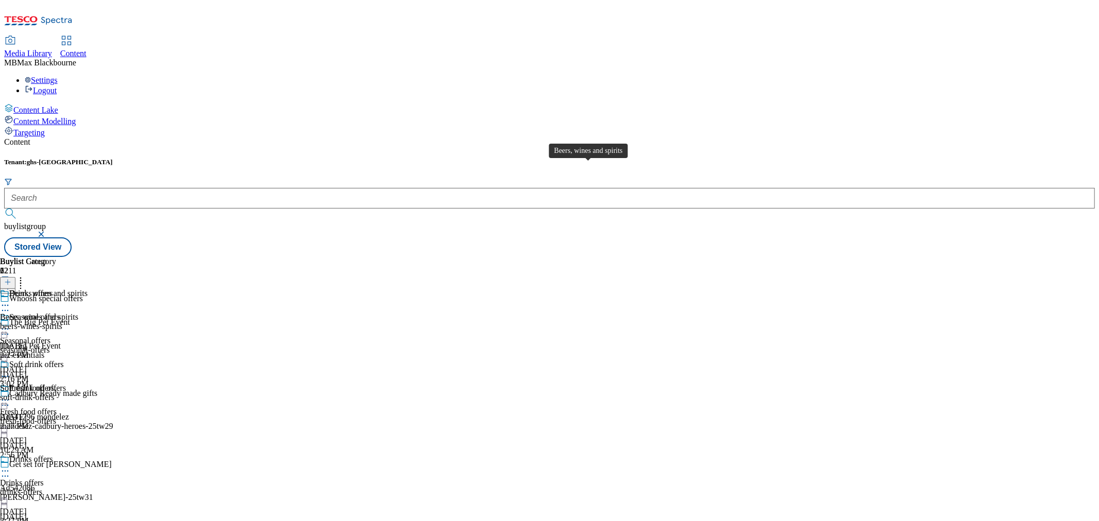
click at [88, 289] on div "Beers, wines and spirits" at bounding box center [48, 293] width 78 height 9
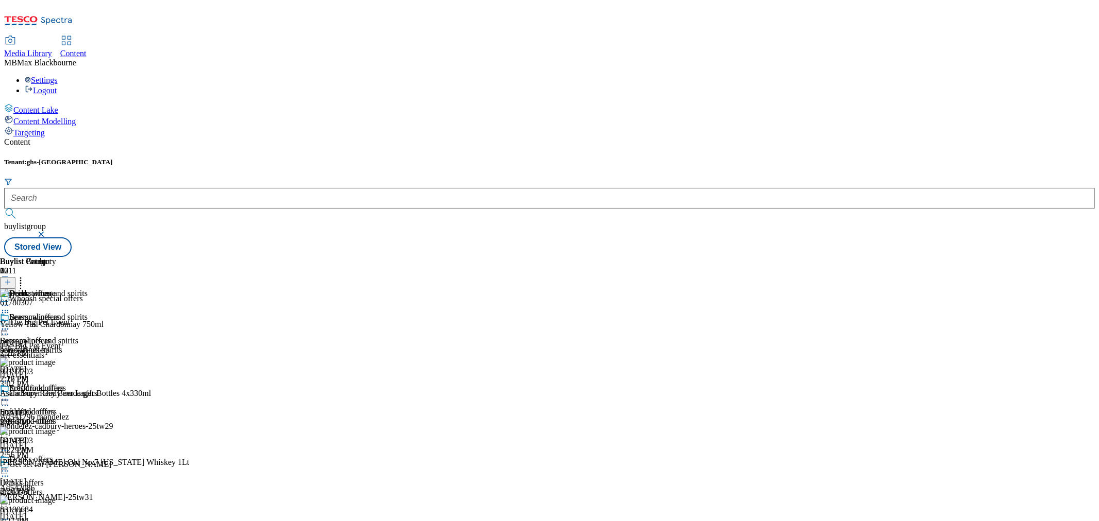
click at [940, 257] on div "Buylist Group 6211 Whoosh special offers The Big Pet Event The Big Pet Event pe…" at bounding box center [549, 257] width 1091 height 0
click at [218, 257] on header "Buylist Product 20" at bounding box center [109, 273] width 218 height 32
click at [940, 257] on div "Buylist Group 6211 Whoosh special offers The Big Pet Event The Big Pet Event pe…" at bounding box center [549, 257] width 1091 height 0
click at [524, 158] on div "Tenant: ghs-uk buylistgroup Stored View" at bounding box center [549, 207] width 1091 height 99
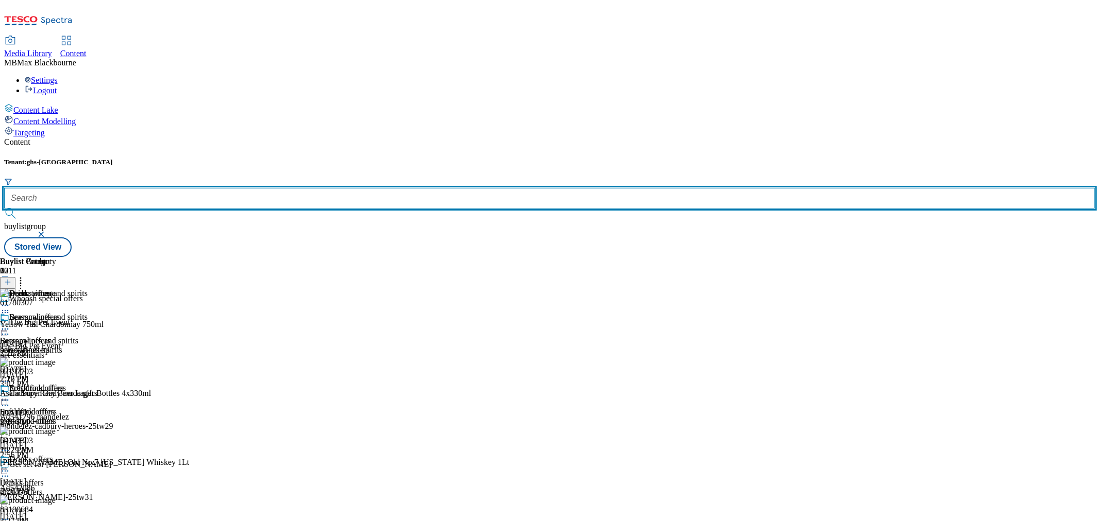
click at [245, 188] on input "text" at bounding box center [549, 198] width 1091 height 21
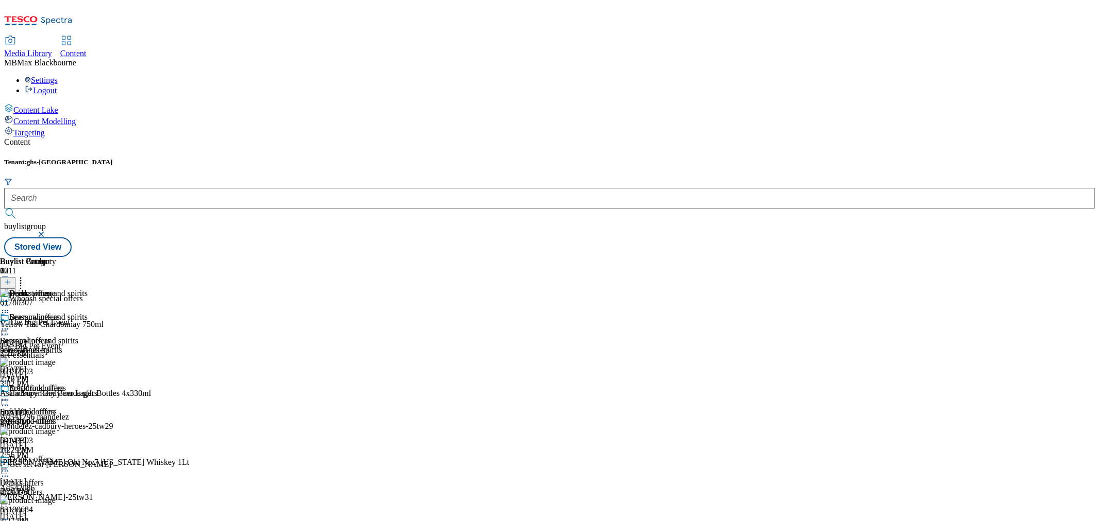
click at [69, 117] on span "Content Modelling" at bounding box center [44, 121] width 62 height 9
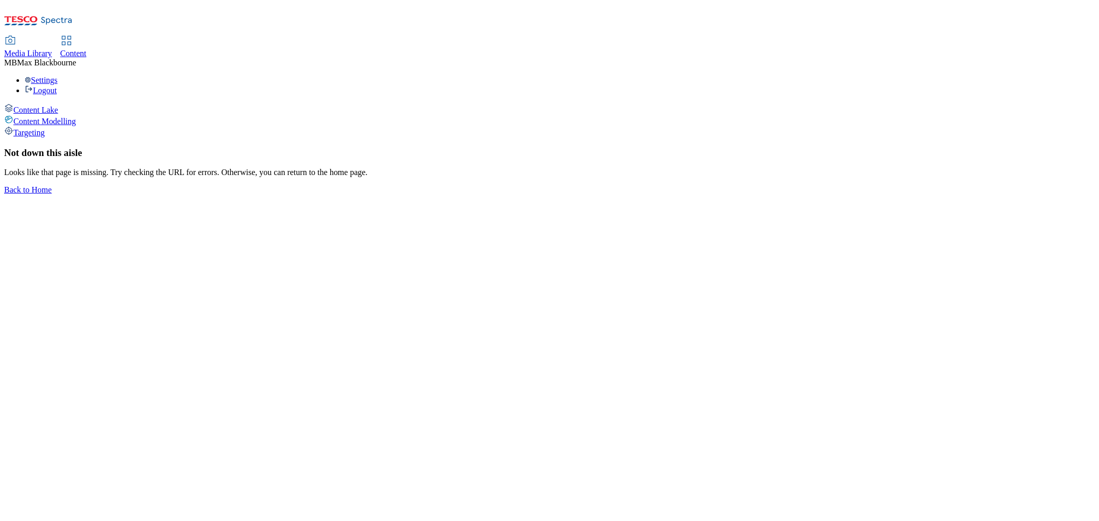
click at [45, 128] on span "Targeting" at bounding box center [28, 132] width 31 height 9
click at [58, 104] on div "Content Lake Content Modelling Targeting" at bounding box center [549, 121] width 1091 height 34
click at [64, 104] on div "Content Lake Content Modelling Targeting" at bounding box center [549, 121] width 1091 height 34
click at [58, 106] on span "Content Lake" at bounding box center [35, 110] width 45 height 9
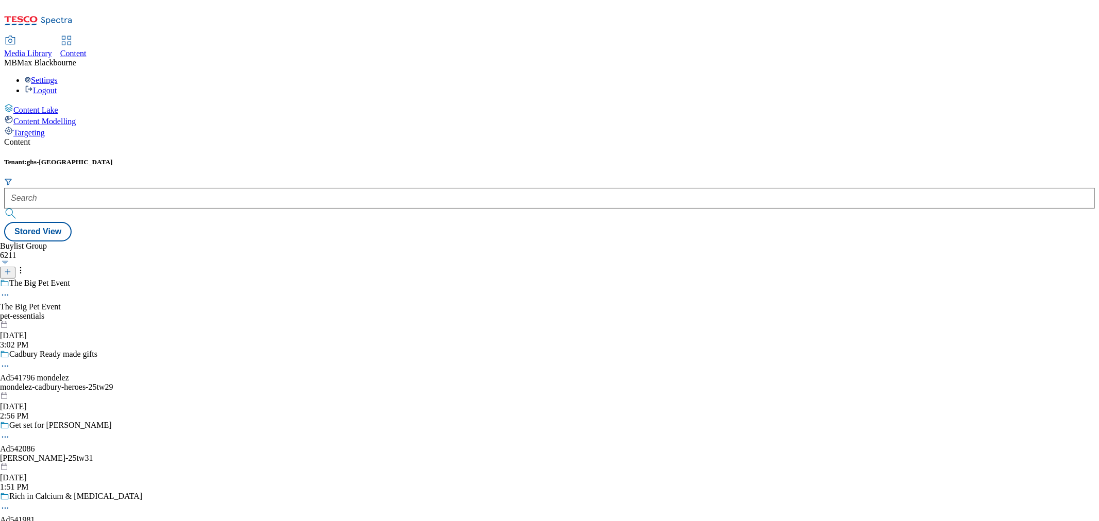
click at [87, 49] on span "Content" at bounding box center [73, 53] width 26 height 9
click at [70, 17] on icon at bounding box center [56, 21] width 31 height 8
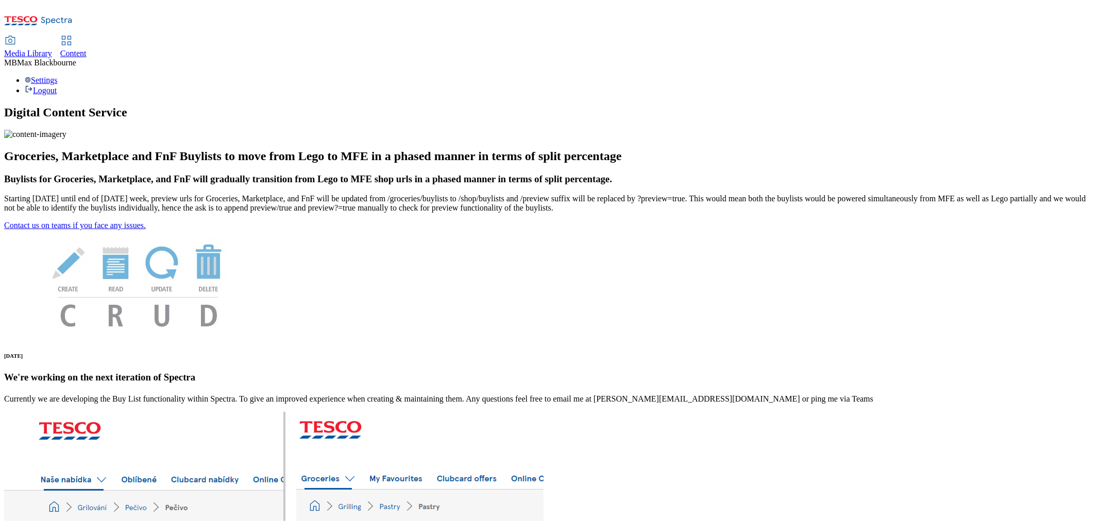
click at [87, 37] on link "Content" at bounding box center [73, 48] width 26 height 22
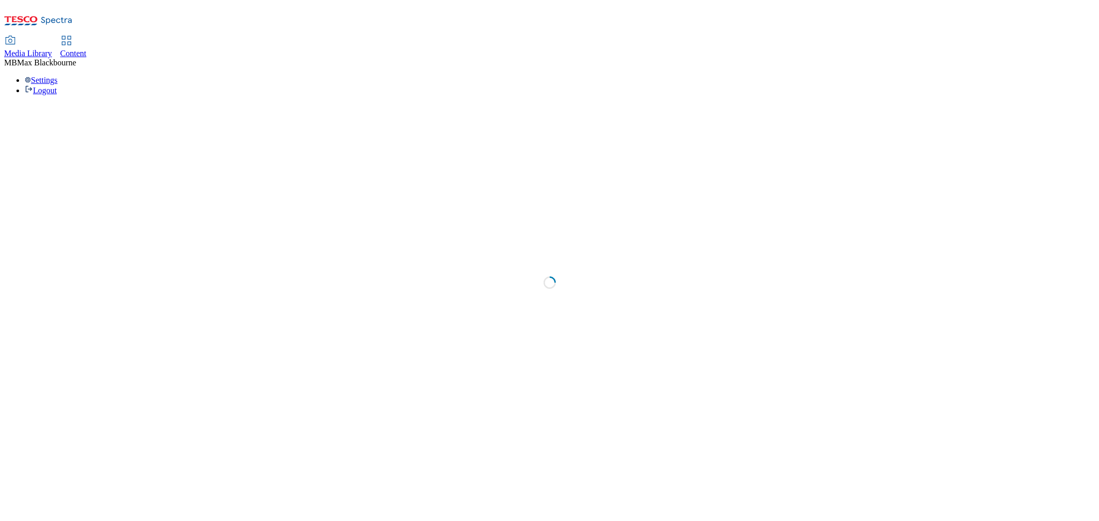
click at [52, 49] on div "Media Library" at bounding box center [28, 53] width 48 height 9
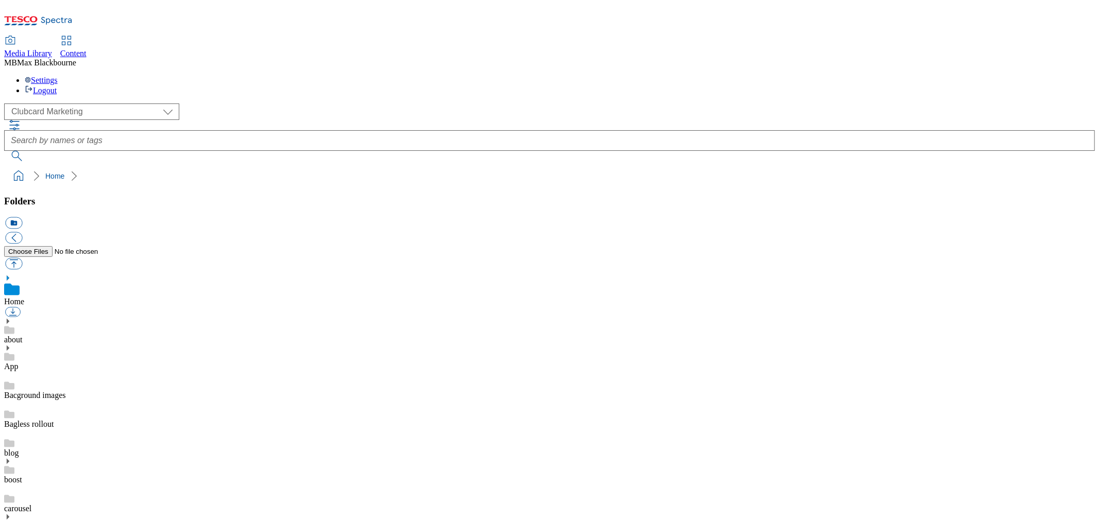
scroll to position [1, 0]
click at [87, 49] on span "Content" at bounding box center [73, 53] width 26 height 9
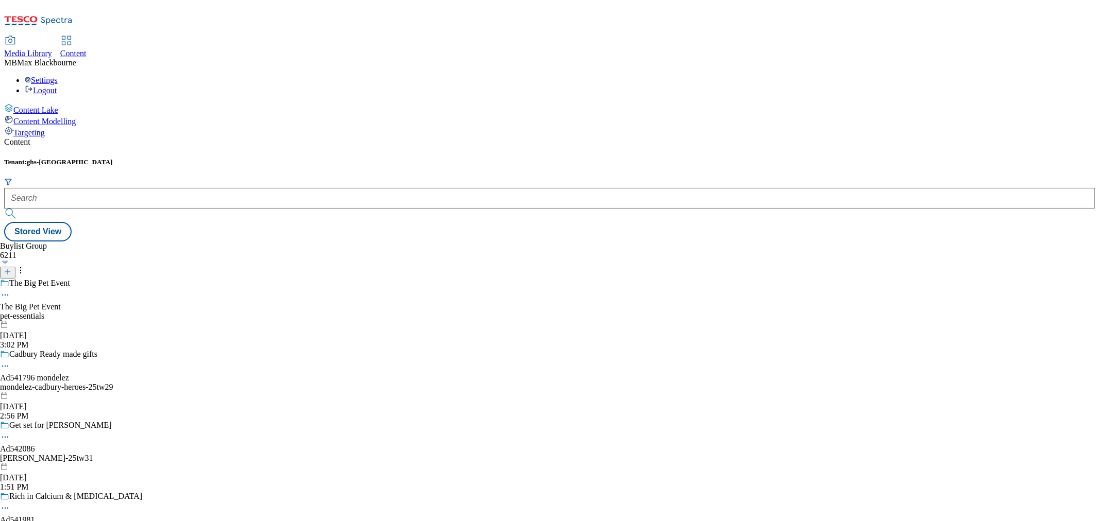
click at [76, 115] on div "Content Modelling" at bounding box center [549, 120] width 1091 height 11
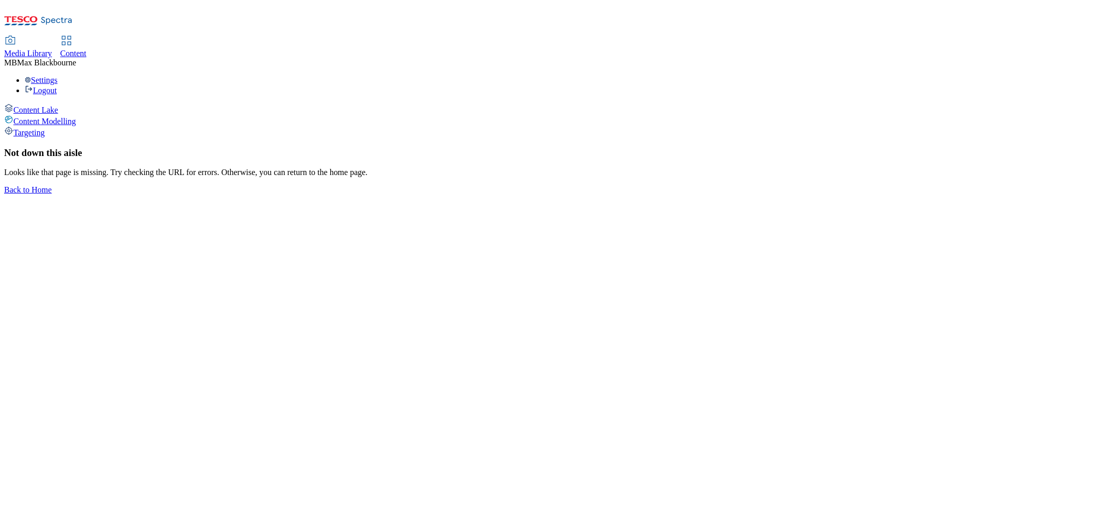
click at [58, 106] on span "Content Lake" at bounding box center [35, 110] width 45 height 9
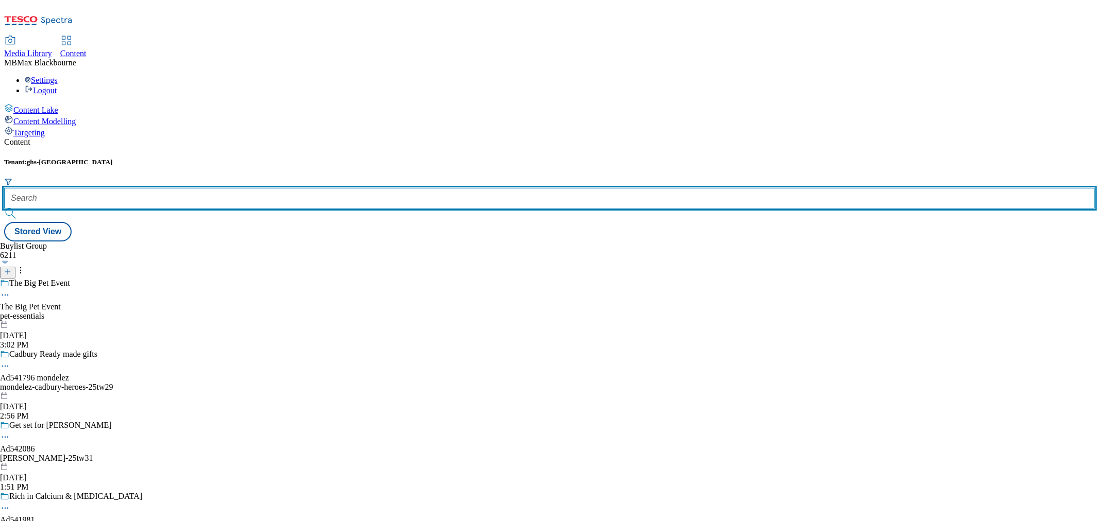
click at [259, 188] on input "text" at bounding box center [549, 198] width 1091 height 21
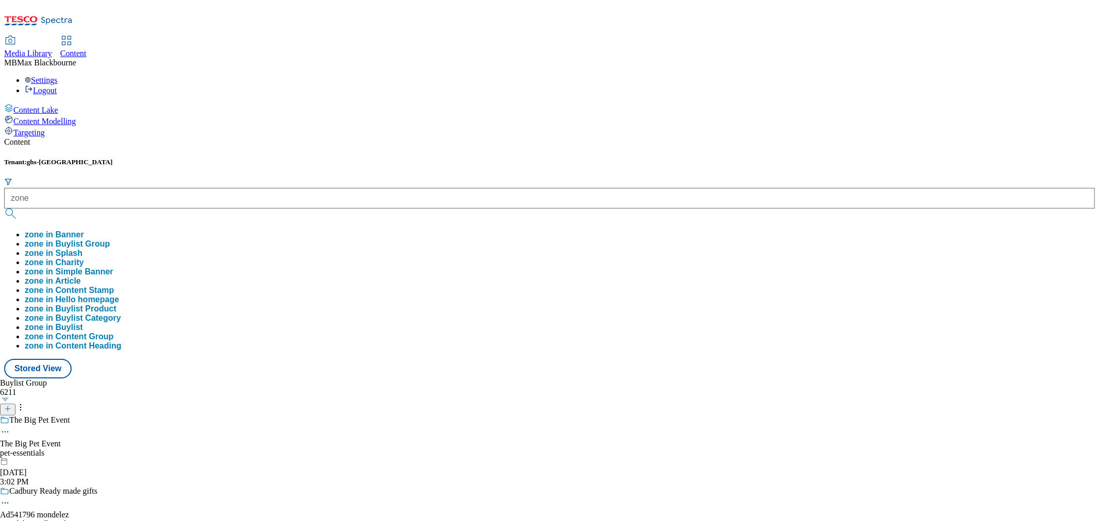
click at [285, 178] on form "zone zone in Banner zone in Buylist Group zone in Splash zone in Charity zone i…" at bounding box center [549, 264] width 1091 height 173
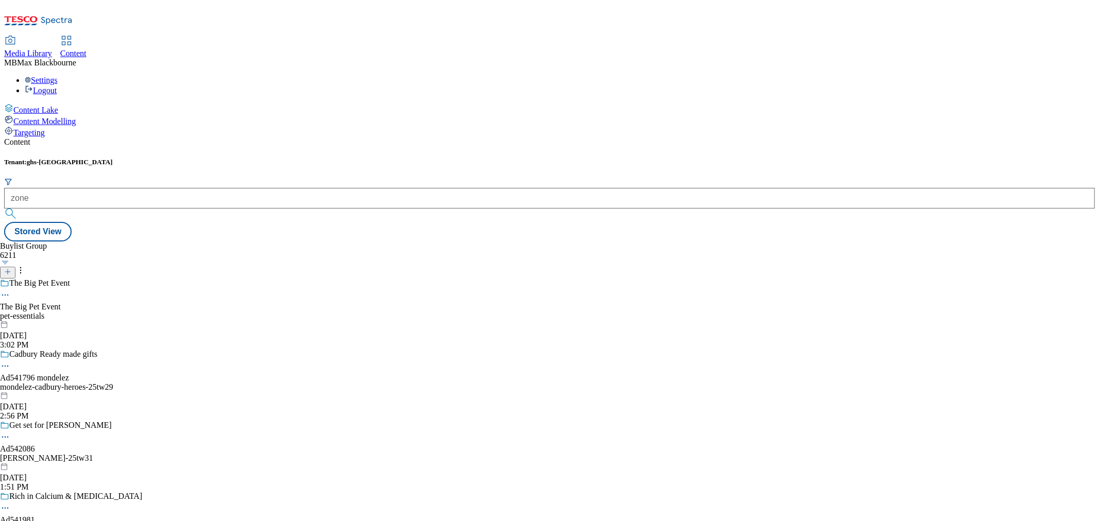
click at [19, 209] on button "submit" at bounding box center [11, 214] width 14 height 10
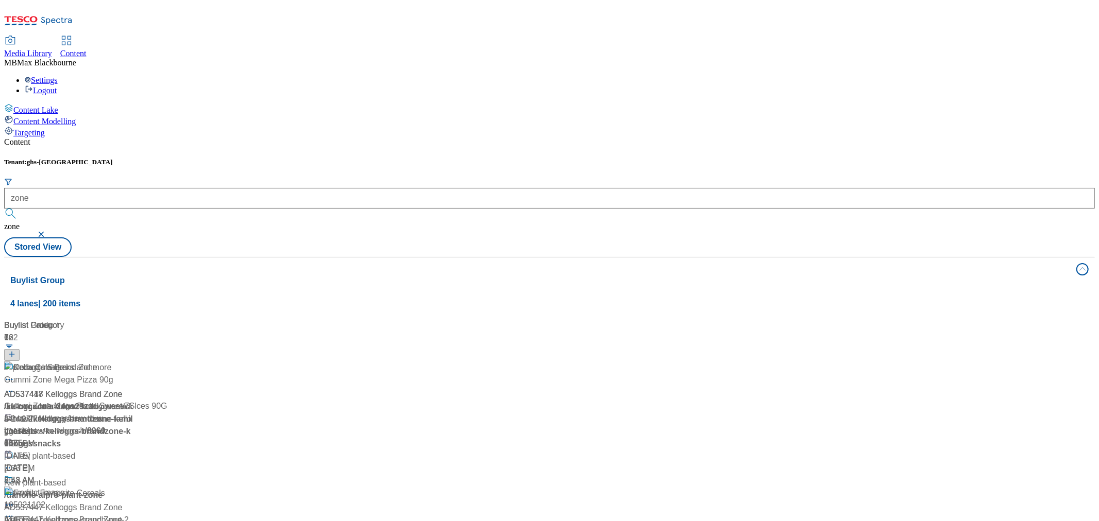
scroll to position [308, 0]
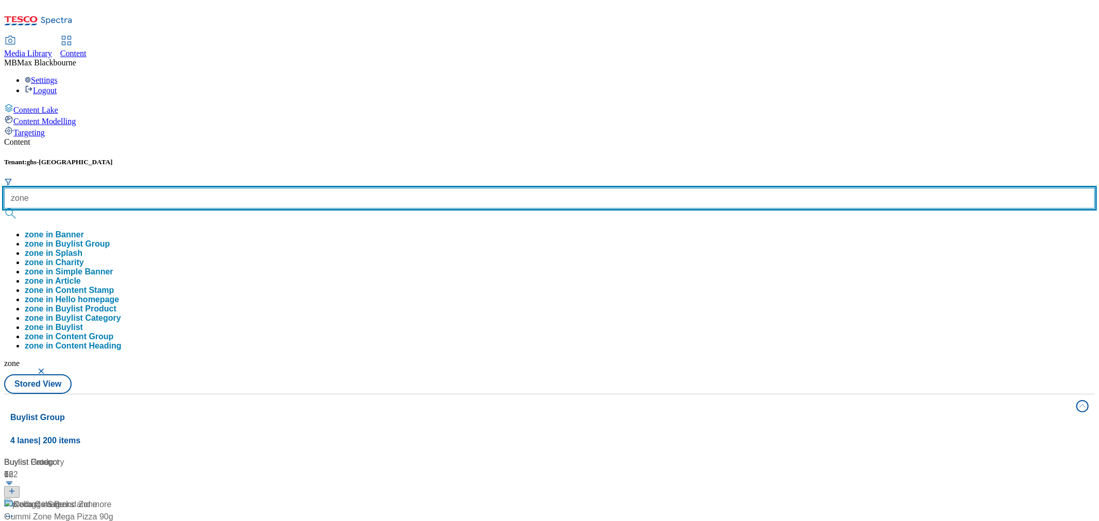
click at [210, 188] on div "zone zone in Banner zone in Buylist Group zone in Splash zone in Charity zone i…" at bounding box center [549, 269] width 1091 height 163
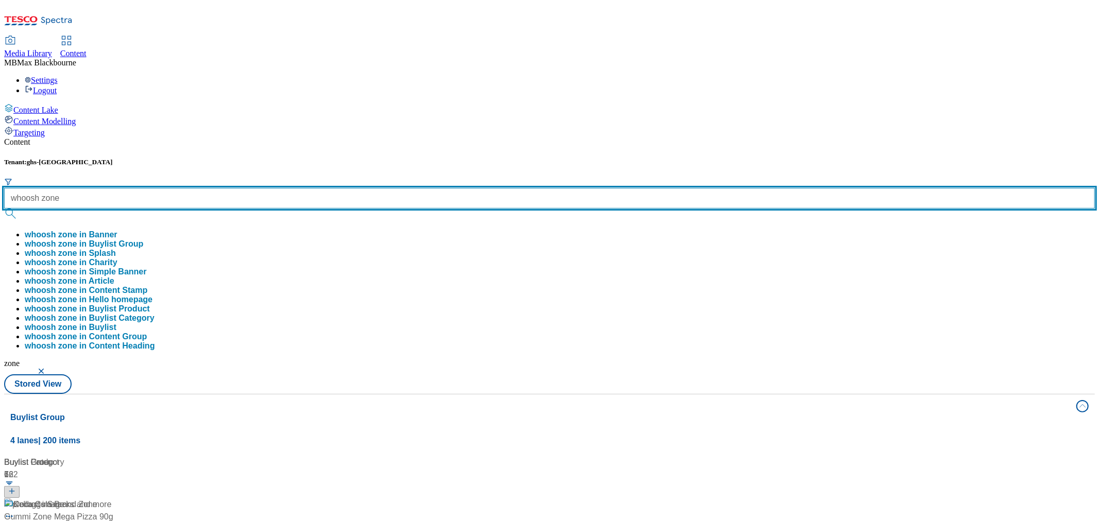
type input "whoosh zone"
click at [4, 209] on button "submit" at bounding box center [11, 214] width 14 height 10
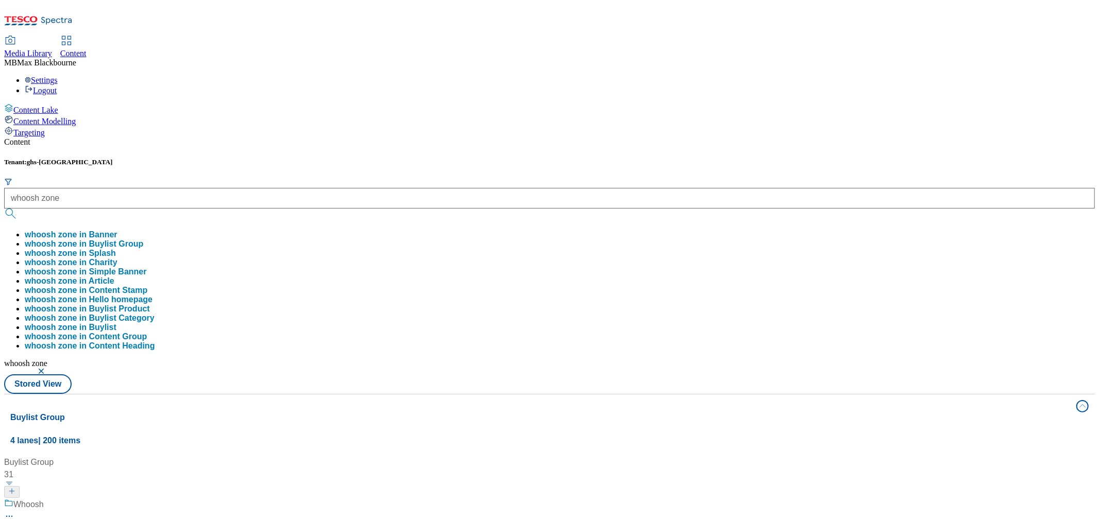
click at [297, 138] on div "Content Tenant: ghs-uk whoosh zone whoosh zone in Banner whoosh zone in Buylist…" at bounding box center [549, 491] width 1091 height 706
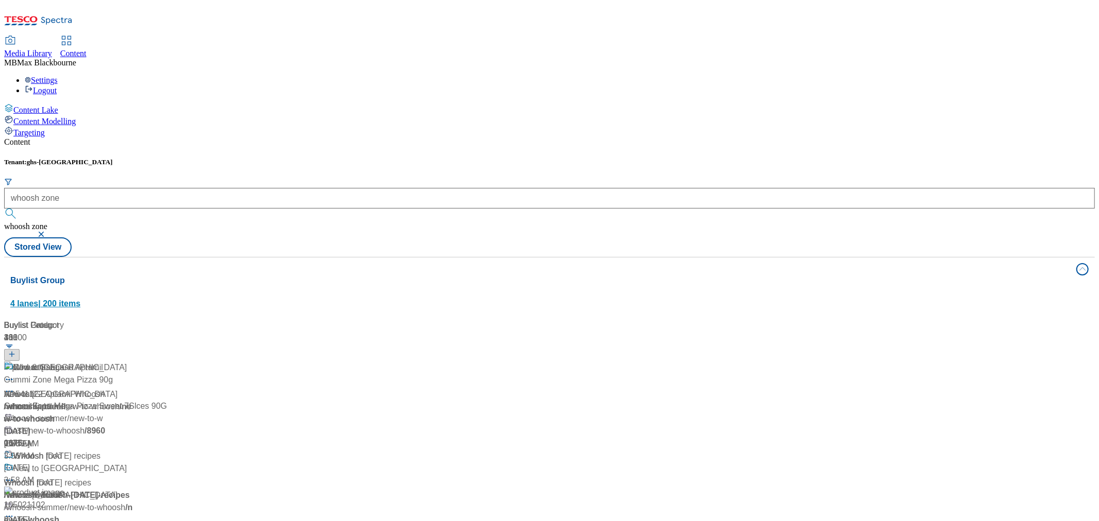
click at [80, 299] on span "4 lanes | 200 items" at bounding box center [45, 303] width 70 height 9
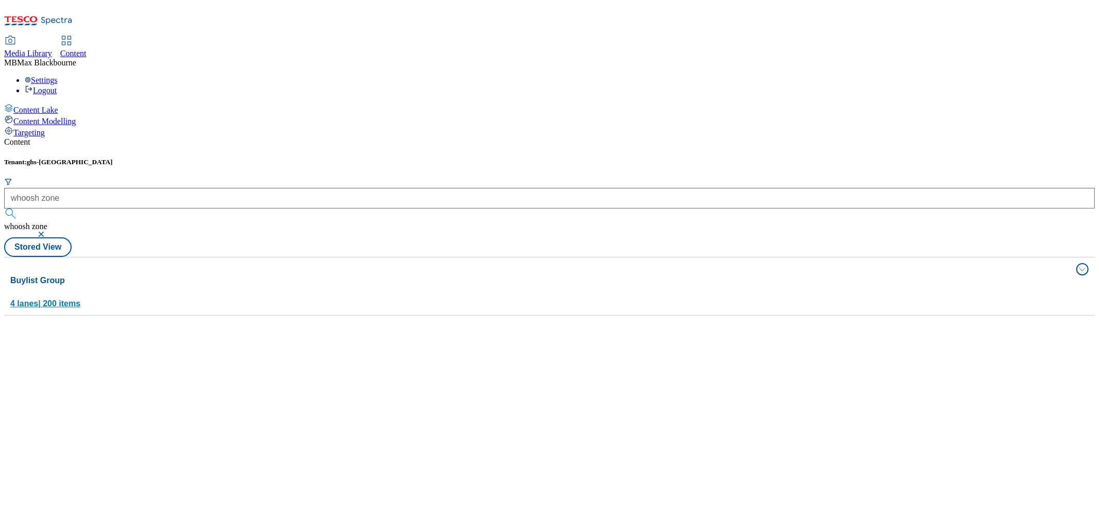
click at [80, 299] on span "4 lanes | 200 items" at bounding box center [45, 303] width 70 height 9
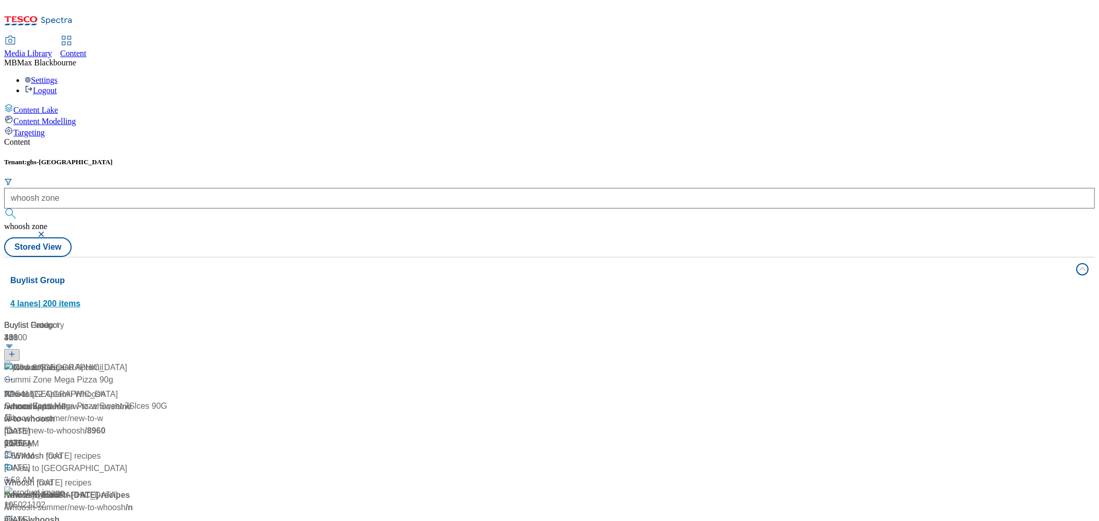
scroll to position [229, 0]
click at [1064, 258] on button "Buylist Group 4 lanes | 200 items" at bounding box center [549, 287] width 1091 height 58
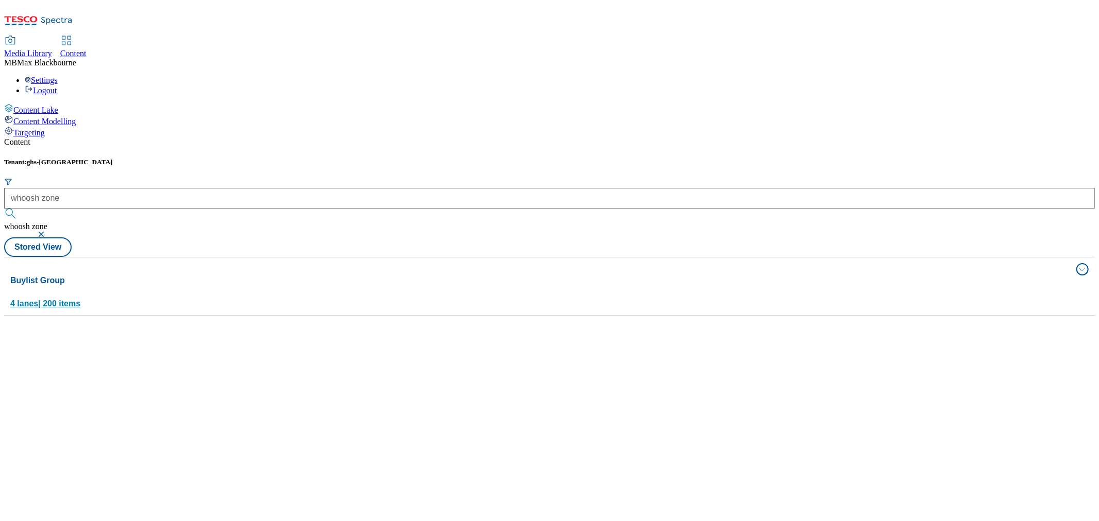
click at [1064, 258] on button "Buylist Group 4 lanes | 200 items" at bounding box center [549, 287] width 1091 height 58
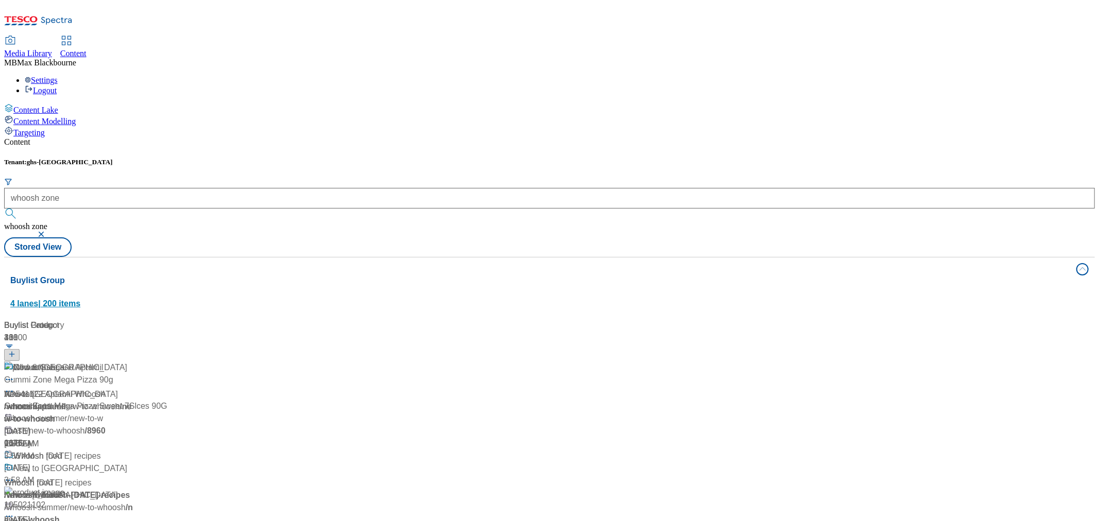
scroll to position [1145, 0]
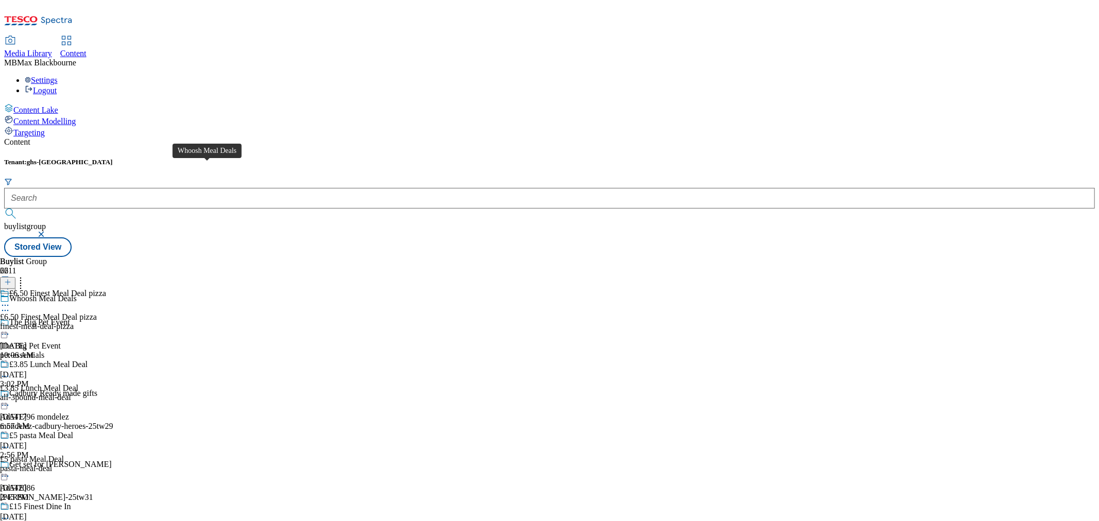
click at [77, 294] on div "Whoosh Meal Deals" at bounding box center [42, 298] width 67 height 9
type input "whoosh zone"
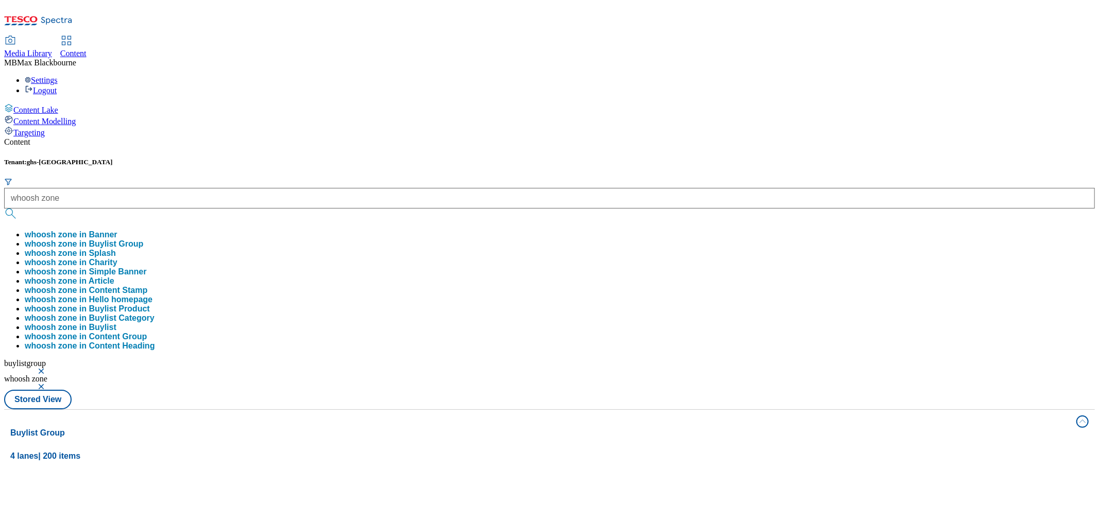
click at [433, 138] on div "Content Tenant: ghs-uk whoosh zone whoosh zone in Banner whoosh zone in Buylist…" at bounding box center [549, 498] width 1091 height 721
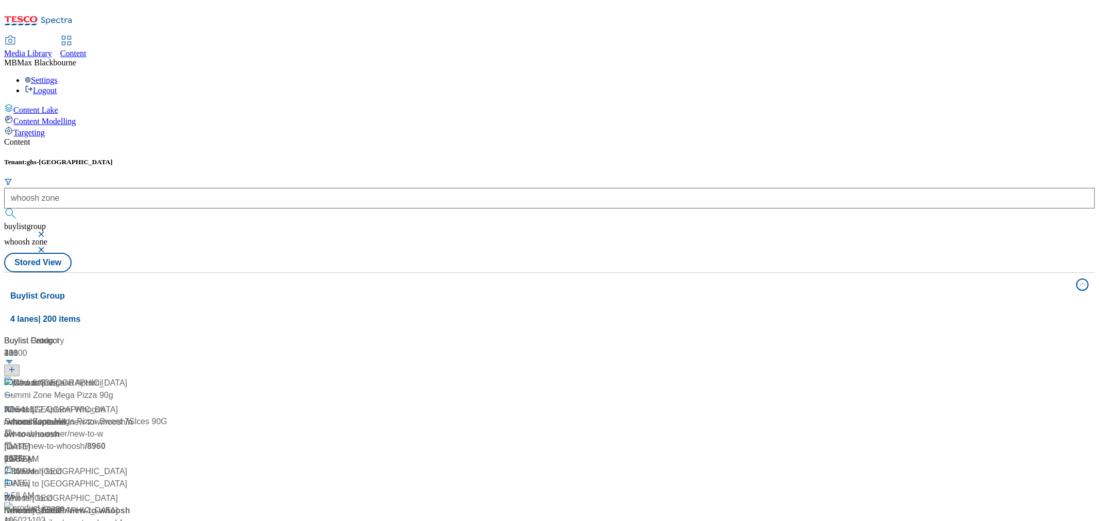
scroll to position [172, 0]
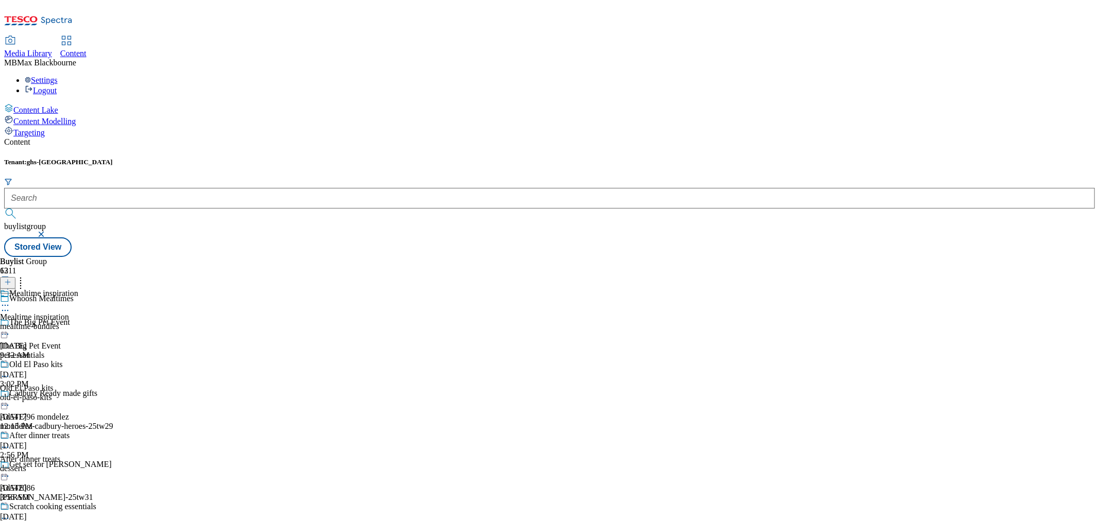
scroll to position [581, 0]
click at [74, 294] on span "Whoosh Mealtimes" at bounding box center [41, 299] width 64 height 11
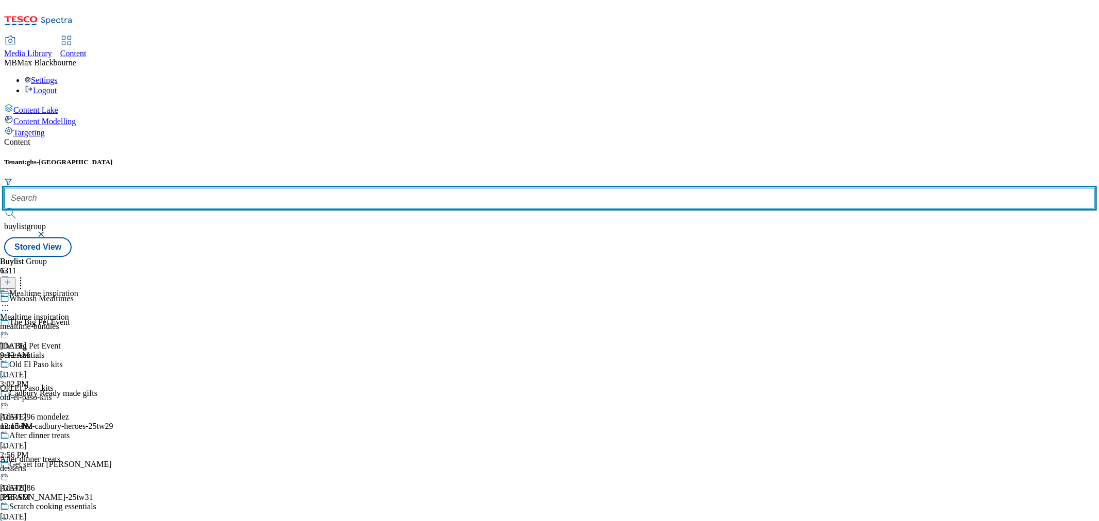
click at [231, 188] on input "text" at bounding box center [549, 198] width 1091 height 21
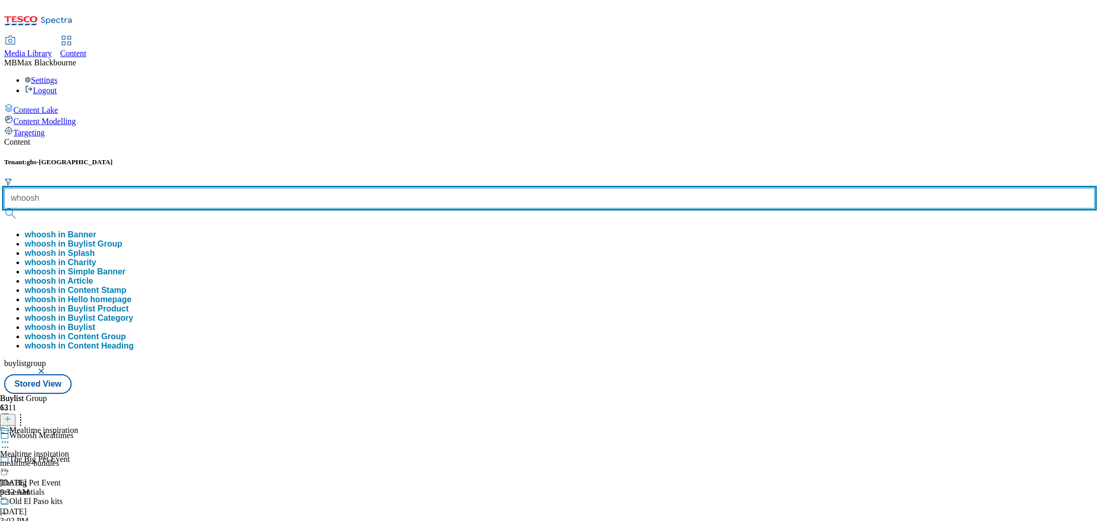
type input "whoosh"
click at [4, 209] on button "submit" at bounding box center [11, 214] width 14 height 10
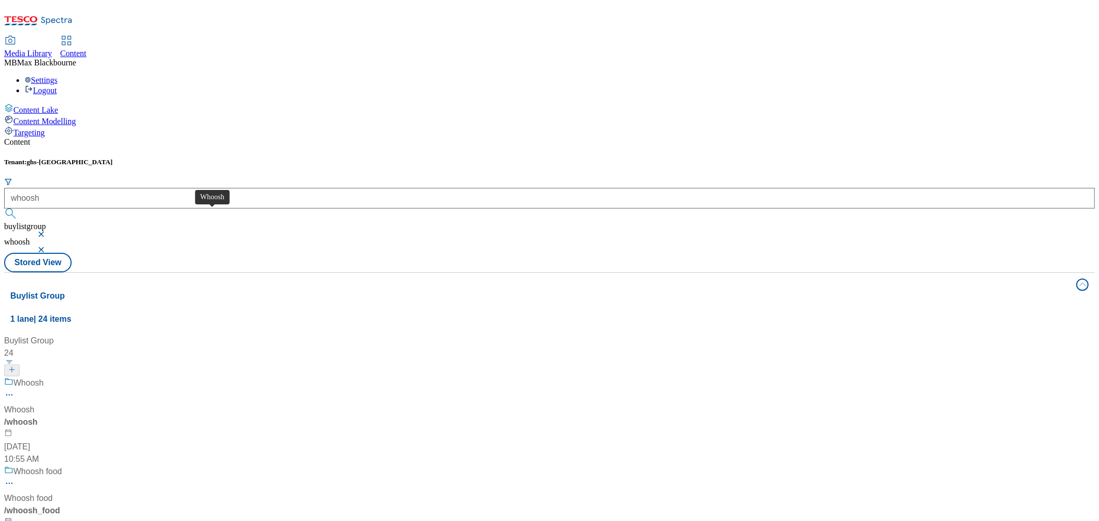
click at [44, 377] on div "Whoosh" at bounding box center [28, 383] width 30 height 12
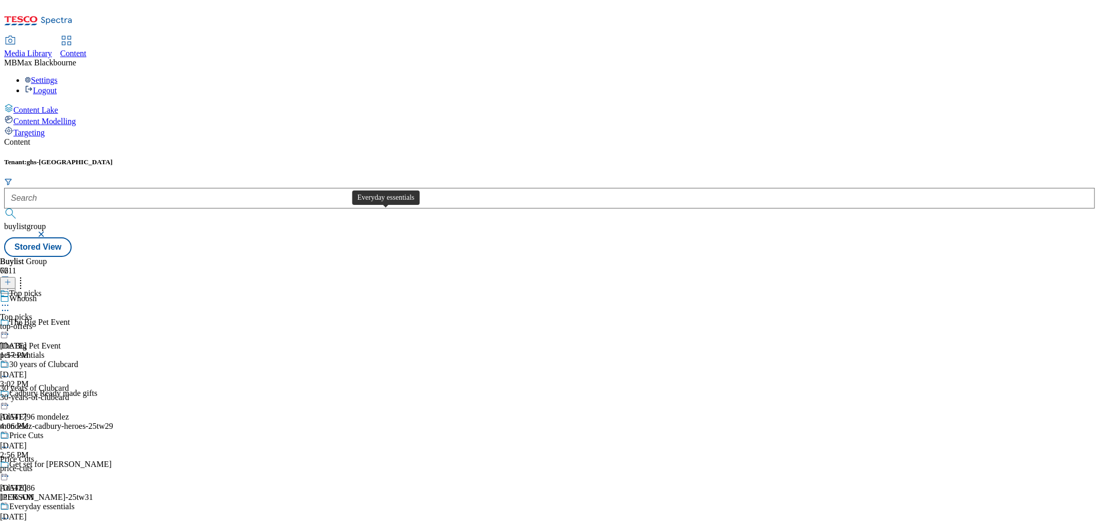
scroll to position [630, 0]
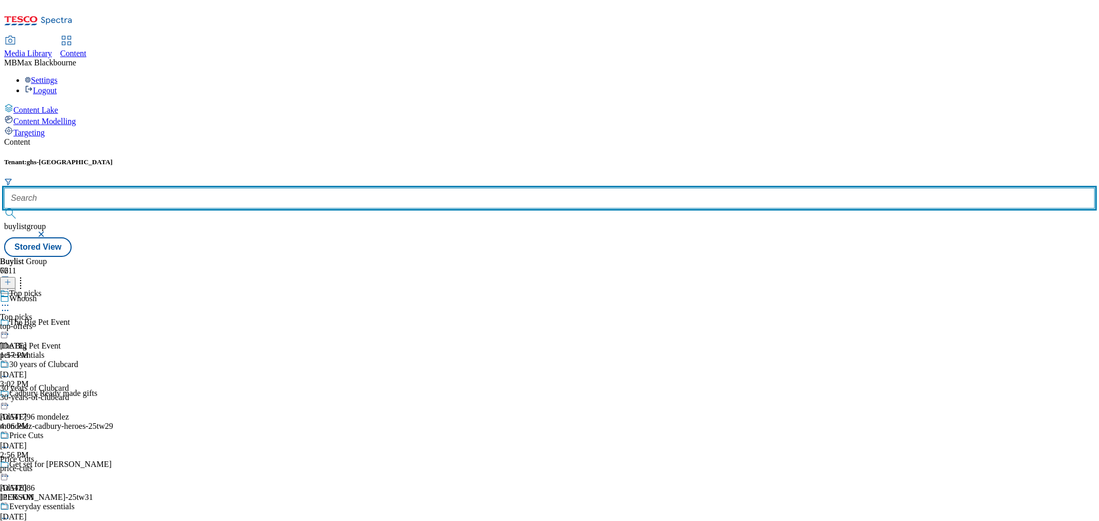
click at [258, 188] on input "text" at bounding box center [549, 198] width 1091 height 21
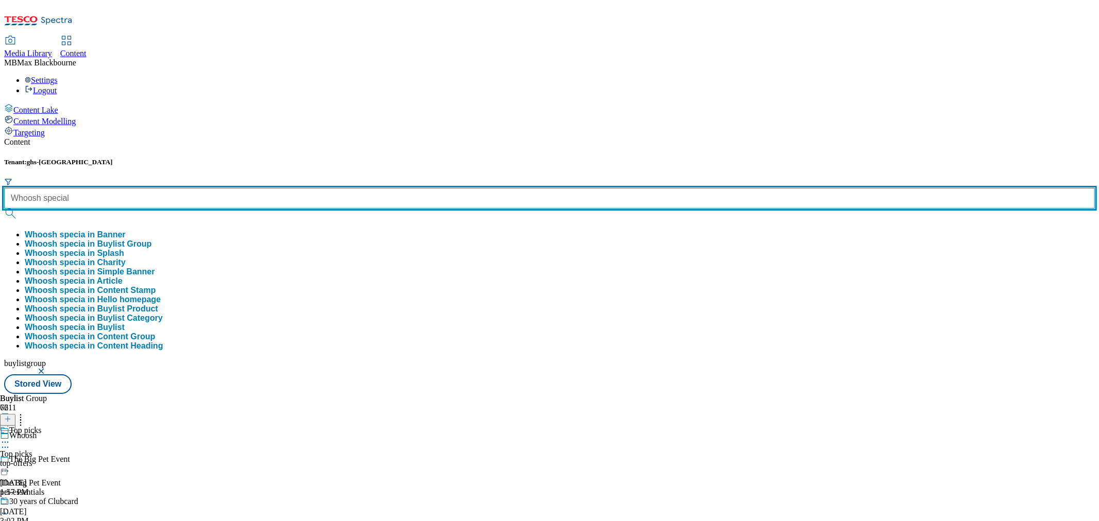
type input "Whoosh special"
click at [4, 209] on button "submit" at bounding box center [11, 214] width 14 height 10
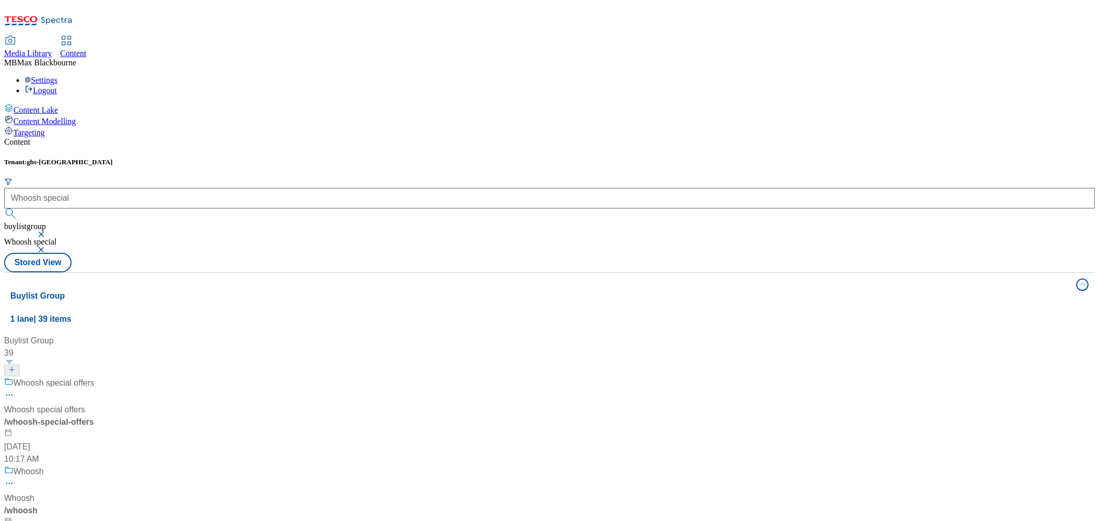
click at [469, 138] on div "Content Tenant: ghs-uk Whoosh special buylistgroup Whoosh special Stored View B…" at bounding box center [549, 430] width 1091 height 584
click at [136, 377] on div "Whoosh special offers Whoosh special offers / whoosh-special-offers [DATE] 10:1…" at bounding box center [70, 421] width 132 height 89
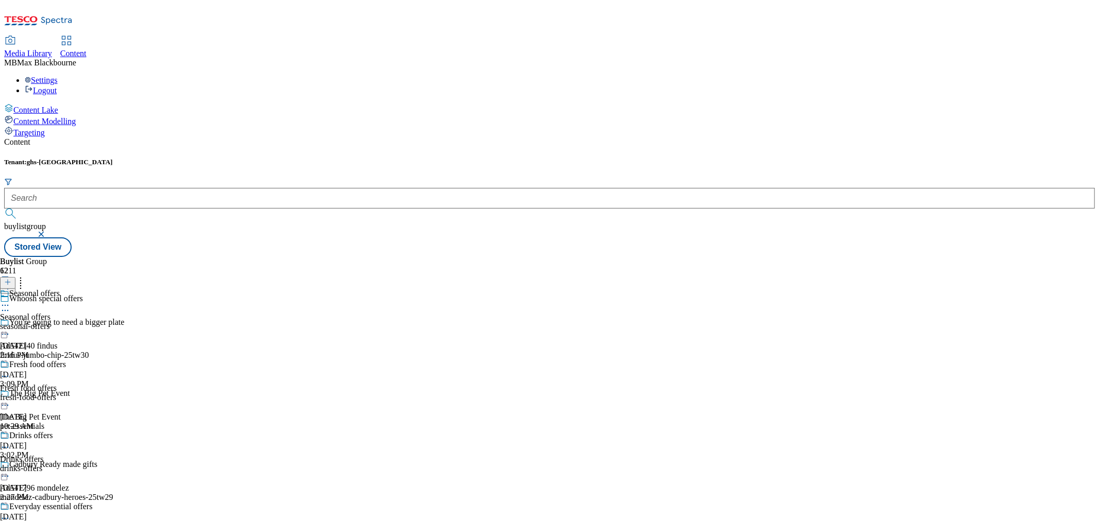
scroll to position [114, 0]
click at [176, 431] on div "Drinks offers Drinks offers drinks-offers [DATE] 2:27 PM" at bounding box center [88, 466] width 176 height 71
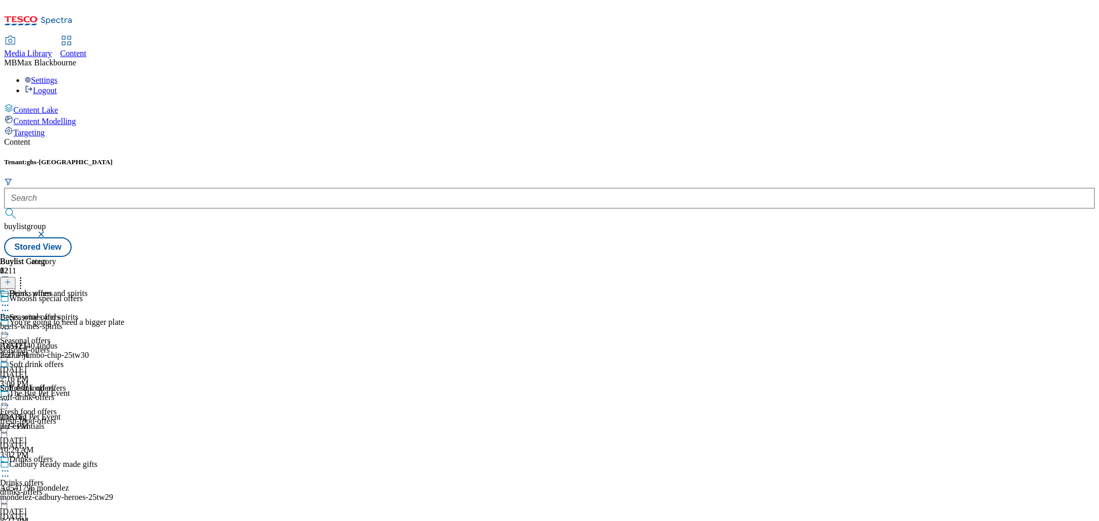
scroll to position [57, 0]
click at [78, 313] on span "Beers, wines and spirits" at bounding box center [39, 317] width 78 height 9
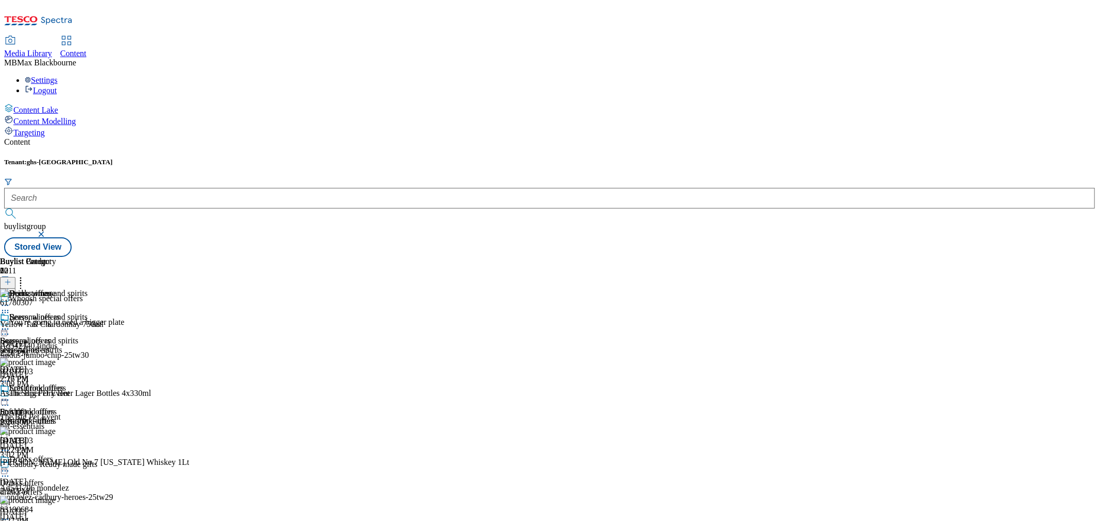
click at [57, 407] on div "Fresh food offers" at bounding box center [28, 411] width 57 height 9
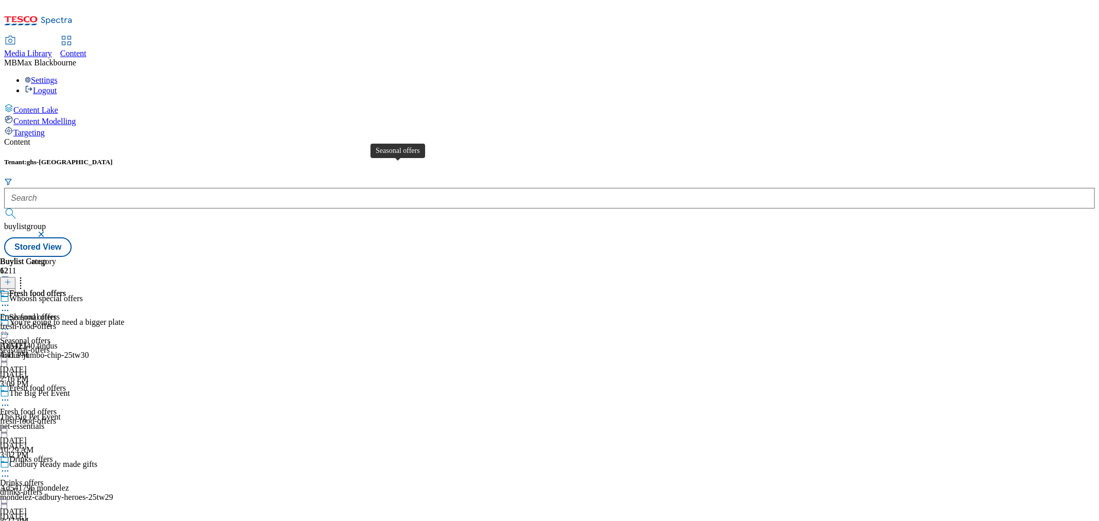
click at [60, 313] on div "Seasonal offers" at bounding box center [34, 317] width 50 height 9
click at [10, 300] on icon at bounding box center [5, 305] width 10 height 10
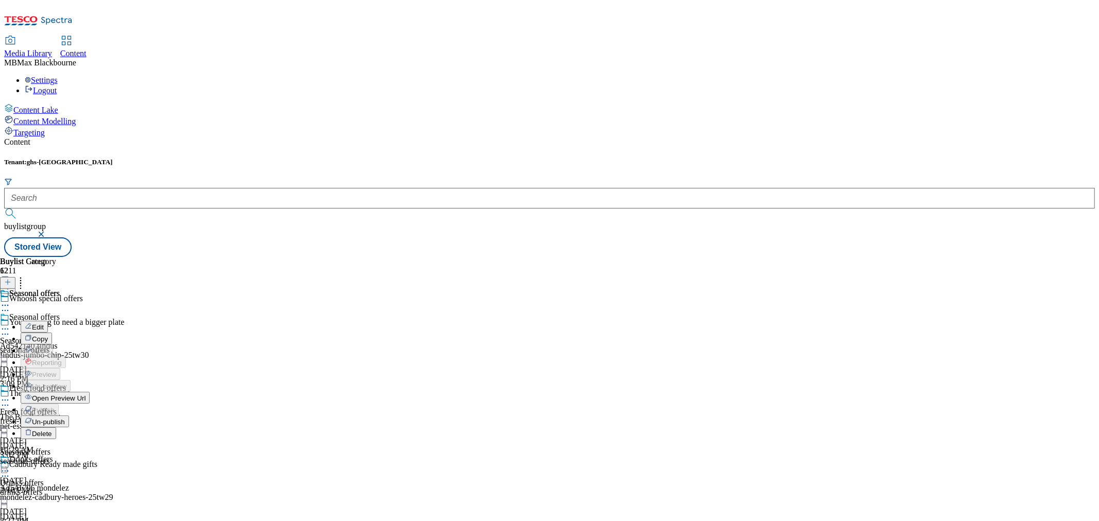
click at [9, 289] on icon at bounding box center [4, 293] width 9 height 9
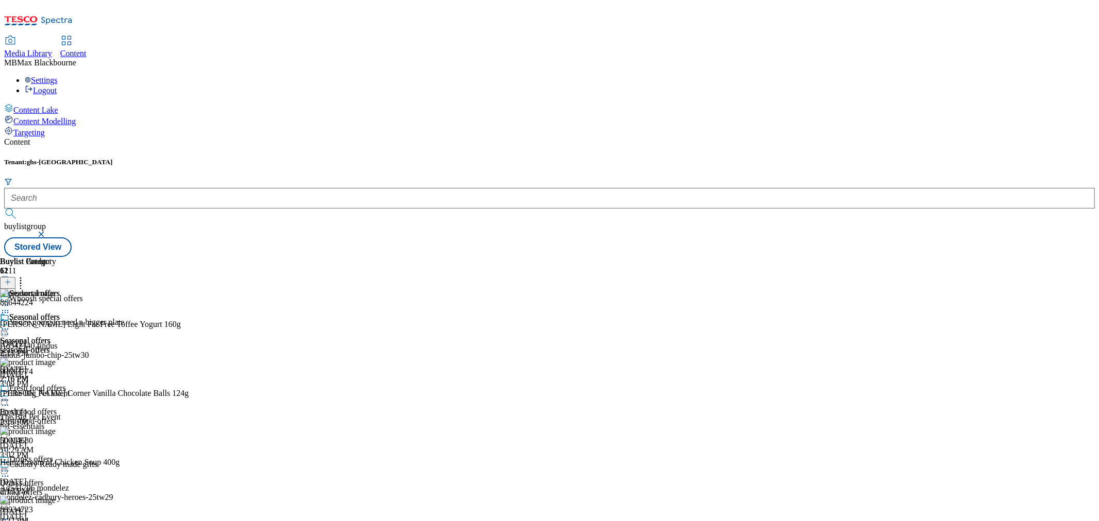
click at [6, 329] on circle at bounding box center [6, 330] width 2 height 2
click at [65, 442] on span "Un-publish" at bounding box center [48, 446] width 33 height 8
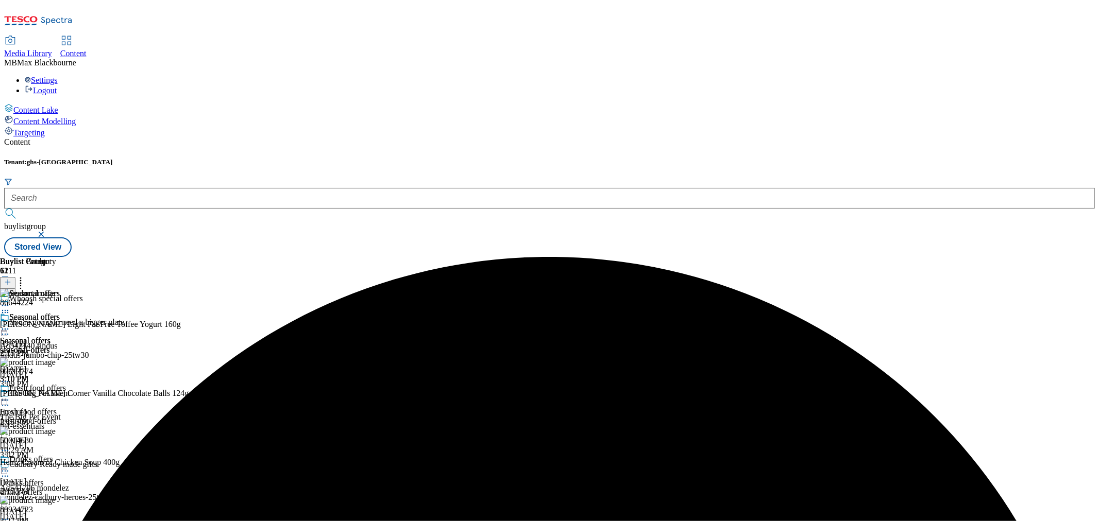
click at [10, 324] on icon at bounding box center [5, 329] width 10 height 10
click at [48, 345] on button "Edit" at bounding box center [34, 351] width 27 height 12
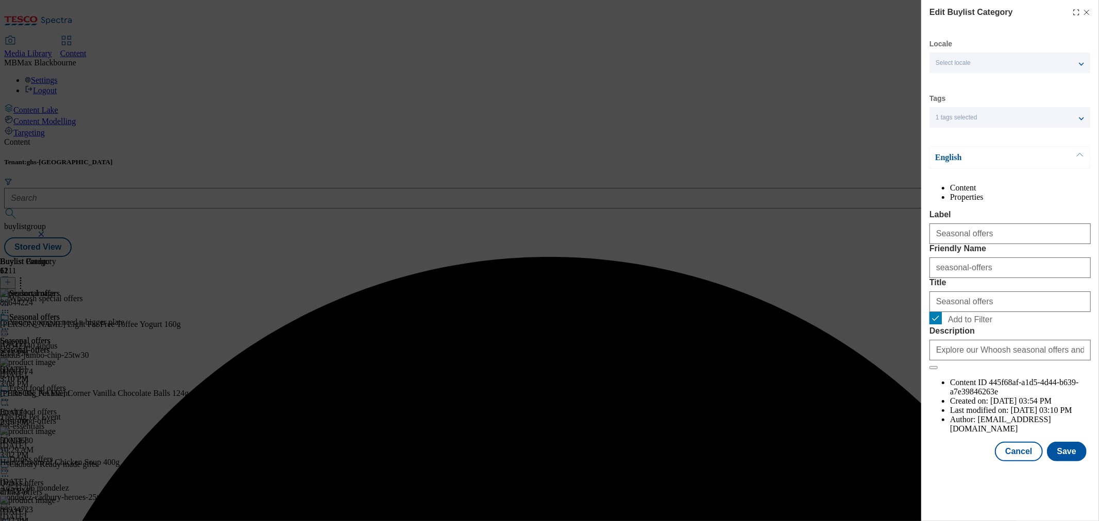
click at [650, 199] on div "Edit Buylist Category Locale Select locale English Welsh Tags 1 tags selected f…" at bounding box center [549, 260] width 1099 height 521
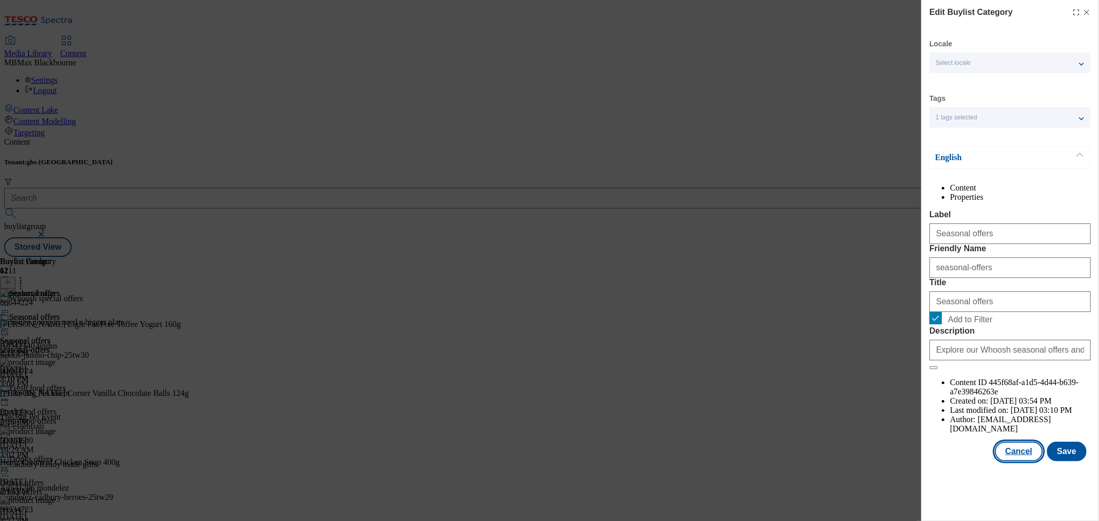
click at [1039, 462] on button "Cancel" at bounding box center [1018, 452] width 47 height 20
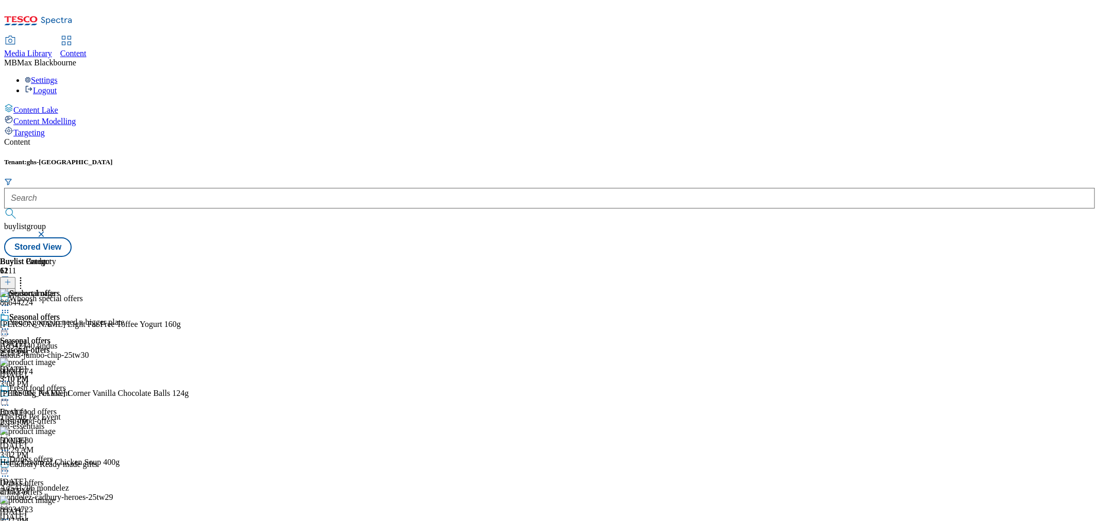
click at [10, 324] on icon at bounding box center [5, 329] width 10 height 10
click at [66, 406] on span "Un-preview" at bounding box center [49, 410] width 35 height 8
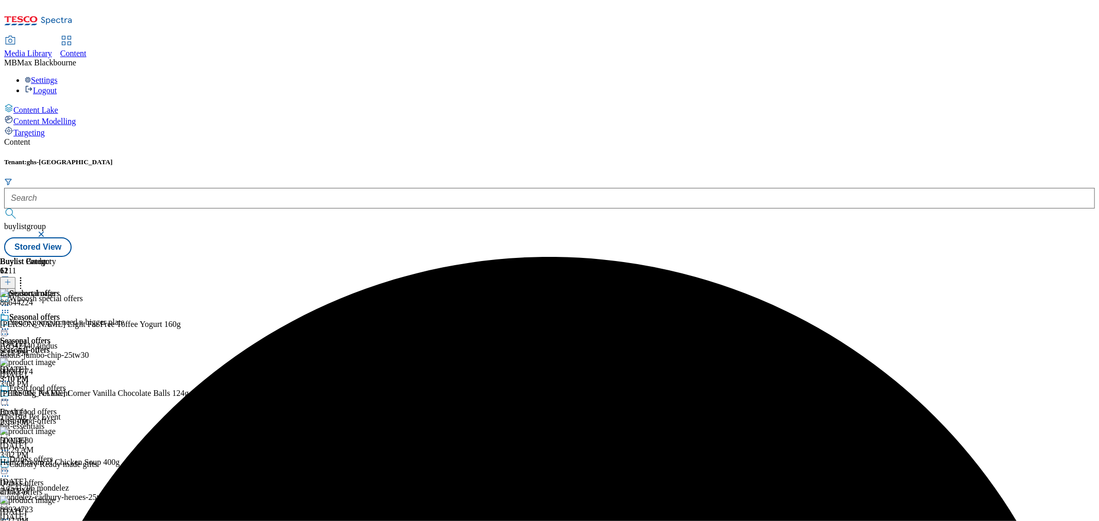
click at [10, 324] on icon at bounding box center [5, 329] width 10 height 10
click at [48, 345] on button "Edit" at bounding box center [34, 351] width 27 height 12
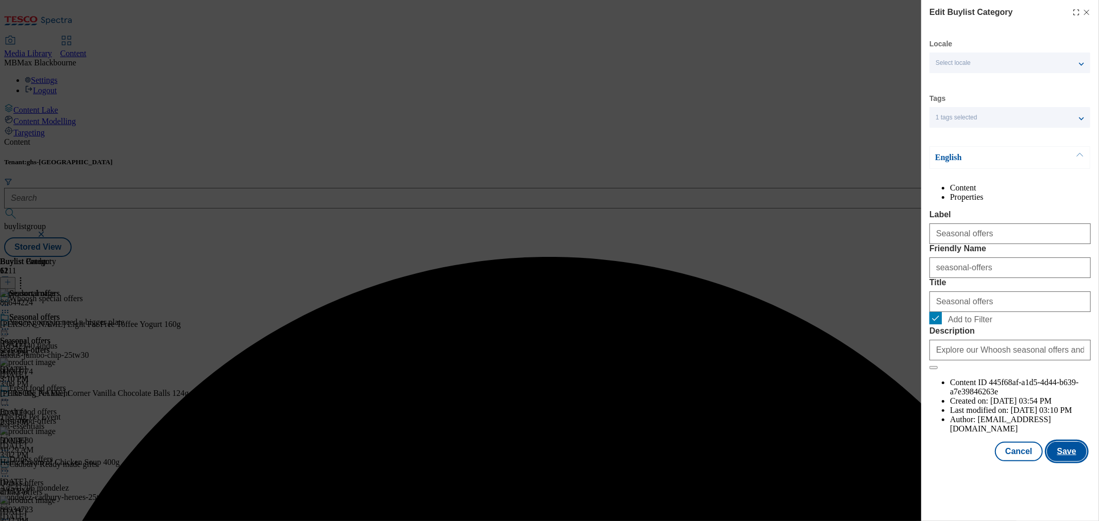
click at [1055, 462] on button "Save" at bounding box center [1067, 452] width 40 height 20
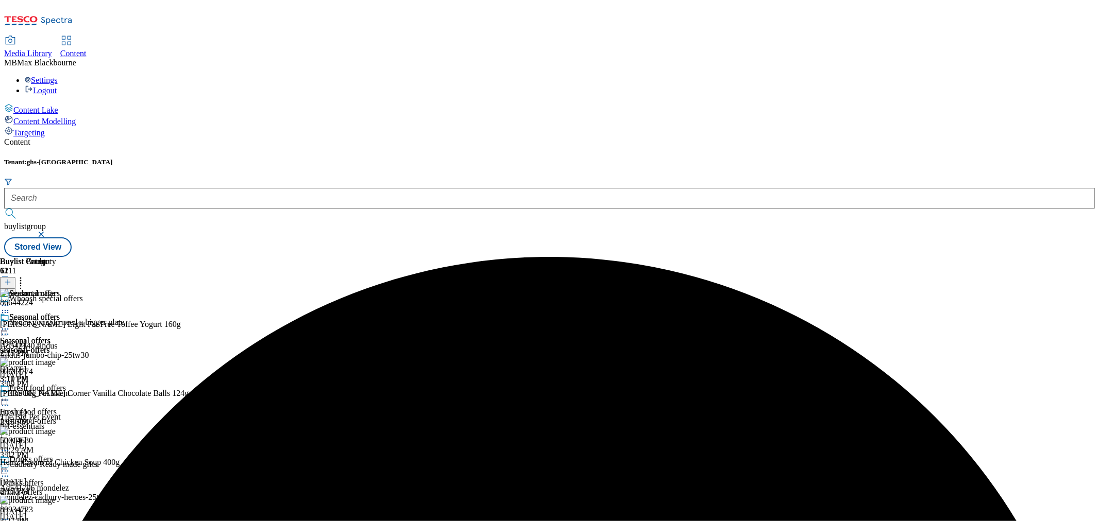
click at [6, 329] on circle at bounding box center [6, 330] width 2 height 2
click at [56, 395] on span "Preview" at bounding box center [44, 399] width 24 height 8
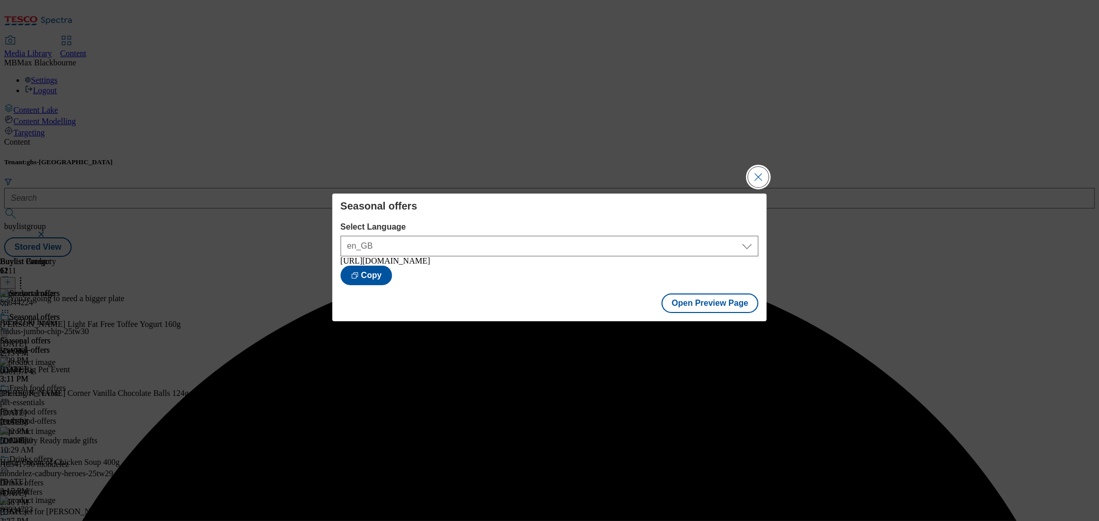
click at [753, 185] on button "Close Modal" at bounding box center [758, 177] width 21 height 21
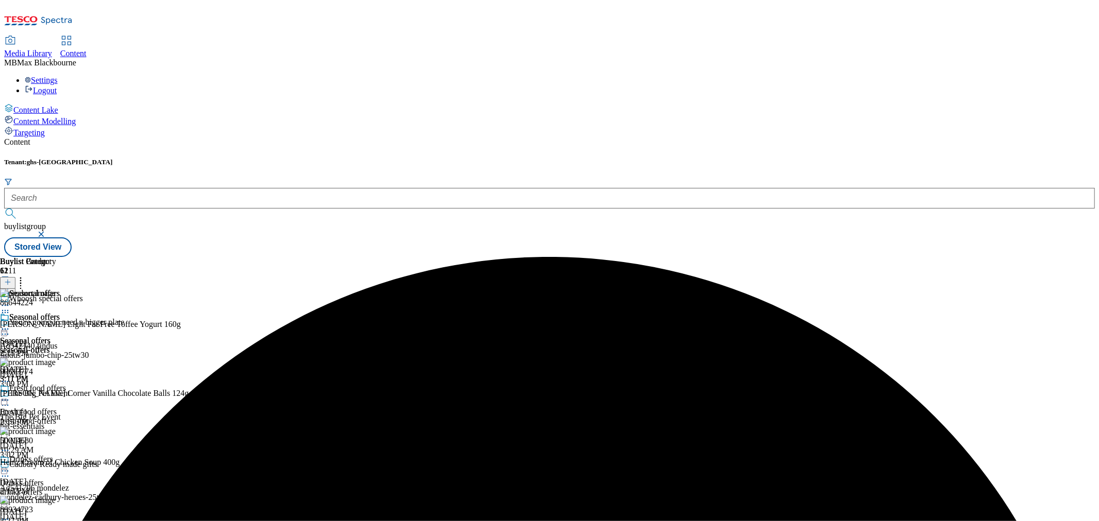
click at [10, 324] on icon at bounding box center [5, 329] width 10 height 10
click at [55, 430] on span "Publish" at bounding box center [43, 434] width 23 height 8
click at [66, 384] on div "Fresh food offers" at bounding box center [37, 388] width 57 height 9
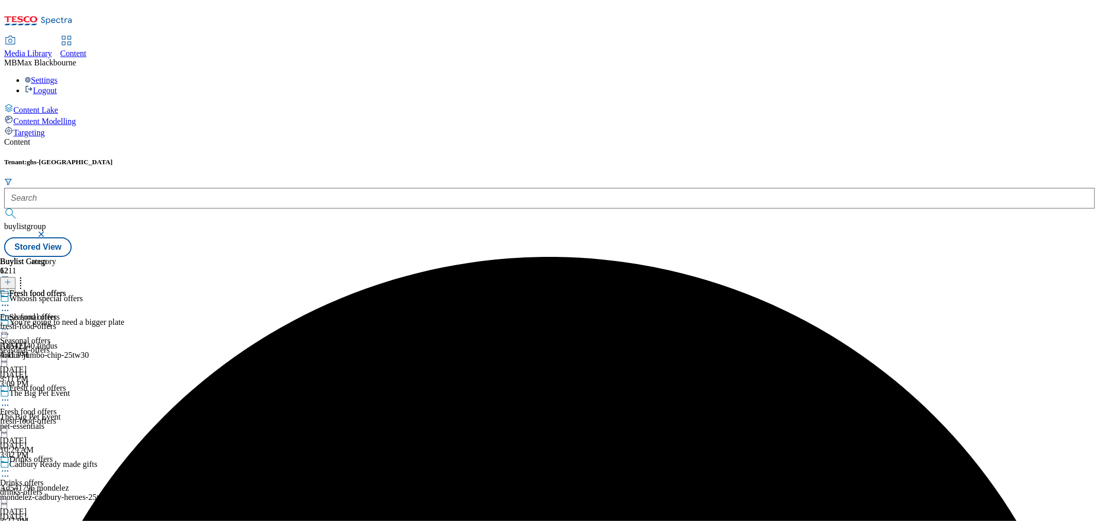
click at [10, 300] on icon at bounding box center [5, 305] width 10 height 10
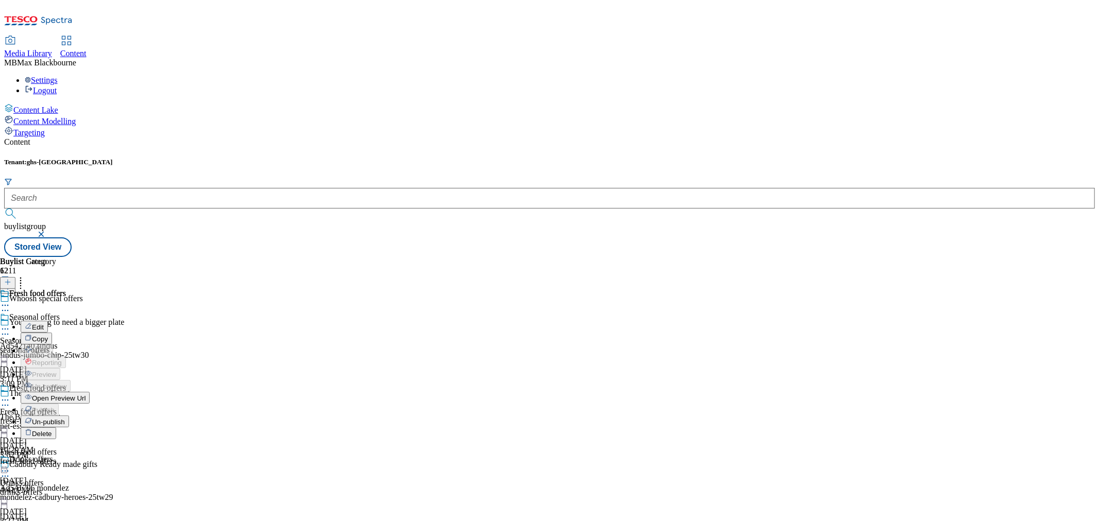
click at [69, 416] on button "Un-publish" at bounding box center [45, 422] width 48 height 12
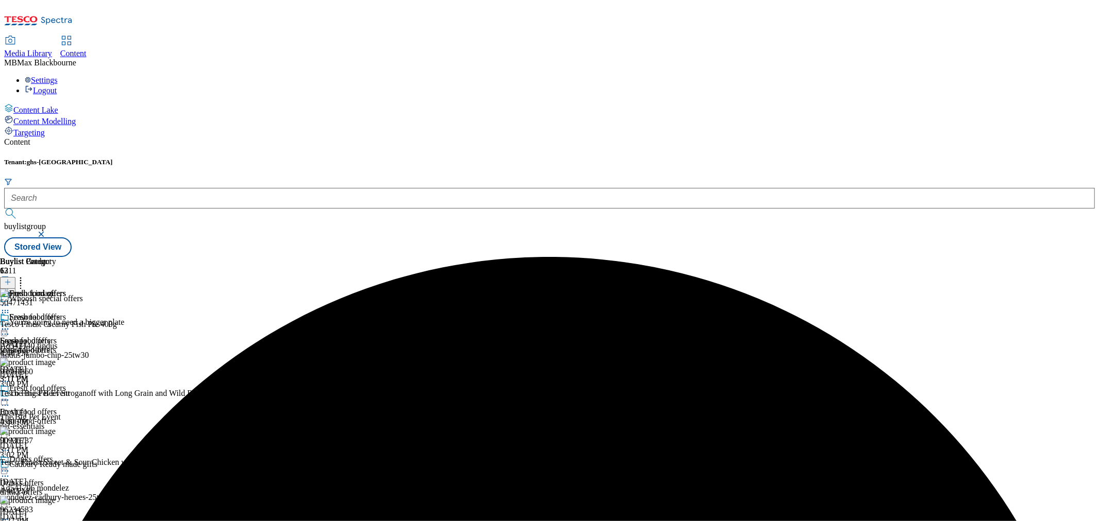
click at [4, 329] on circle at bounding box center [3, 330] width 2 height 2
click at [66, 406] on span "Un-preview" at bounding box center [49, 410] width 35 height 8
click at [9, 329] on circle at bounding box center [8, 330] width 2 height 2
click at [48, 345] on button "Edit" at bounding box center [34, 351] width 27 height 12
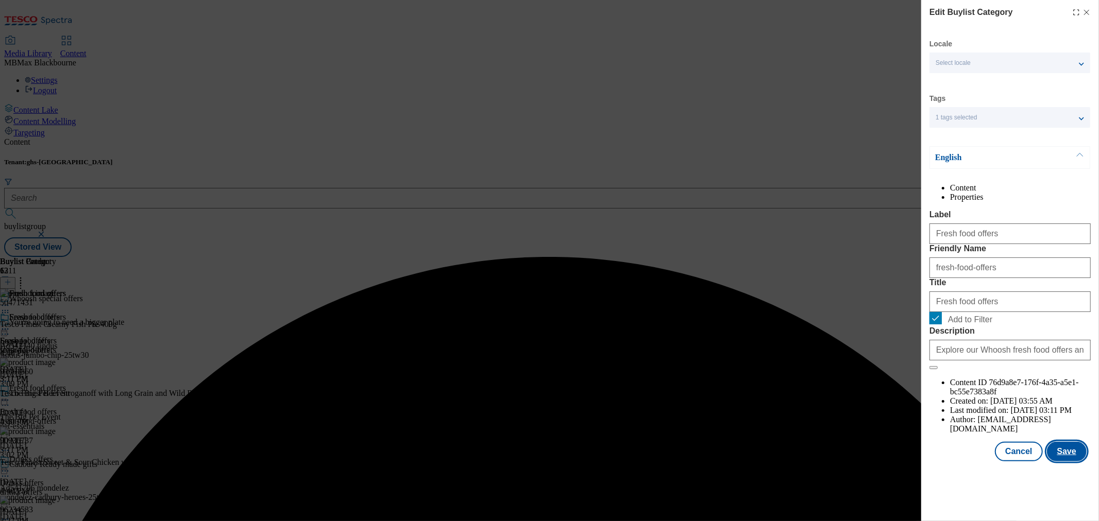
click at [1067, 462] on button "Save" at bounding box center [1067, 452] width 40 height 20
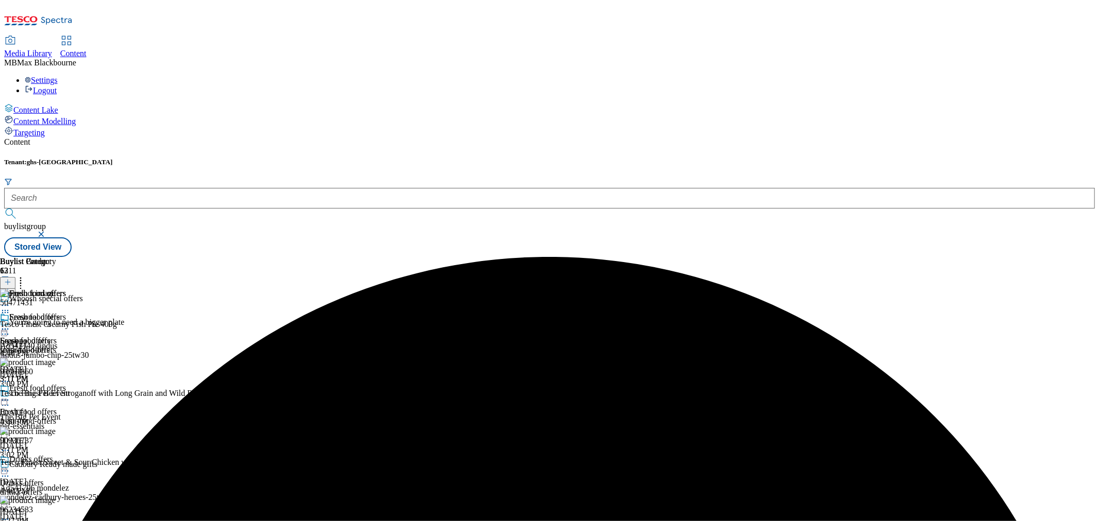
drag, startPoint x: 665, startPoint y: 169, endPoint x: 664, endPoint y: 175, distance: 6.4
click at [10, 324] on icon at bounding box center [5, 329] width 10 height 10
click at [56, 395] on span "Preview" at bounding box center [44, 399] width 24 height 8
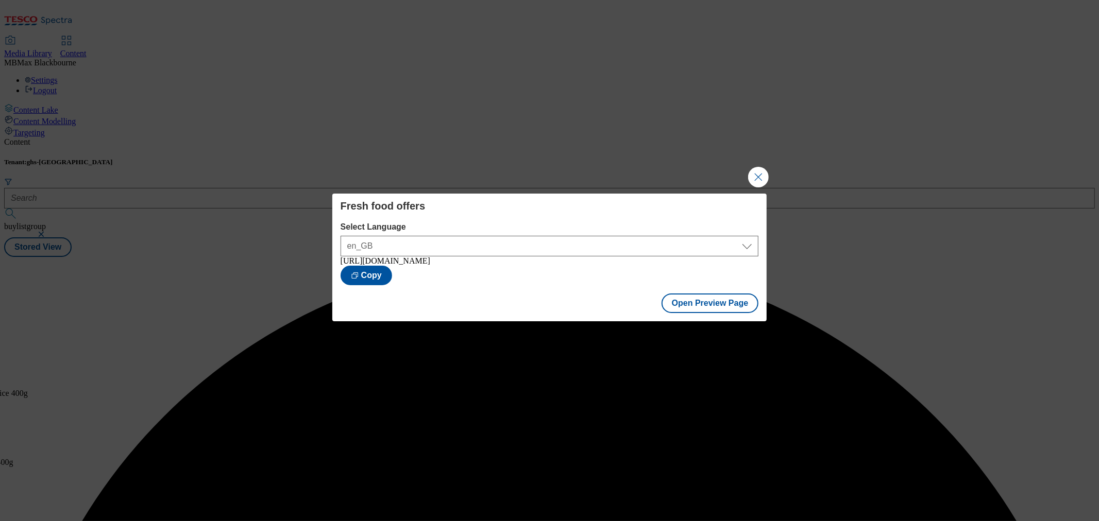
click at [730, 182] on div "Fresh food offers Select Language en_GB en_GB https://www.tesco.com/groceries/e…" at bounding box center [549, 260] width 1099 height 521
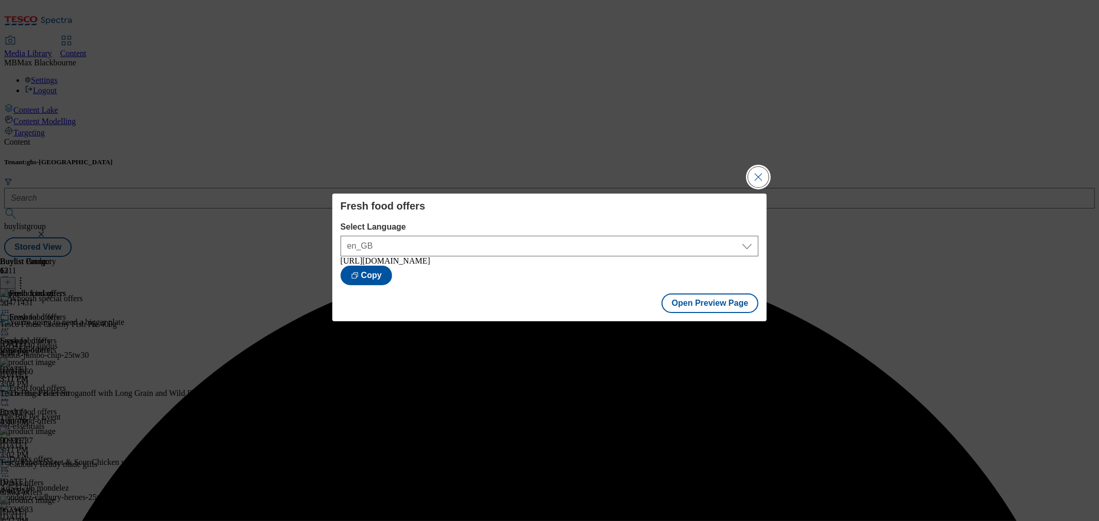
click at [750, 178] on button "Close Modal" at bounding box center [758, 177] width 21 height 21
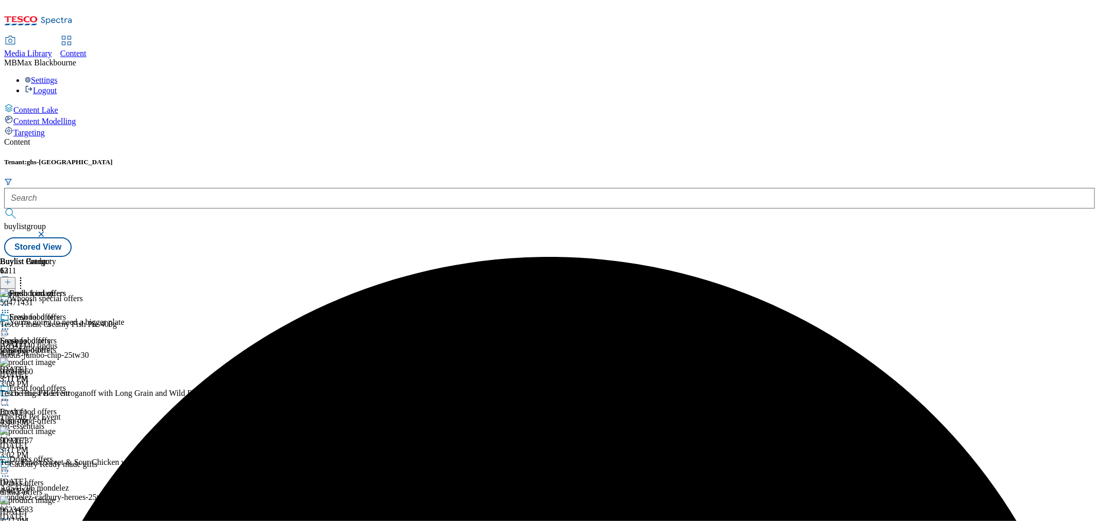
click at [10, 324] on icon at bounding box center [5, 329] width 10 height 10
click at [55, 430] on span "Publish" at bounding box center [43, 434] width 23 height 8
click at [53, 455] on div "Drinks offers" at bounding box center [31, 459] width 44 height 9
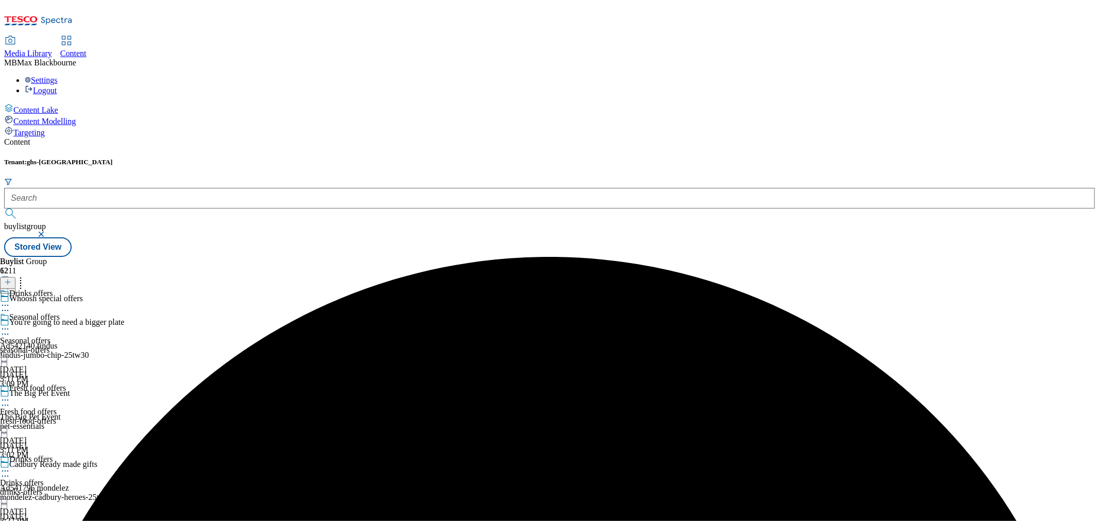
scroll to position [172, 0]
click at [88, 289] on div "Beers, wines and spirits" at bounding box center [44, 301] width 88 height 24
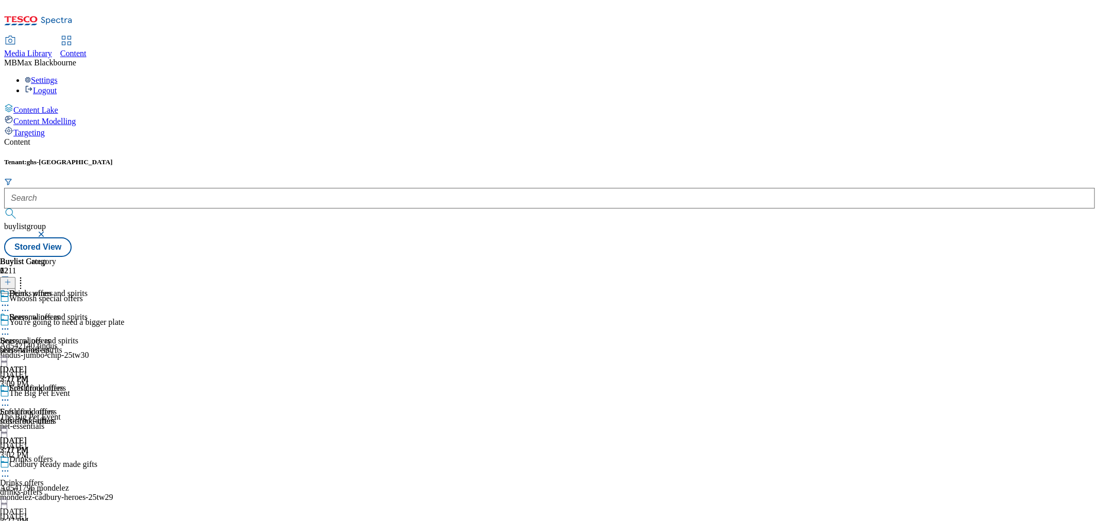
click at [88, 313] on div "Beers, wines and spirits Beers, wines and spirits beers-wines-spirits Sep 10, 2…" at bounding box center [44, 348] width 88 height 71
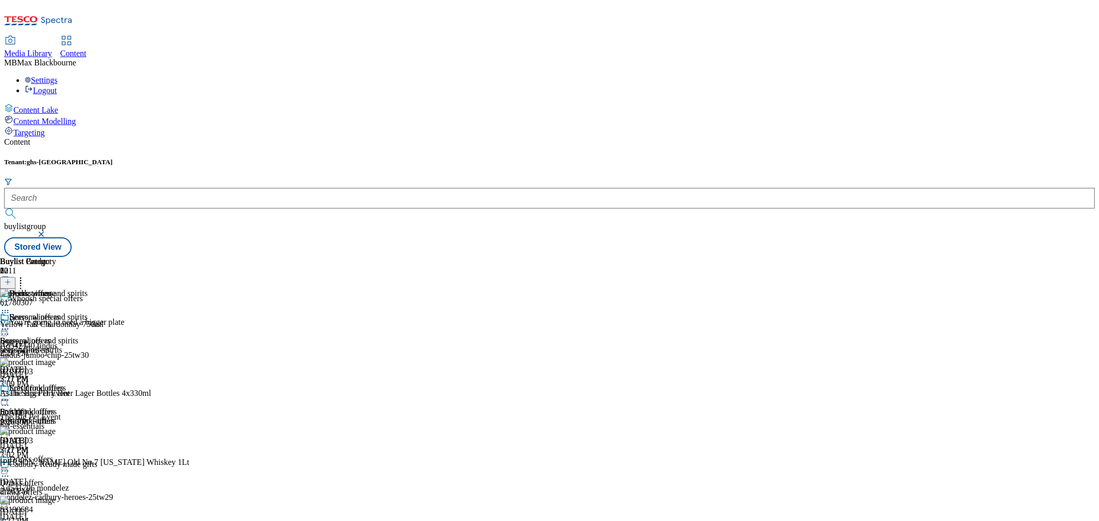
click at [10, 324] on icon at bounding box center [5, 329] width 10 height 10
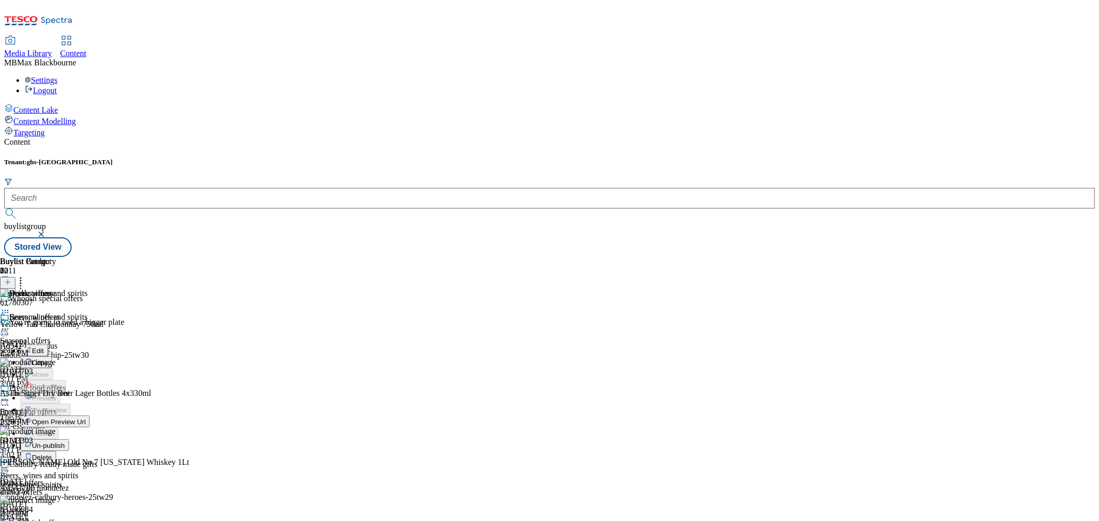
click at [65, 442] on span "Un-publish" at bounding box center [48, 446] width 33 height 8
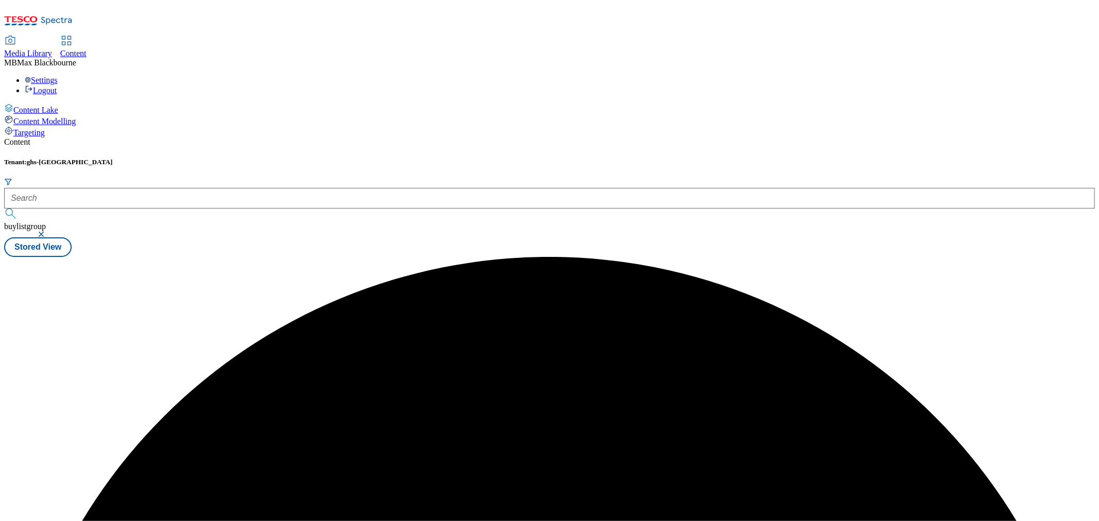
click at [670, 257] on div "Buylist 12 Drinks offers Seasonal offers Seasonal offers seasonal-offers Sep 10…" at bounding box center [549, 257] width 1091 height 0
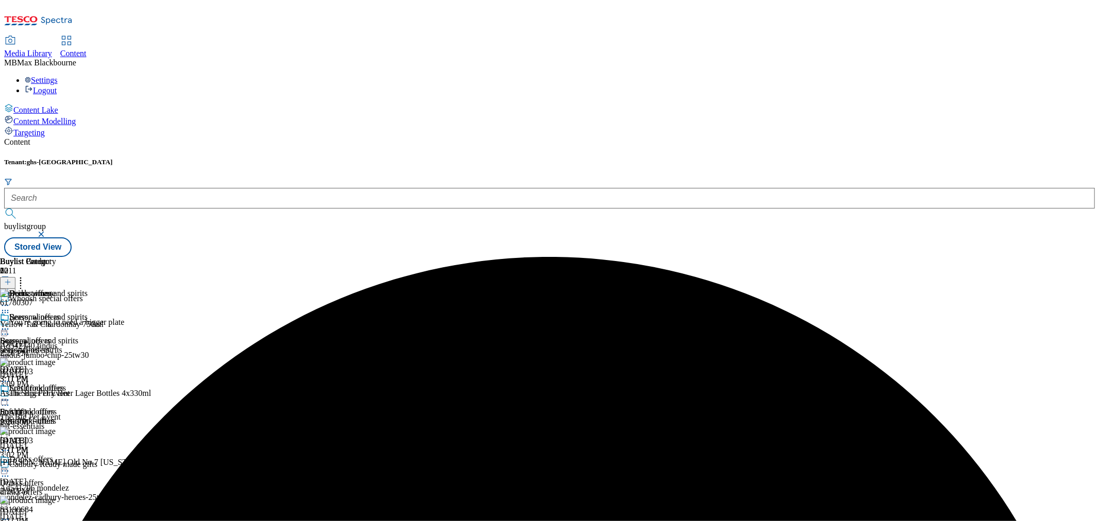
click at [10, 324] on icon at bounding box center [5, 329] width 10 height 10
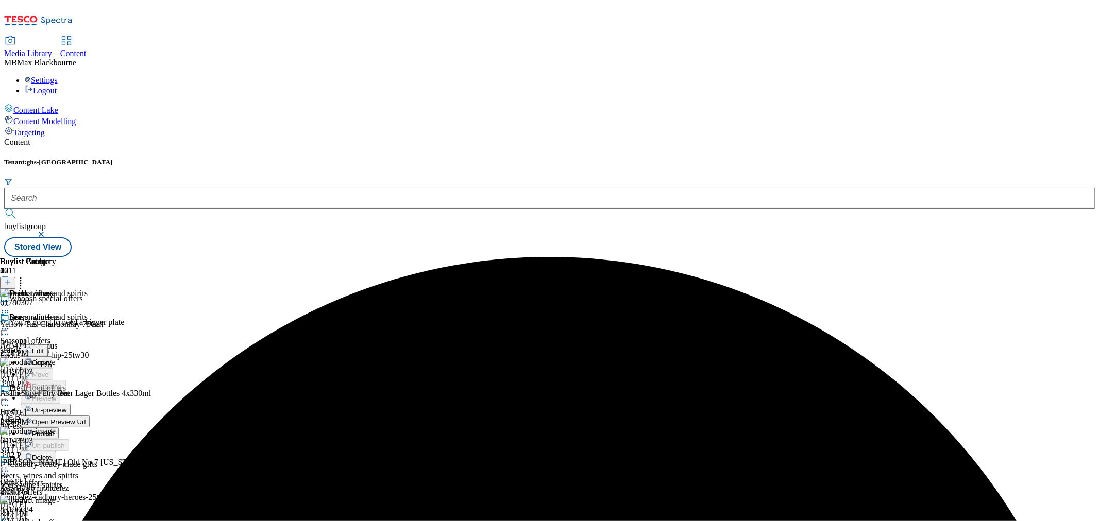
click at [71, 404] on button "Un-preview" at bounding box center [46, 410] width 50 height 12
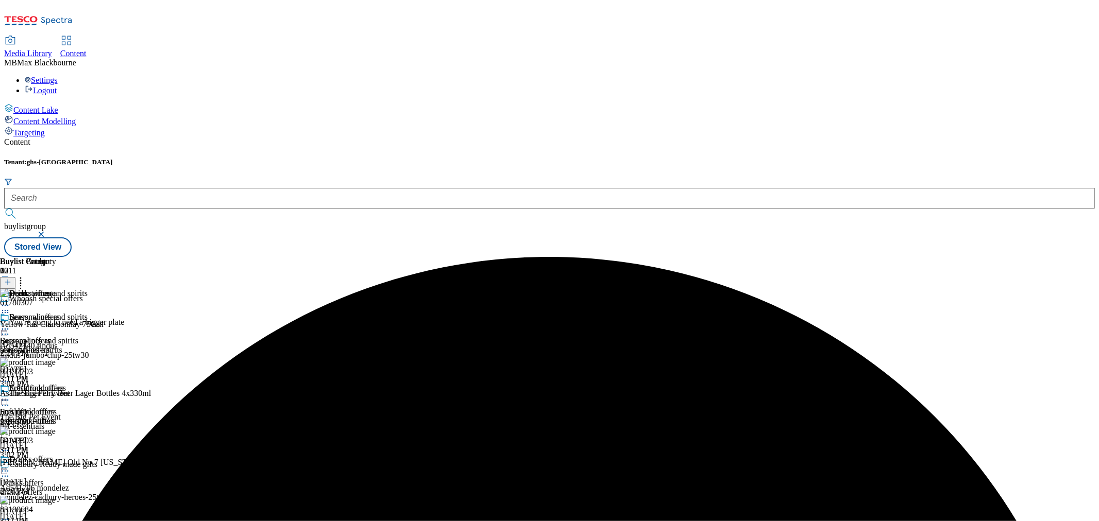
click at [10, 324] on icon at bounding box center [5, 329] width 10 height 10
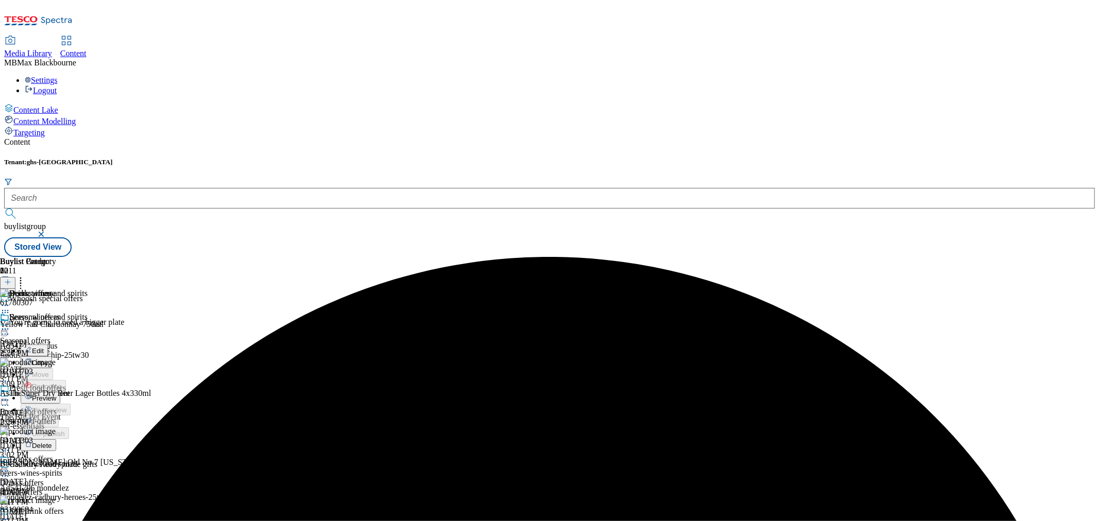
click at [48, 345] on button "Edit" at bounding box center [34, 351] width 27 height 12
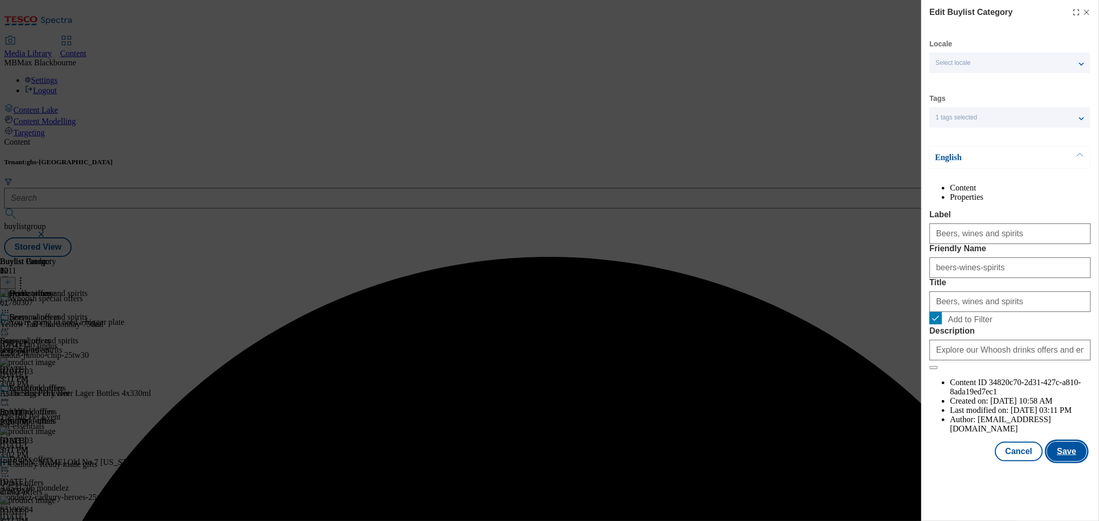
click at [1058, 462] on button "Save" at bounding box center [1067, 452] width 40 height 20
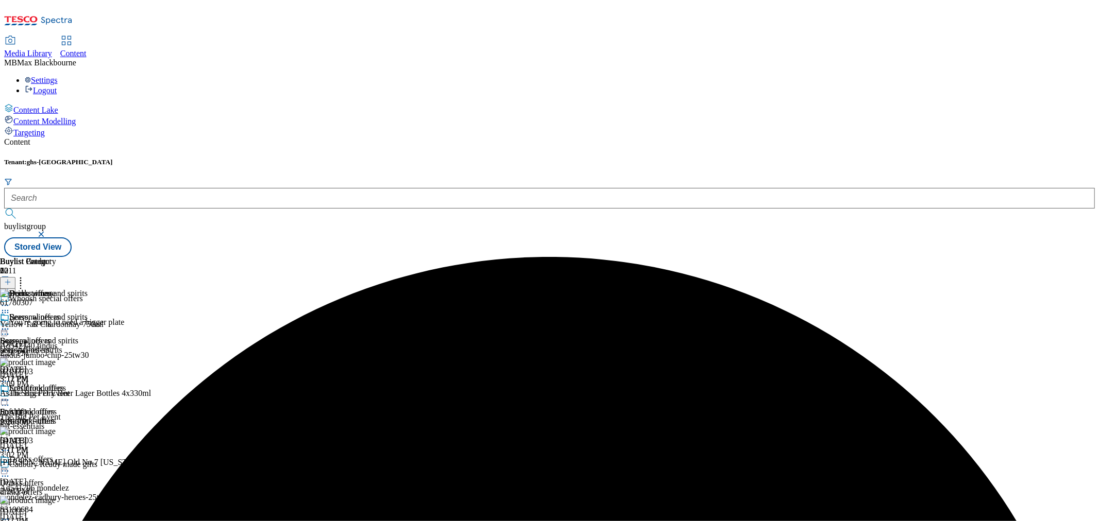
click at [10, 324] on icon at bounding box center [5, 329] width 10 height 10
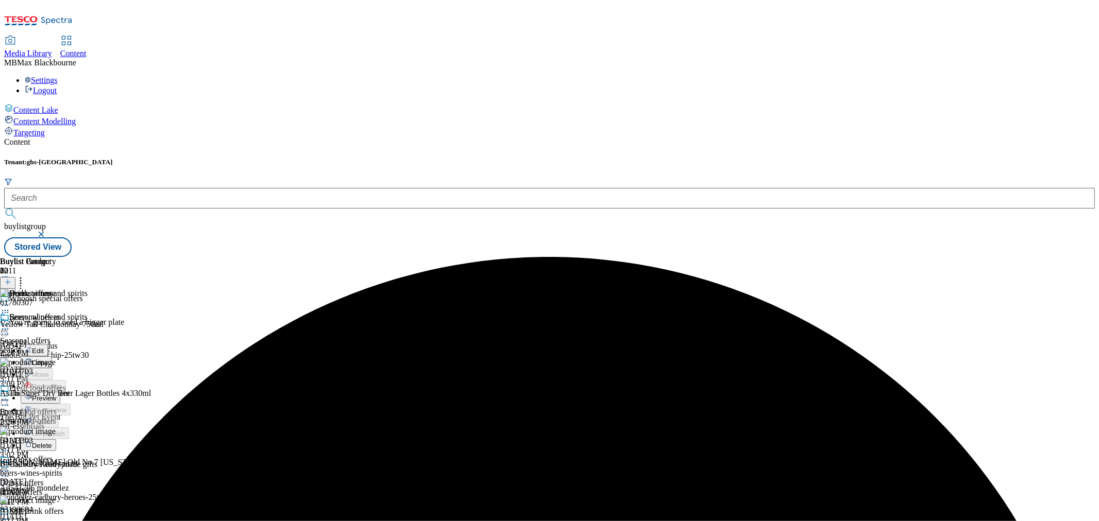
click at [56, 395] on span "Preview" at bounding box center [44, 399] width 24 height 8
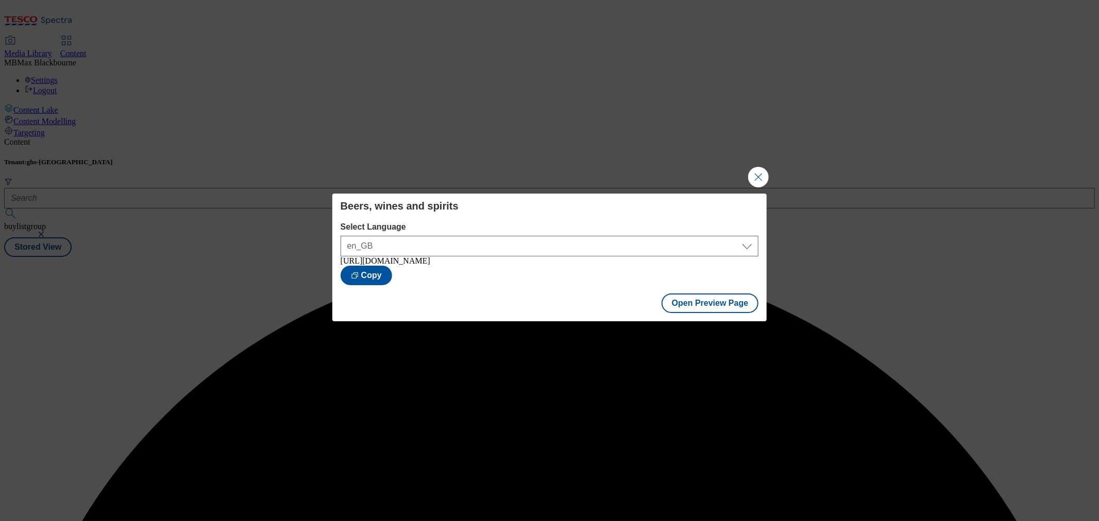
click at [670, 177] on div "Beers, wines and spirits Select Language en_GB en_GB https://www.tesco.com/groc…" at bounding box center [549, 260] width 1099 height 521
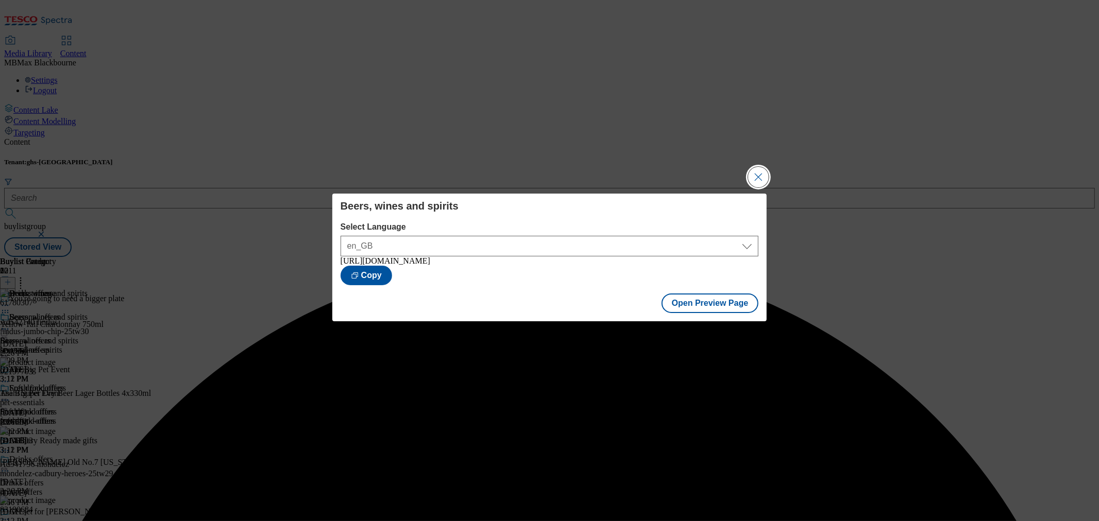
click at [764, 174] on button "Close Modal" at bounding box center [758, 177] width 21 height 21
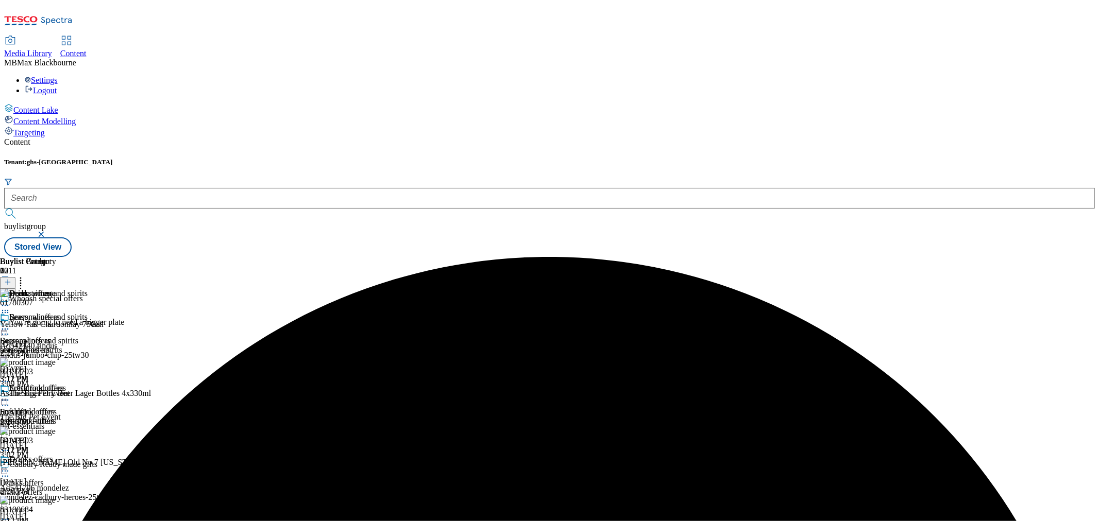
click at [9, 329] on circle at bounding box center [8, 330] width 2 height 2
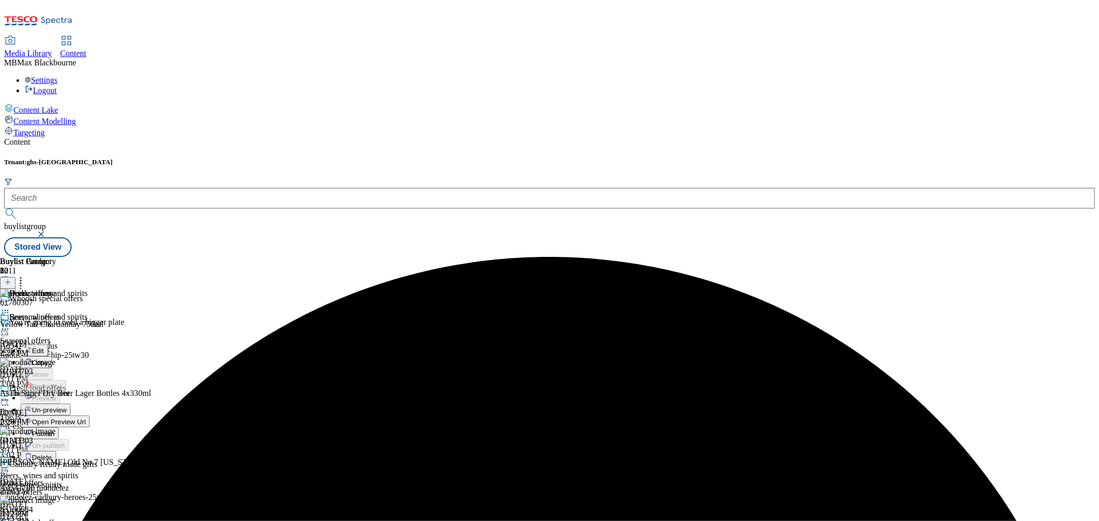
click at [55, 430] on span "Publish" at bounding box center [43, 434] width 23 height 8
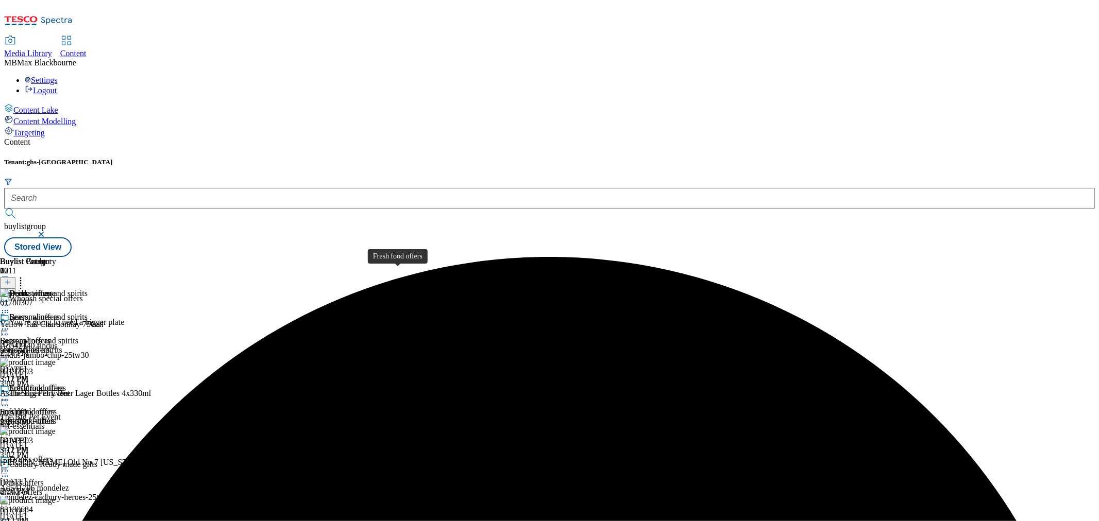
scroll to position [114, 0]
click at [92, 521] on div "Everyday essential offers" at bounding box center [50, 530] width 83 height 9
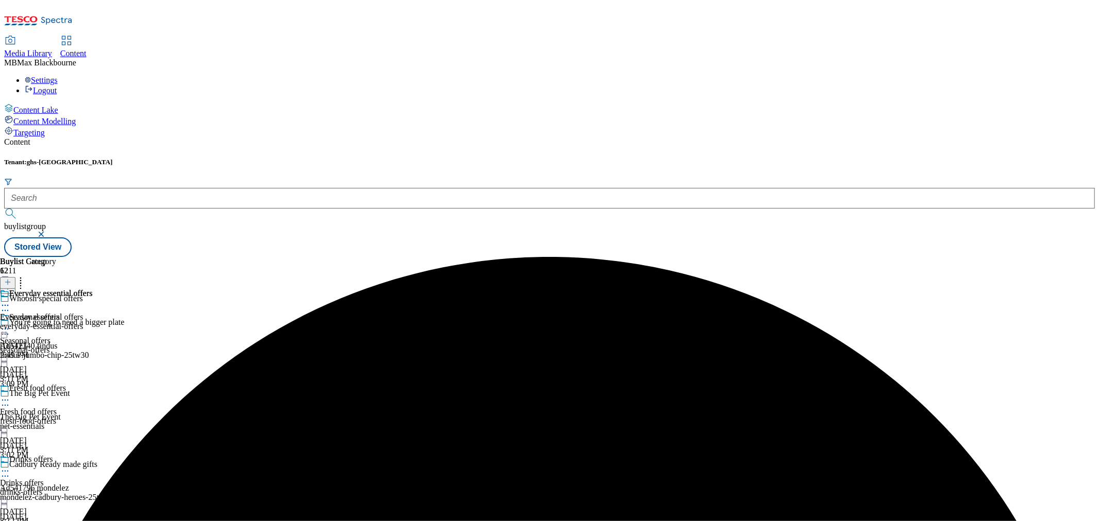
scroll to position [286, 0]
click at [92, 289] on span "Everyday essential offers" at bounding box center [50, 294] width 83 height 11
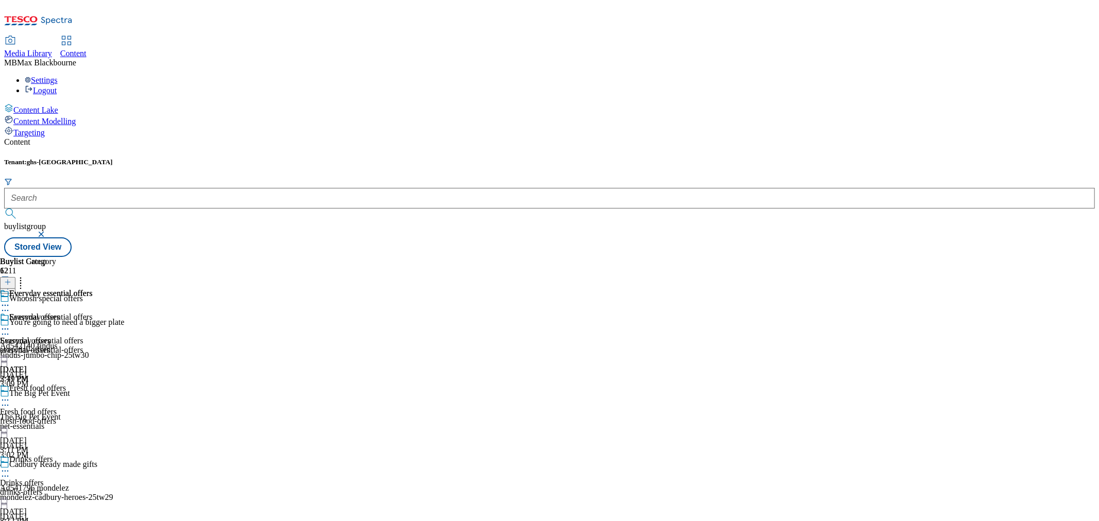
click at [10, 324] on icon at bounding box center [5, 329] width 10 height 10
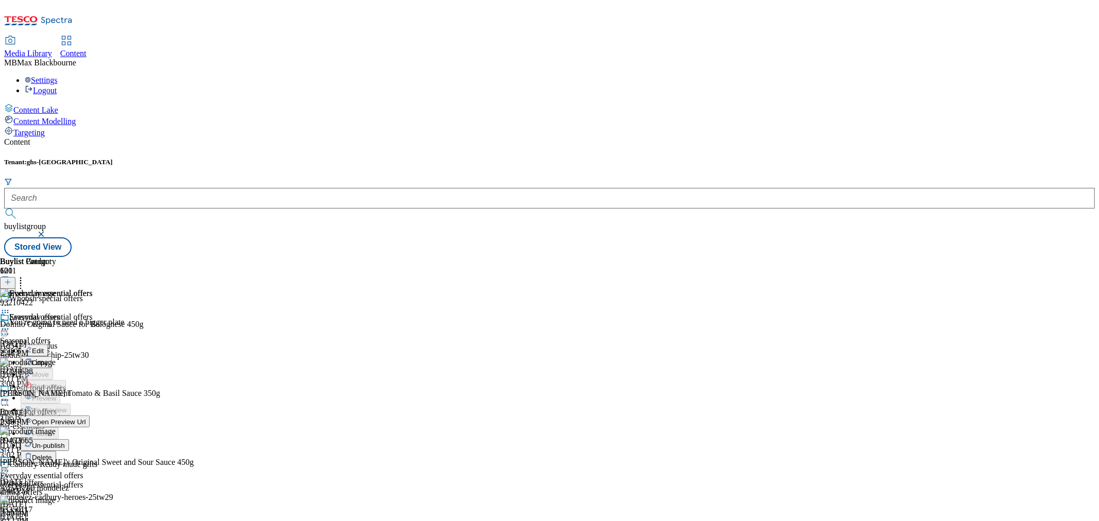
click at [65, 442] on span "Un-publish" at bounding box center [48, 446] width 33 height 8
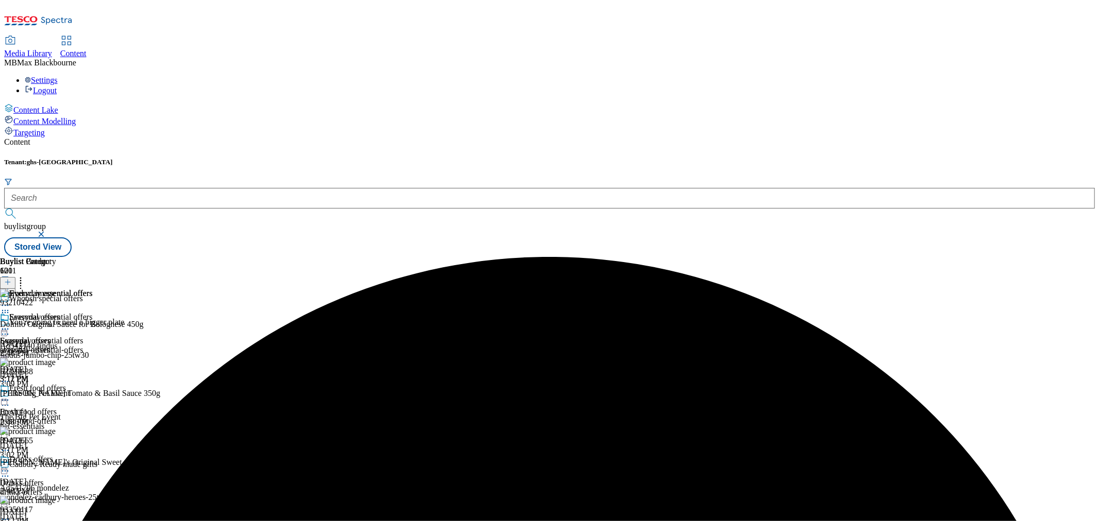
click at [10, 324] on icon at bounding box center [5, 329] width 10 height 10
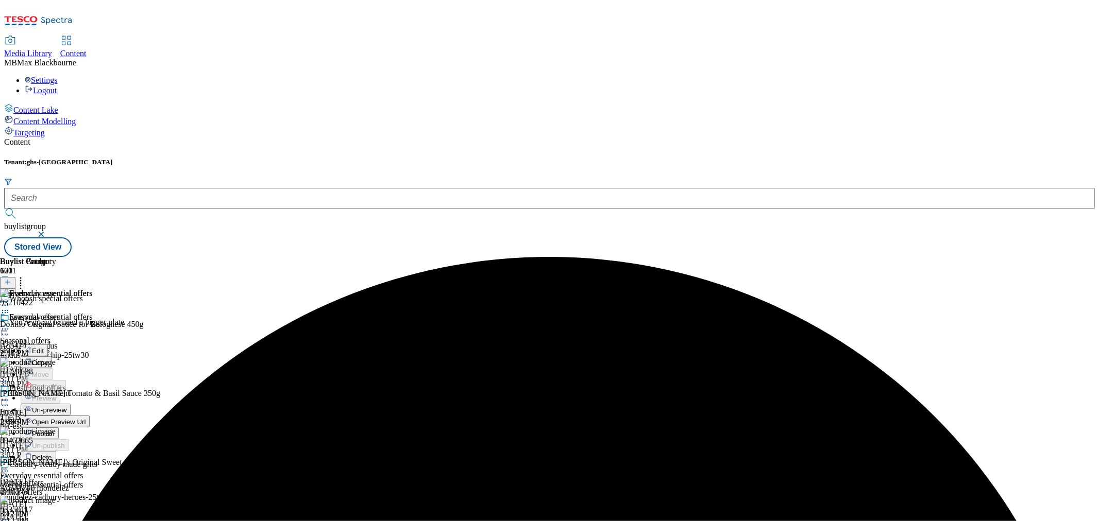
click at [71, 404] on button "Un-preview" at bounding box center [46, 410] width 50 height 12
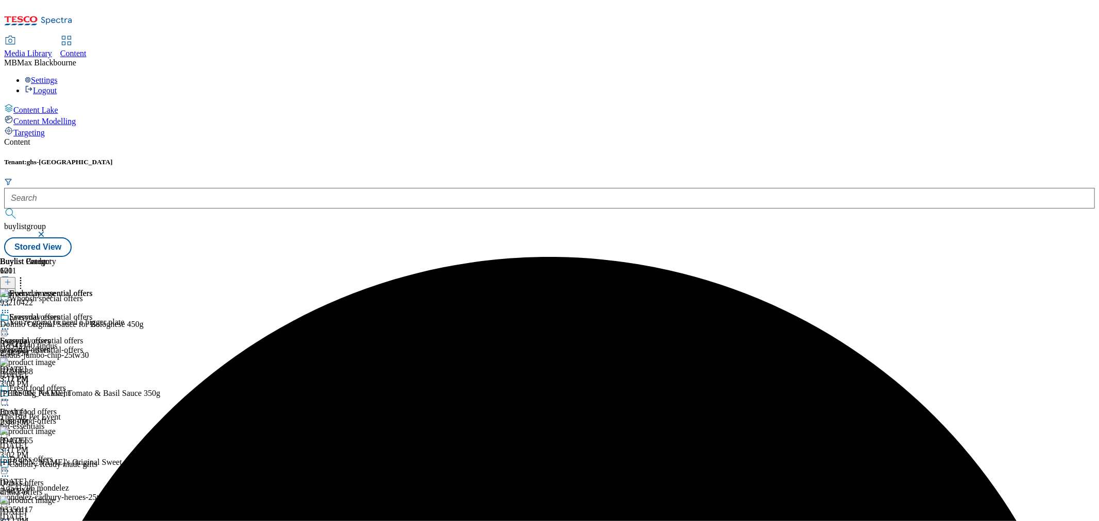
click at [10, 324] on icon at bounding box center [5, 329] width 10 height 10
click at [48, 345] on button "Edit" at bounding box center [34, 351] width 27 height 12
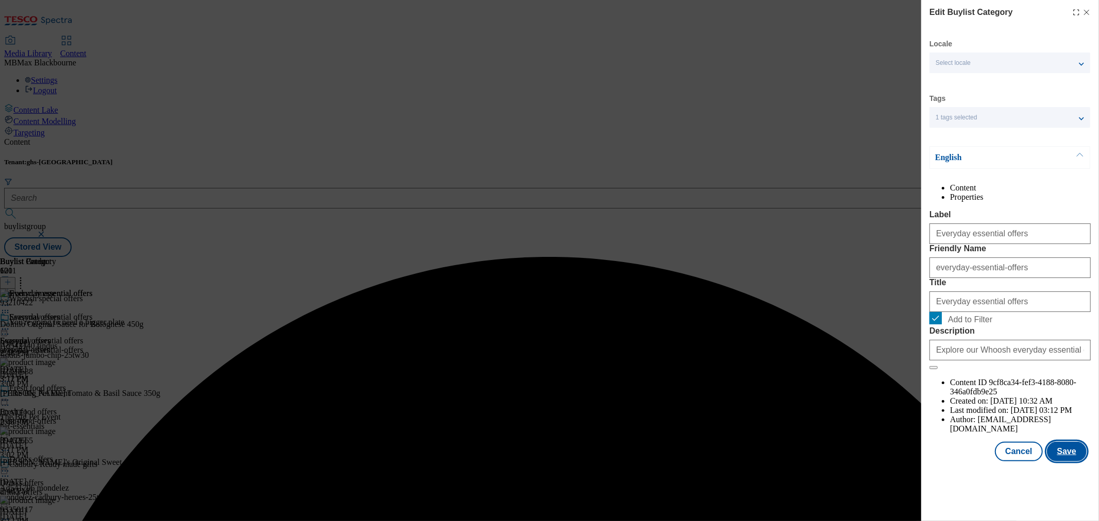
click at [1057, 462] on button "Save" at bounding box center [1067, 452] width 40 height 20
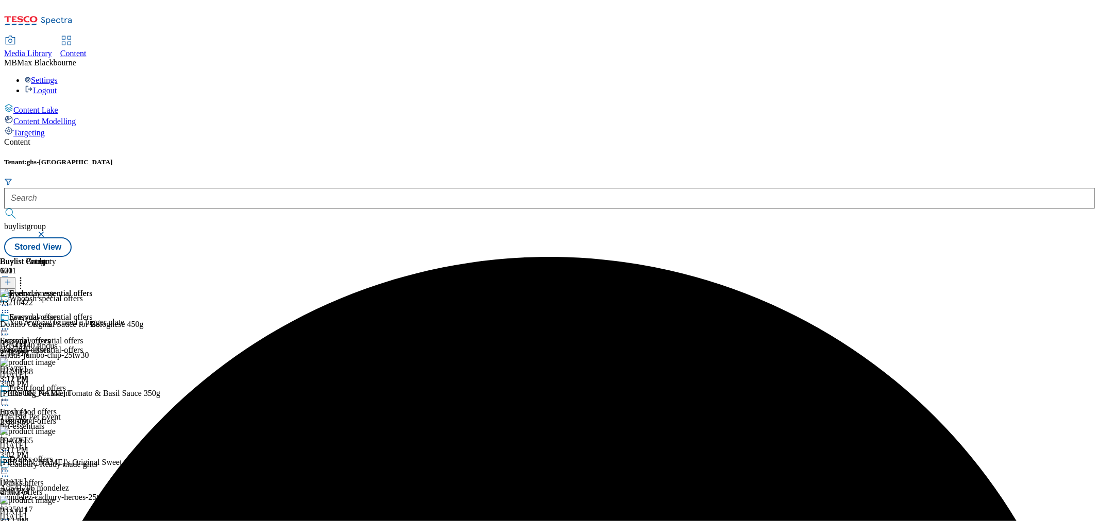
click at [10, 324] on icon at bounding box center [5, 329] width 10 height 10
click at [60, 392] on button "Preview" at bounding box center [41, 398] width 40 height 12
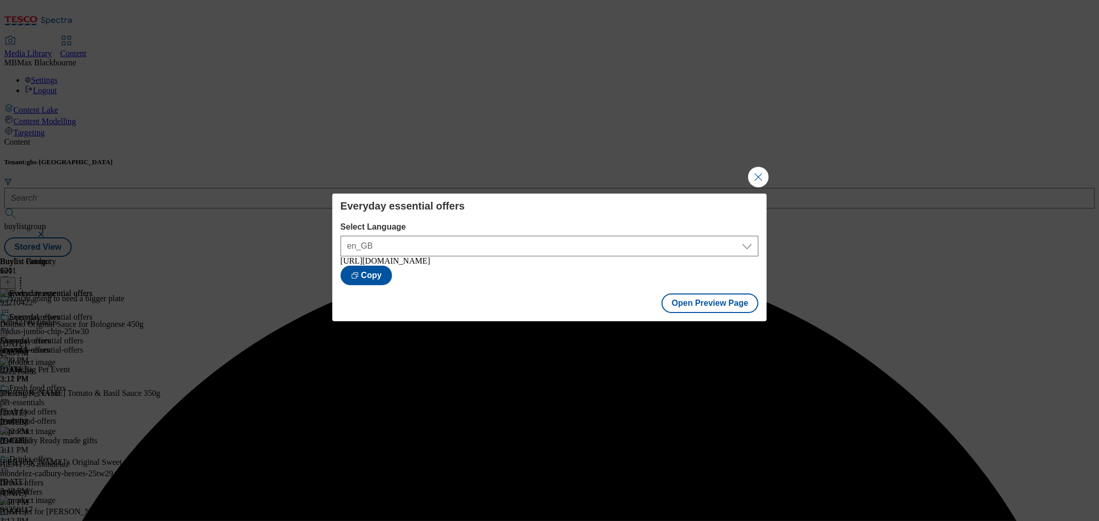
click at [671, 165] on div "Everyday essential offers Select Language en_GB en_GB https://www.tesco.com/gro…" at bounding box center [549, 260] width 1099 height 521
drag, startPoint x: 754, startPoint y: 175, endPoint x: 689, endPoint y: 181, distance: 65.7
click at [753, 175] on button "Close Modal" at bounding box center [758, 177] width 21 height 21
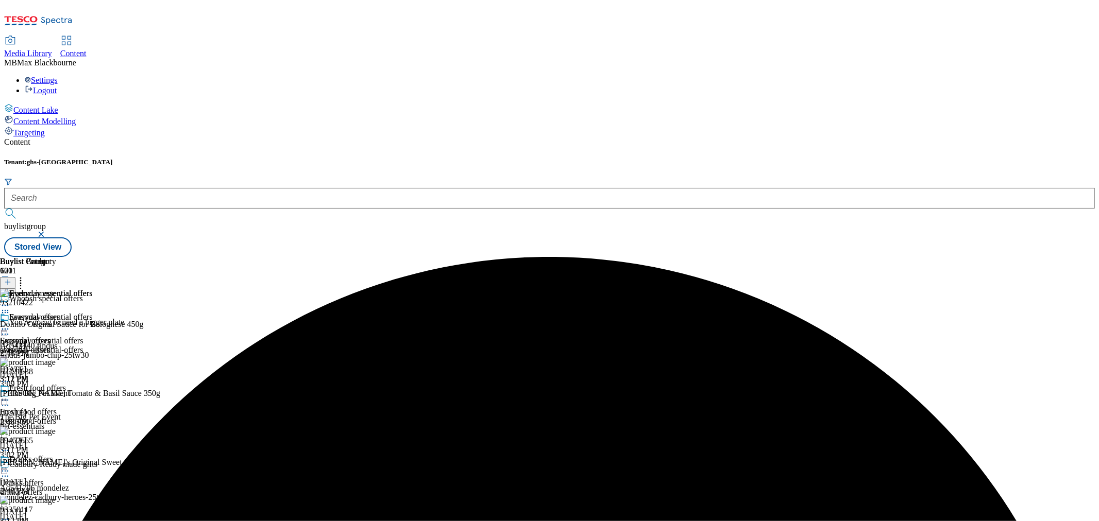
click at [4, 329] on circle at bounding box center [3, 330] width 2 height 2
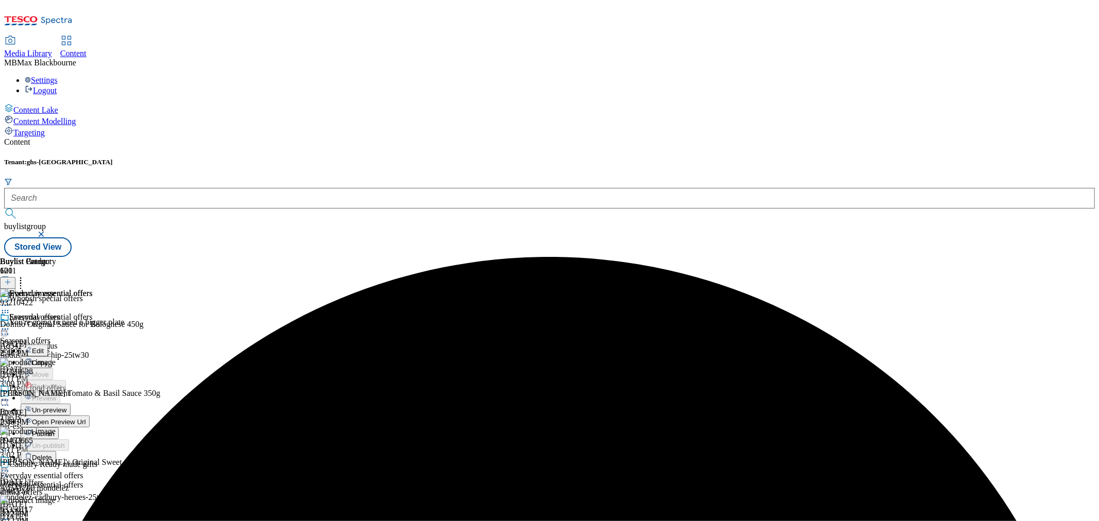
click at [55, 430] on span "Publish" at bounding box center [43, 434] width 23 height 8
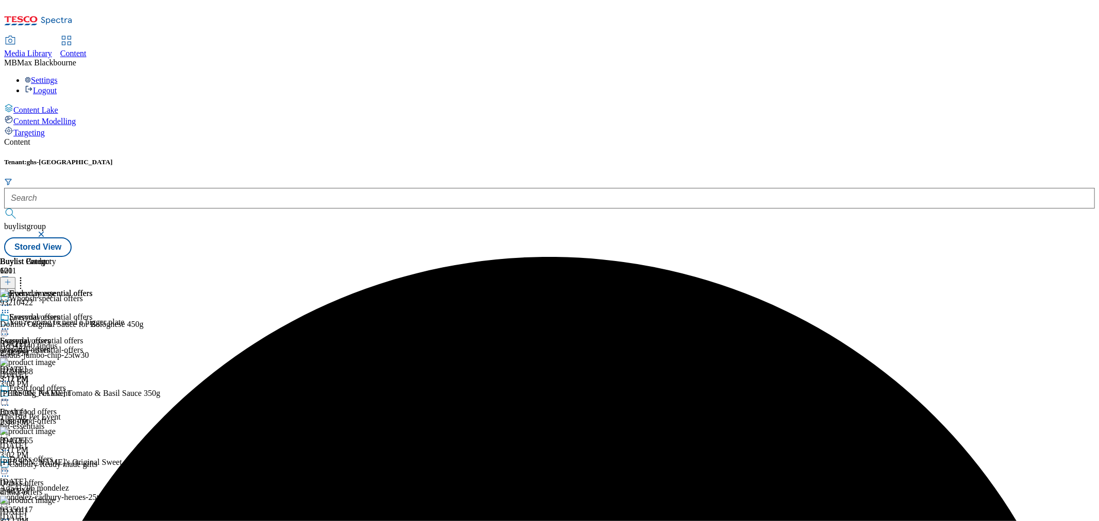
scroll to position [286, 0]
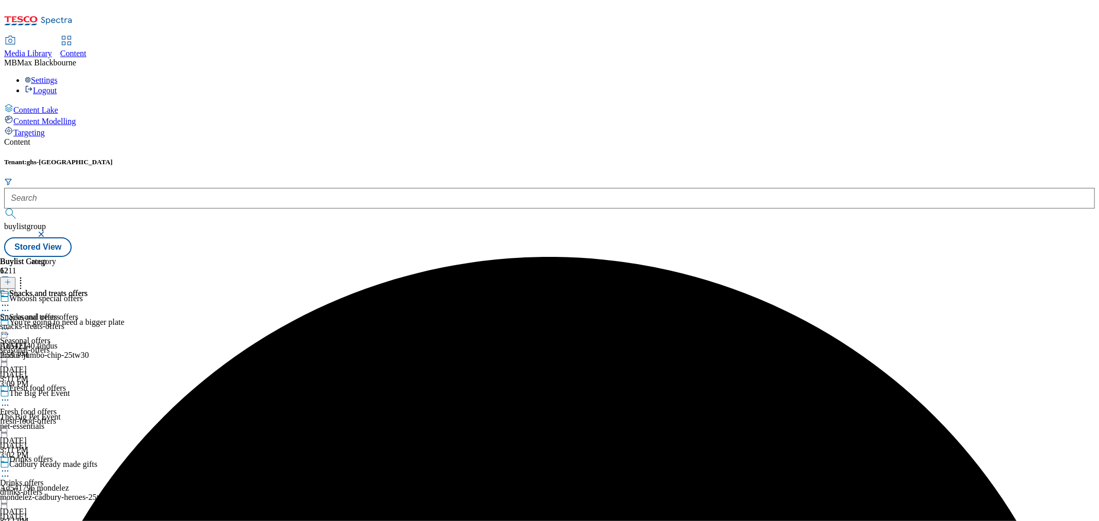
click at [10, 300] on icon at bounding box center [5, 305] width 10 height 10
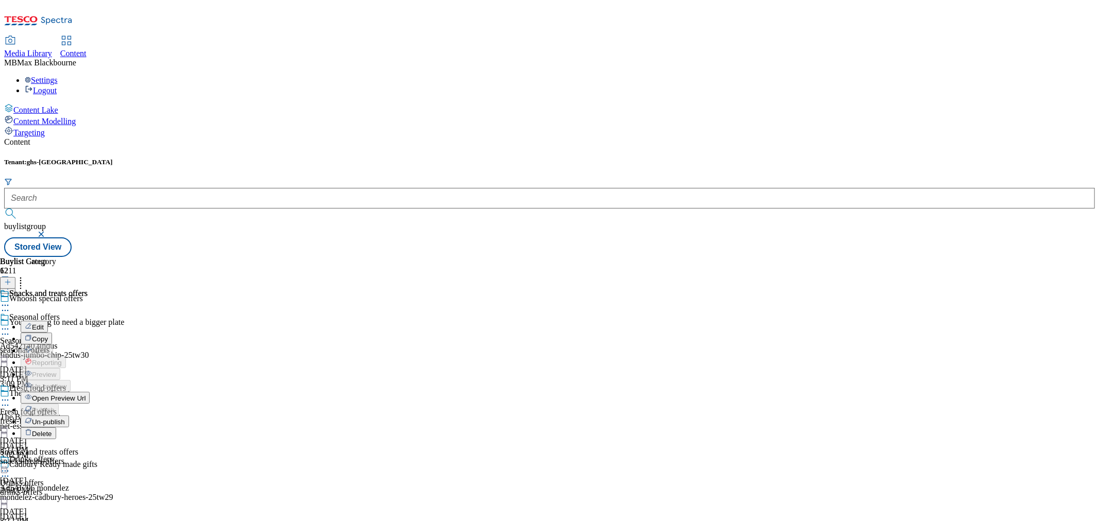
click at [65, 418] on span "Un-publish" at bounding box center [48, 422] width 33 height 8
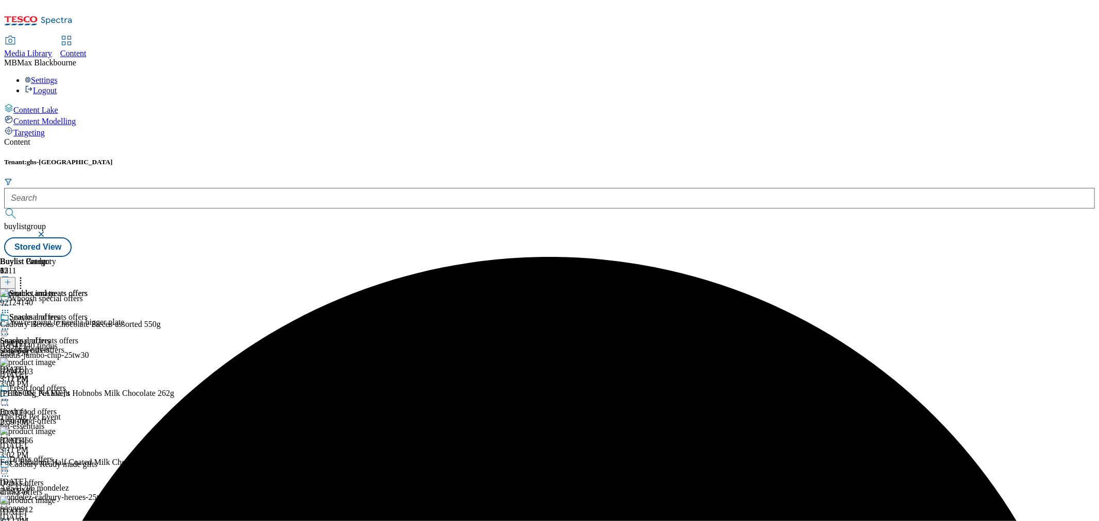
click at [10, 324] on icon at bounding box center [5, 329] width 10 height 10
click at [66, 406] on span "Un-preview" at bounding box center [49, 410] width 35 height 8
click at [10, 324] on icon at bounding box center [5, 329] width 10 height 10
click at [48, 345] on button "Edit" at bounding box center [34, 351] width 27 height 12
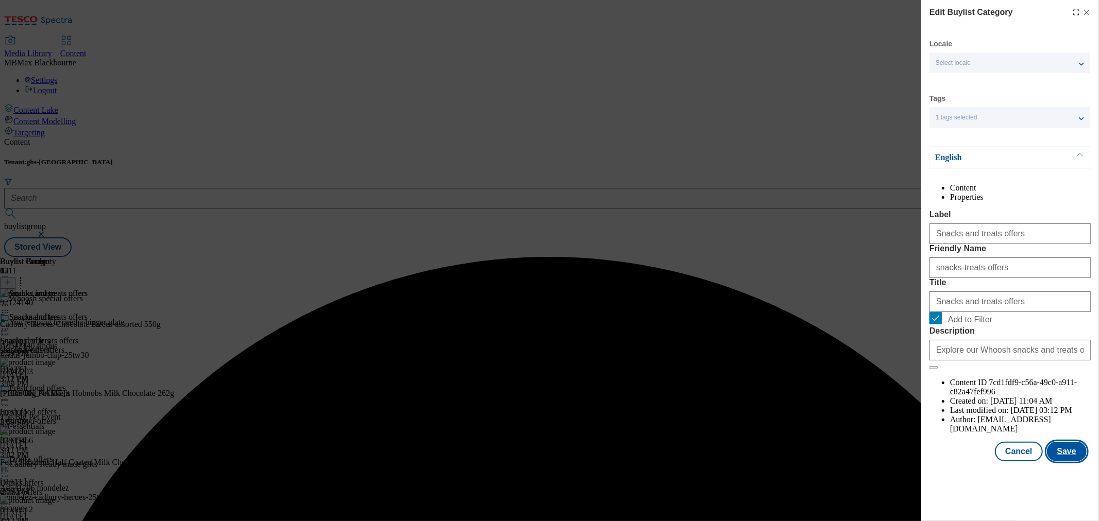
click at [1080, 462] on button "Save" at bounding box center [1067, 452] width 40 height 20
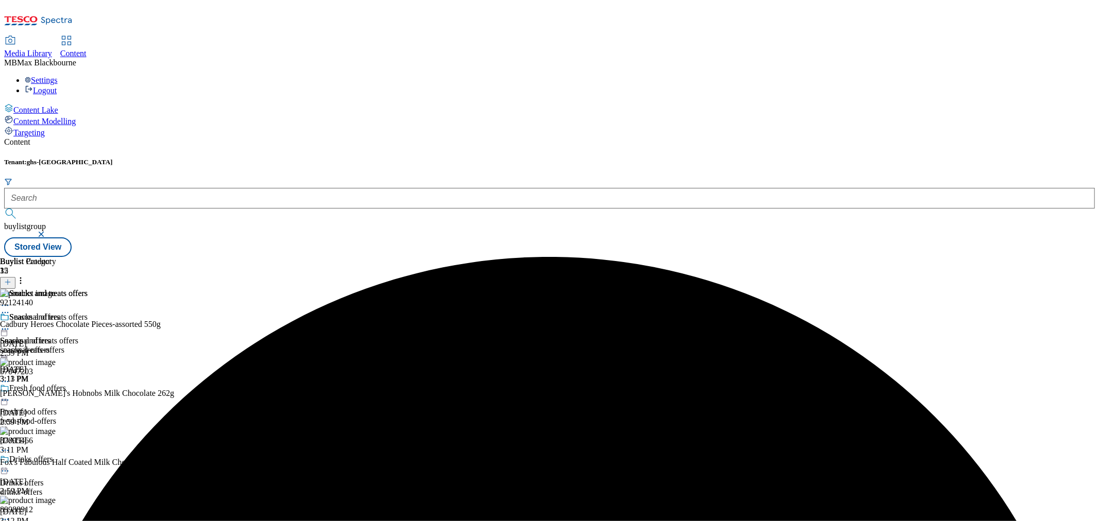
click at [669, 257] on div "Buylist Product 35 92124140 Cadbury Heroes Chocolate Pieces-assorted 550g Sep 1…" at bounding box center [549, 257] width 1091 height 0
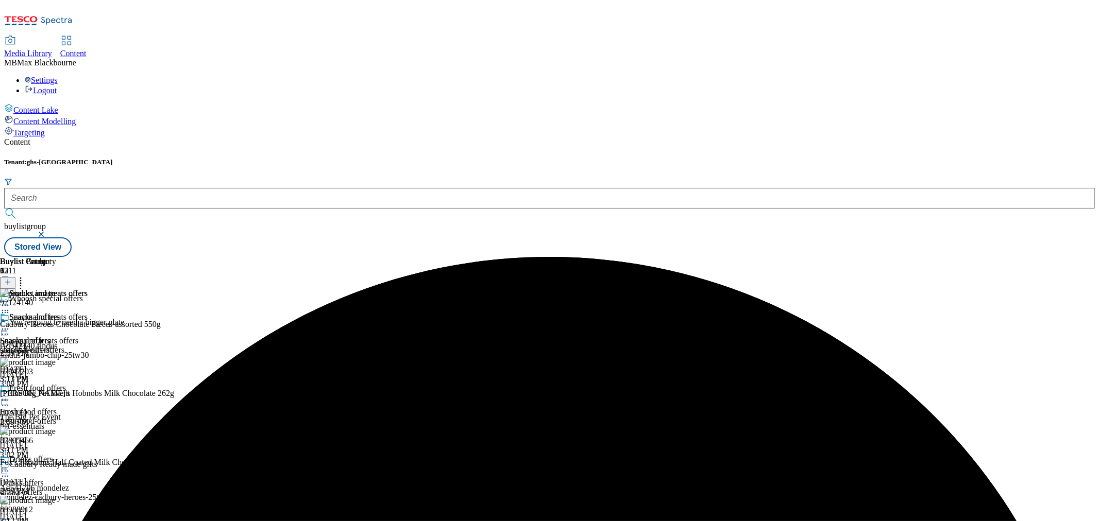
click at [10, 324] on icon at bounding box center [5, 329] width 10 height 10
click at [60, 392] on button "Preview" at bounding box center [41, 398] width 40 height 12
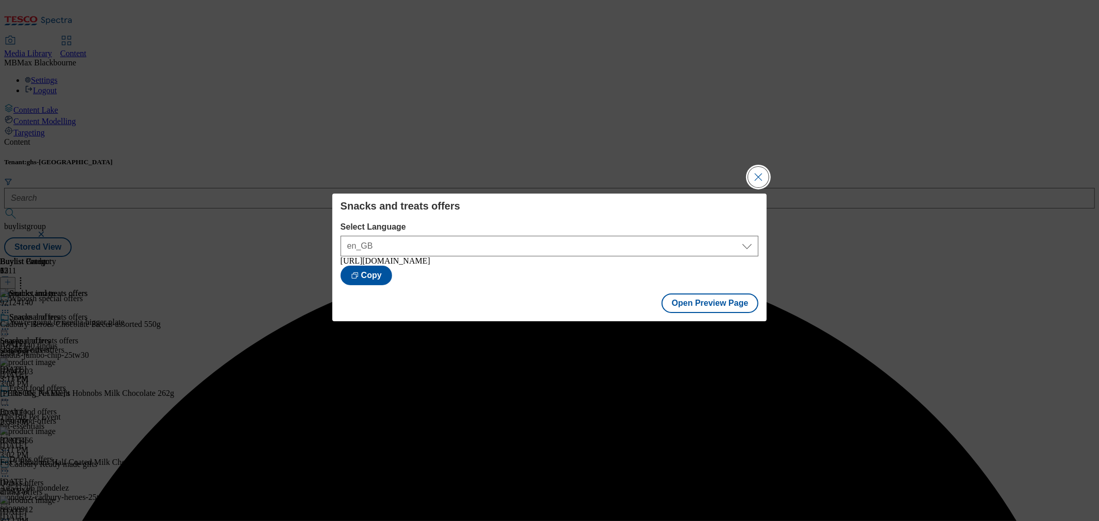
click at [748, 175] on button "Close Modal" at bounding box center [758, 177] width 21 height 21
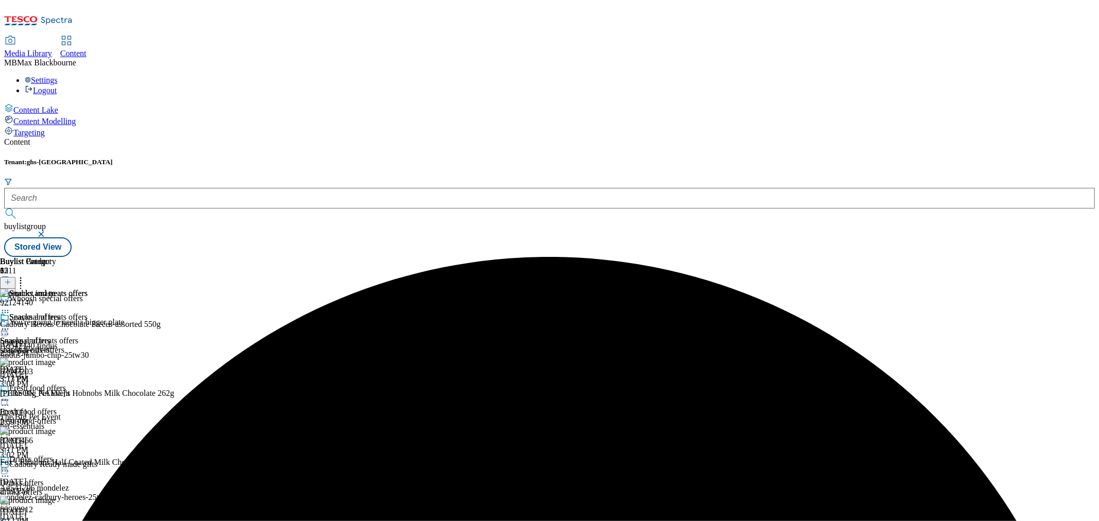
click at [10, 324] on icon at bounding box center [5, 329] width 10 height 10
click at [59, 428] on button "Publish" at bounding box center [40, 434] width 38 height 12
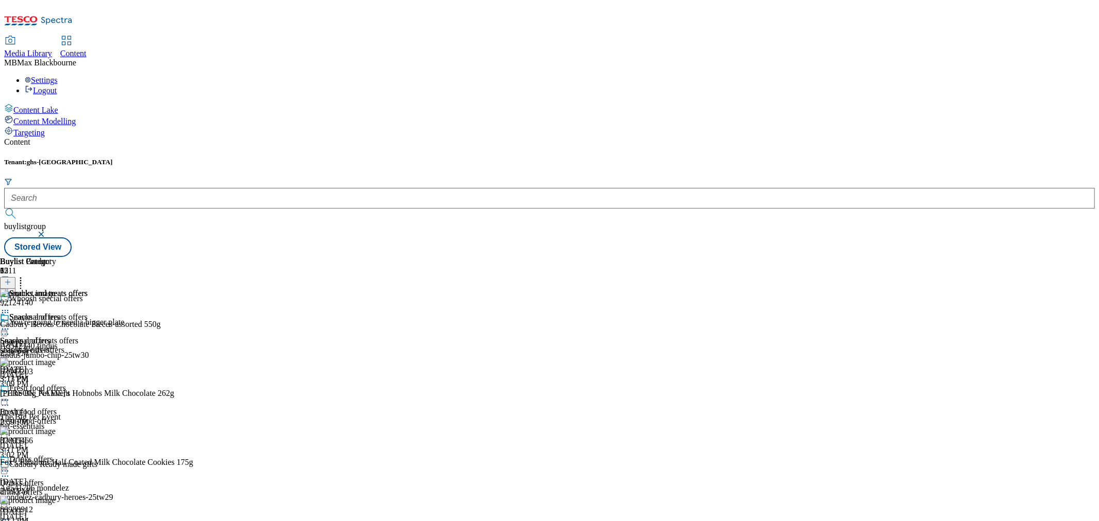
click at [950, 257] on div "Buylist Group 6211 Whoosh special offers You're going to need a bigger plate Ad…" at bounding box center [549, 257] width 1091 height 0
